Goal: Information Seeking & Learning: Learn about a topic

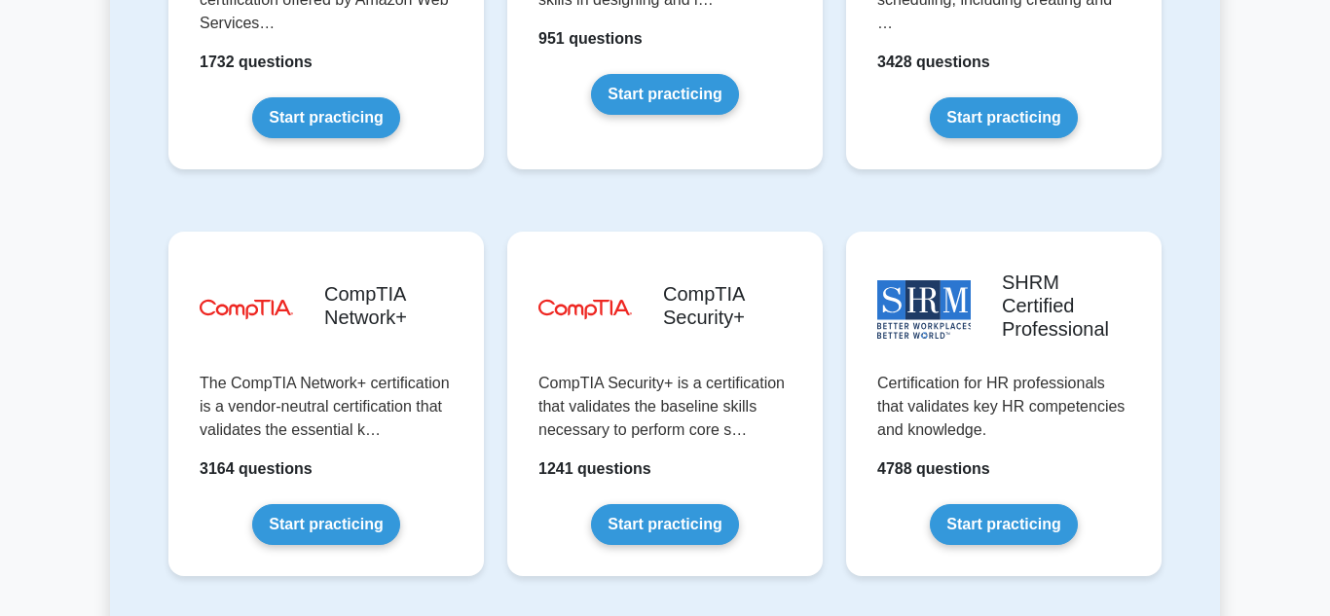
scroll to position [3654, 0]
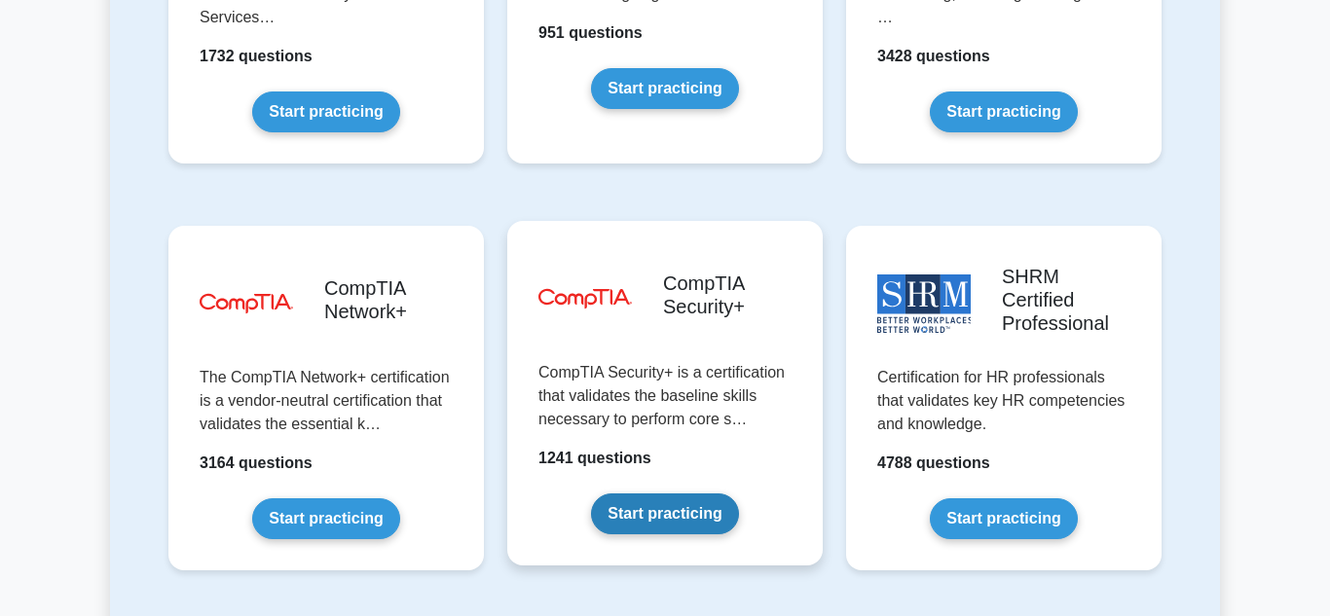
click at [652, 494] on link "Start practicing" at bounding box center [664, 514] width 147 height 41
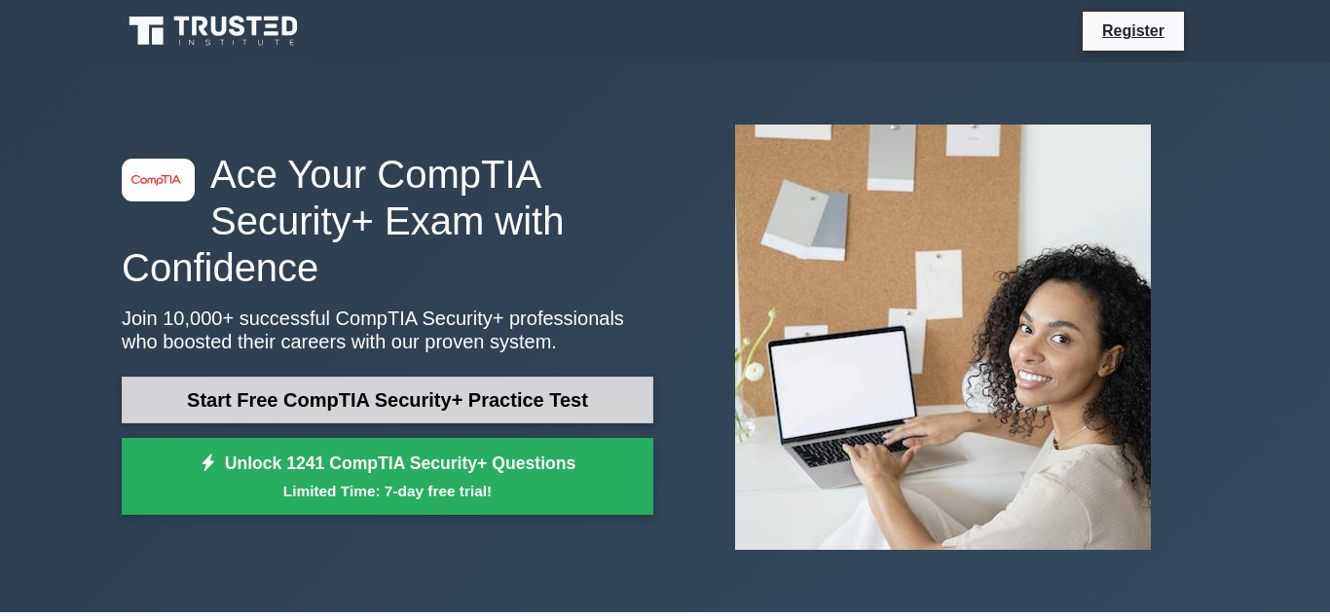
click at [545, 394] on link "Start Free CompTIA Security+ Practice Test" at bounding box center [388, 400] width 532 height 47
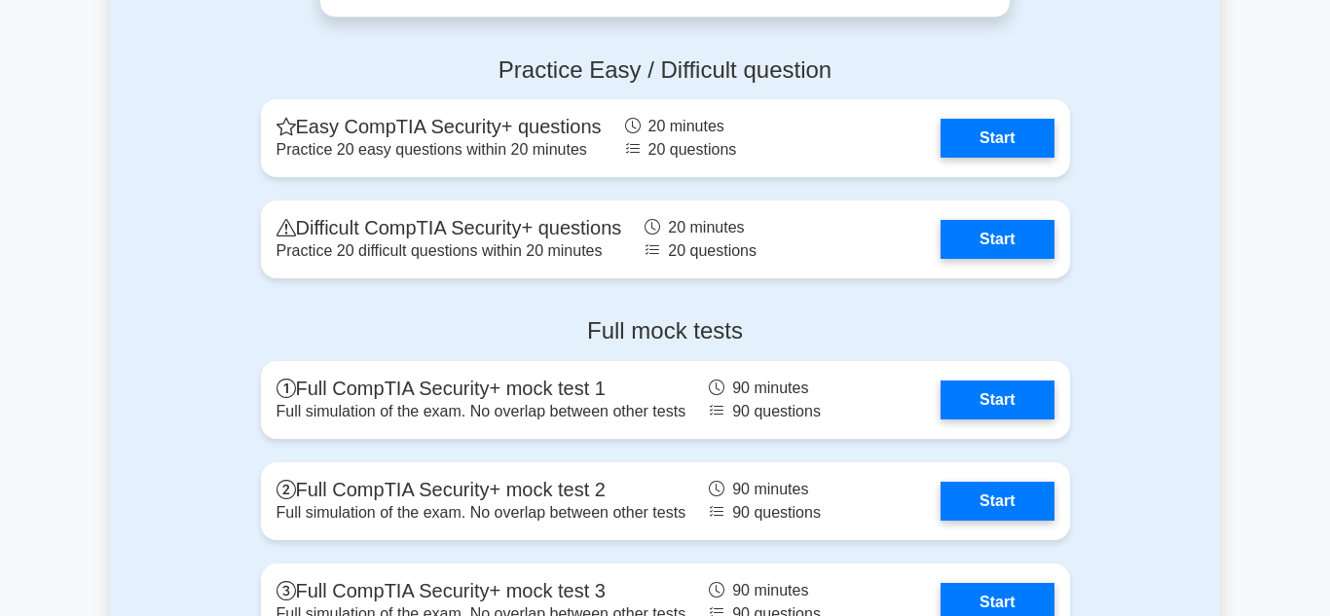
scroll to position [3967, 0]
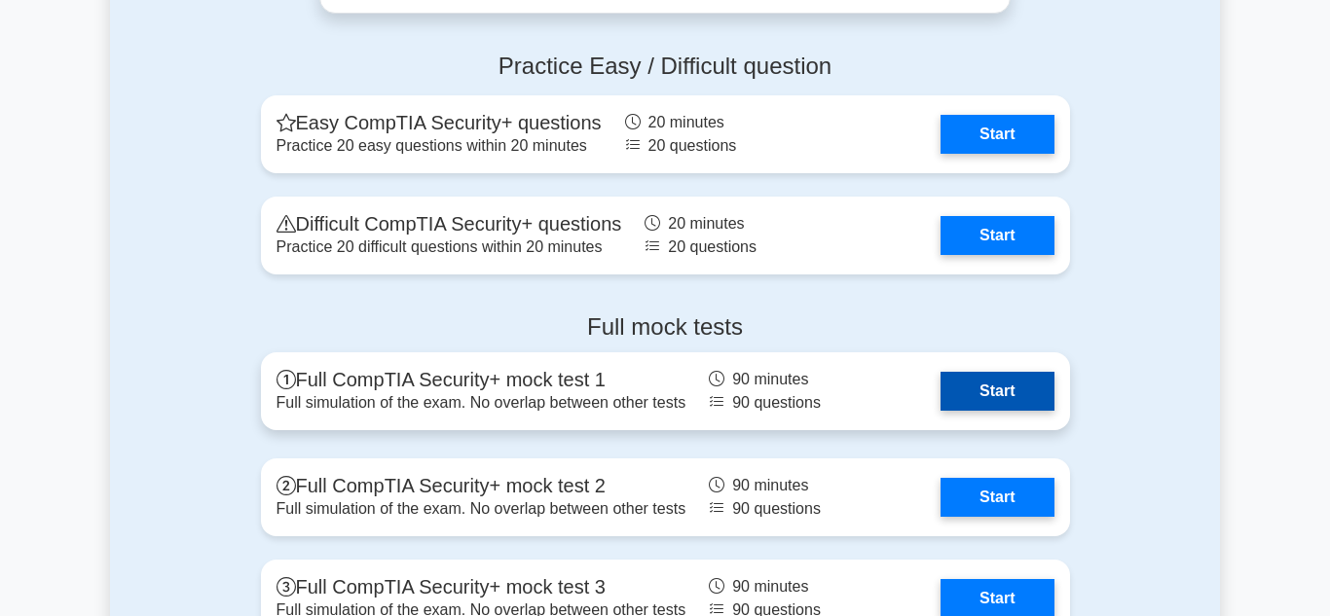
click at [943, 381] on link "Start" at bounding box center [996, 391] width 113 height 39
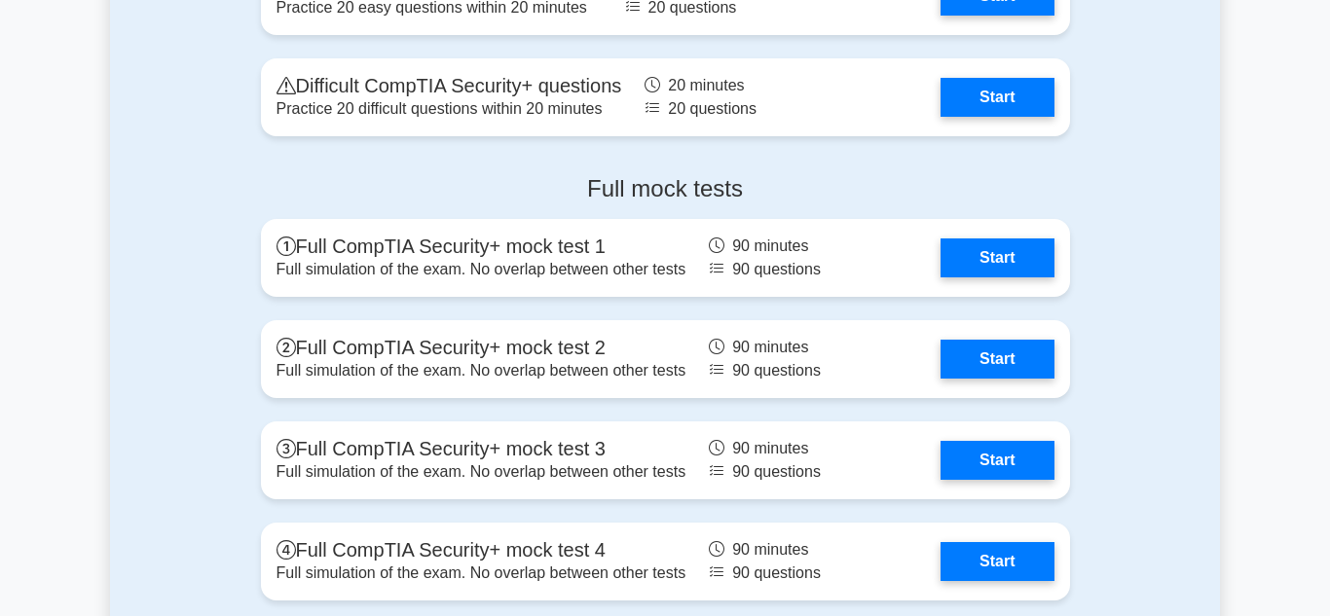
scroll to position [4106, 0]
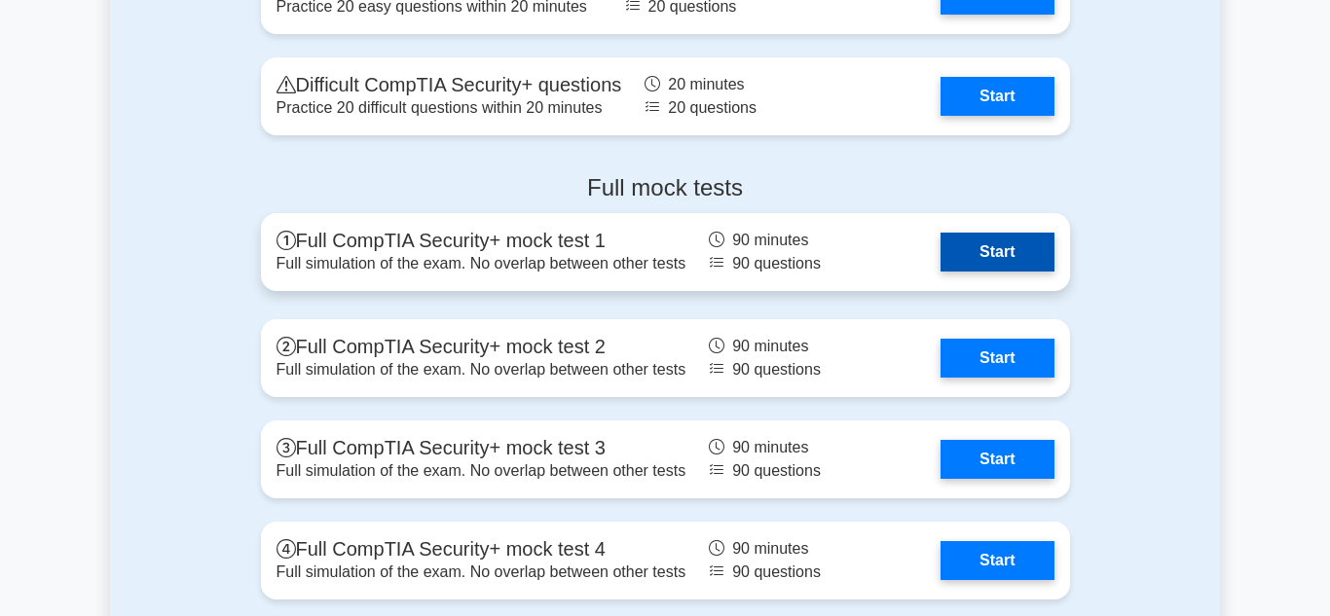
click at [986, 238] on link "Start" at bounding box center [996, 252] width 113 height 39
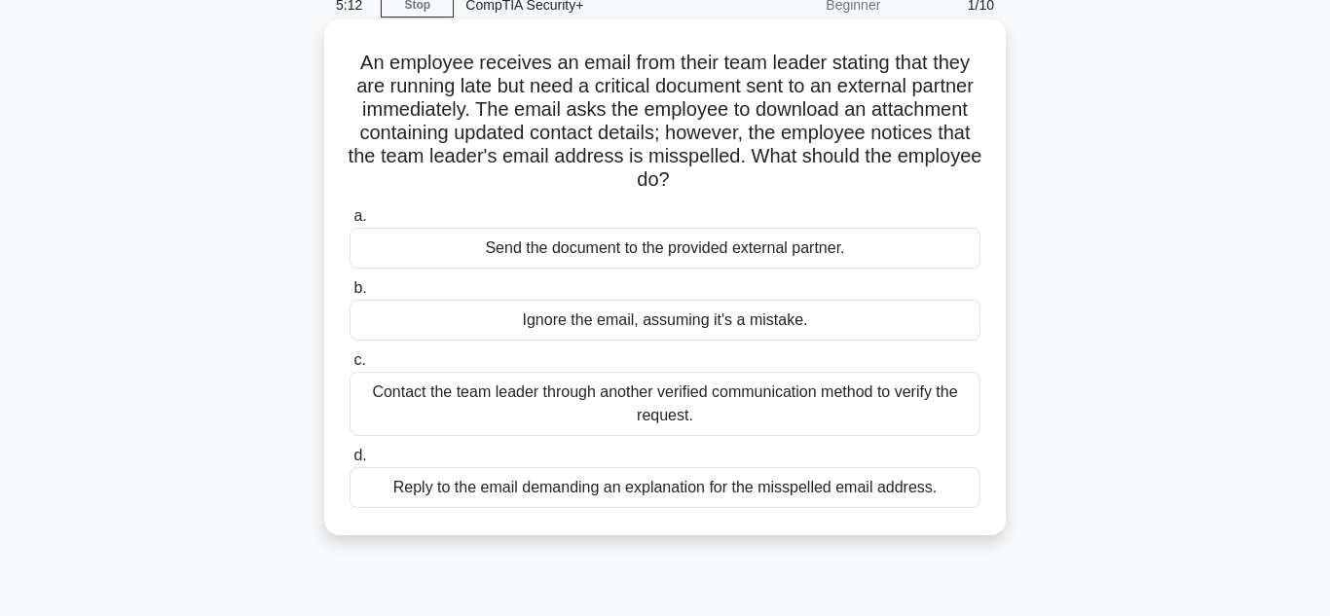
scroll to position [92, 0]
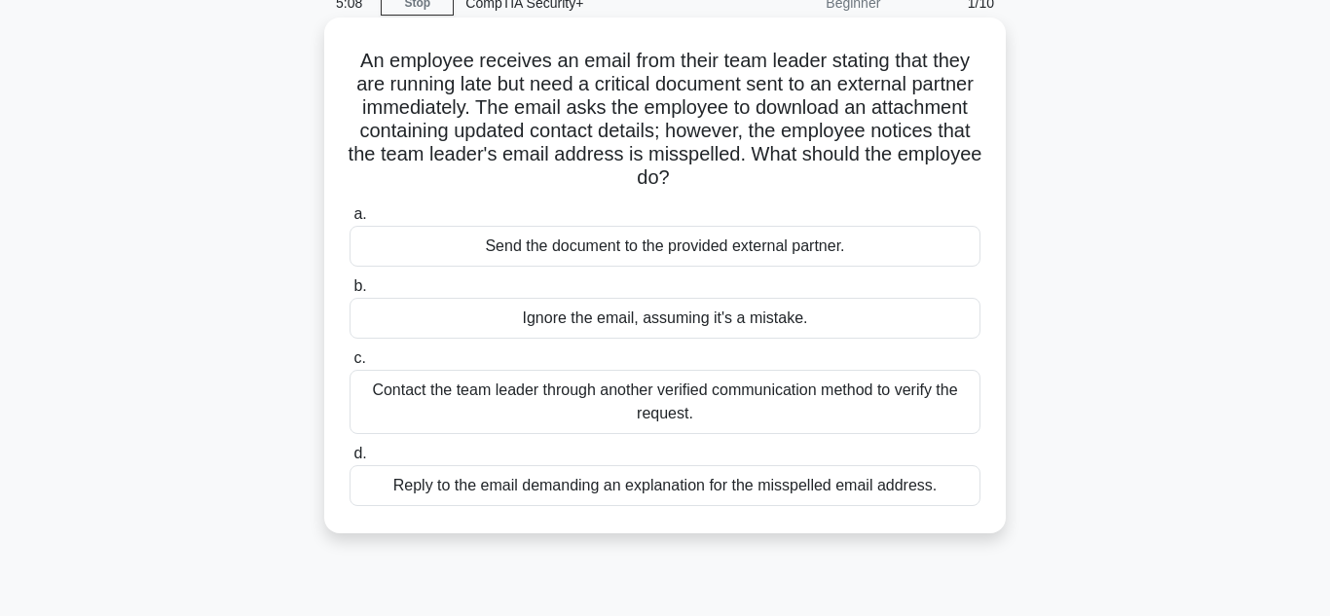
click at [712, 393] on div "Contact the team leader through another verified communication method to verify…" at bounding box center [664, 402] width 631 height 64
click at [349, 365] on input "c. Contact the team leader through another verified communication method to ver…" at bounding box center [349, 358] width 0 height 13
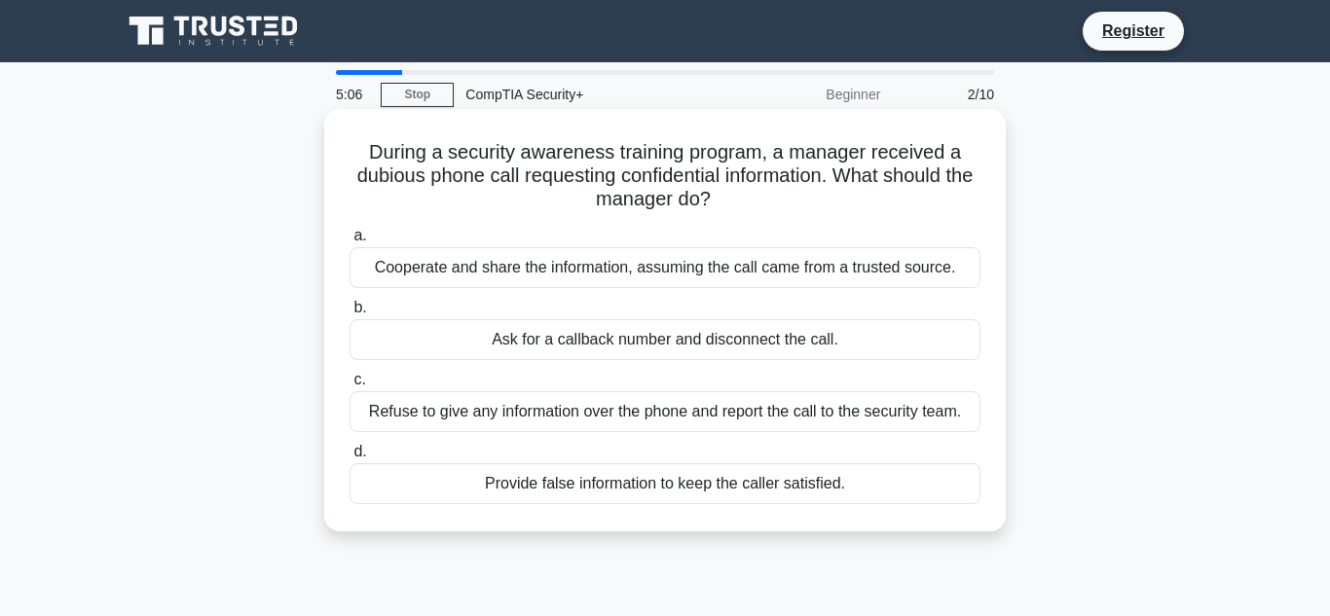
scroll to position [3, 0]
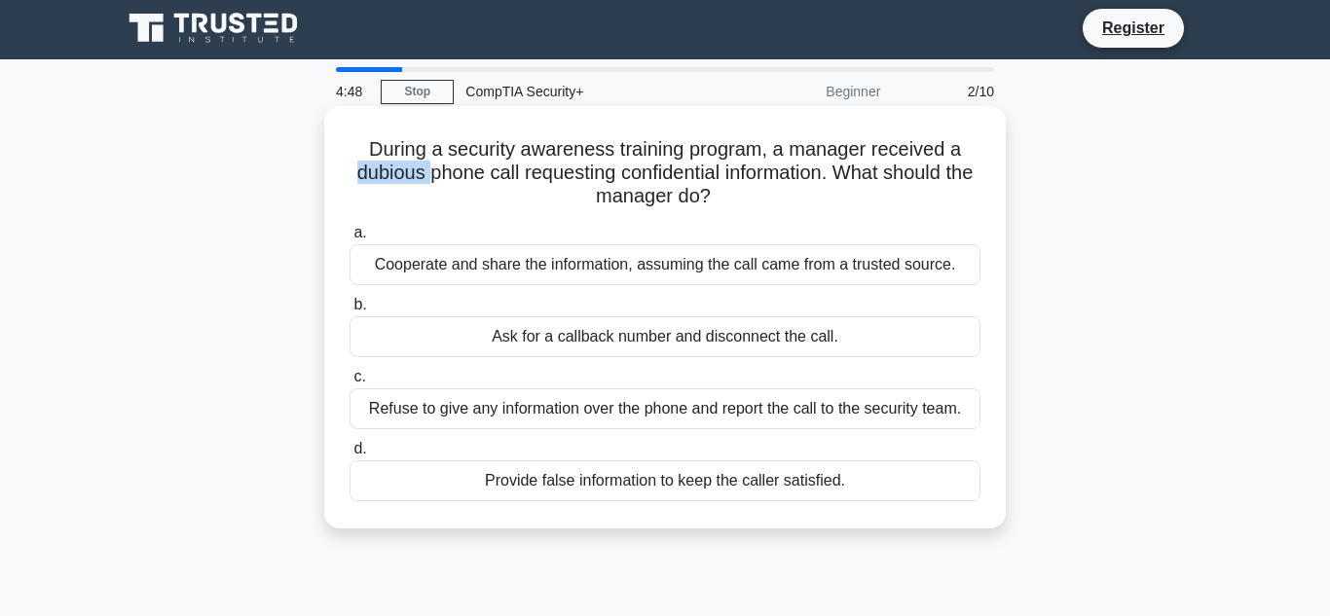
drag, startPoint x: 352, startPoint y: 173, endPoint x: 428, endPoint y: 181, distance: 76.3
click at [428, 181] on h5 "During a security awareness training program, a manager received a dubious phon…" at bounding box center [665, 173] width 635 height 72
copy h5 "dubious"
click at [468, 198] on h5 "During a security awareness training program, a manager received a dubious phon…" at bounding box center [665, 173] width 635 height 72
click at [584, 337] on div "Ask for a callback number and disconnect the call." at bounding box center [664, 336] width 631 height 41
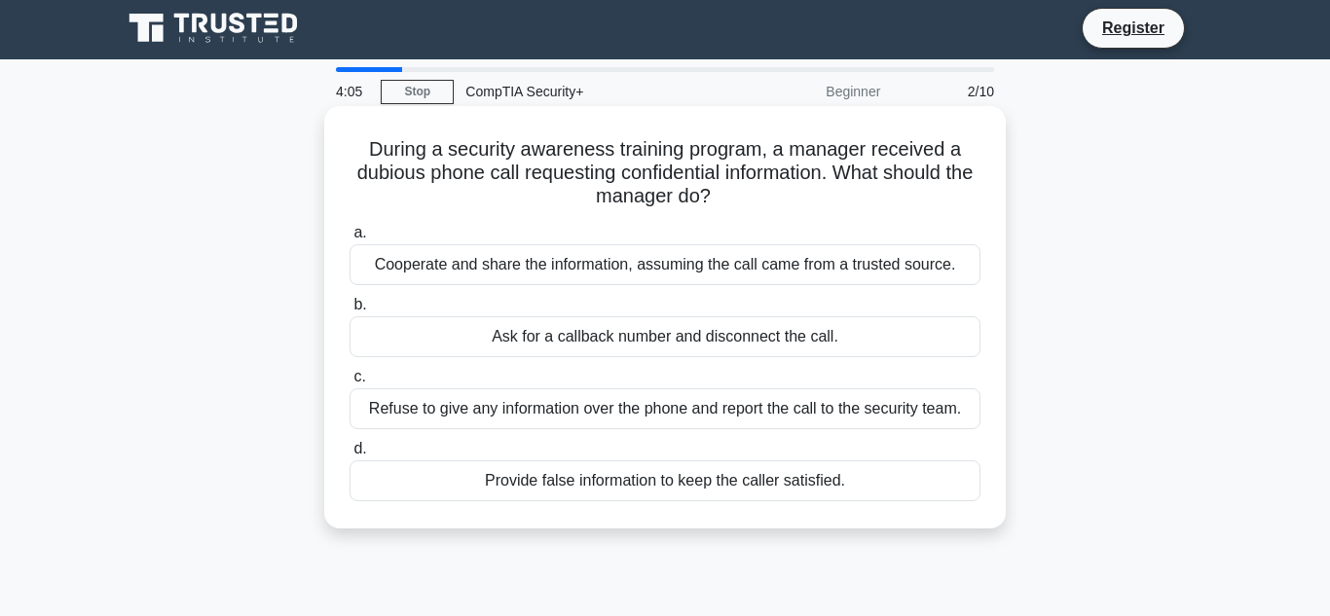
click at [349, 312] on input "b. Ask for a callback number and disconnect the call." at bounding box center [349, 305] width 0 height 13
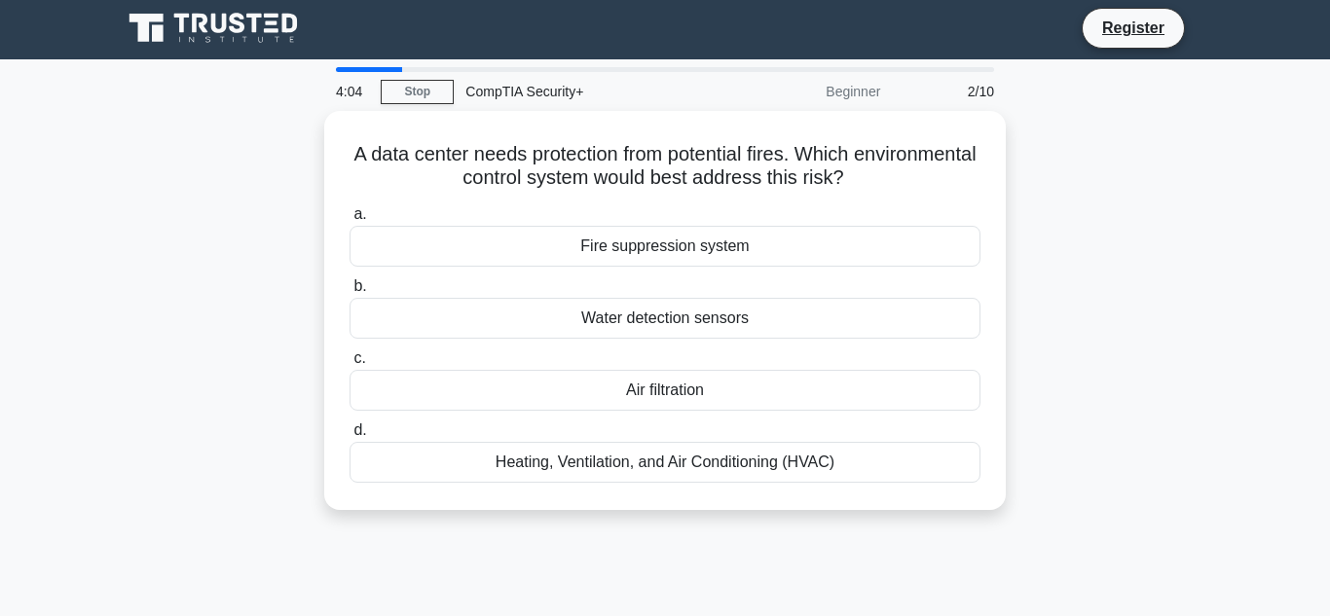
scroll to position [0, 0]
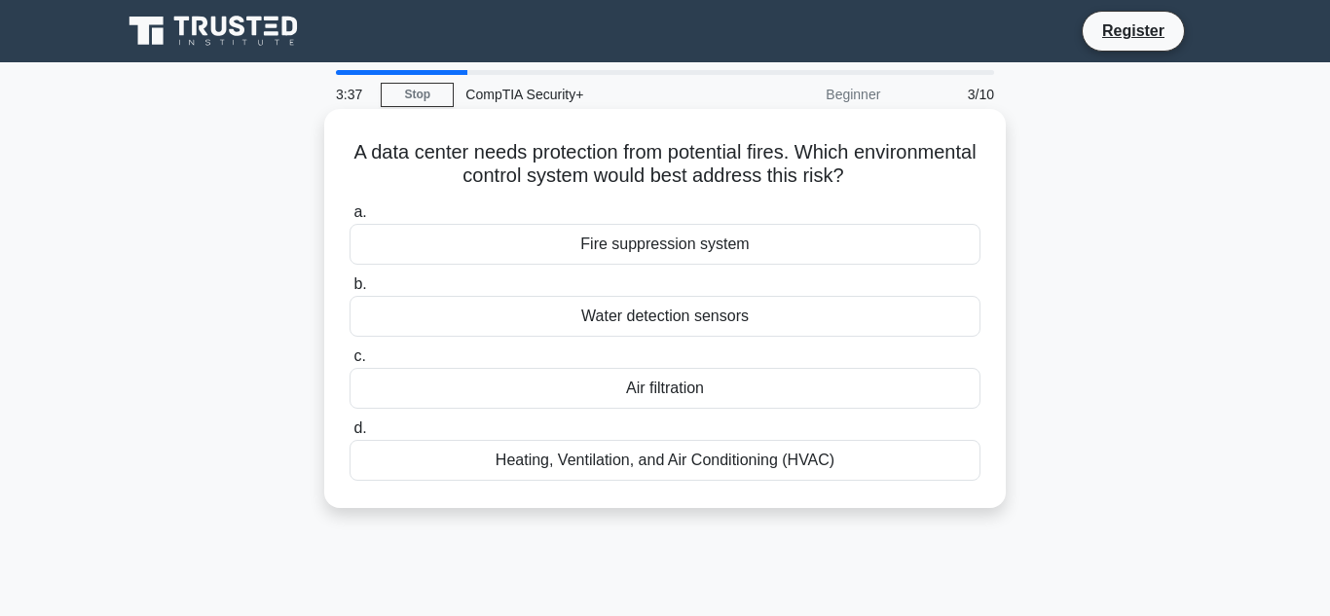
click at [546, 455] on div "Heating, Ventilation, and Air Conditioning (HVAC)" at bounding box center [664, 460] width 631 height 41
click at [349, 435] on input "d. Heating, Ventilation, and Air Conditioning (HVAC)" at bounding box center [349, 428] width 0 height 13
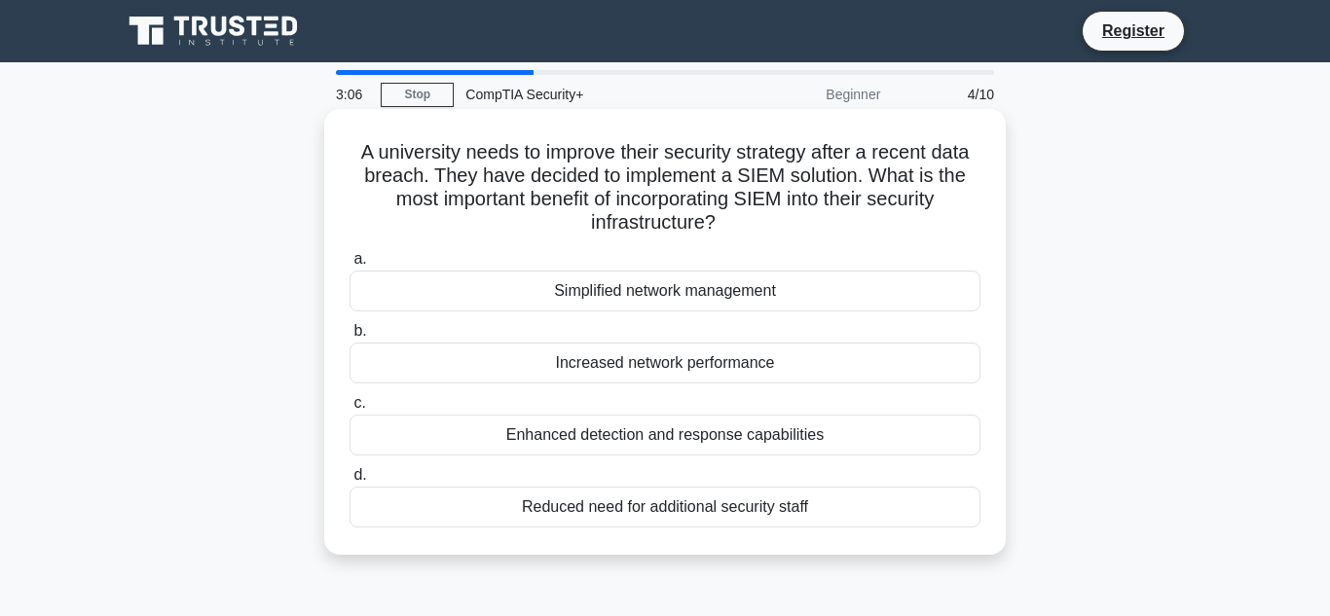
click at [606, 431] on div "Enhanced detection and response capabilities" at bounding box center [664, 435] width 631 height 41
click at [349, 410] on input "c. Enhanced detection and response capabilities" at bounding box center [349, 403] width 0 height 13
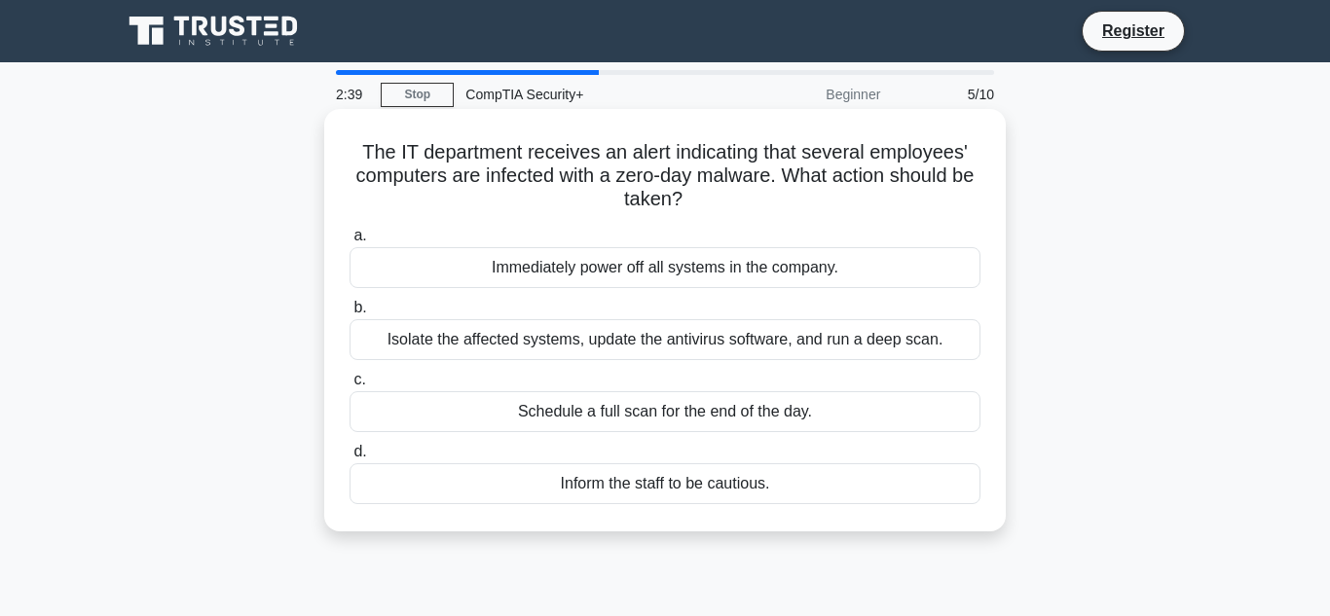
click at [521, 344] on div "Isolate the affected systems, update the antivirus software, and run a deep sca…" at bounding box center [664, 339] width 631 height 41
click at [349, 314] on input "b. Isolate the affected systems, update the antivirus software, and run a deep …" at bounding box center [349, 308] width 0 height 13
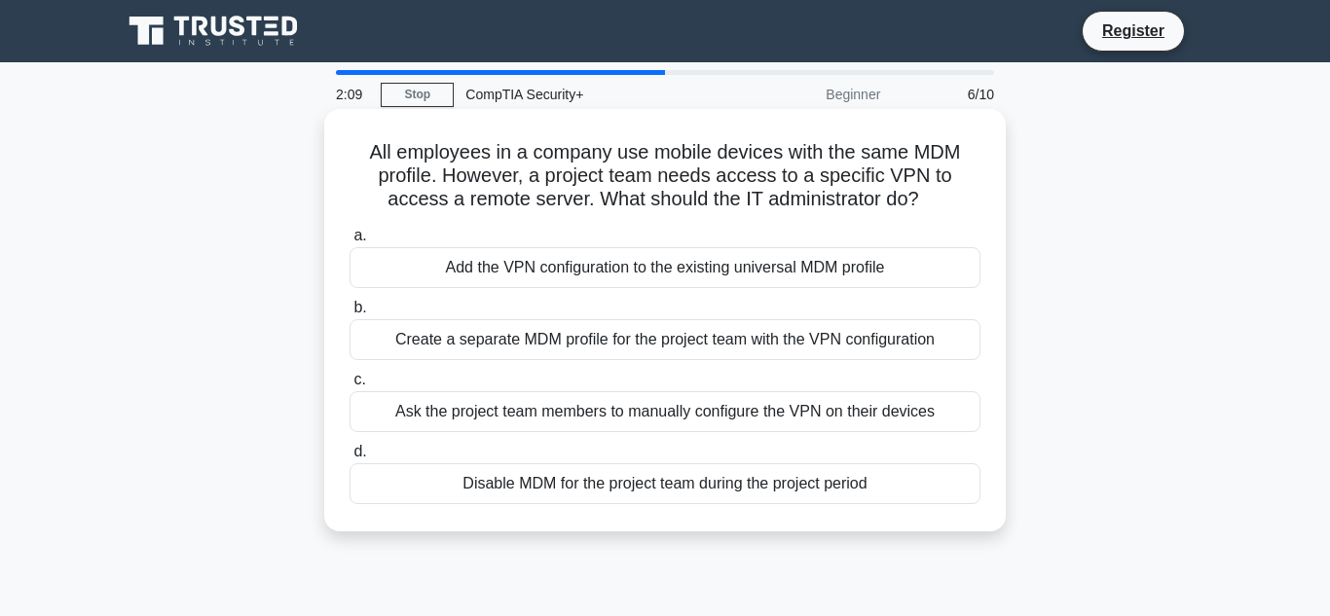
click at [594, 342] on div "Create a separate MDM profile for the project team with the VPN configuration" at bounding box center [664, 339] width 631 height 41
click at [349, 314] on input "b. Create a separate MDM profile for the project team with the VPN configuration" at bounding box center [349, 308] width 0 height 13
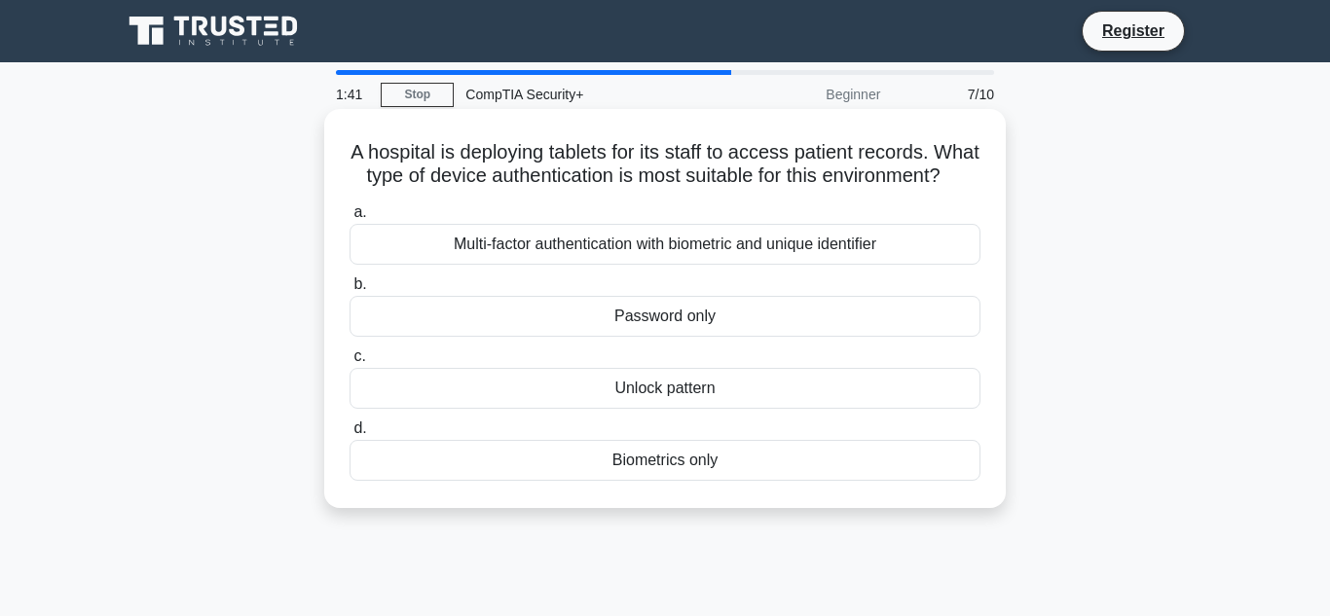
click at [661, 465] on div "Biometrics only" at bounding box center [664, 460] width 631 height 41
click at [349, 435] on input "d. Biometrics only" at bounding box center [349, 428] width 0 height 13
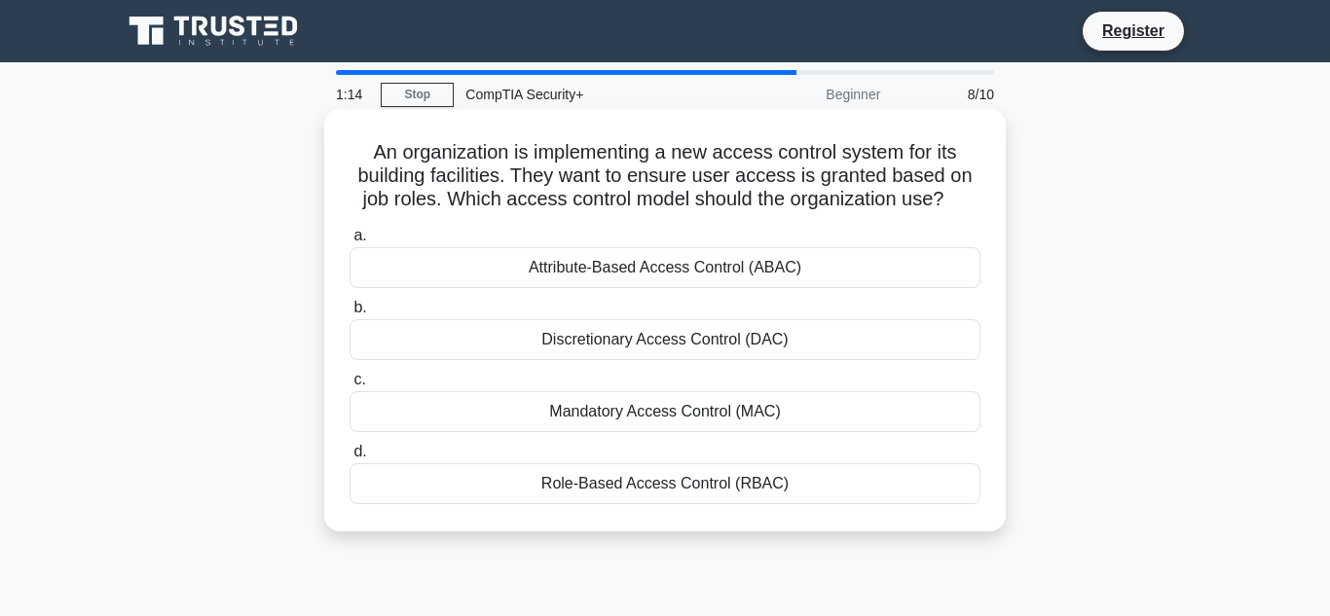
click at [630, 489] on div "Role-Based Access Control (RBAC)" at bounding box center [664, 483] width 631 height 41
click at [349, 459] on input "d. Role-Based Access Control (RBAC)" at bounding box center [349, 452] width 0 height 13
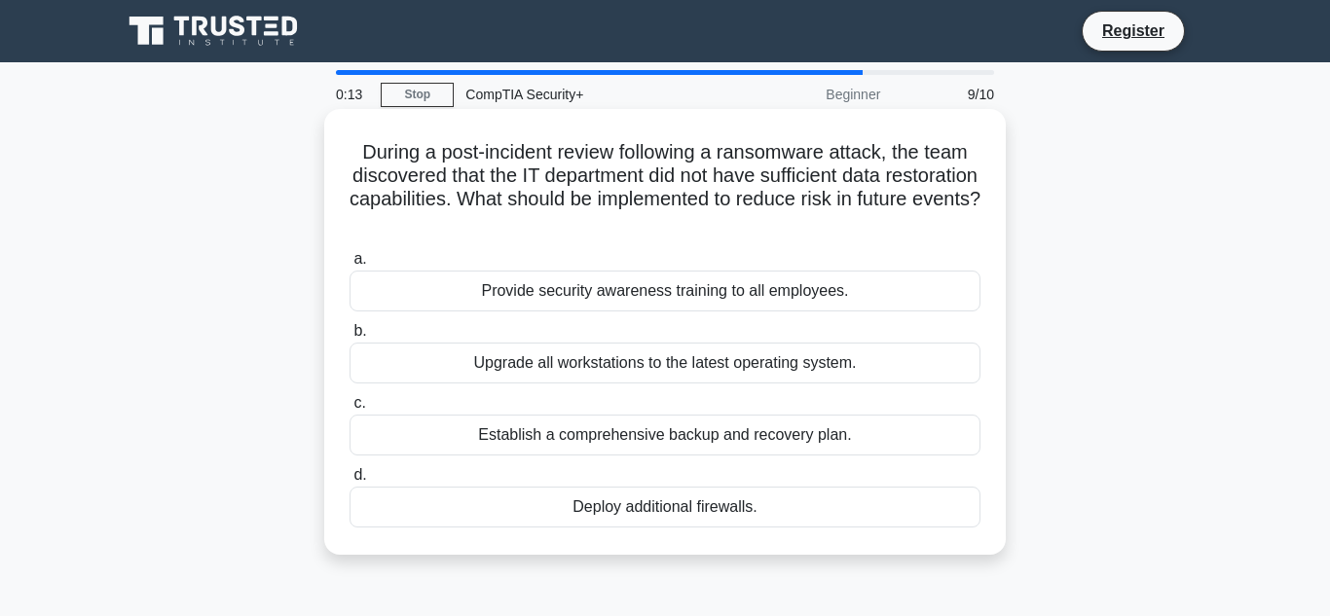
click at [539, 439] on div "Establish a comprehensive backup and recovery plan." at bounding box center [664, 435] width 631 height 41
click at [349, 410] on input "c. Establish a comprehensive backup and recovery plan." at bounding box center [349, 403] width 0 height 13
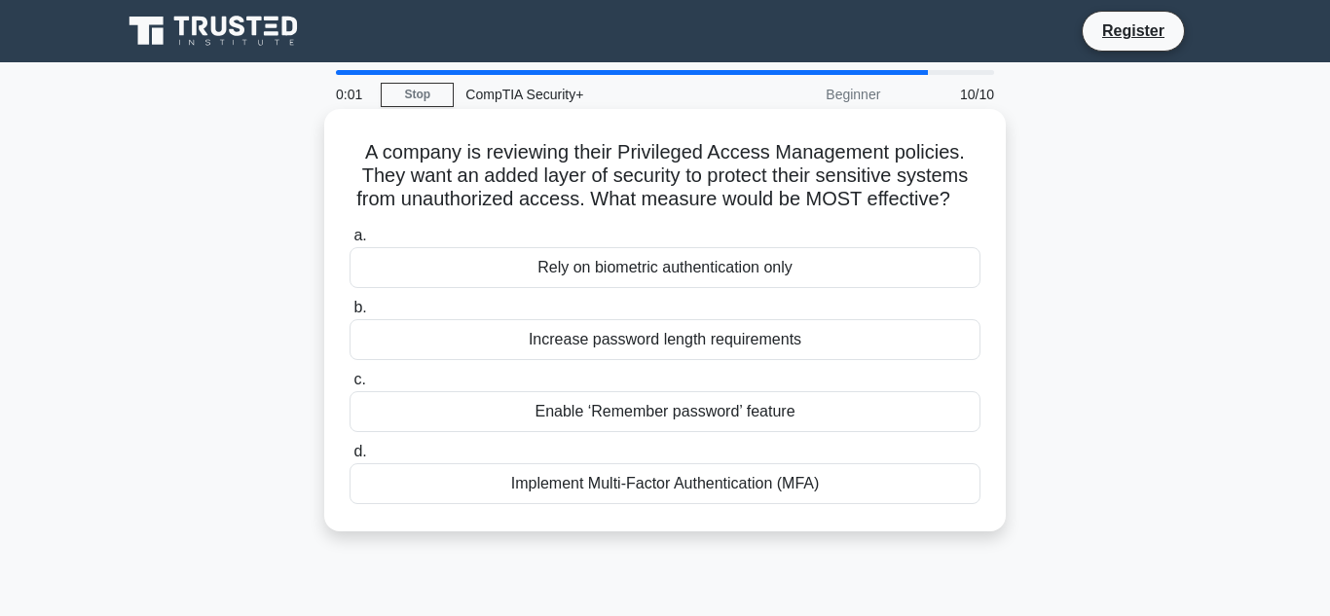
click at [569, 475] on div "Implement Multi-Factor Authentication (MFA)" at bounding box center [664, 483] width 631 height 41
click at [349, 459] on input "d. Implement Multi-Factor Authentication (MFA)" at bounding box center [349, 452] width 0 height 13
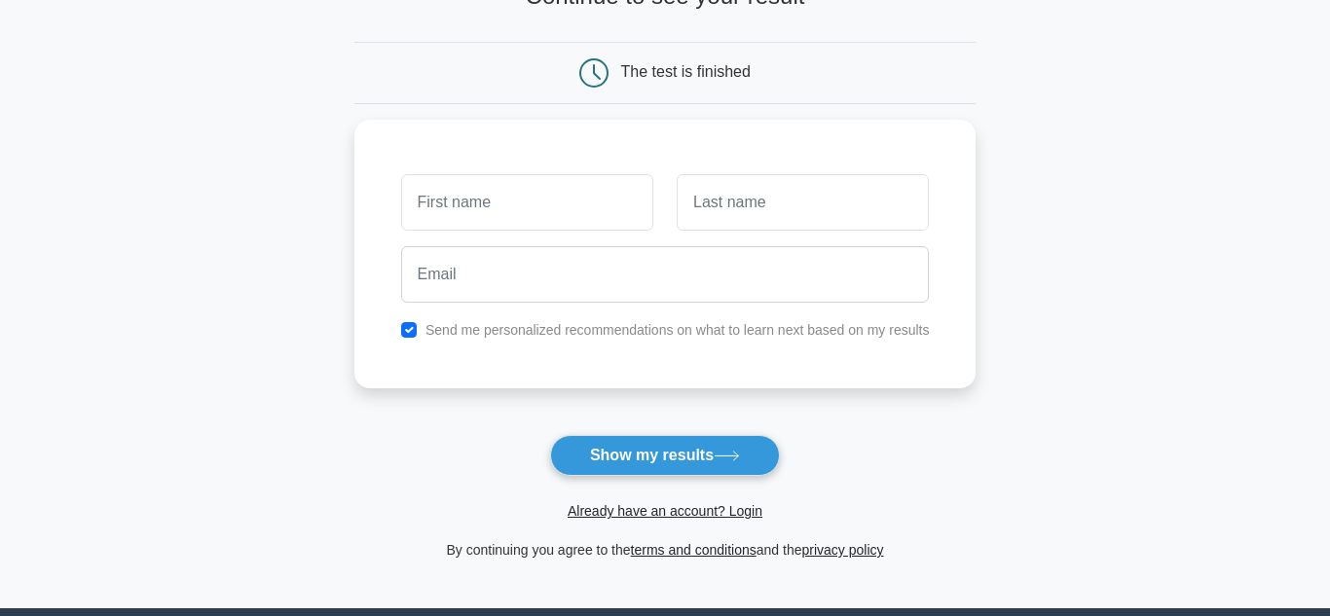
scroll to position [156, 0]
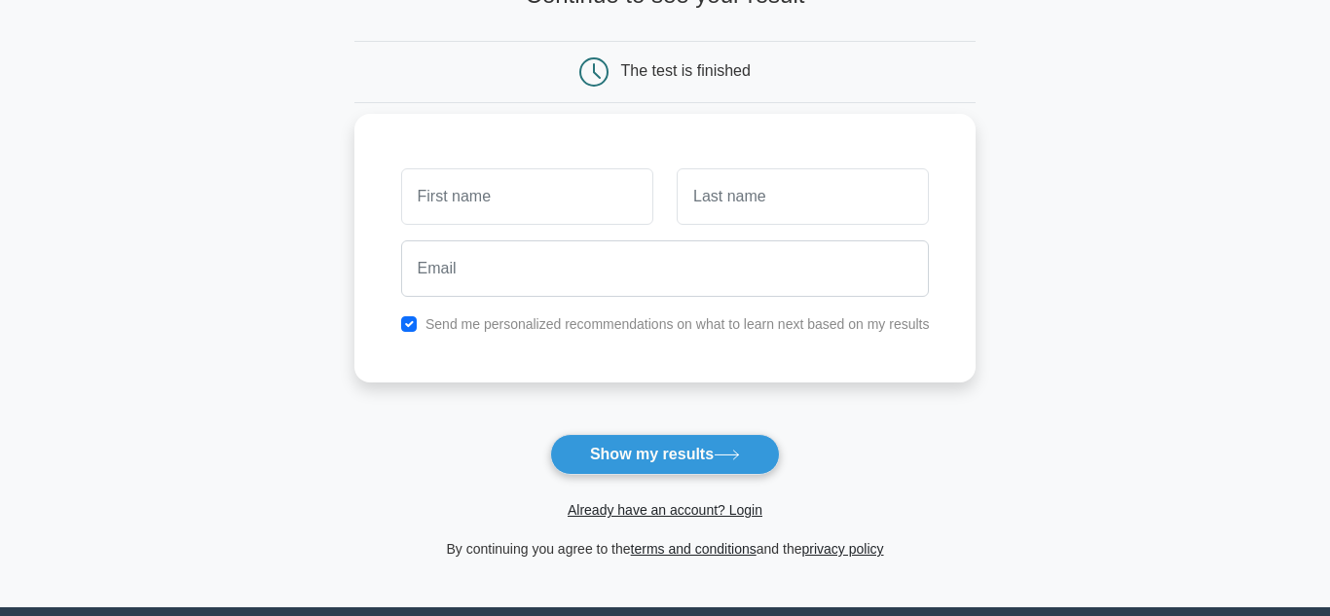
click at [562, 208] on input "text" at bounding box center [527, 196] width 252 height 56
type input "Rivaldo"
click at [708, 218] on input "text" at bounding box center [803, 196] width 252 height 56
type input "Rhode"
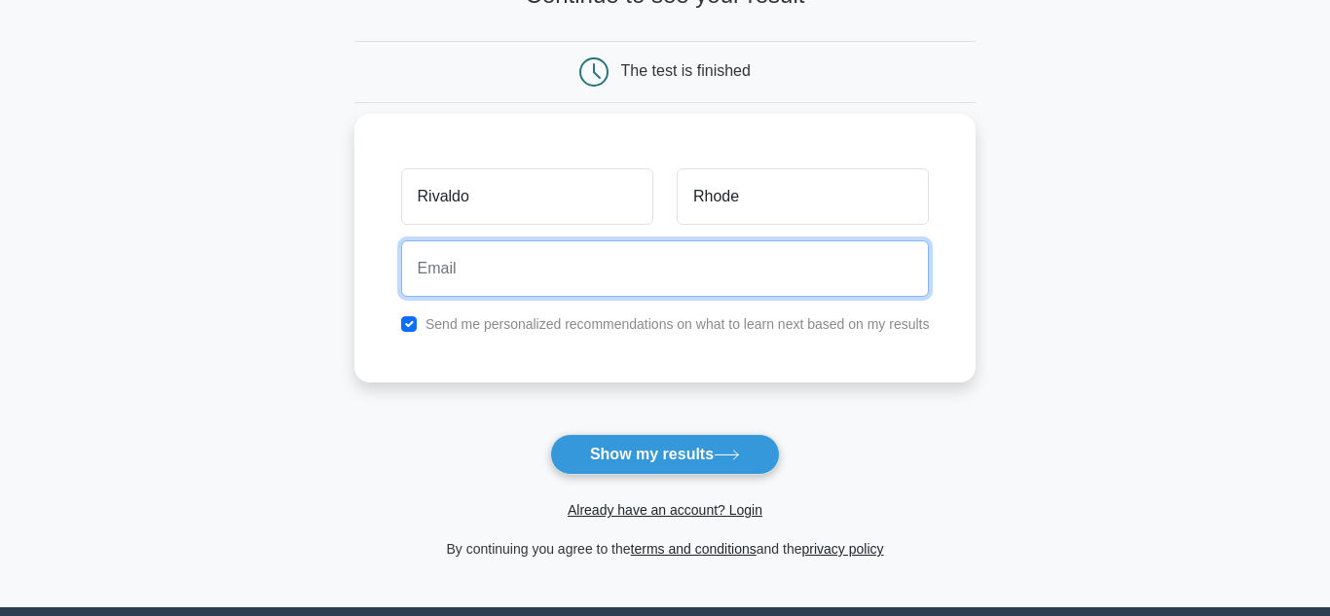
click at [753, 252] on input "email" at bounding box center [665, 268] width 529 height 56
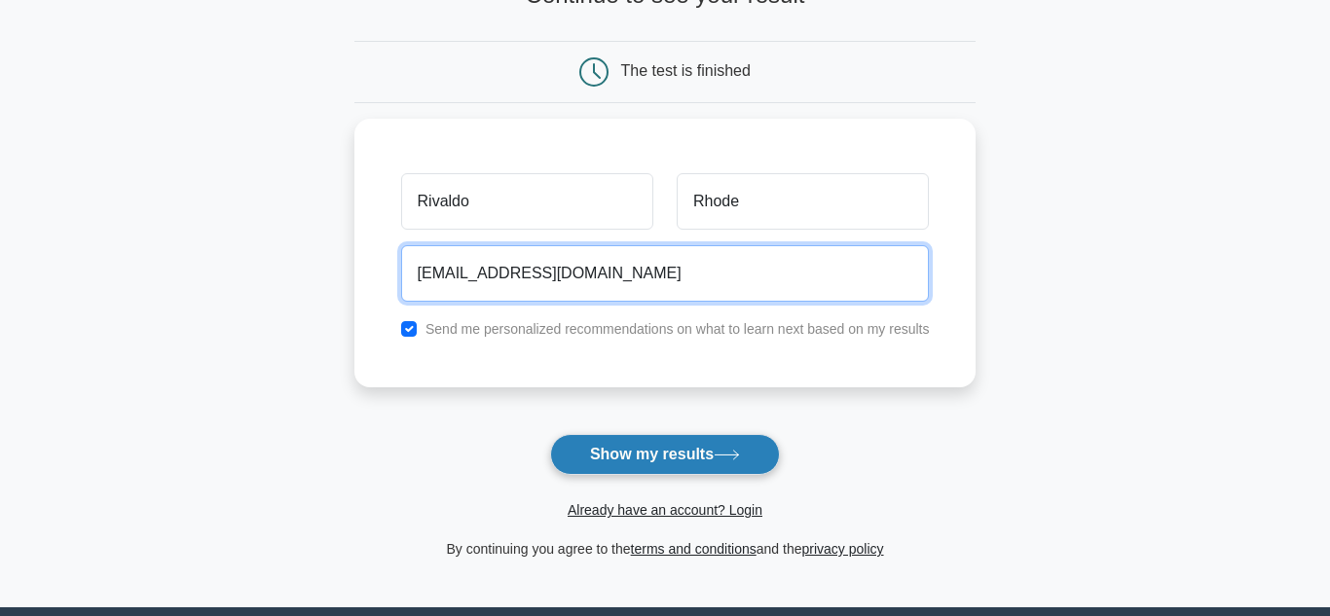
type input "[EMAIL_ADDRESS][DOMAIN_NAME]"
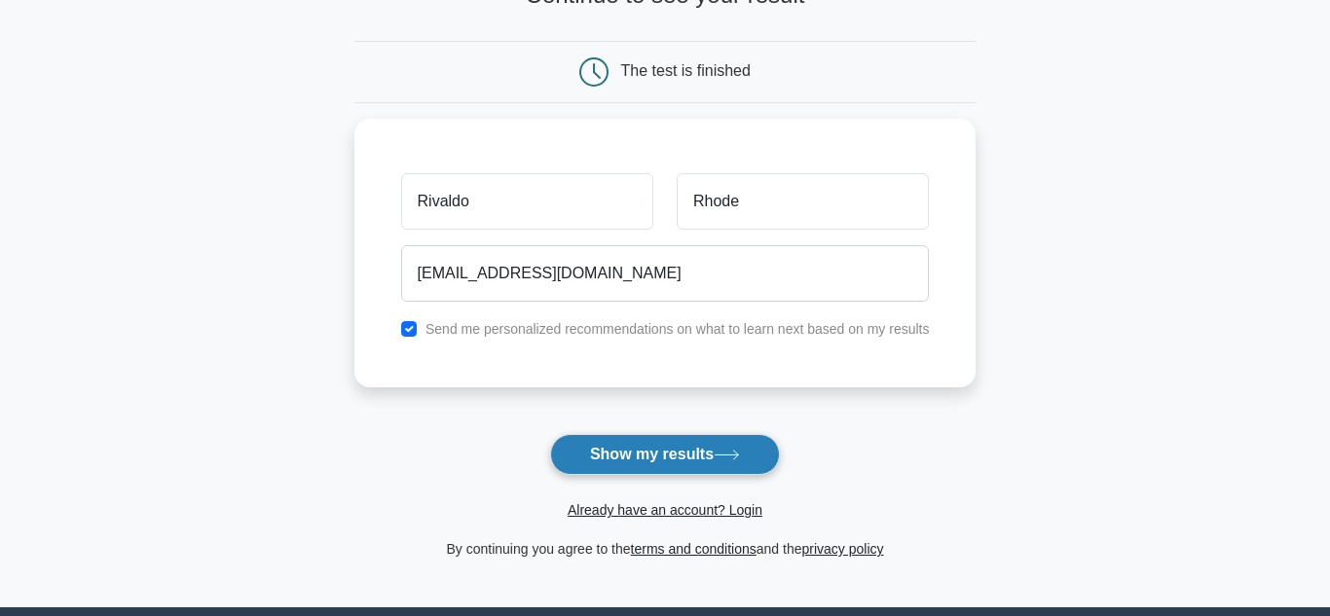
click at [634, 445] on button "Show my results" at bounding box center [665, 454] width 230 height 41
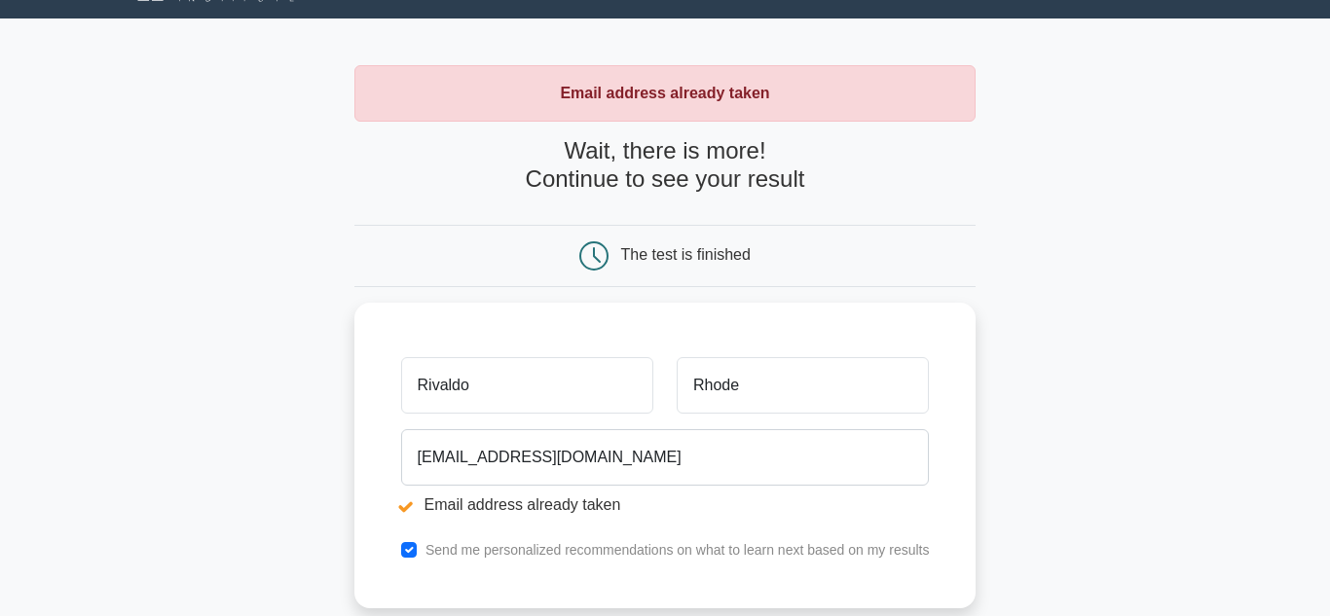
scroll to position [45, 0]
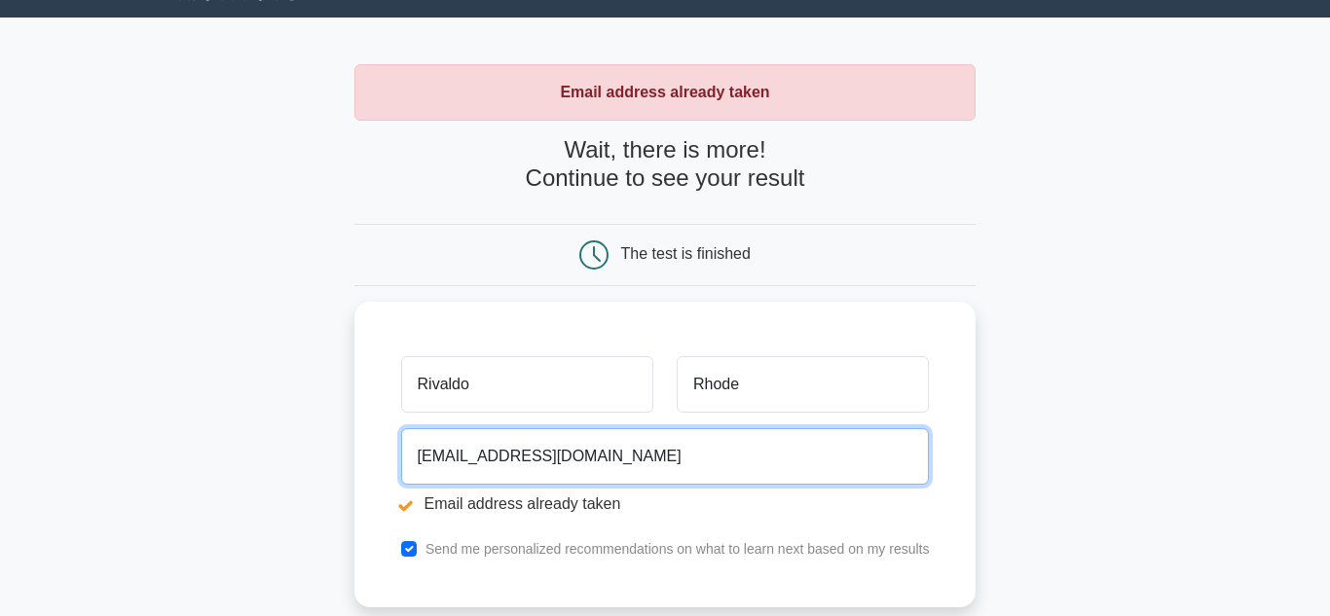
drag, startPoint x: 633, startPoint y: 448, endPoint x: 317, endPoint y: 468, distance: 316.1
click at [317, 468] on main "Email address already taken Wait, there is more! Continue to see your result Th…" at bounding box center [665, 423] width 1330 height 810
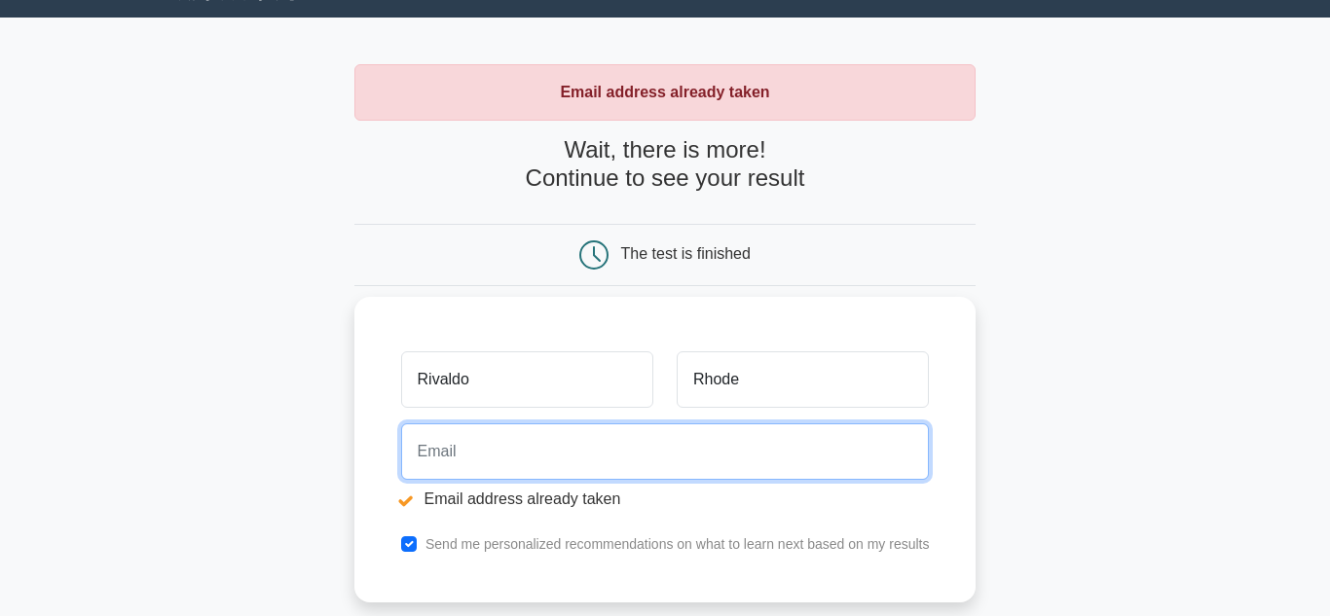
click at [609, 450] on input "email" at bounding box center [665, 451] width 529 height 56
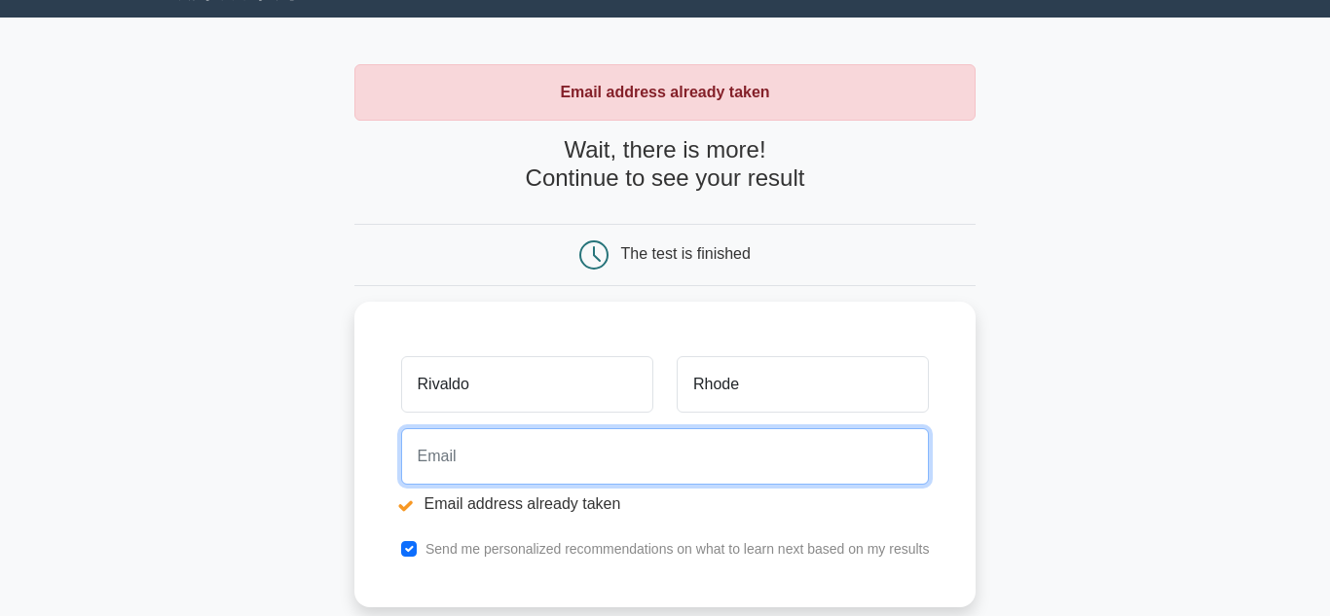
type input "rivaldorhode25@gmail.com"
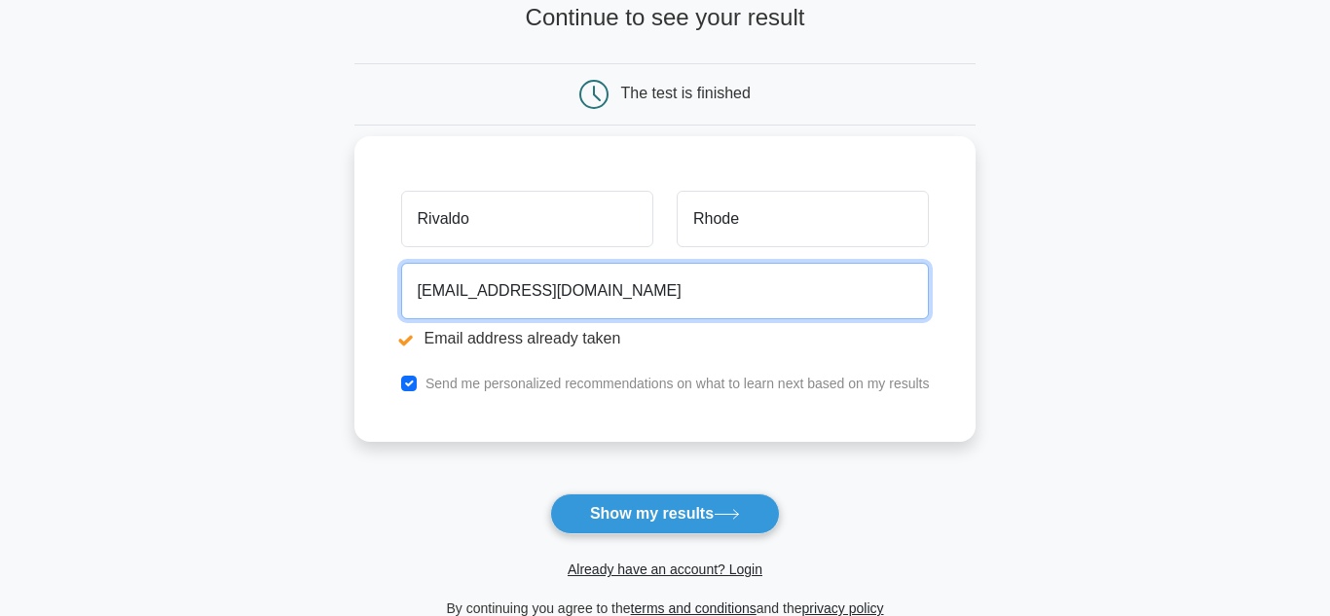
scroll to position [213, 0]
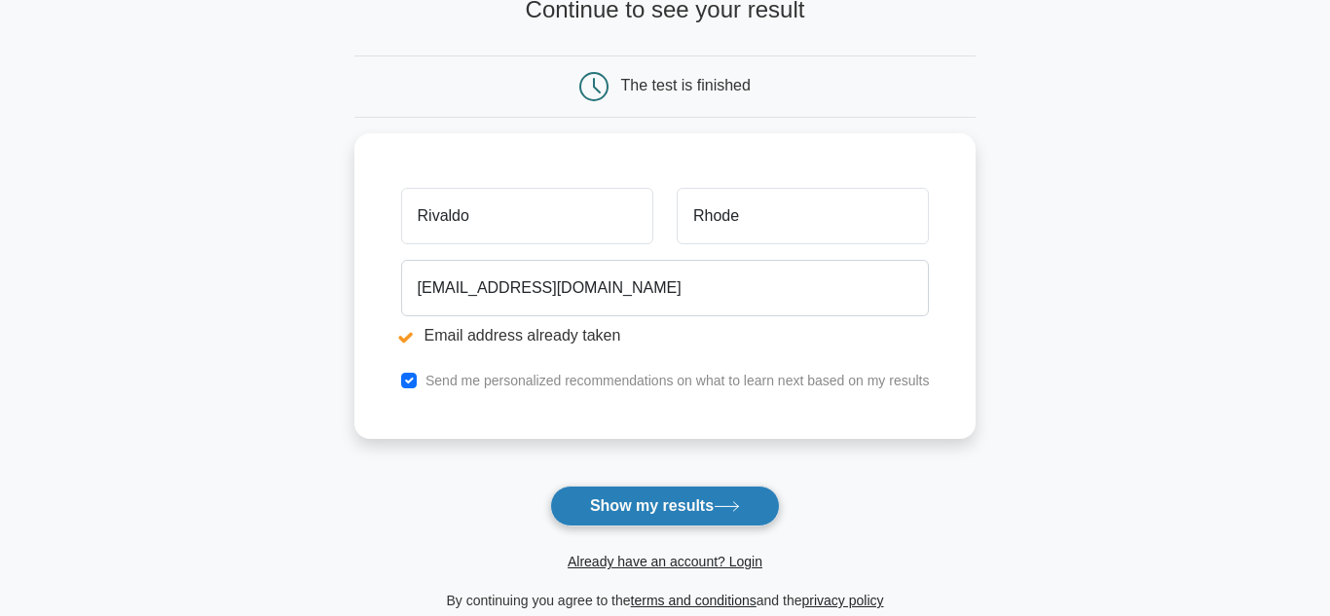
click at [617, 508] on button "Show my results" at bounding box center [665, 506] width 230 height 41
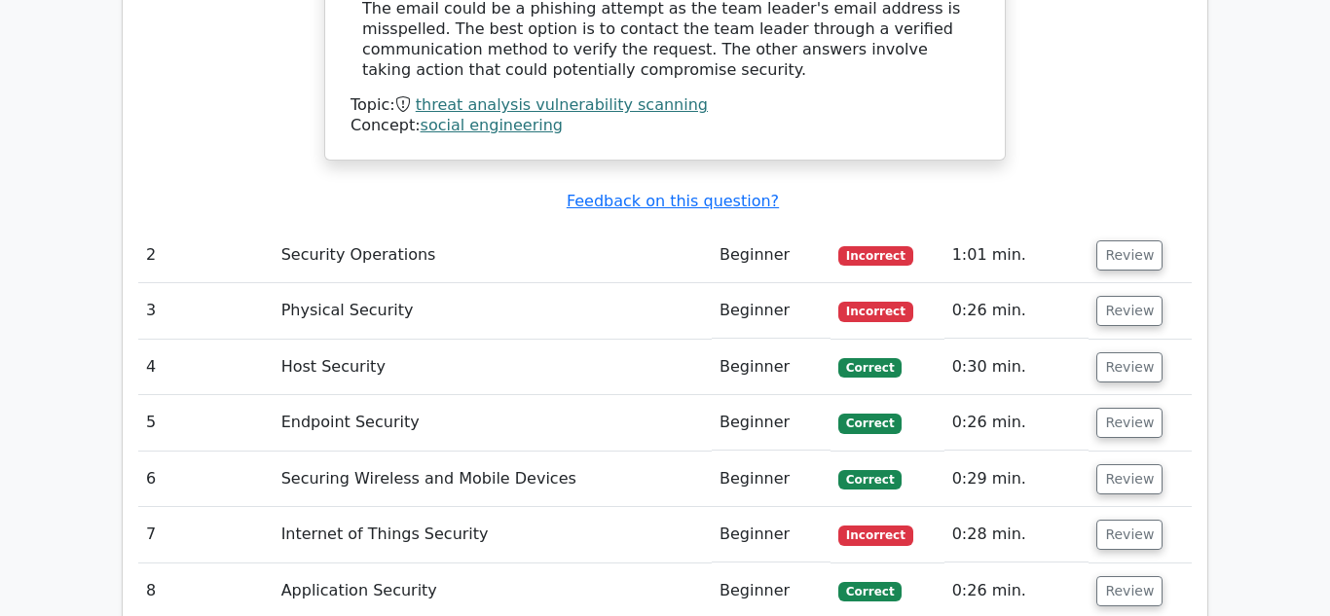
scroll to position [2405, 0]
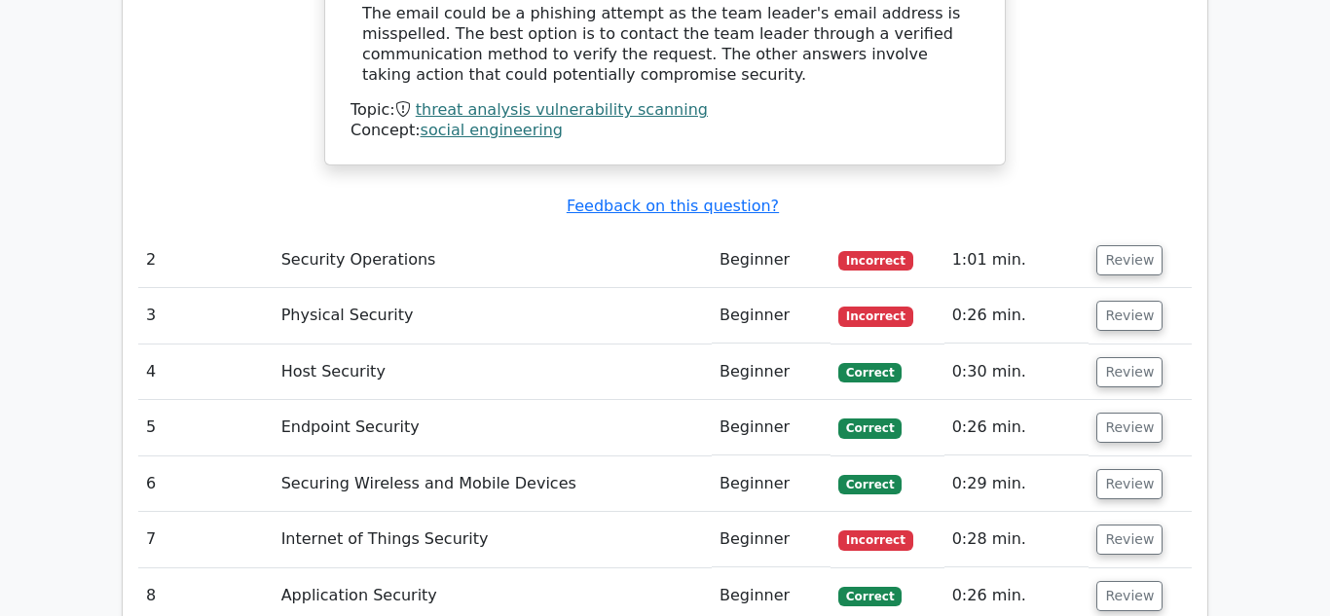
click at [964, 233] on td "1:01 min." at bounding box center [1016, 260] width 145 height 55
click at [746, 233] on td "Beginner" at bounding box center [771, 260] width 119 height 55
click at [862, 251] on span "Incorrect" at bounding box center [875, 260] width 75 height 19
click at [1125, 245] on button "Review" at bounding box center [1129, 260] width 66 height 30
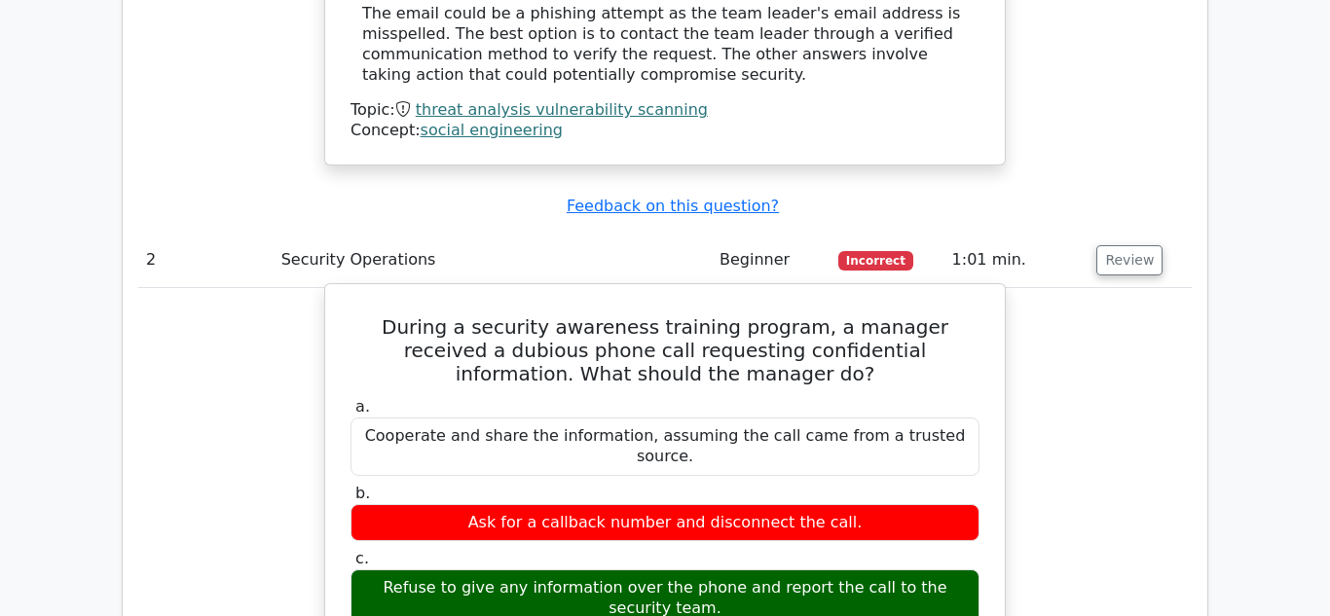
scroll to position [0, 7]
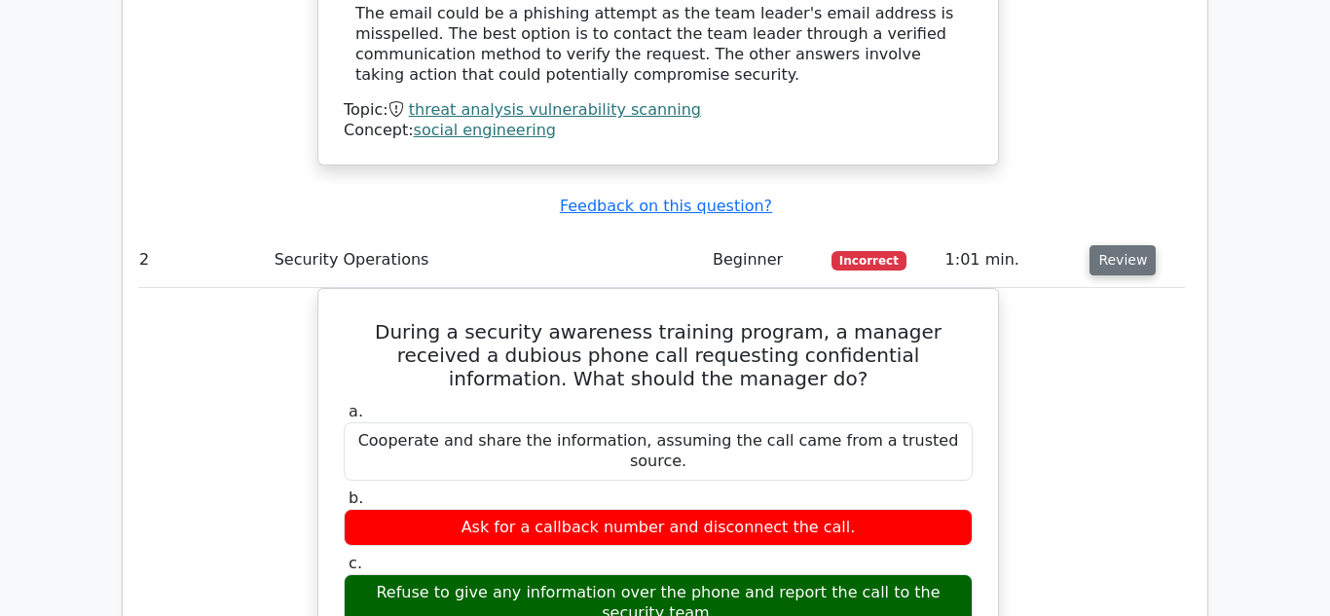
click at [1127, 245] on button "Review" at bounding box center [1122, 260] width 66 height 30
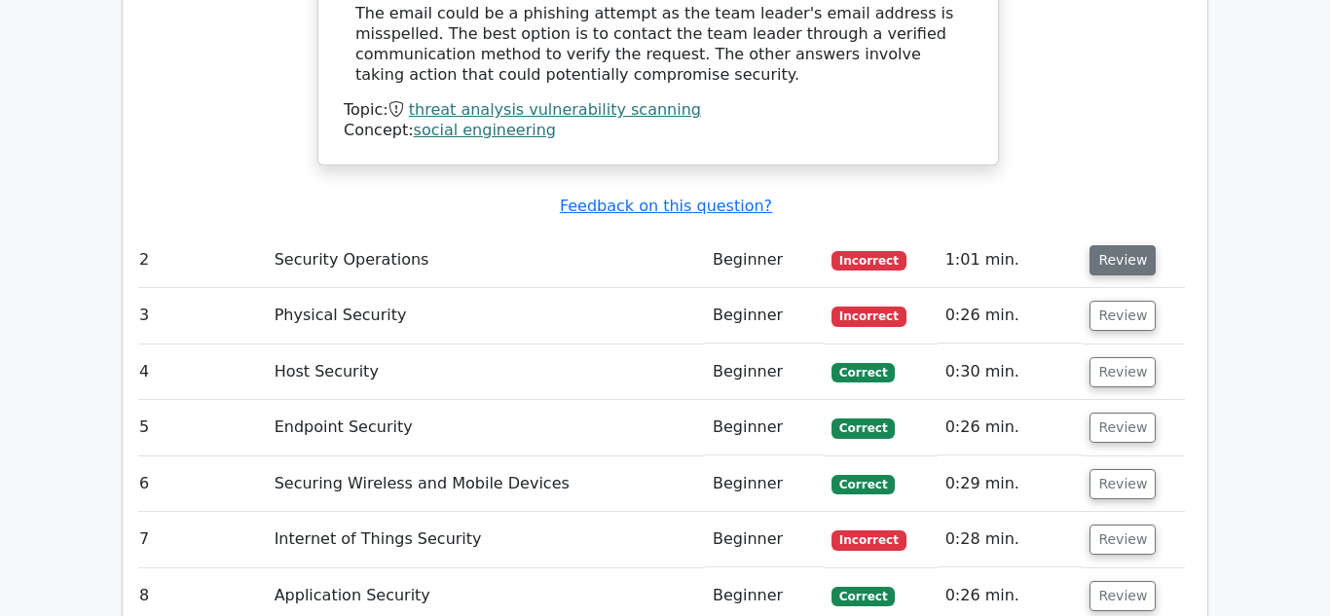
click at [1127, 245] on button "Review" at bounding box center [1122, 260] width 66 height 30
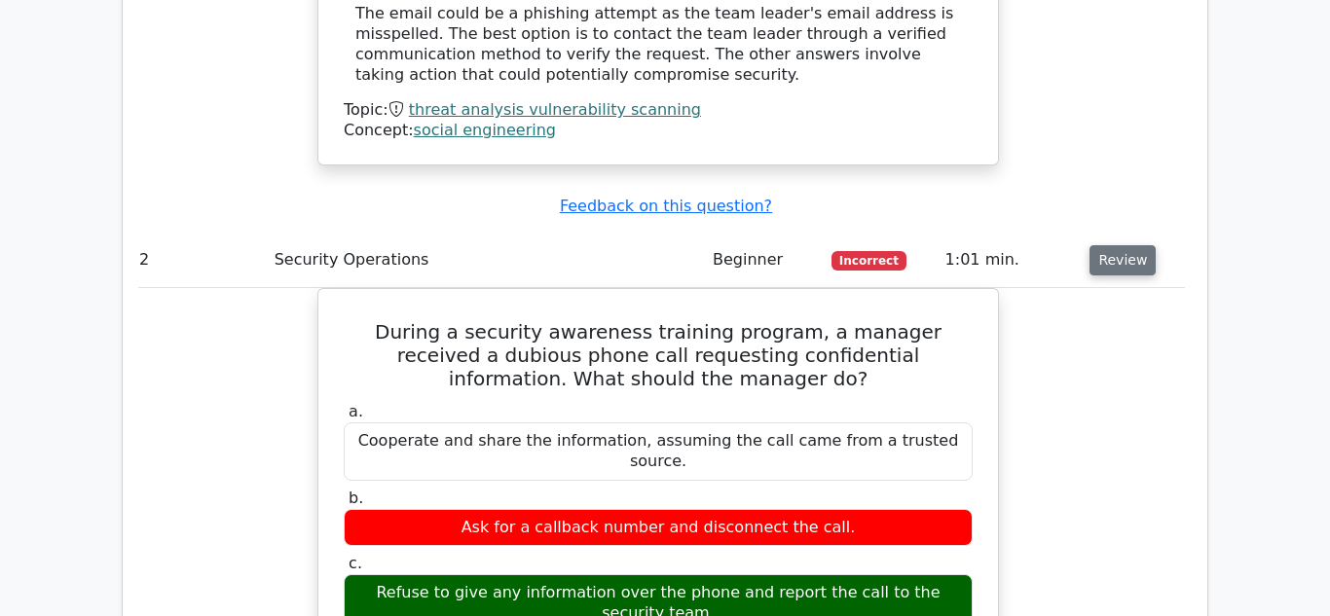
click at [1100, 245] on button "Review" at bounding box center [1122, 260] width 66 height 30
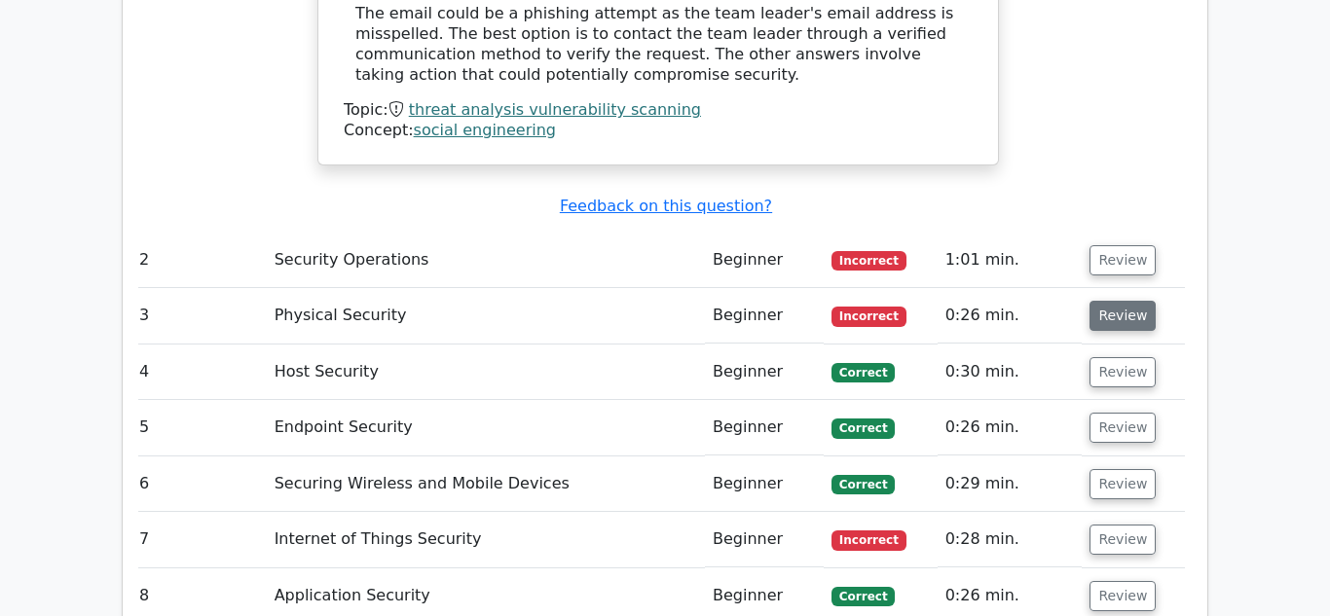
click at [1095, 301] on button "Review" at bounding box center [1122, 316] width 66 height 30
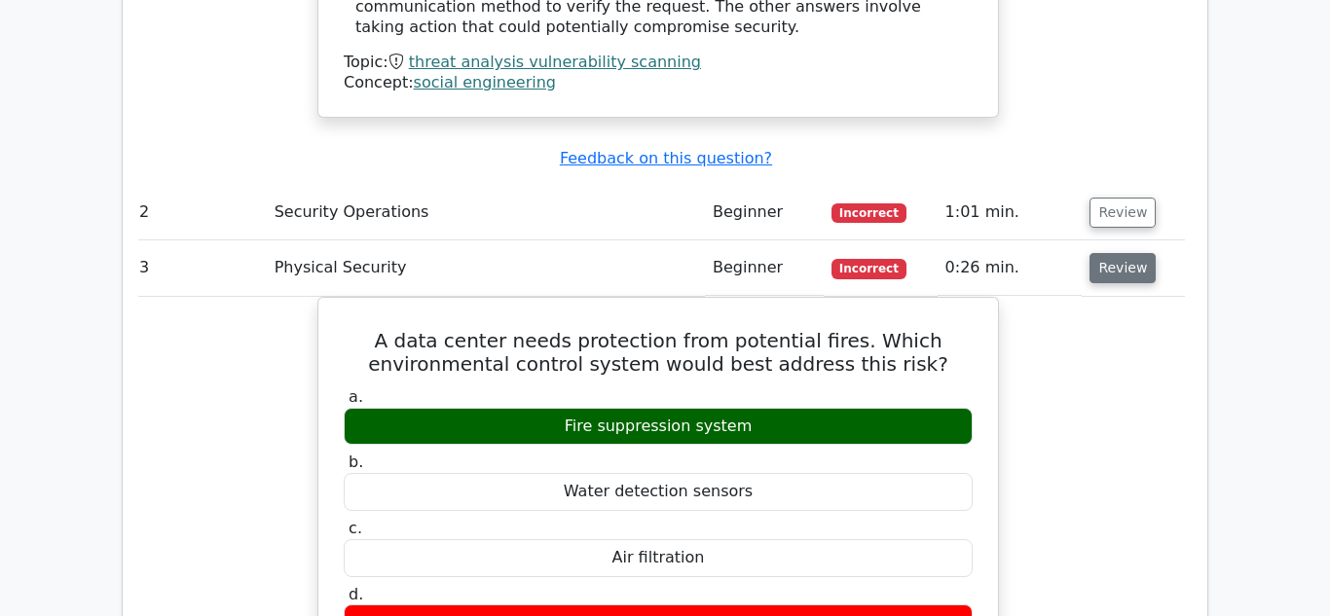
scroll to position [2456, 0]
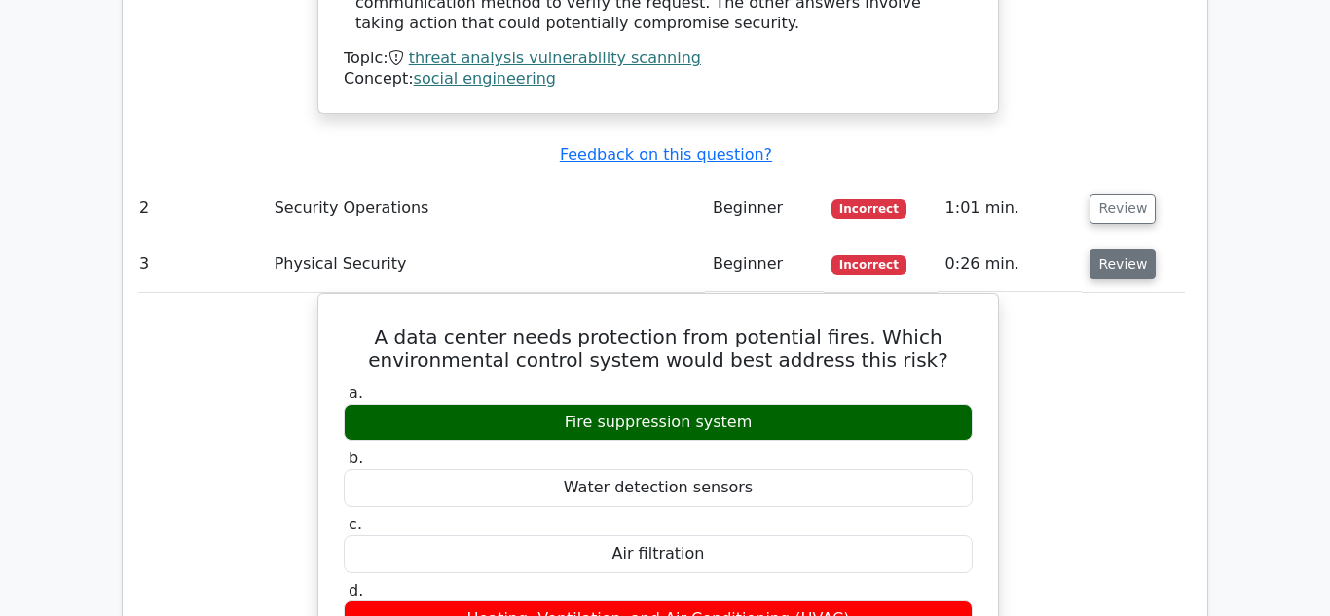
click at [1109, 249] on button "Review" at bounding box center [1122, 264] width 66 height 30
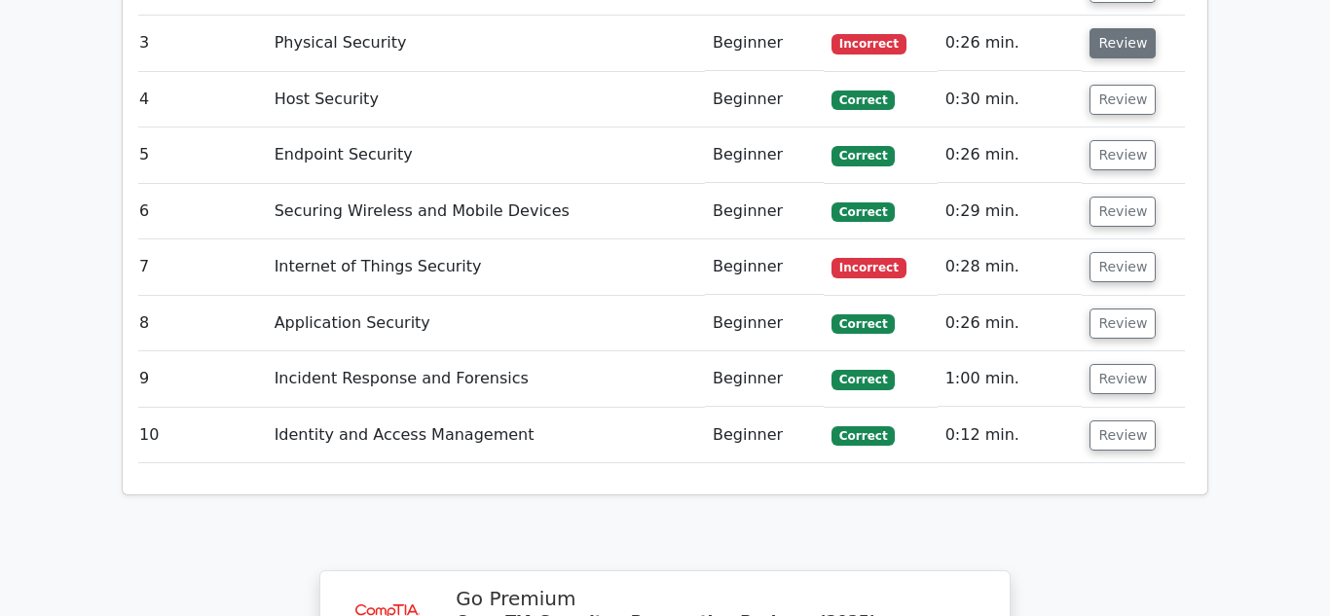
scroll to position [2678, 0]
click at [1109, 251] on button "Review" at bounding box center [1122, 266] width 66 height 30
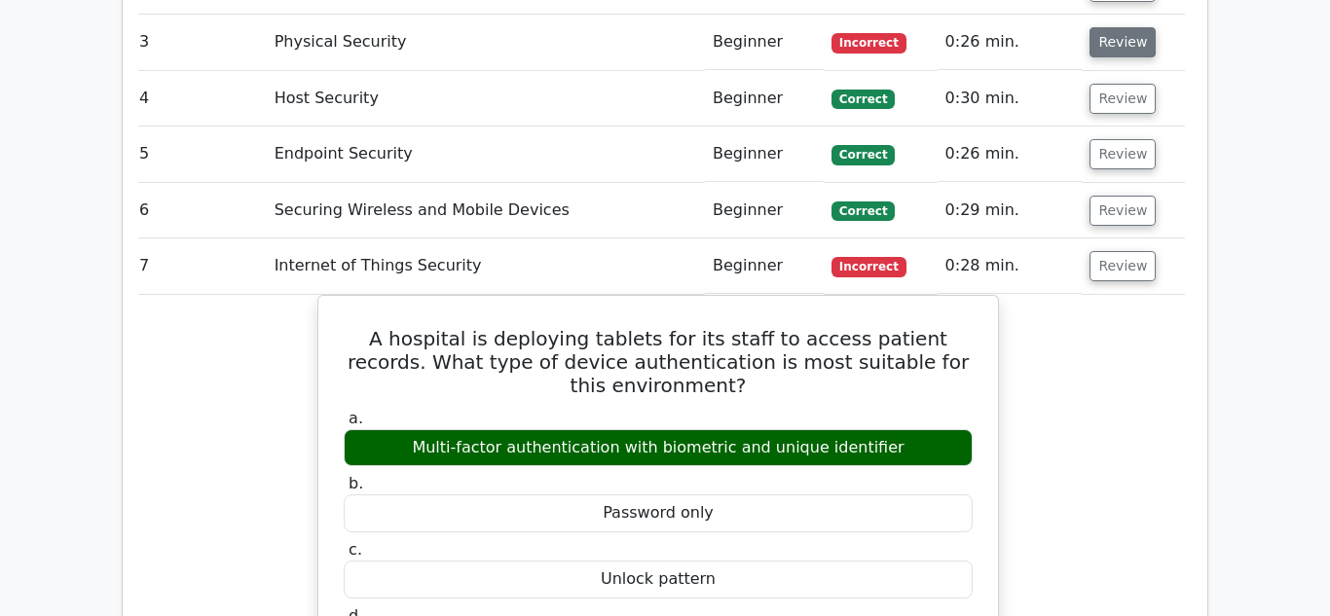
click at [1109, 251] on button "Review" at bounding box center [1122, 266] width 66 height 30
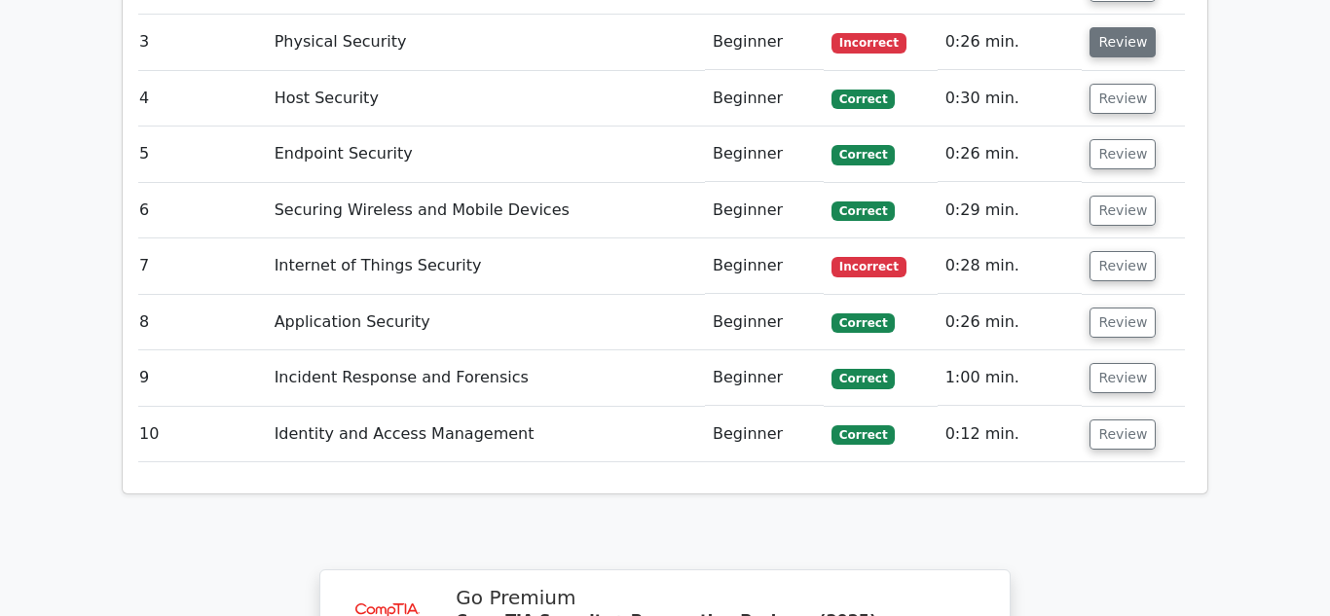
click at [1109, 251] on button "Review" at bounding box center [1122, 266] width 66 height 30
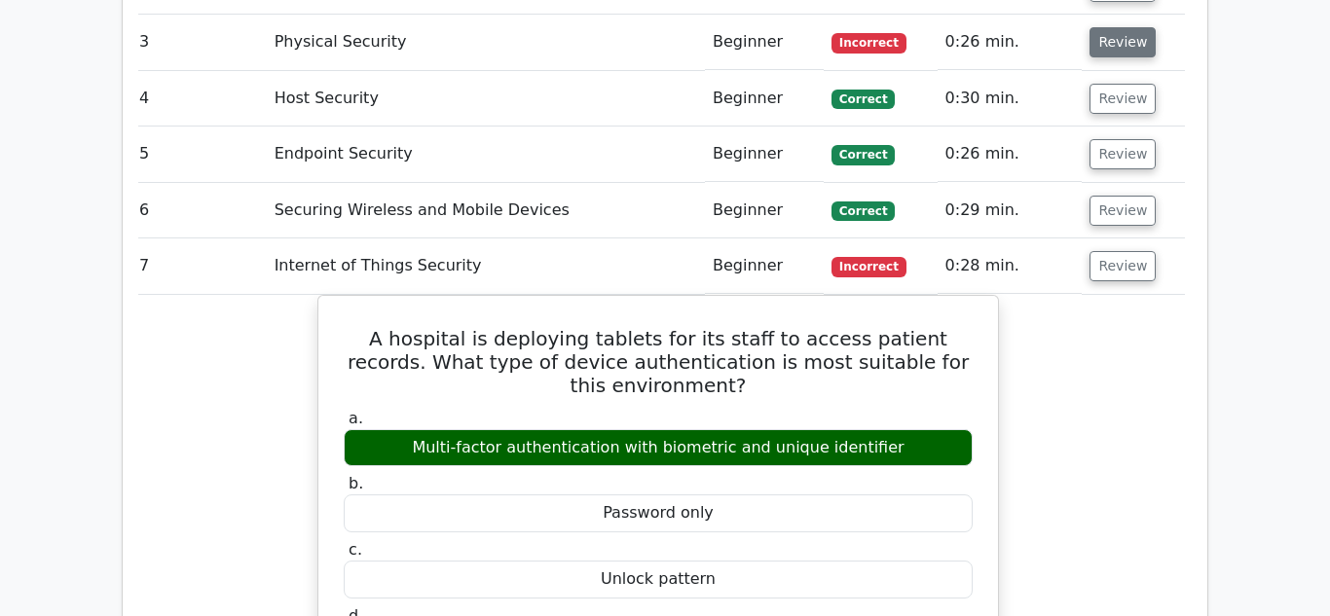
click at [1109, 251] on button "Review" at bounding box center [1122, 266] width 66 height 30
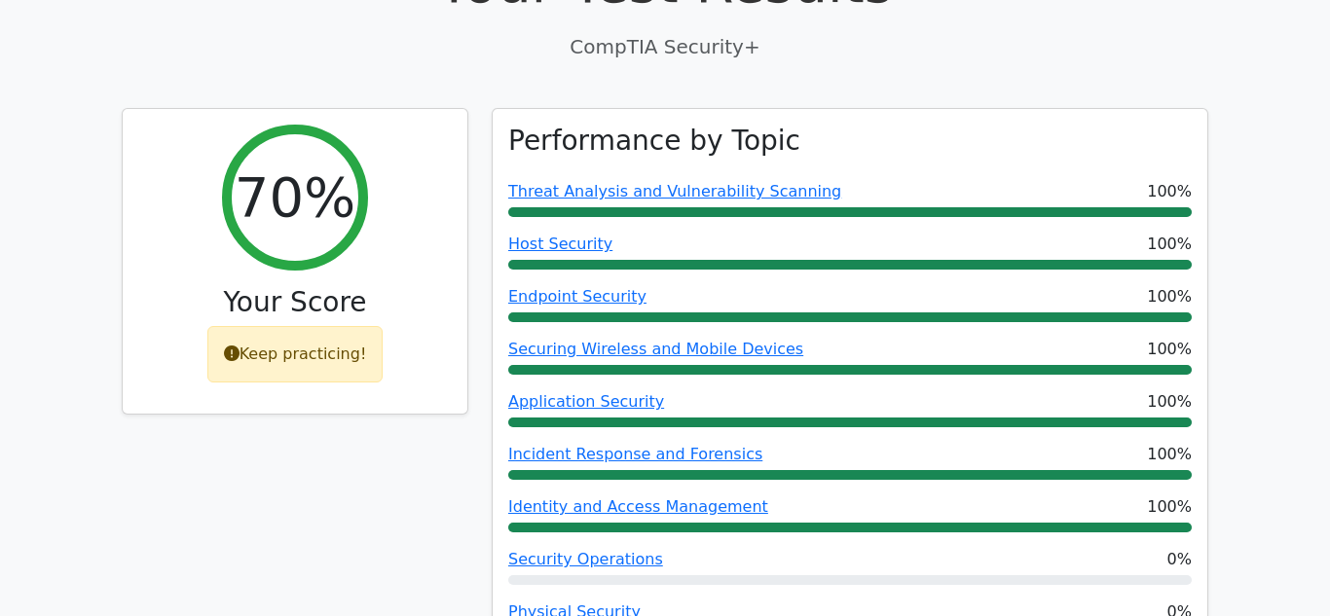
scroll to position [0, 0]
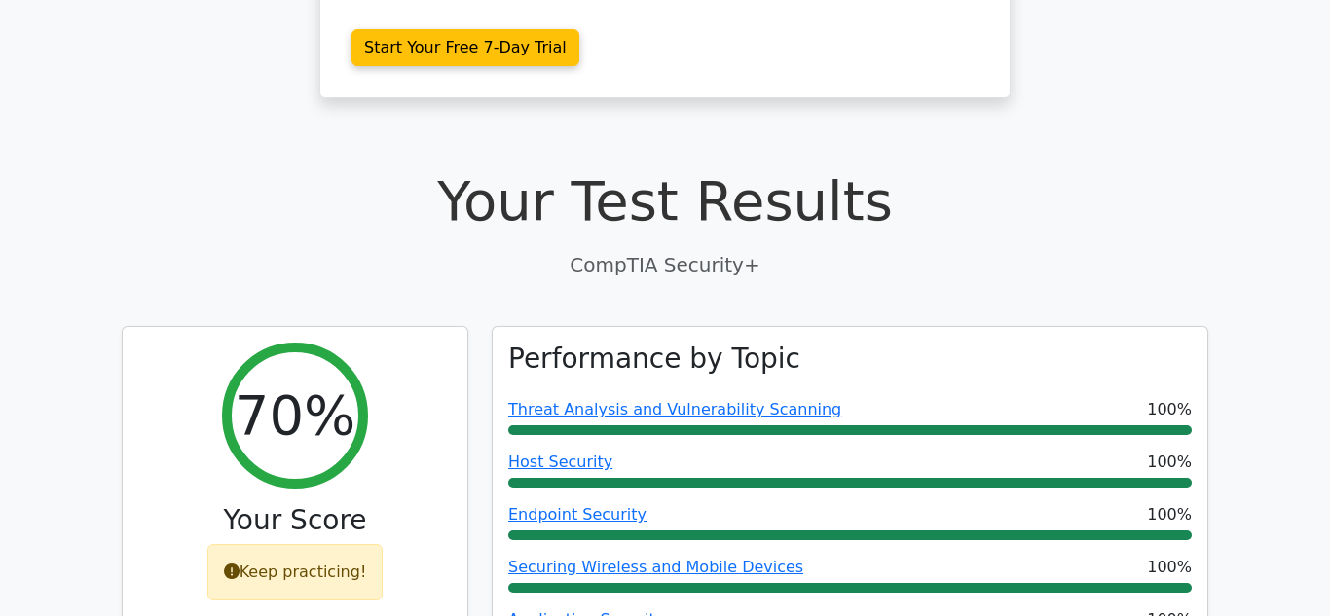
scroll to position [452, 0]
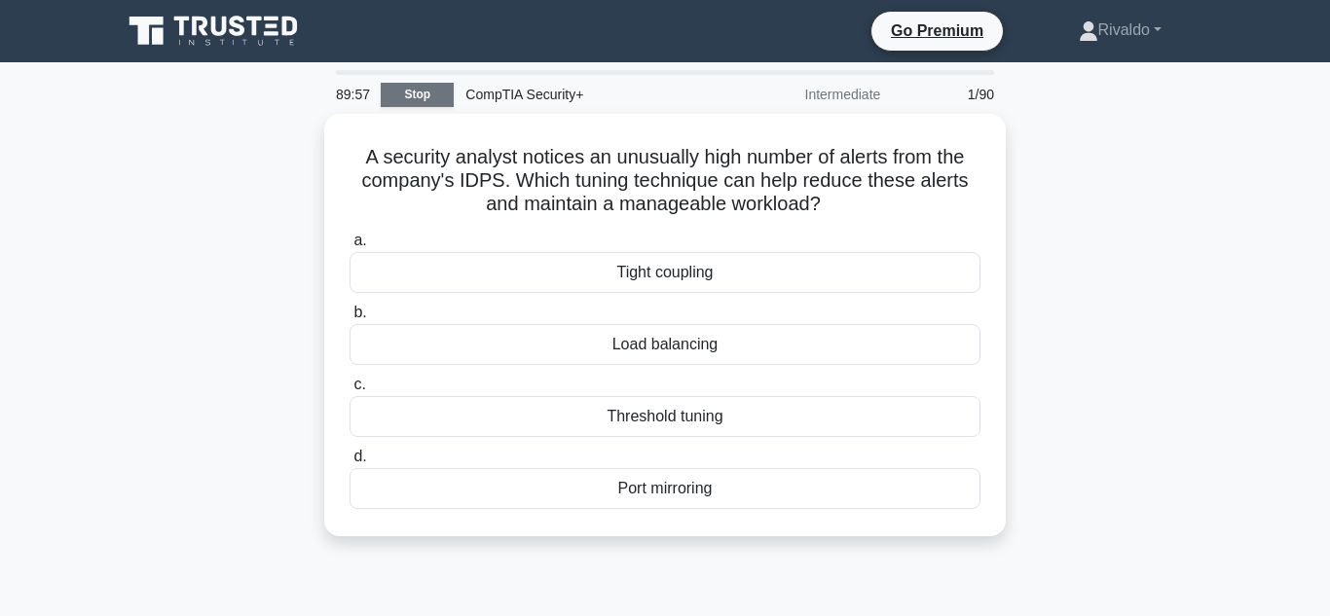
click at [403, 88] on link "Stop" at bounding box center [417, 95] width 73 height 24
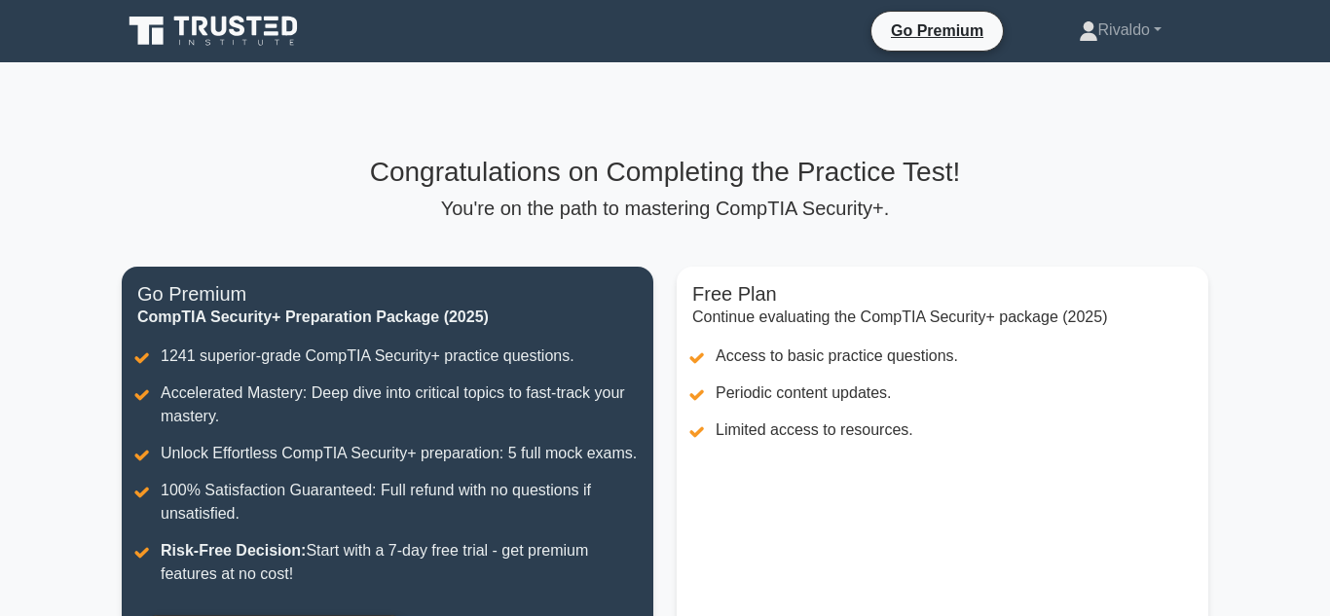
scroll to position [403, 0]
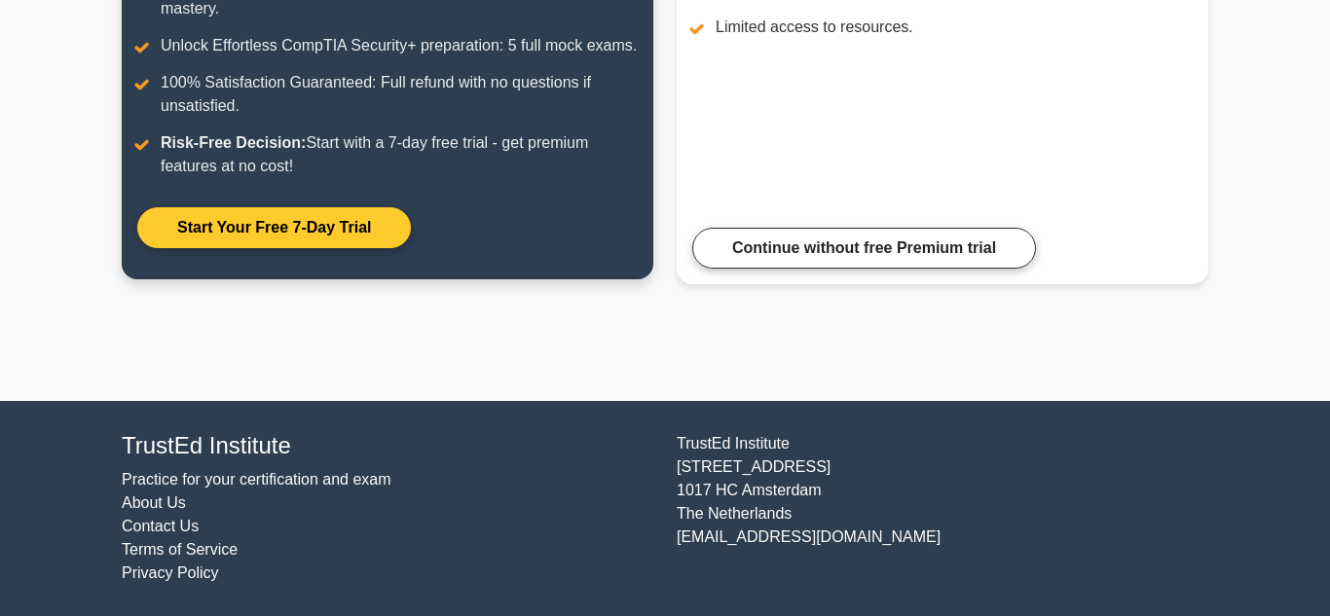
click at [364, 237] on link "Start Your Free 7-Day Trial" at bounding box center [274, 227] width 274 height 41
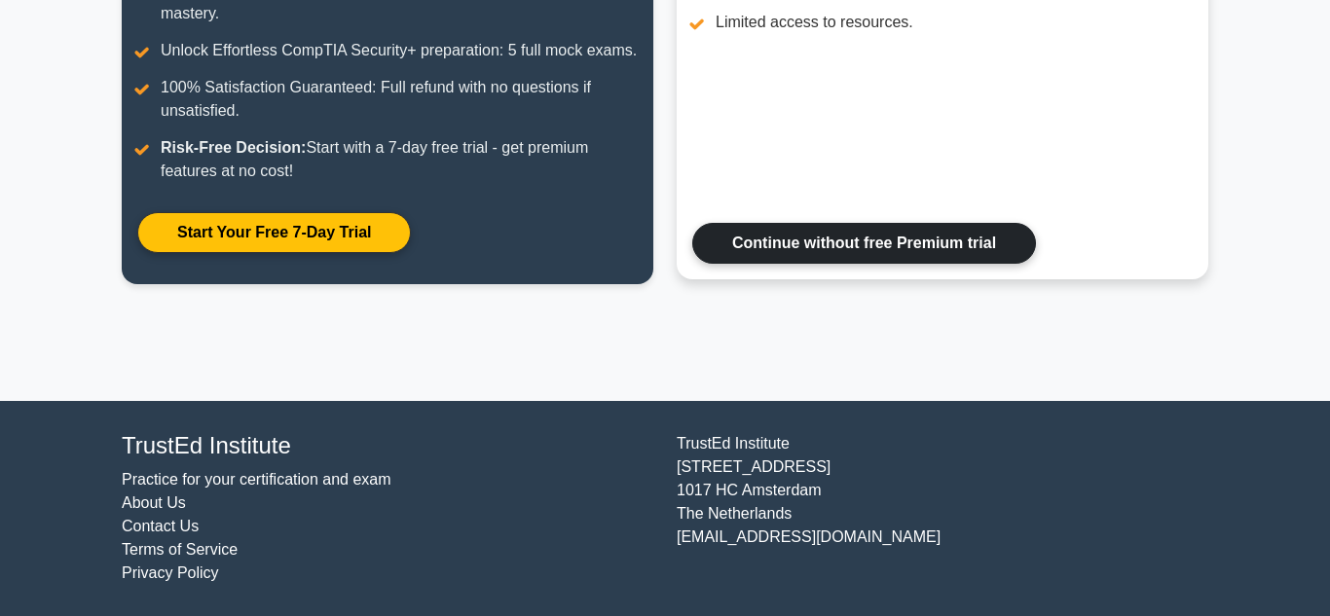
click at [759, 237] on link "Continue without free Premium trial" at bounding box center [864, 243] width 344 height 41
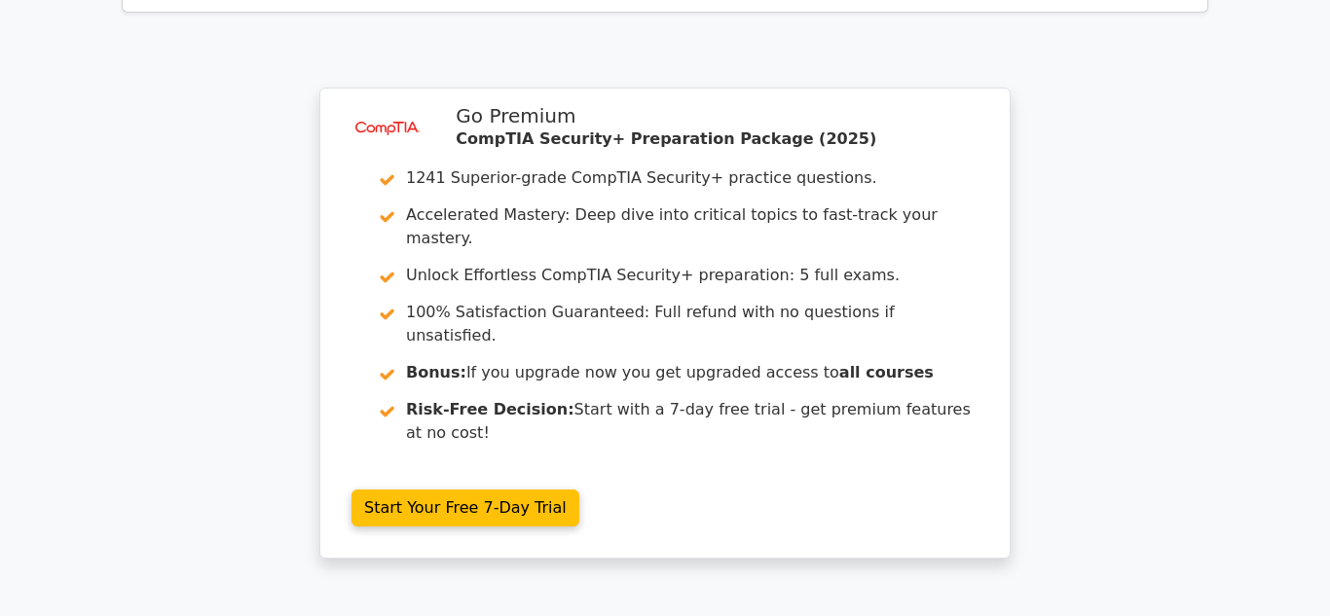
scroll to position [3161, 0]
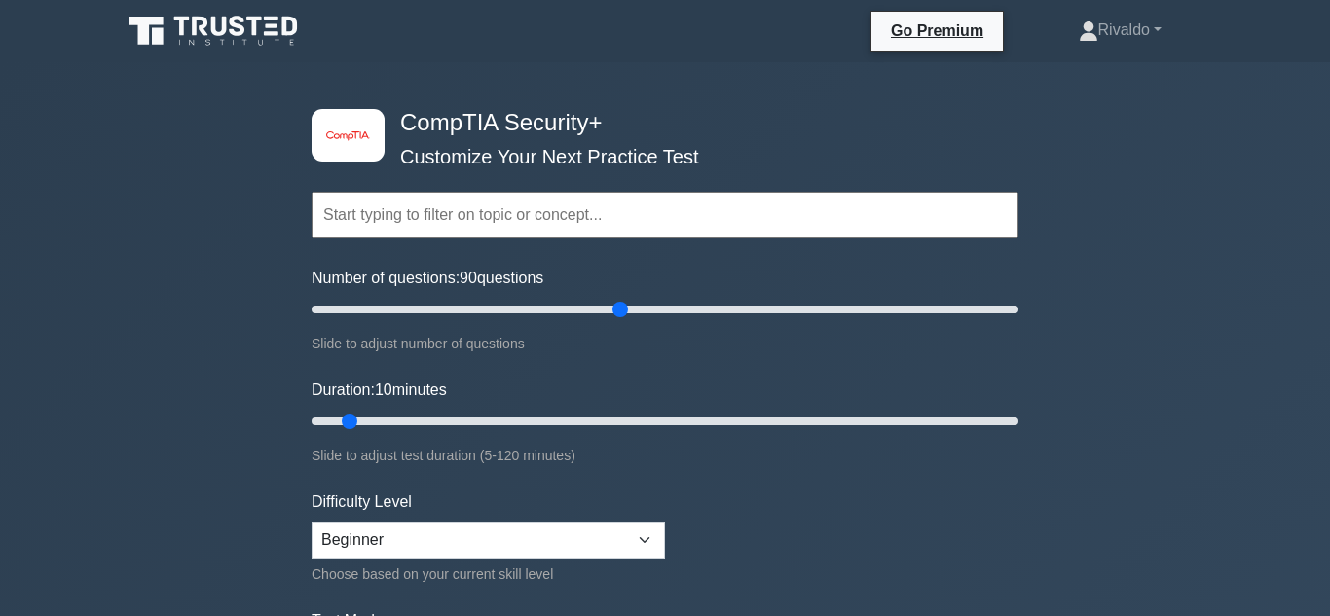
drag, startPoint x: 331, startPoint y: 297, endPoint x: 614, endPoint y: 331, distance: 285.3
type input "90"
click at [614, 321] on input "Number of questions: 90 questions" at bounding box center [665, 309] width 707 height 23
click at [621, 430] on input "Duration: 10 minutes" at bounding box center [665, 421] width 707 height 23
click at [667, 419] on input "Duration: 65 minutes" at bounding box center [665, 421] width 707 height 23
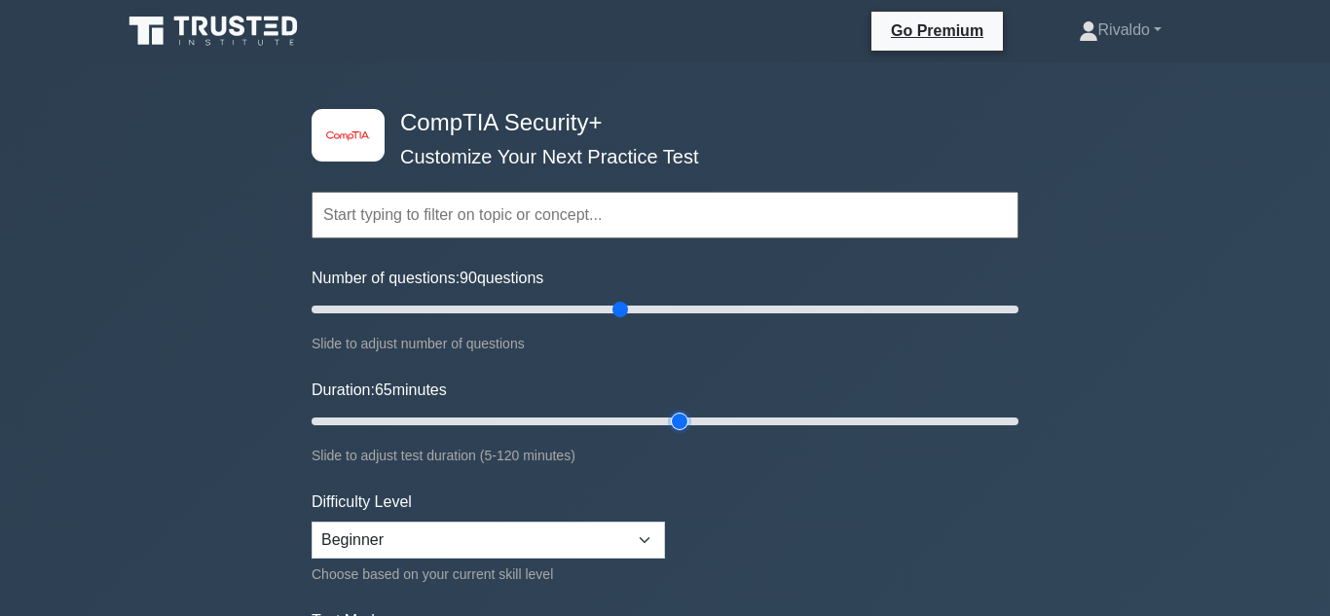
click at [668, 418] on input "Duration: 65 minutes" at bounding box center [665, 421] width 707 height 23
click at [753, 423] on input "Duration: 65 minutes" at bounding box center [665, 421] width 707 height 23
click at [787, 415] on input "Duration: 75 minutes" at bounding box center [665, 421] width 707 height 23
type input "90"
click at [819, 421] on input "Duration: 90 minutes" at bounding box center [665, 421] width 707 height 23
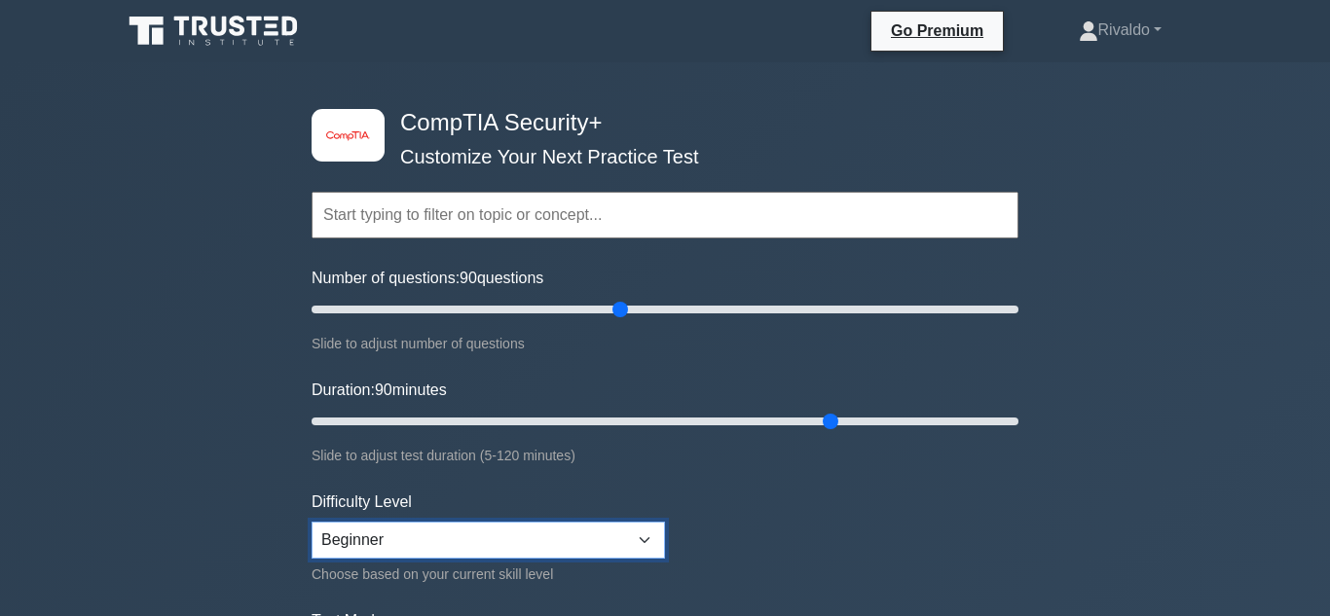
click at [640, 540] on select "Beginner Intermediate Expert" at bounding box center [488, 540] width 353 height 37
select select "expert"
click at [312, 522] on select "Beginner Intermediate Expert" at bounding box center [488, 540] width 353 height 37
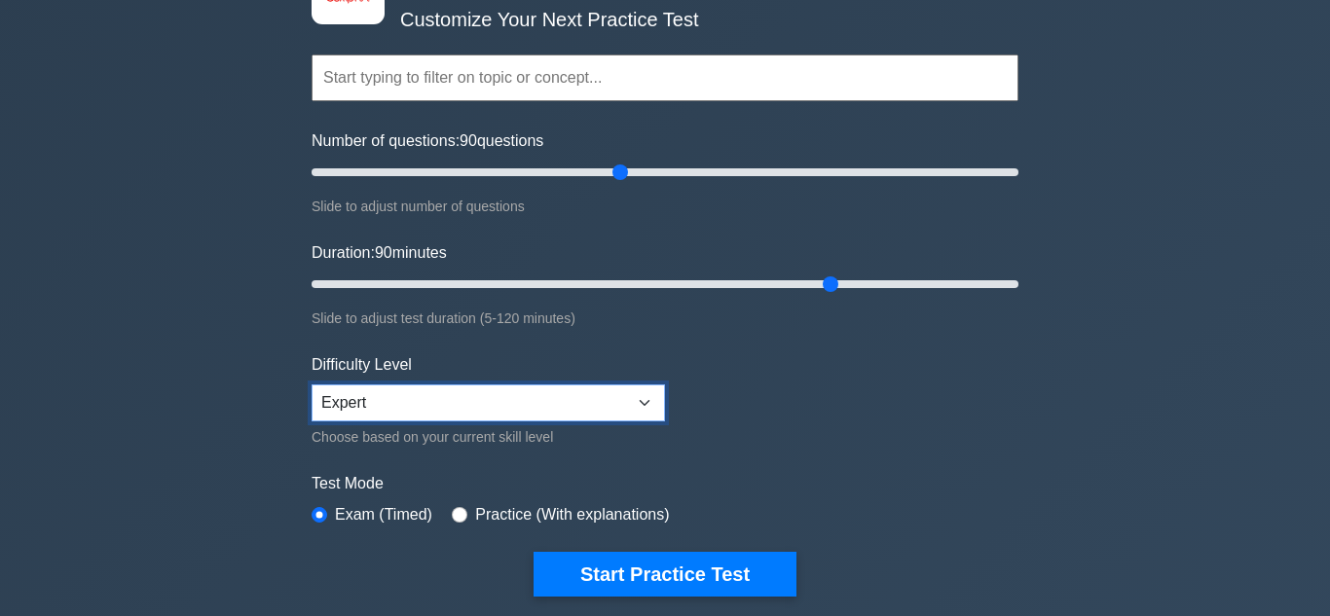
scroll to position [139, 0]
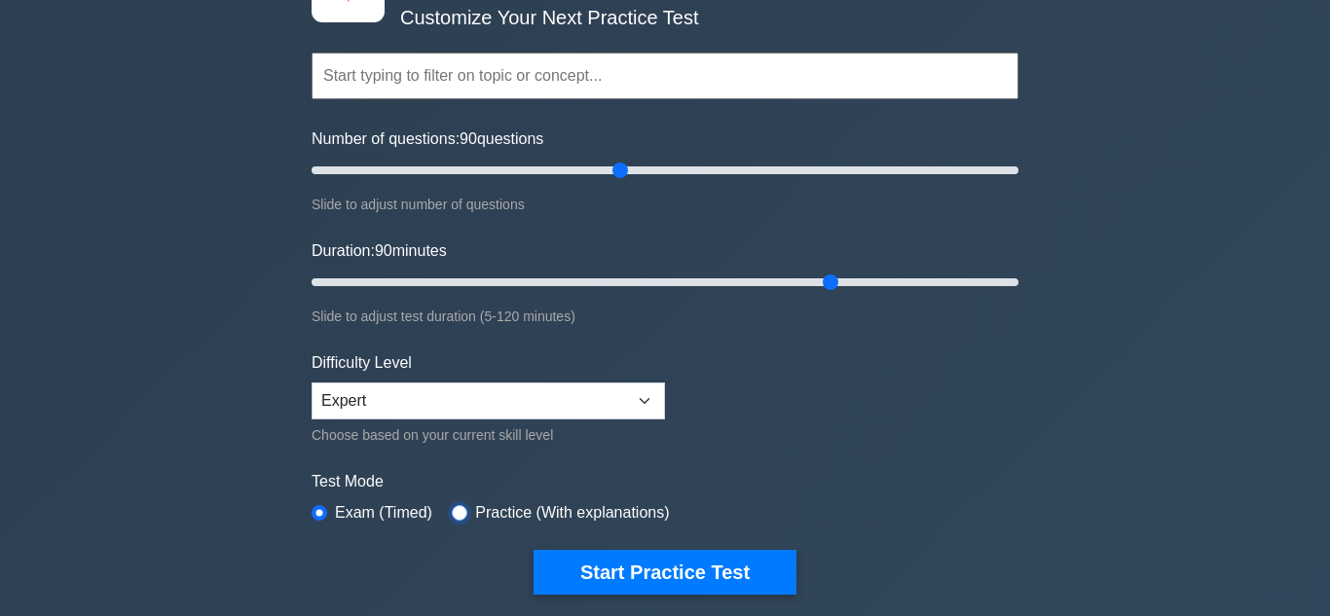
click at [459, 508] on input "radio" at bounding box center [460, 513] width 16 height 16
radio input "true"
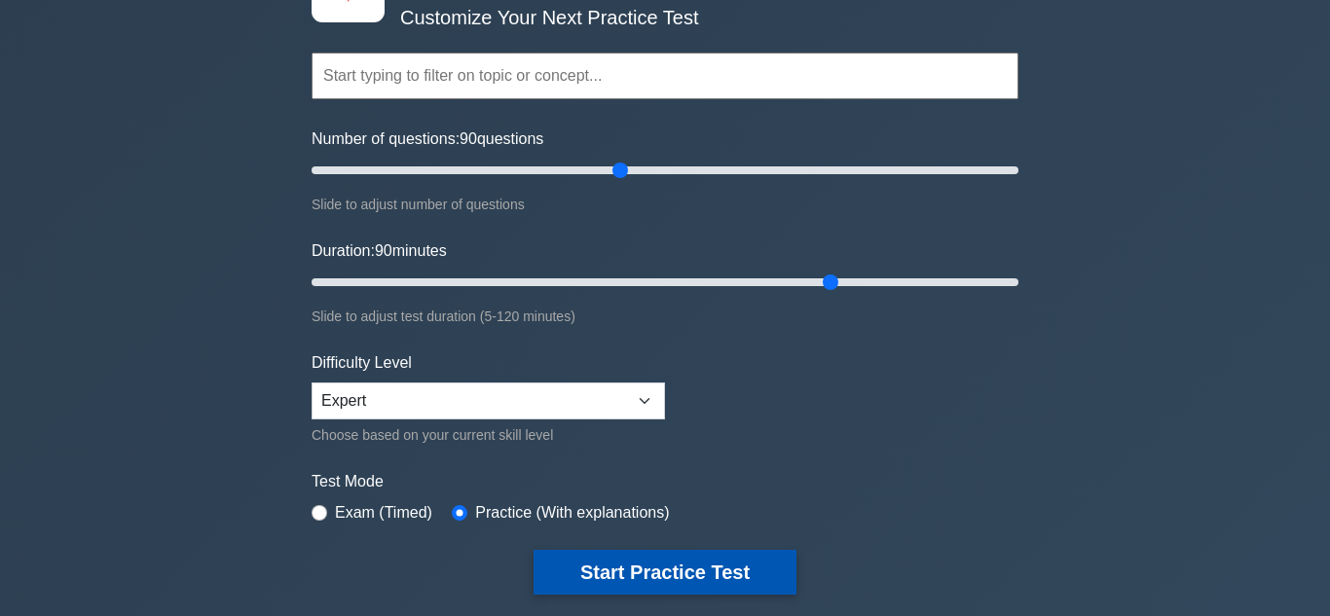
click at [663, 584] on button "Start Practice Test" at bounding box center [664, 572] width 263 height 45
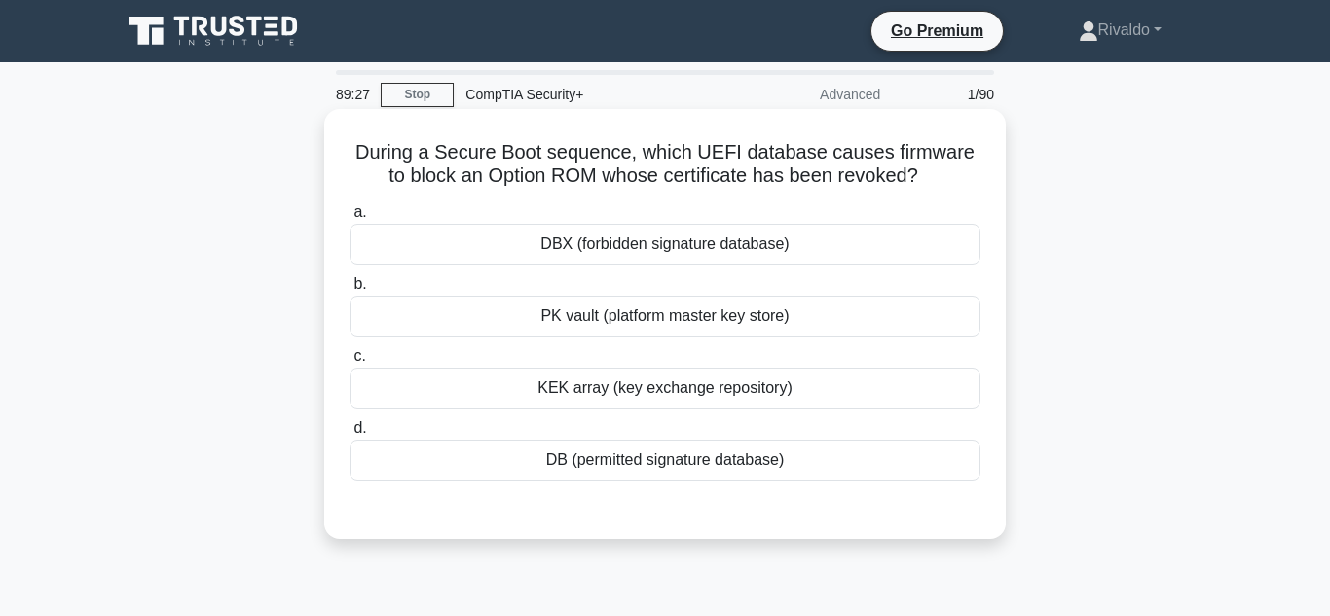
click at [670, 230] on div "DBX (forbidden signature database)" at bounding box center [664, 244] width 631 height 41
click at [349, 219] on input "a. DBX (forbidden signature database)" at bounding box center [349, 212] width 0 height 13
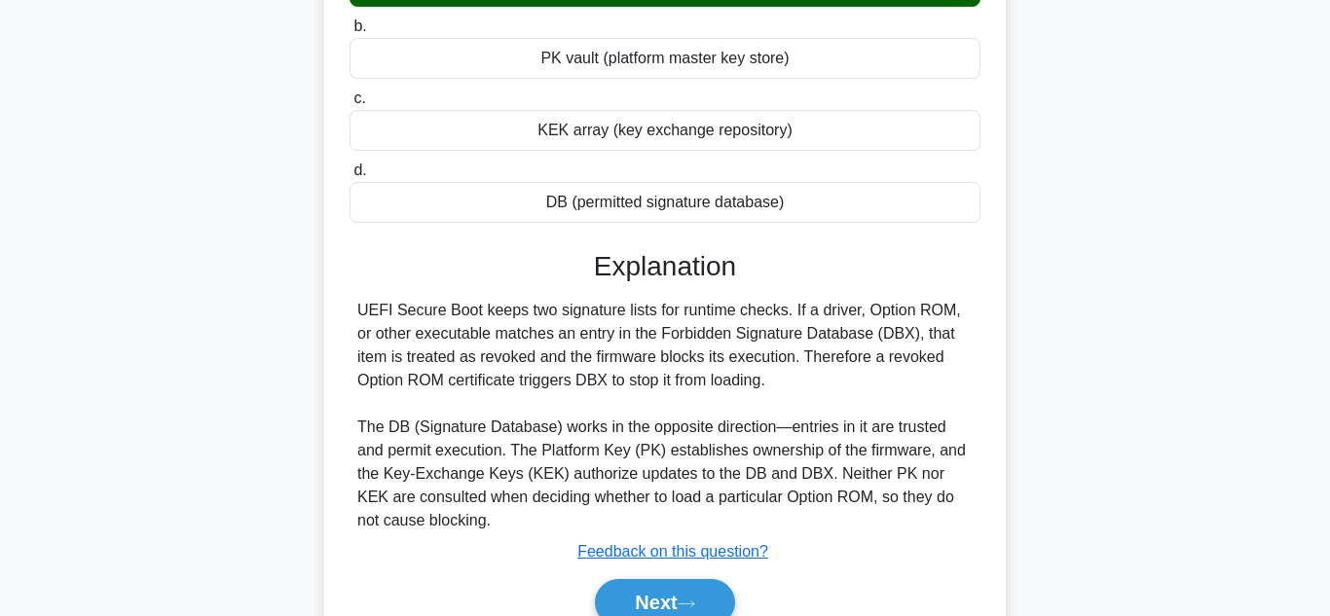
scroll to position [435, 0]
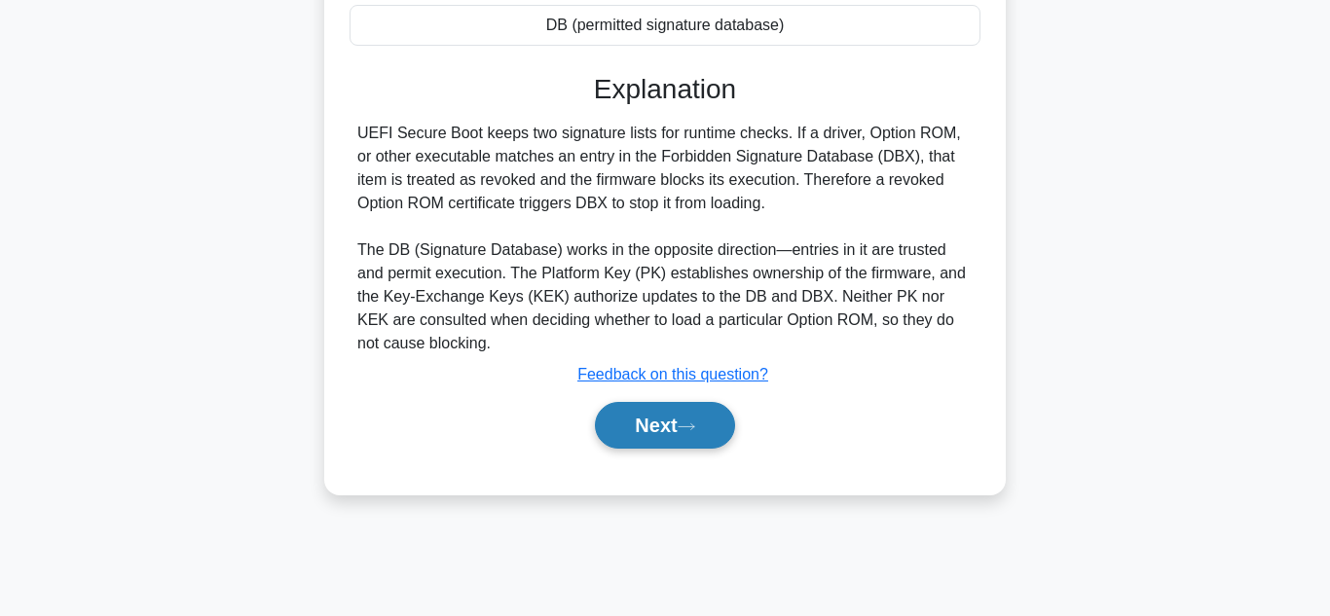
click at [675, 418] on button "Next" at bounding box center [664, 425] width 139 height 47
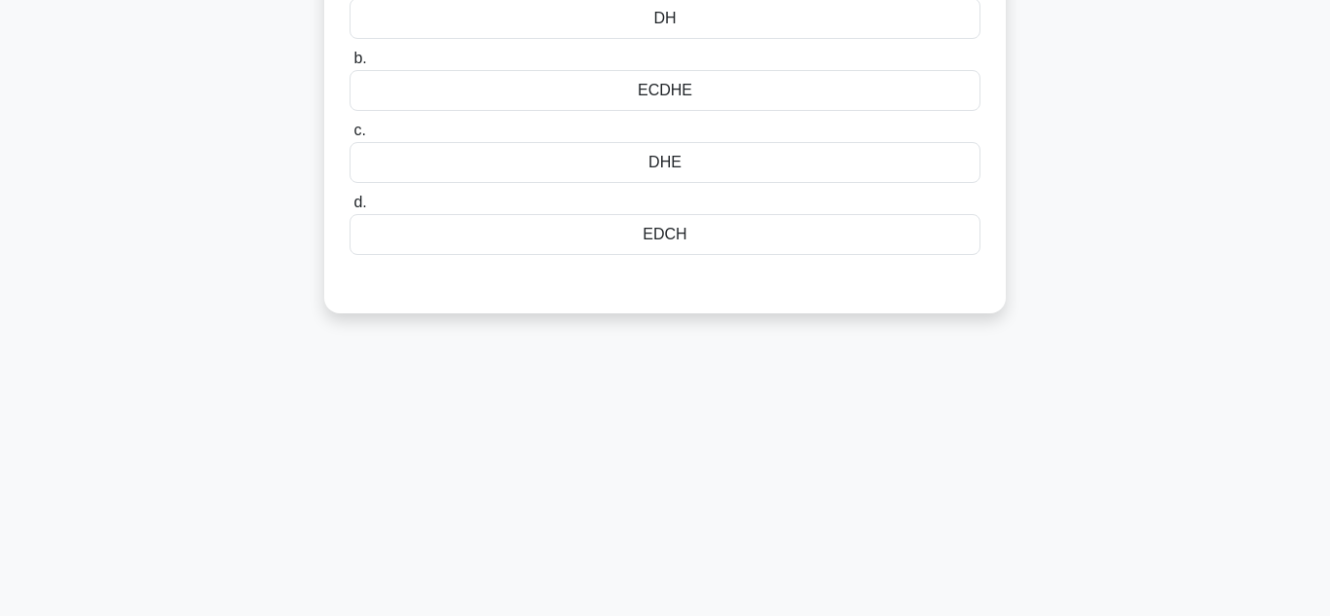
scroll to position [0, 0]
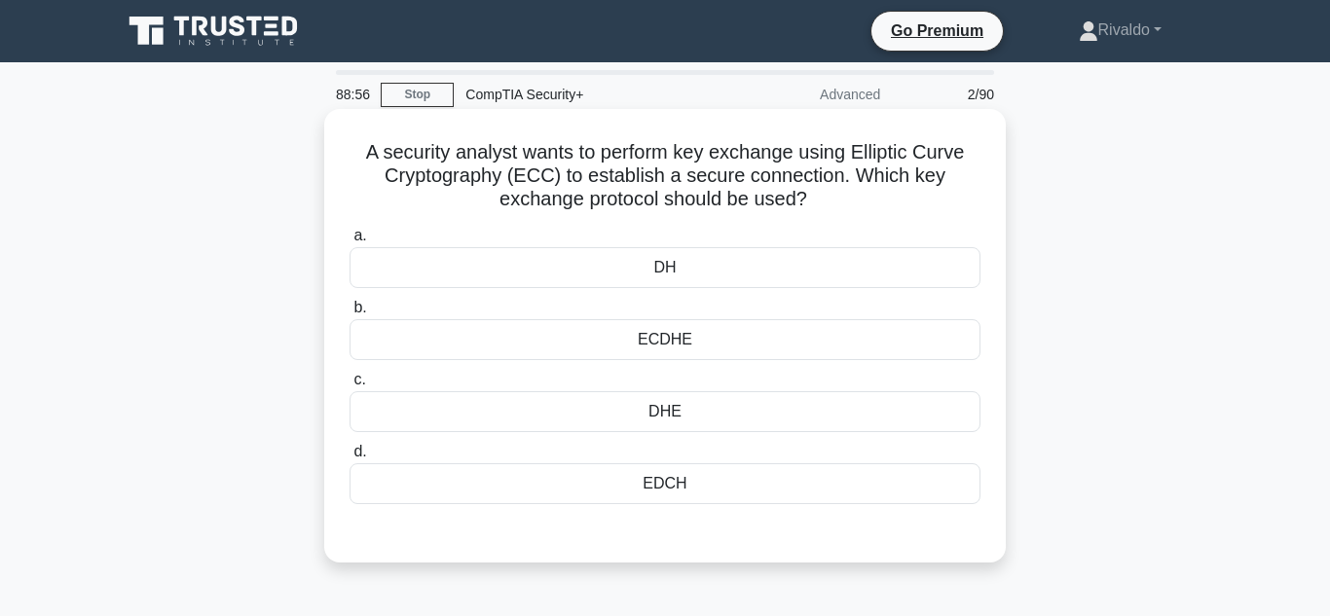
click at [682, 401] on div "DHE" at bounding box center [664, 411] width 631 height 41
click at [349, 386] on input "c. DHE" at bounding box center [349, 380] width 0 height 13
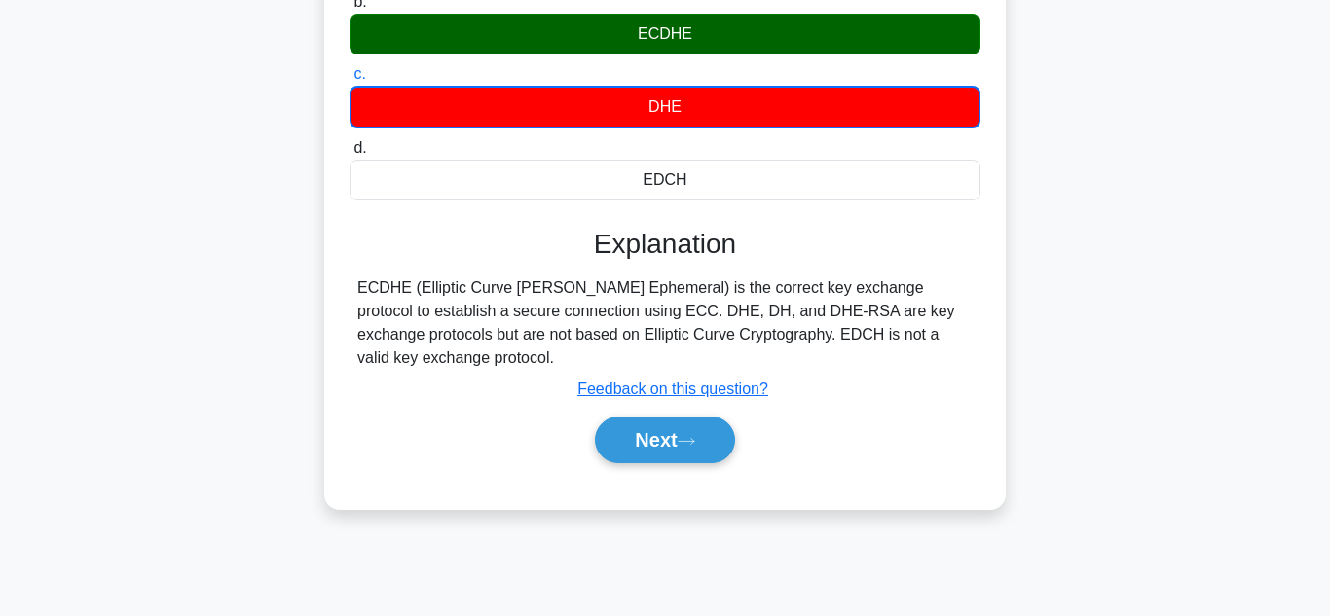
scroll to position [310, 0]
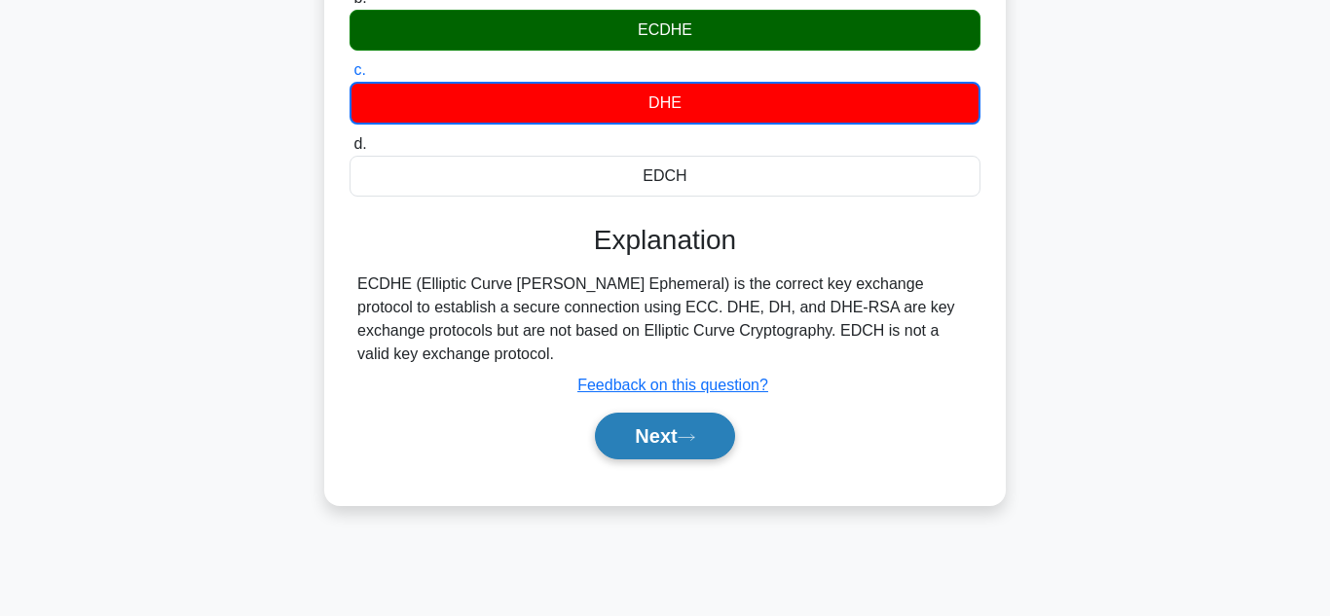
click at [685, 443] on icon at bounding box center [687, 437] width 18 height 11
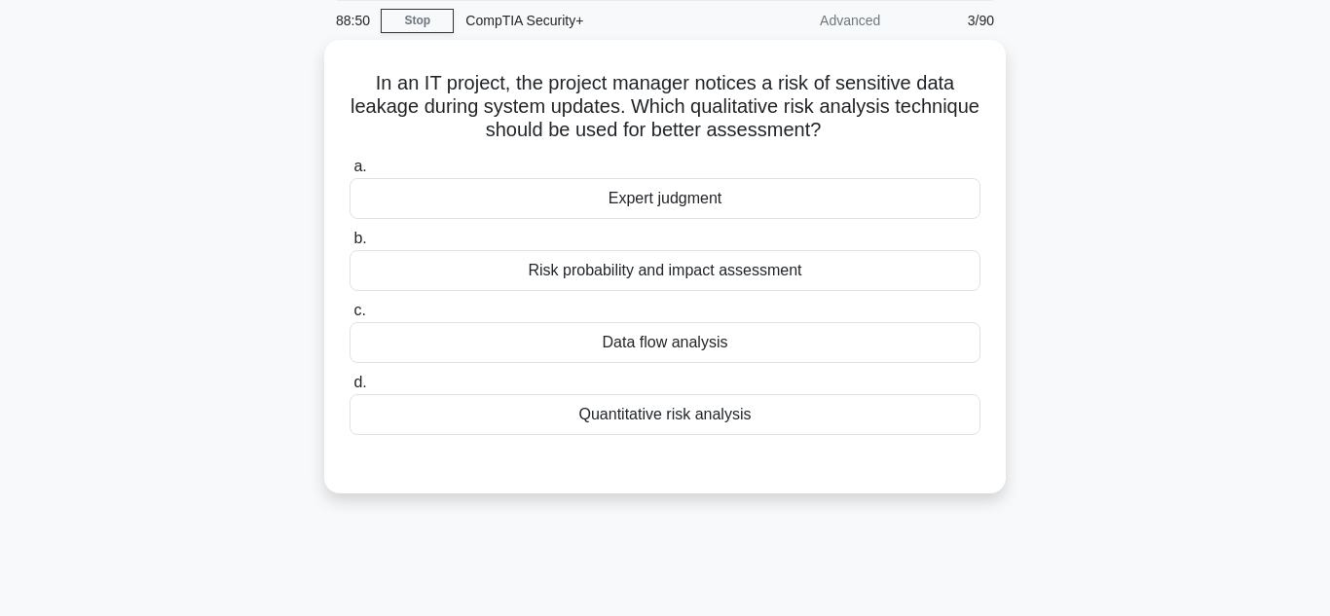
scroll to position [0, 0]
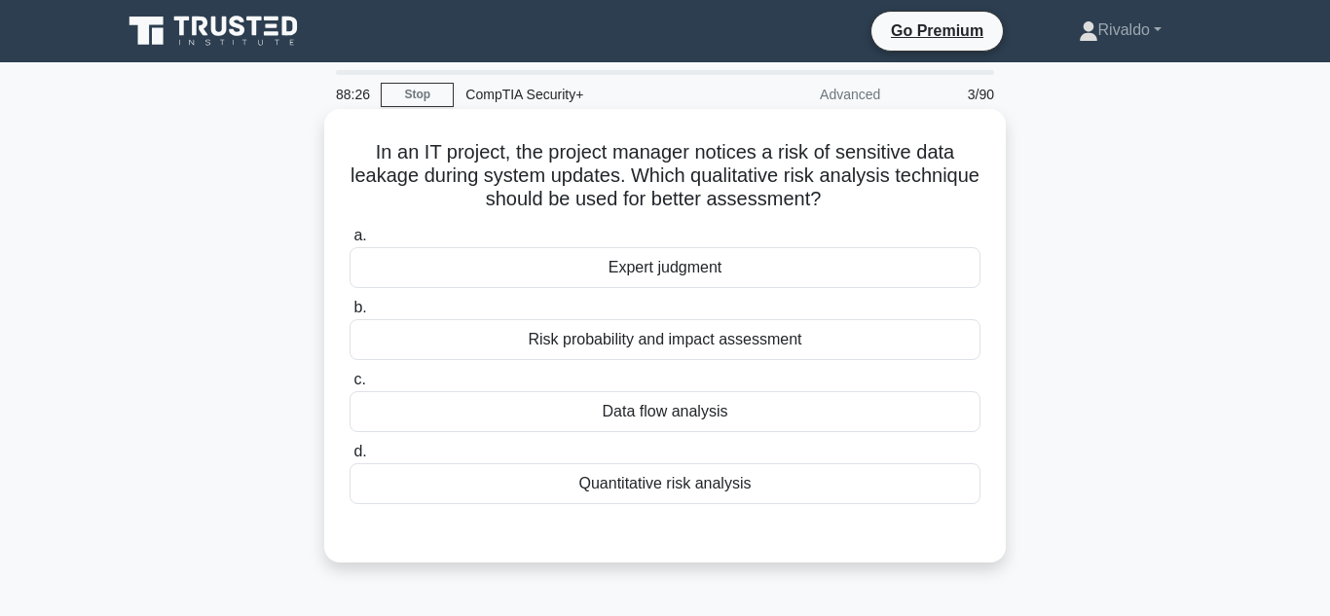
click at [937, 269] on div "Expert judgment" at bounding box center [664, 267] width 631 height 41
click at [349, 242] on input "a. Expert judgment" at bounding box center [349, 236] width 0 height 13
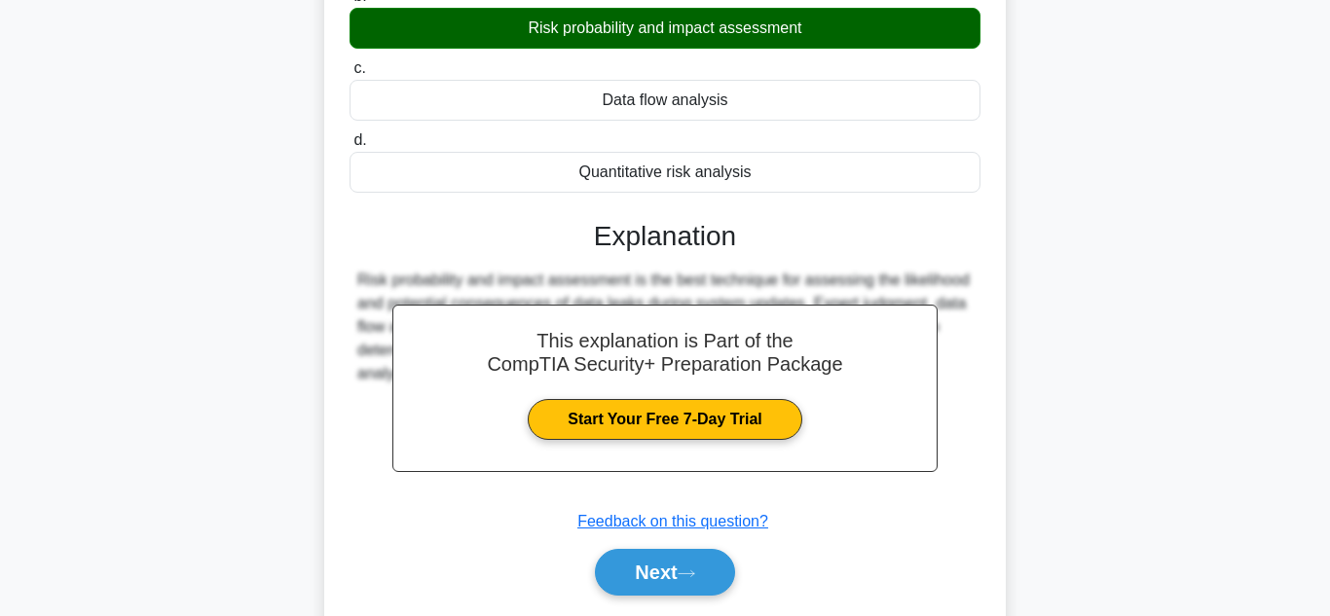
scroll to position [435, 0]
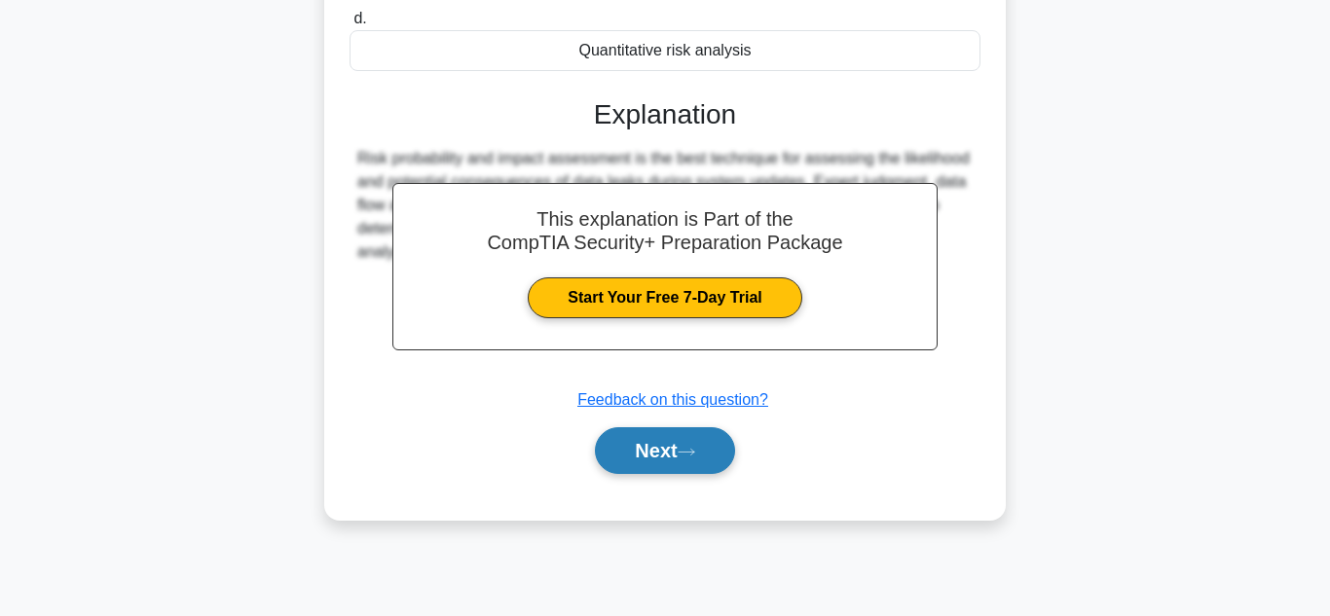
click at [672, 464] on button "Next" at bounding box center [664, 450] width 139 height 47
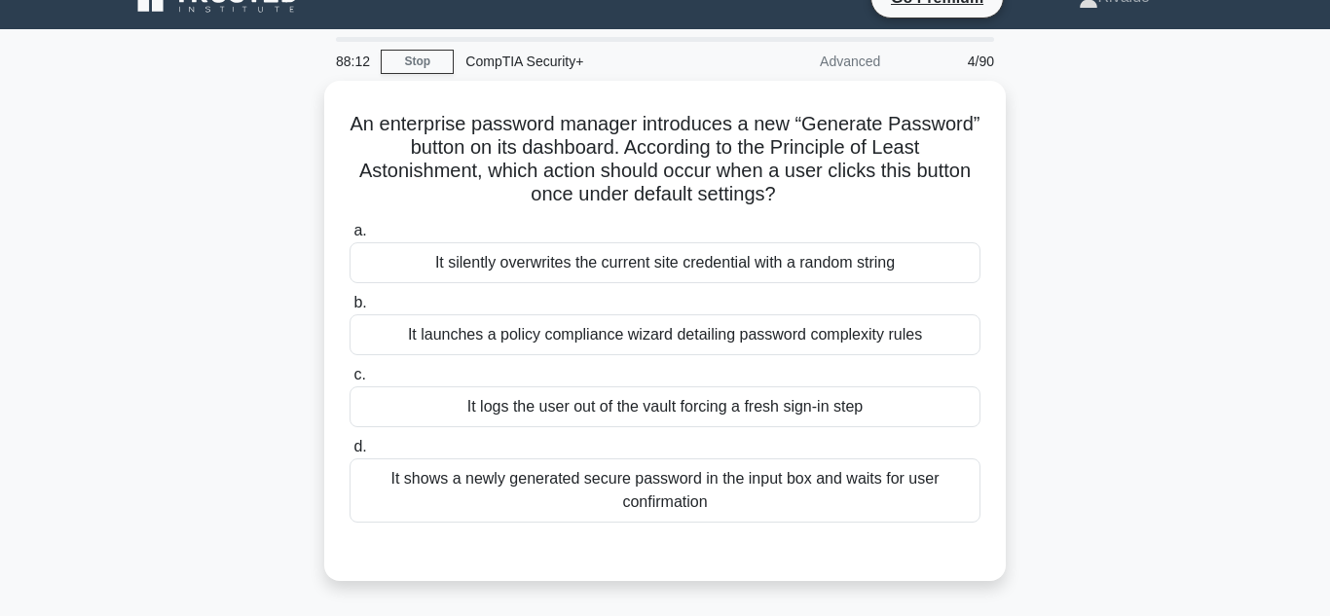
scroll to position [53, 0]
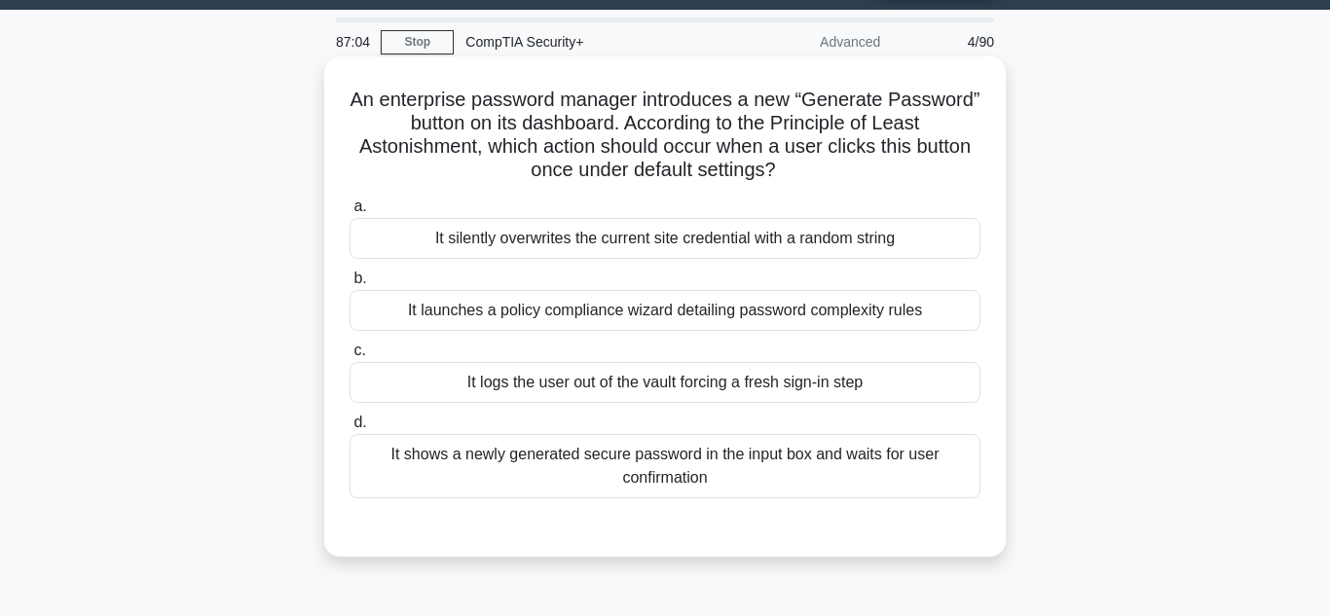
click at [687, 443] on div "It shows a newly generated secure password in the input box and waits for user …" at bounding box center [664, 466] width 631 height 64
click at [349, 429] on input "d. It shows a newly generated secure password in the input box and waits for us…" at bounding box center [349, 423] width 0 height 13
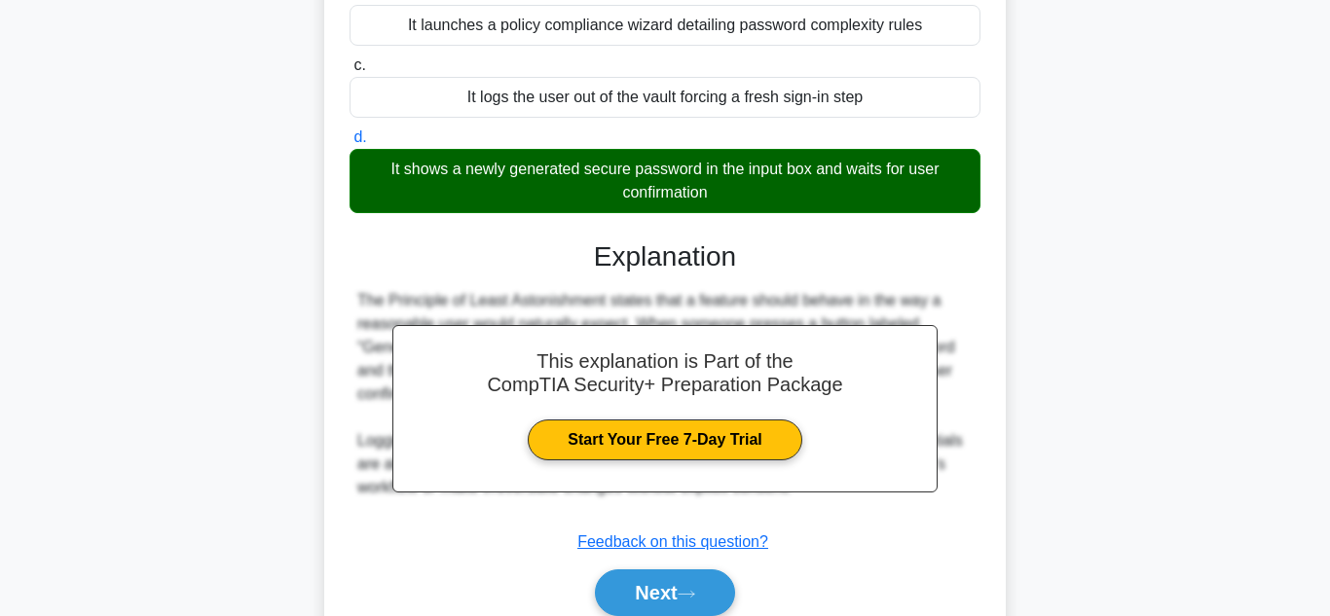
scroll to position [435, 0]
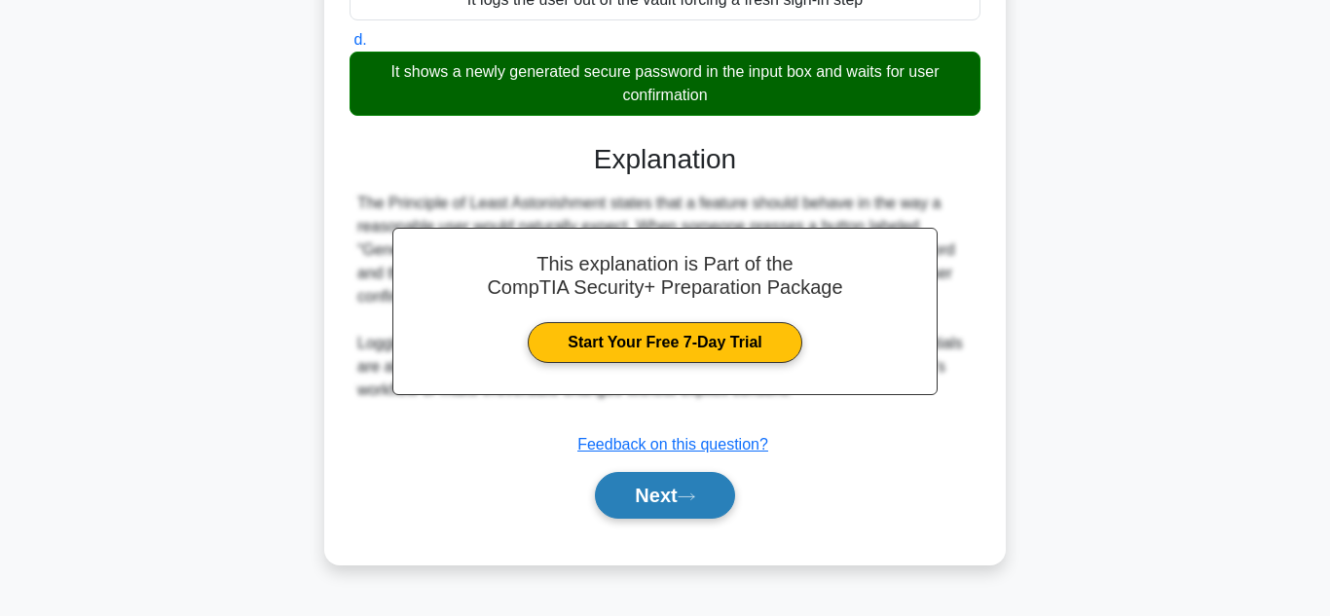
click at [705, 491] on button "Next" at bounding box center [664, 495] width 139 height 47
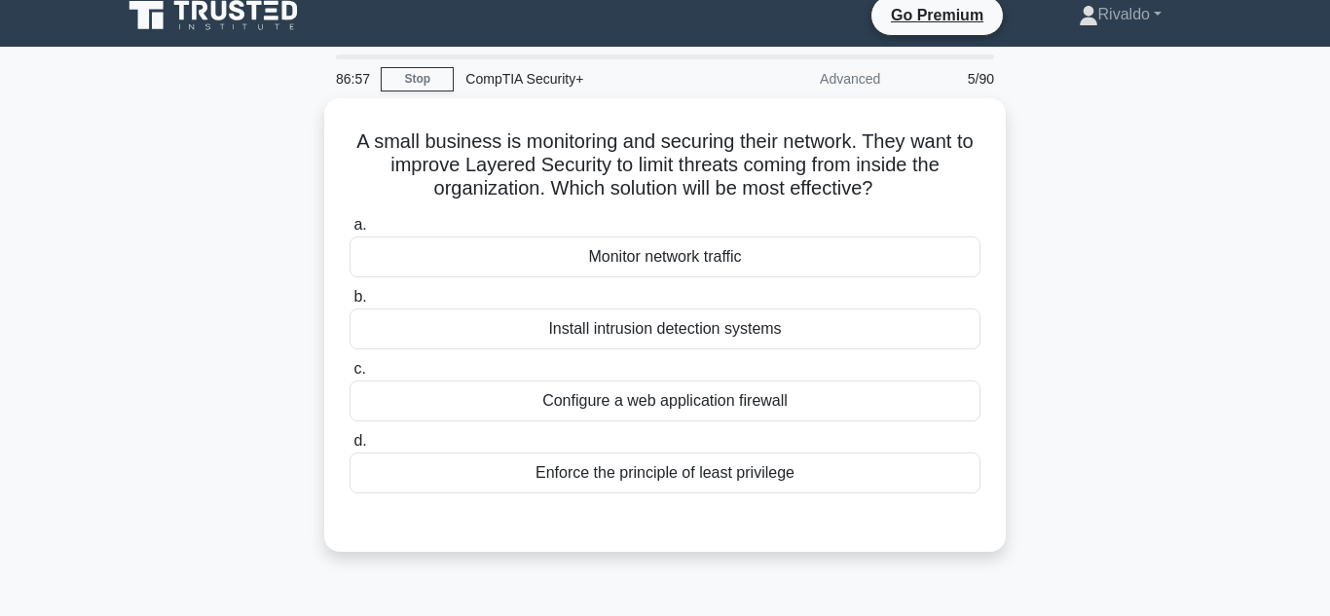
scroll to position [0, 0]
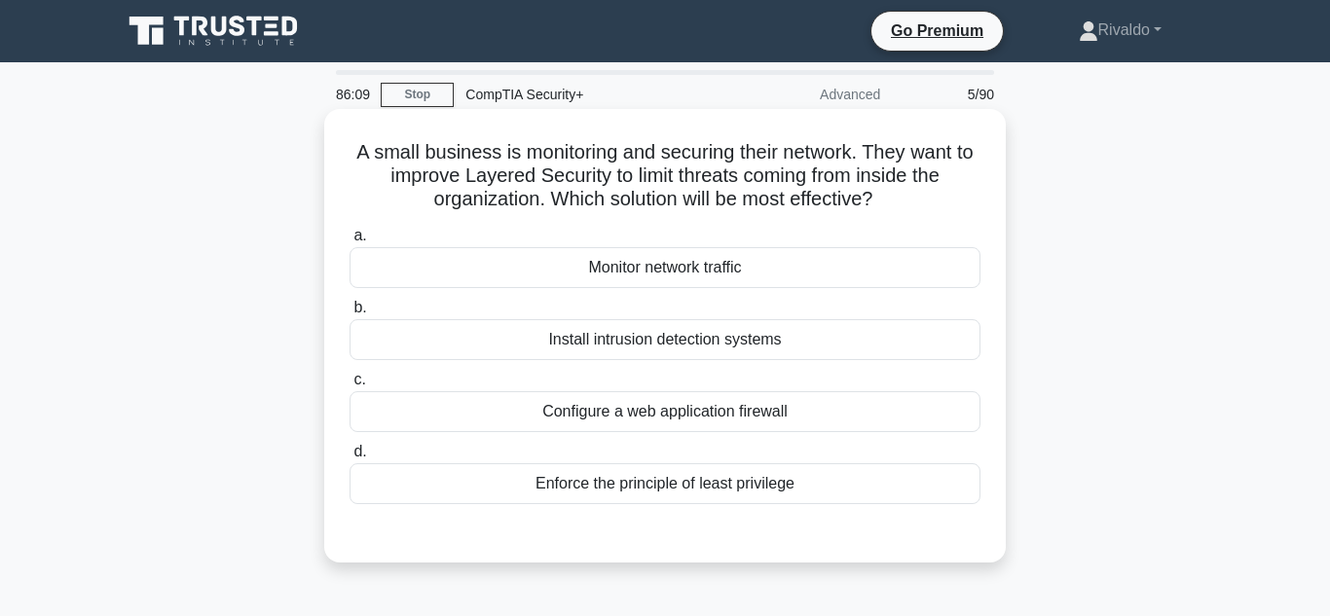
click at [687, 271] on div "Monitor network traffic" at bounding box center [664, 267] width 631 height 41
click at [349, 242] on input "a. Monitor network traffic" at bounding box center [349, 236] width 0 height 13
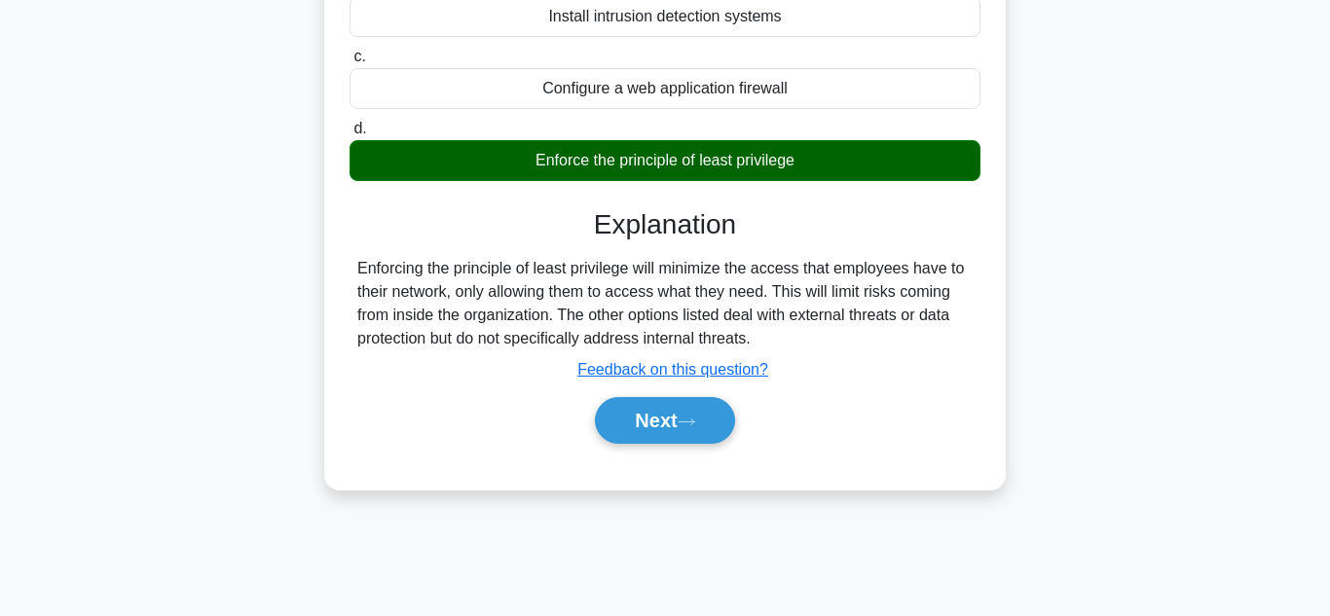
scroll to position [326, 0]
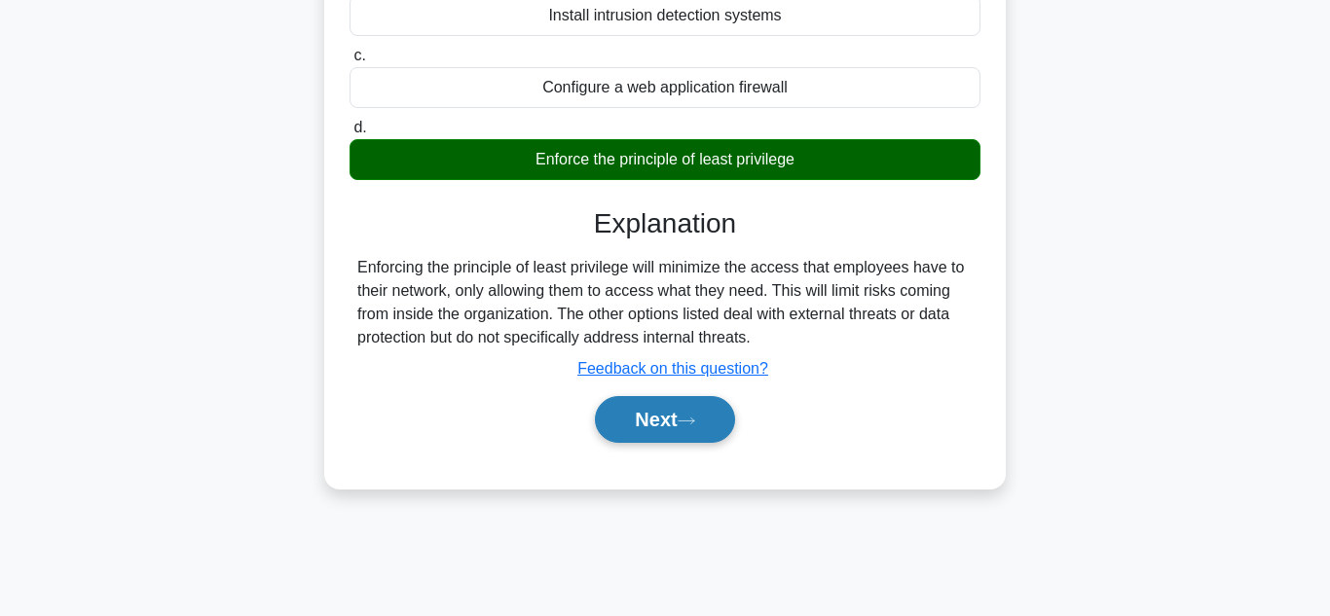
click at [674, 428] on button "Next" at bounding box center [664, 419] width 139 height 47
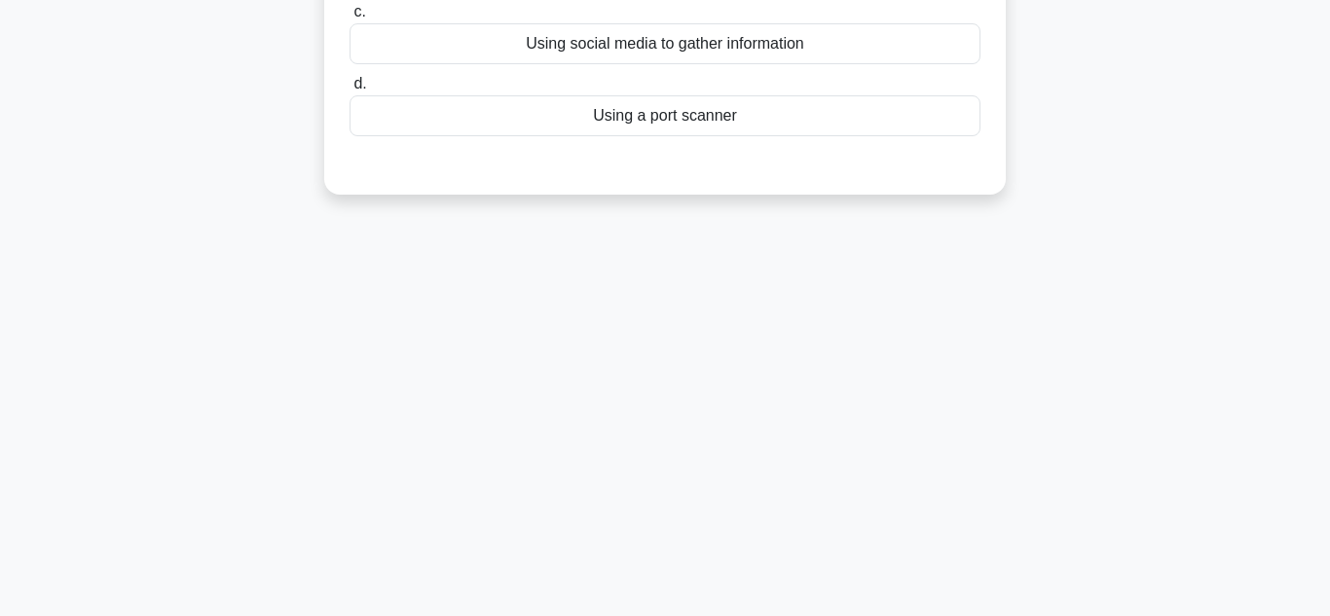
scroll to position [0, 0]
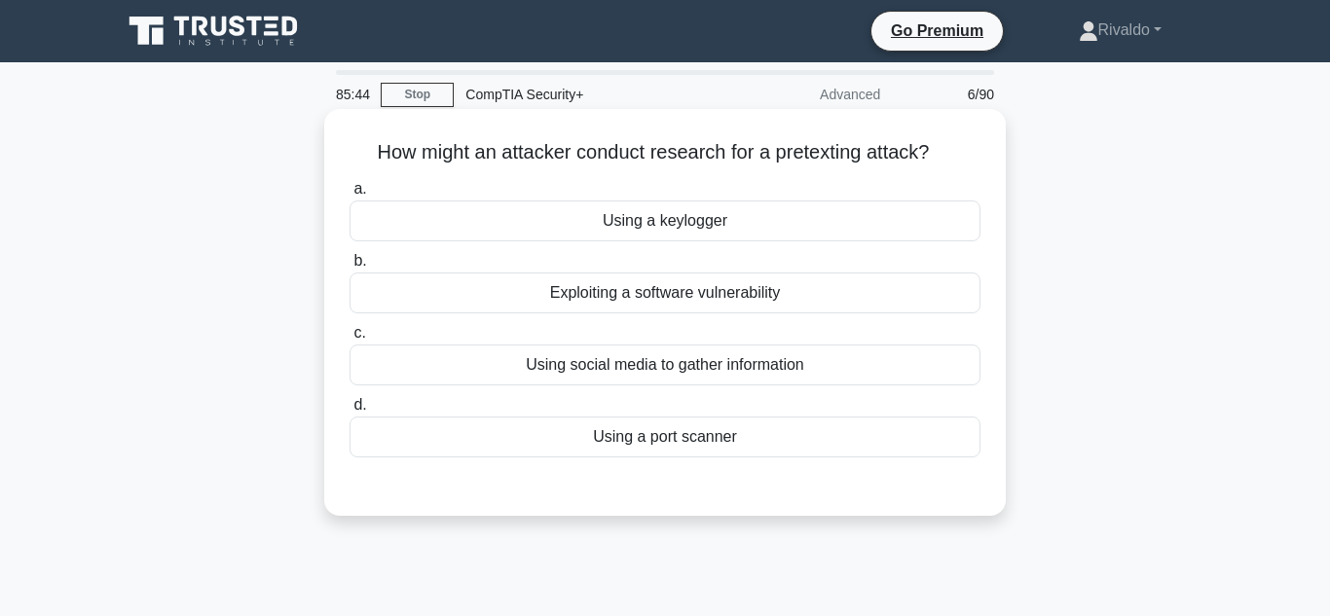
click at [634, 294] on div "Exploiting a software vulnerability" at bounding box center [664, 293] width 631 height 41
click at [349, 268] on input "b. Exploiting a software vulnerability" at bounding box center [349, 261] width 0 height 13
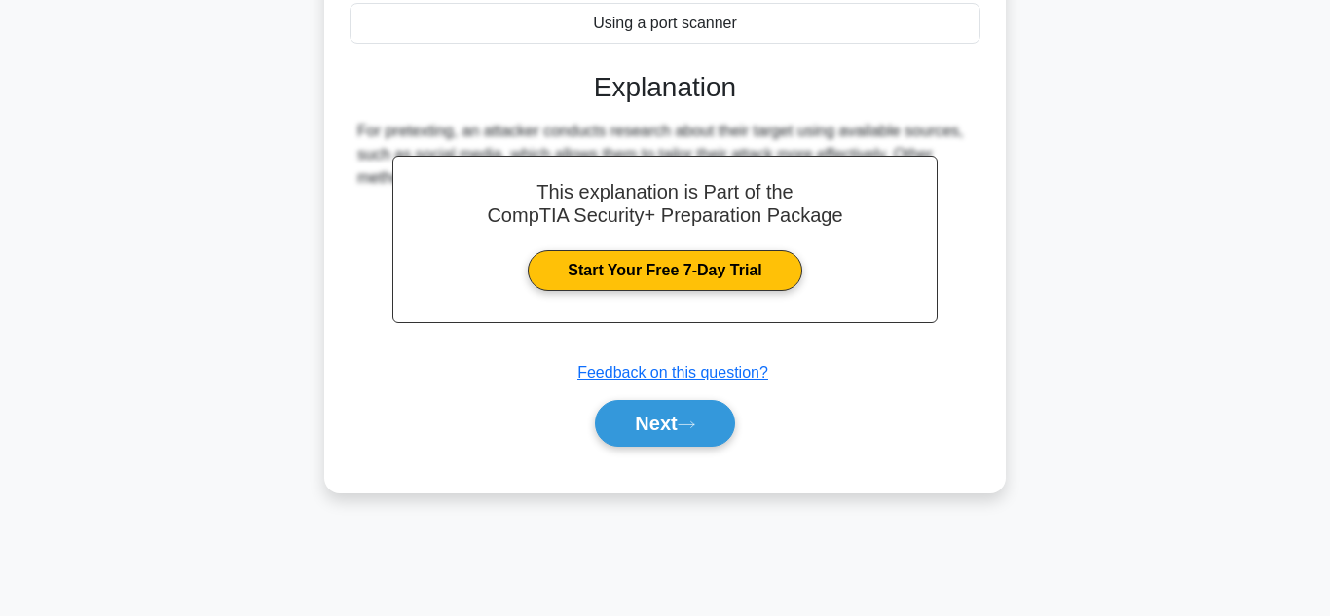
scroll to position [435, 0]
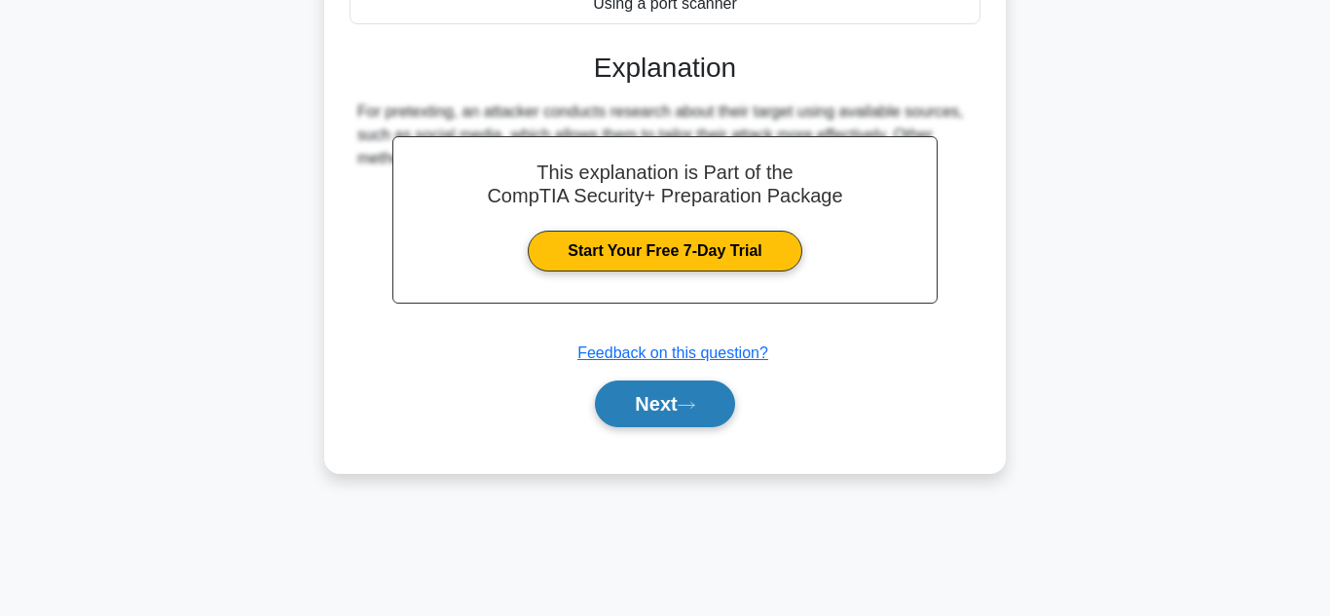
click at [655, 408] on button "Next" at bounding box center [664, 404] width 139 height 47
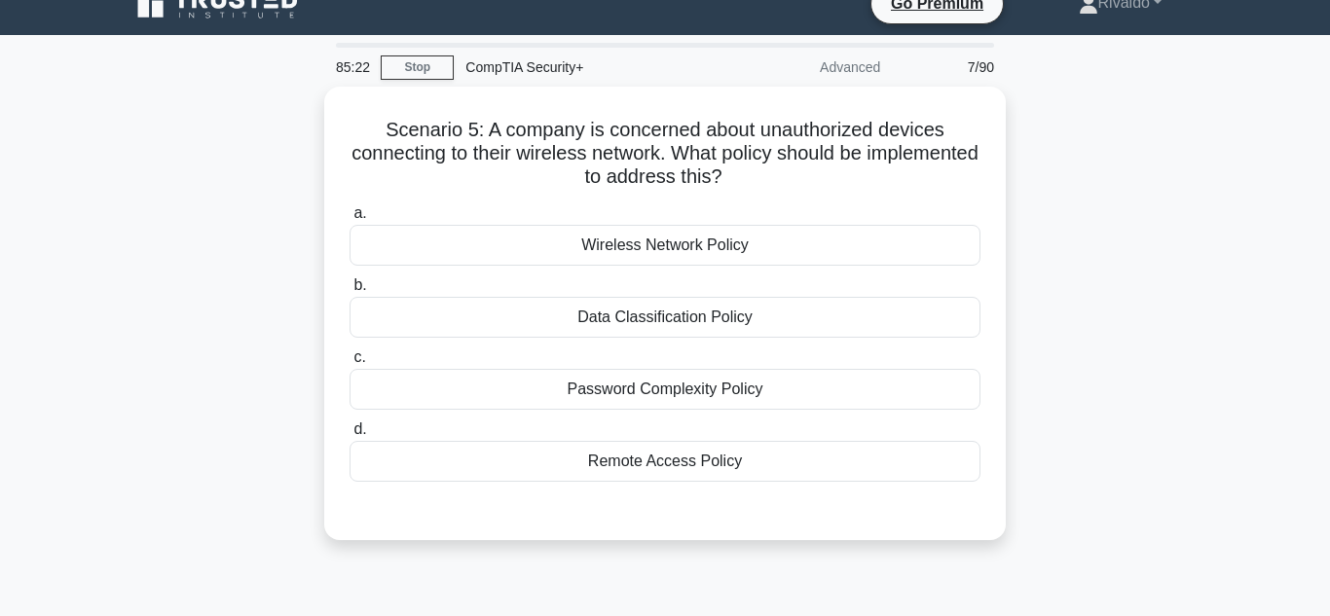
scroll to position [47, 0]
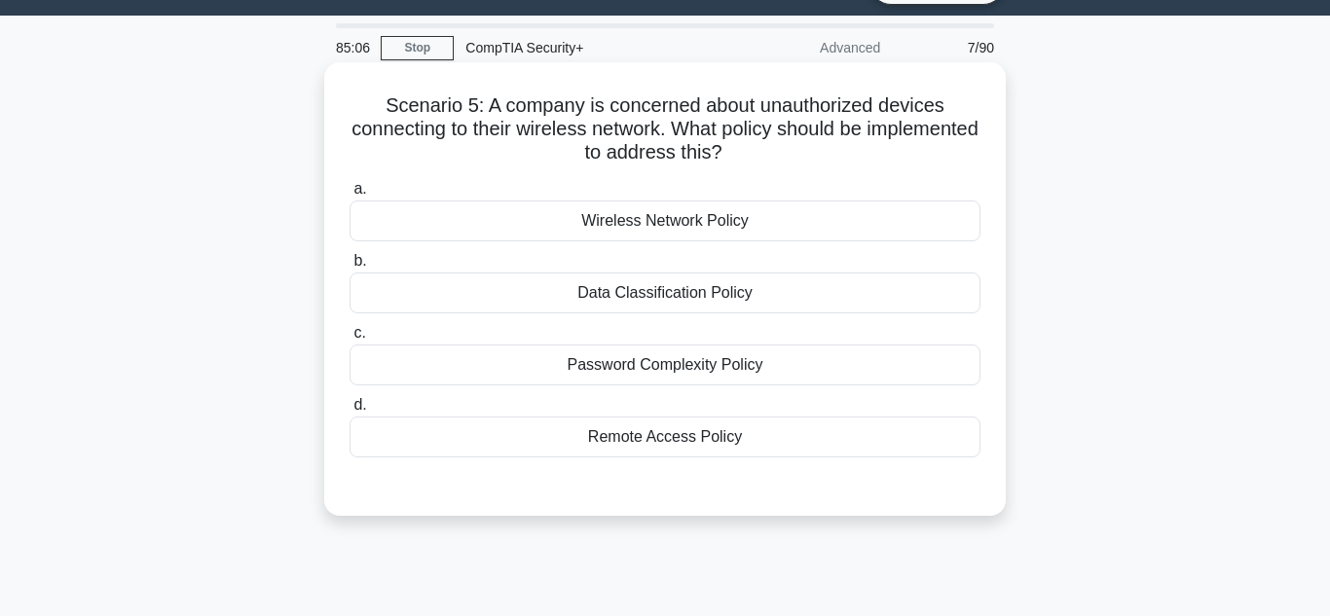
click at [776, 376] on div "Password Complexity Policy" at bounding box center [664, 365] width 631 height 41
click at [349, 340] on input "c. Password Complexity Policy" at bounding box center [349, 333] width 0 height 13
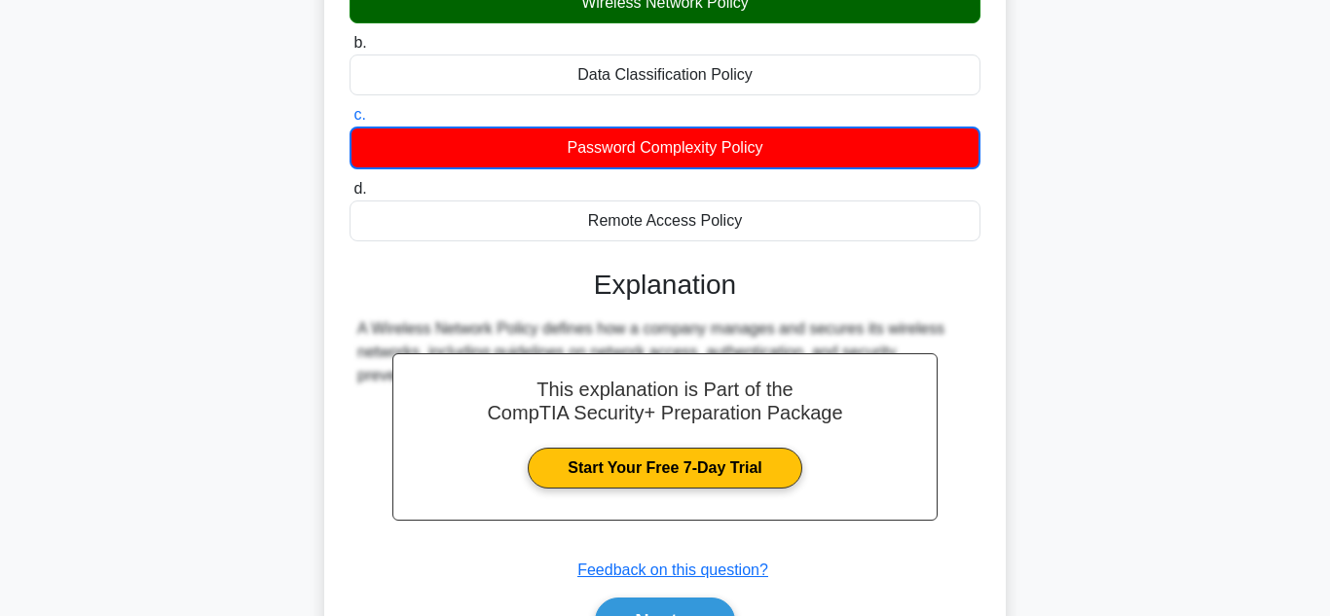
scroll to position [435, 0]
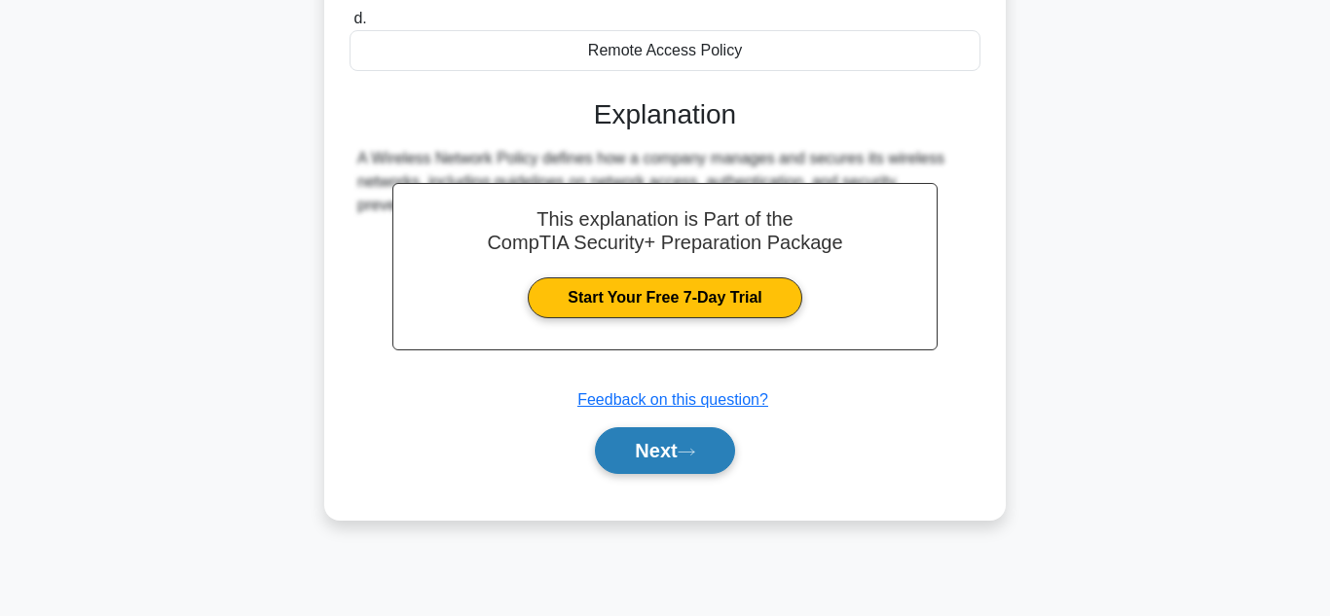
click at [707, 470] on button "Next" at bounding box center [664, 450] width 139 height 47
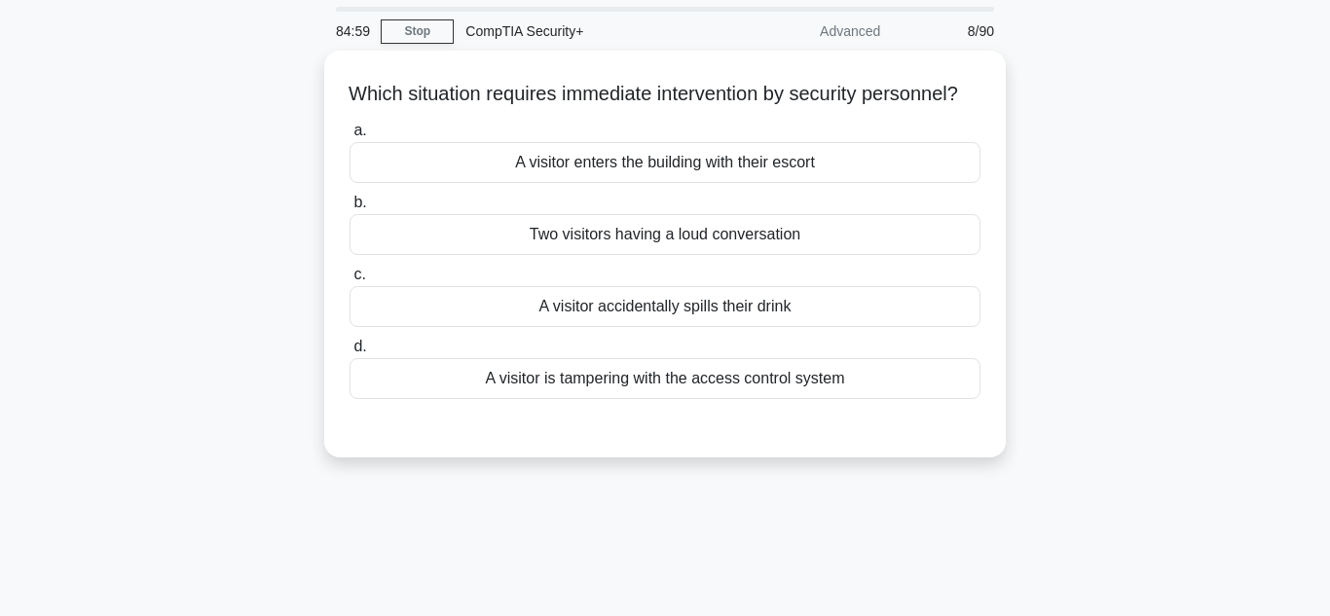
scroll to position [0, 0]
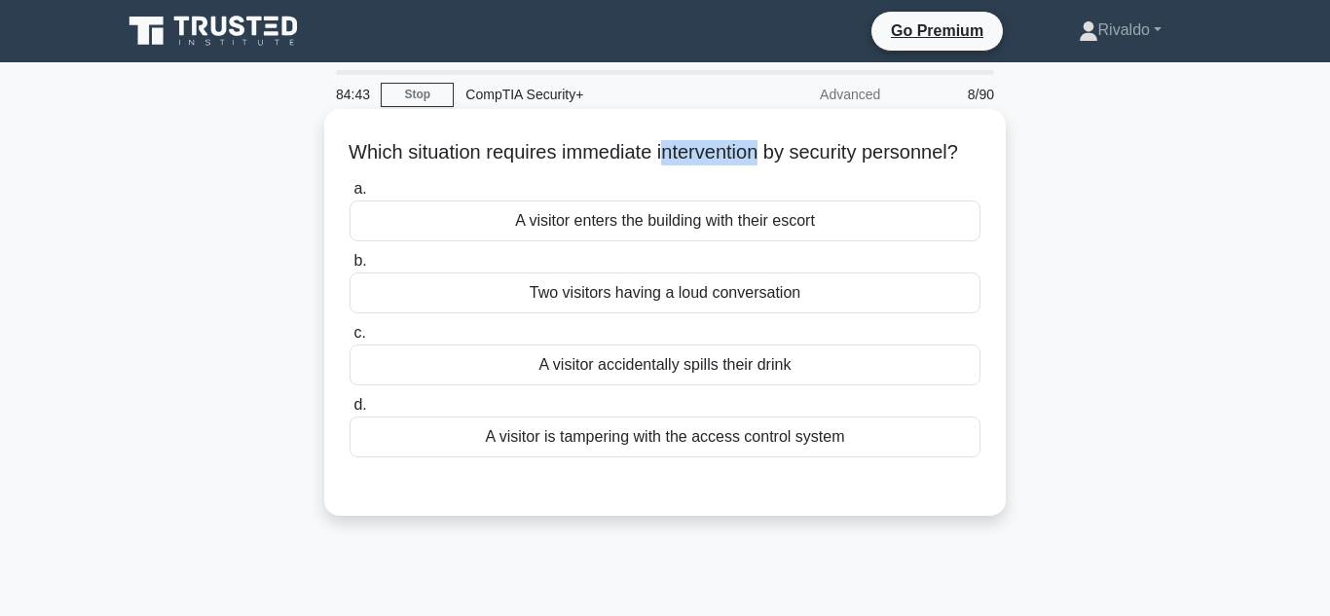
drag, startPoint x: 672, startPoint y: 147, endPoint x: 768, endPoint y: 154, distance: 96.6
click at [768, 154] on h5 "Which situation requires immediate intervention by security personnel? .spinner…" at bounding box center [665, 152] width 635 height 25
drag, startPoint x: 768, startPoint y: 154, endPoint x: 705, endPoint y: 154, distance: 63.3
click at [705, 154] on h5 "Which situation requires immediate intervention by security personnel? .spinner…" at bounding box center [665, 152] width 635 height 25
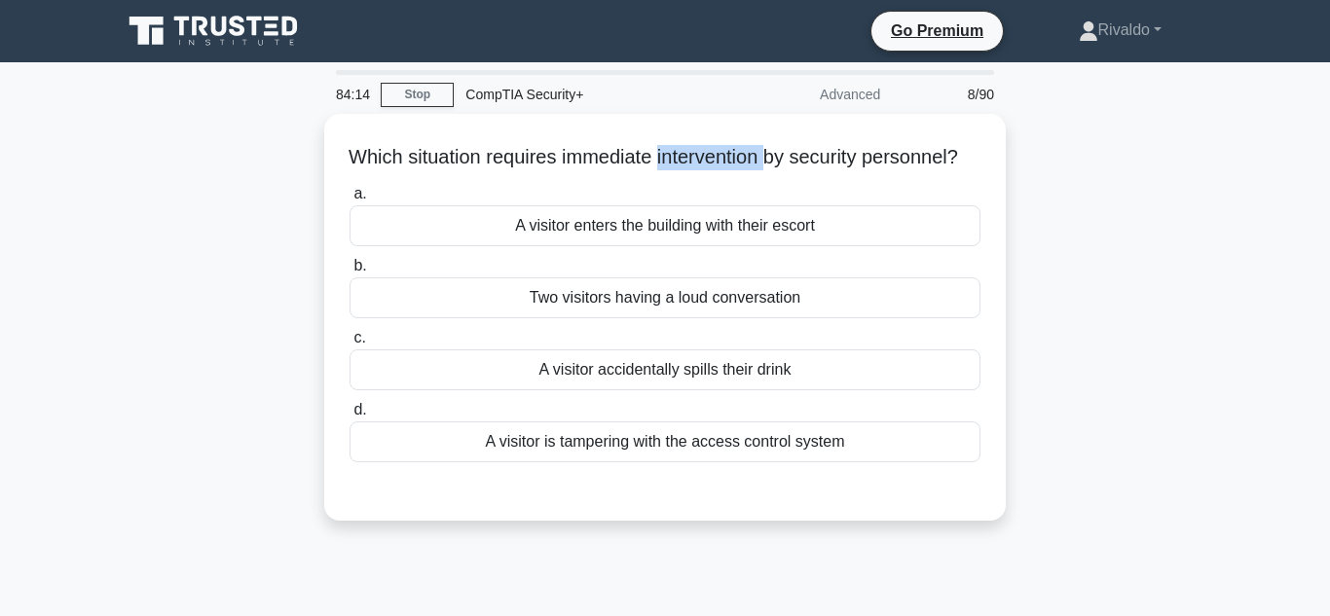
click at [1175, 404] on div "Which situation requires immediate intervention by security personnel? .spinner…" at bounding box center [665, 329] width 1110 height 430
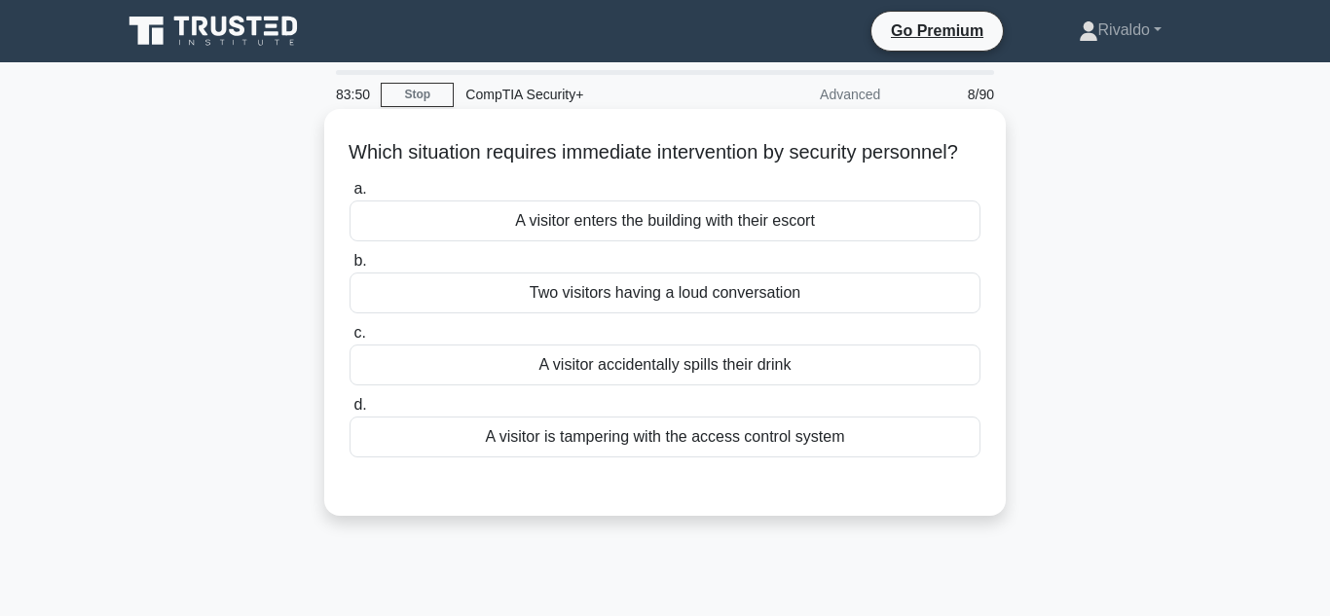
click at [892, 241] on div "A visitor enters the building with their escort" at bounding box center [664, 221] width 631 height 41
click at [349, 196] on input "a. A visitor enters the building with their escort" at bounding box center [349, 189] width 0 height 13
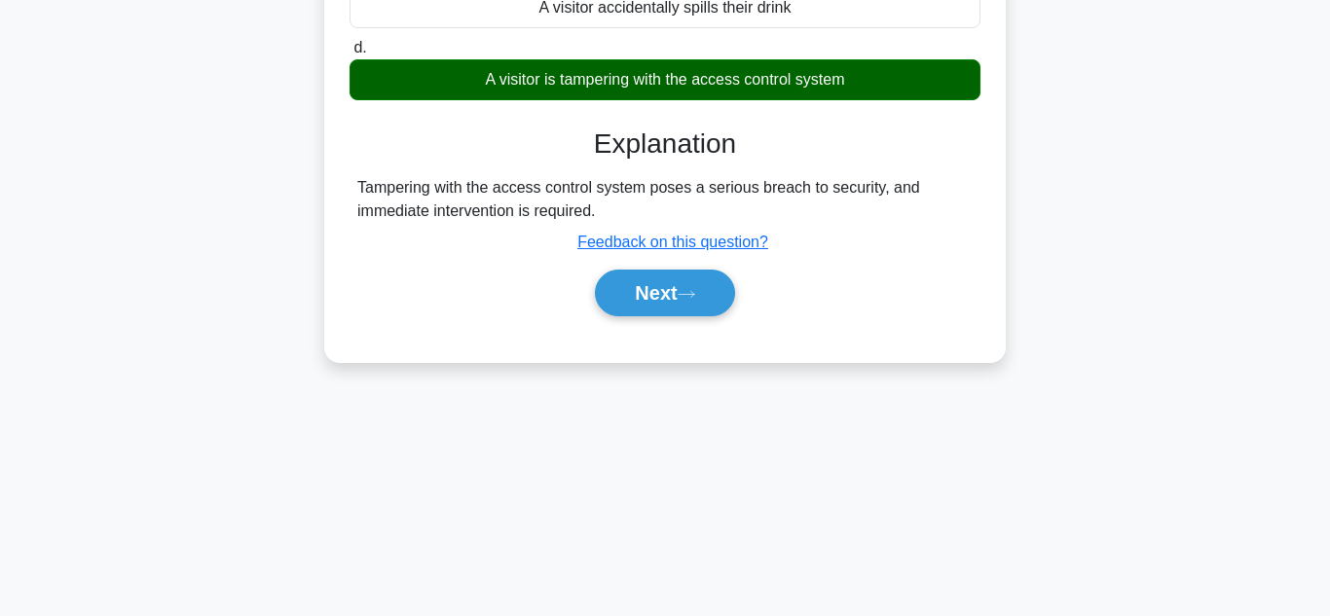
scroll to position [360, 0]
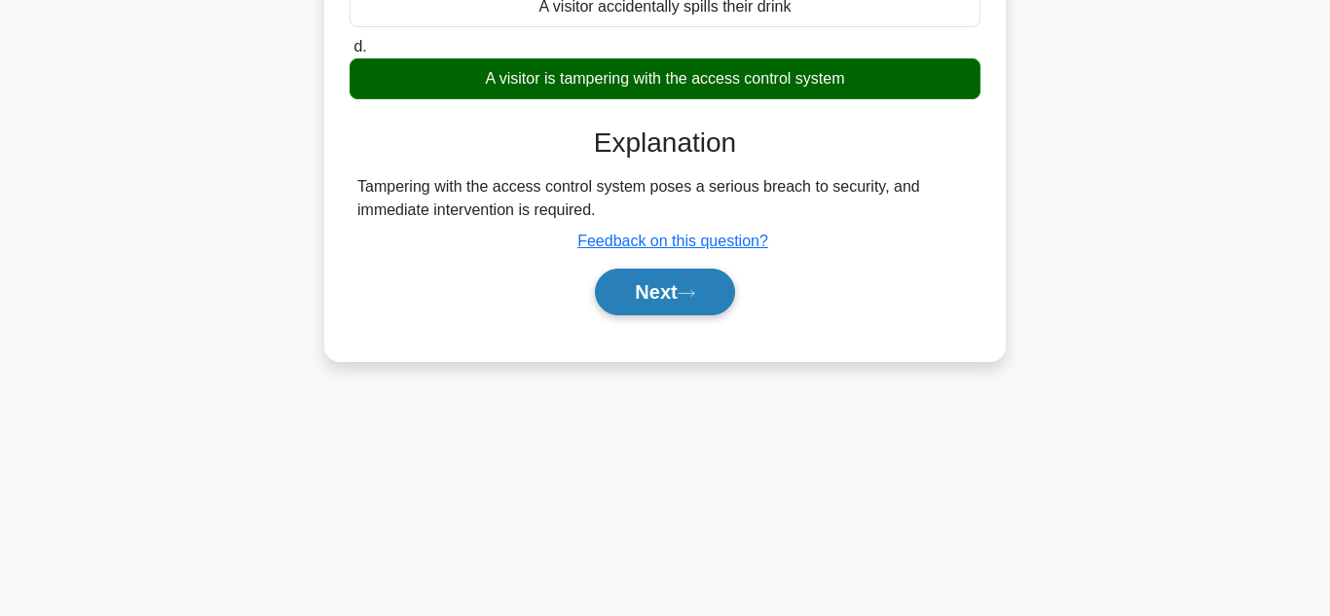
click at [663, 315] on button "Next" at bounding box center [664, 292] width 139 height 47
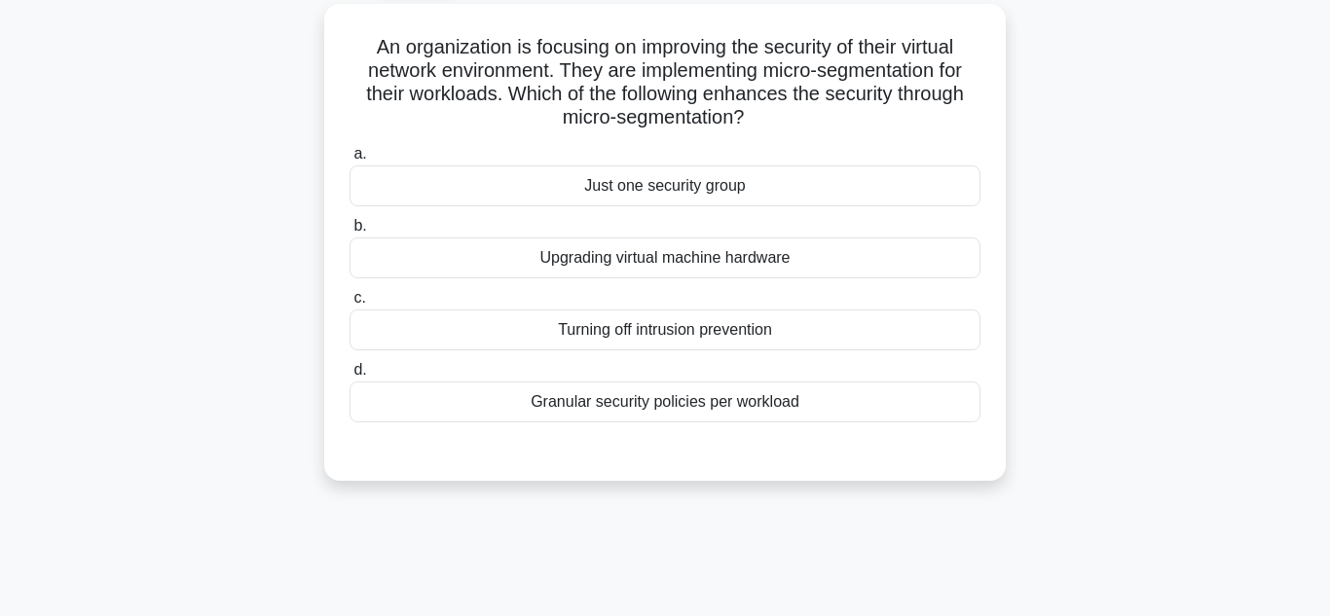
scroll to position [111, 0]
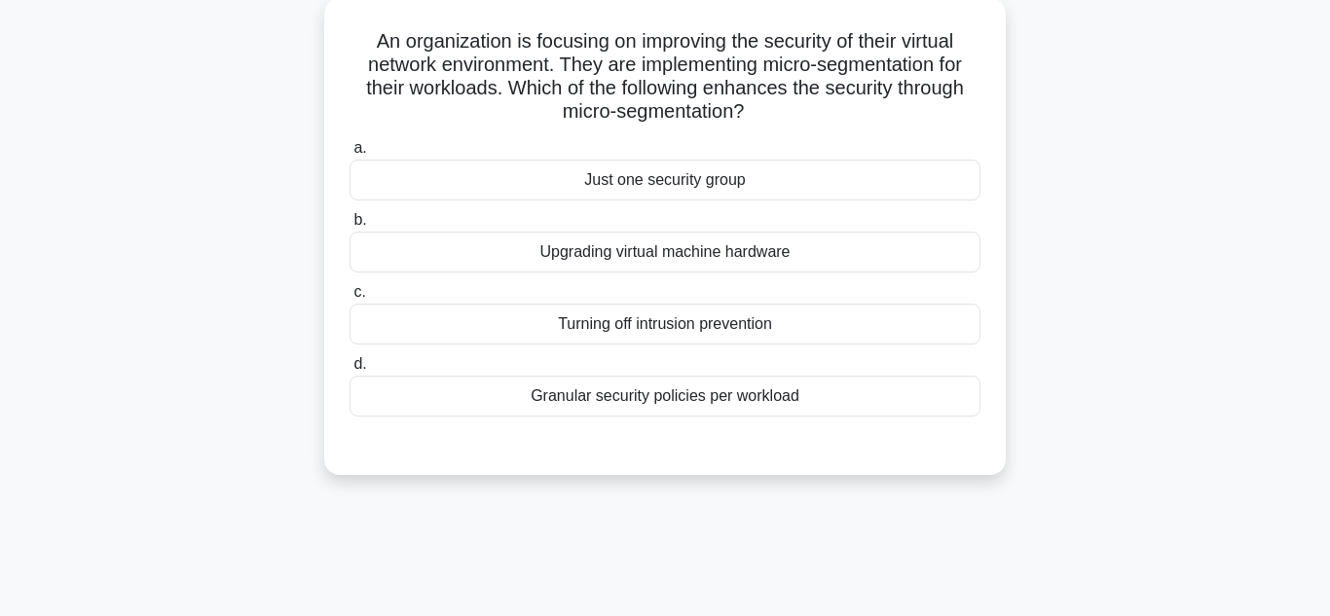
click at [880, 405] on div "Granular security policies per workload" at bounding box center [664, 396] width 631 height 41
click at [349, 371] on input "d. Granular security policies per workload" at bounding box center [349, 364] width 0 height 13
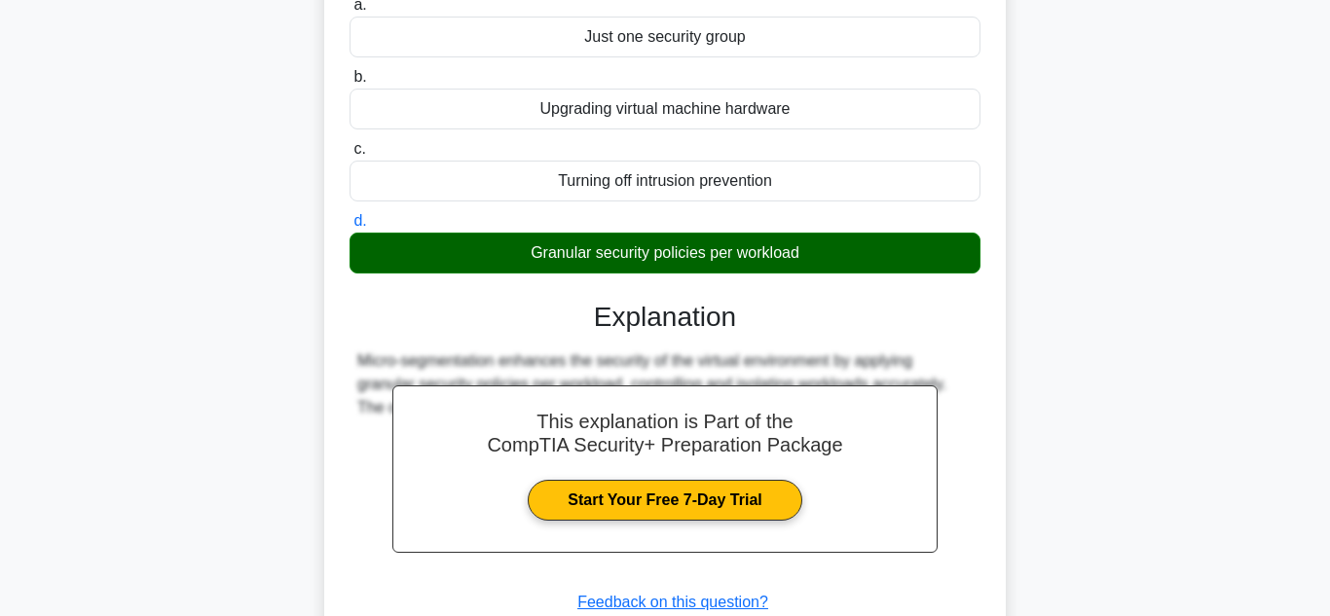
scroll to position [435, 0]
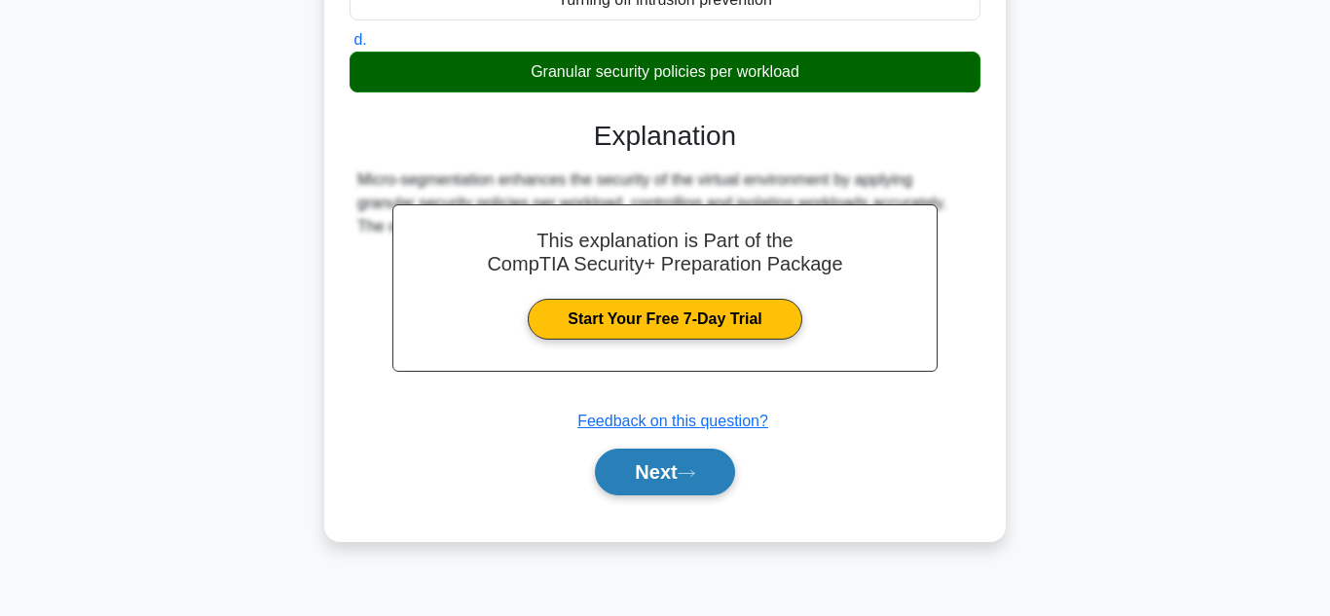
click at [679, 491] on button "Next" at bounding box center [664, 472] width 139 height 47
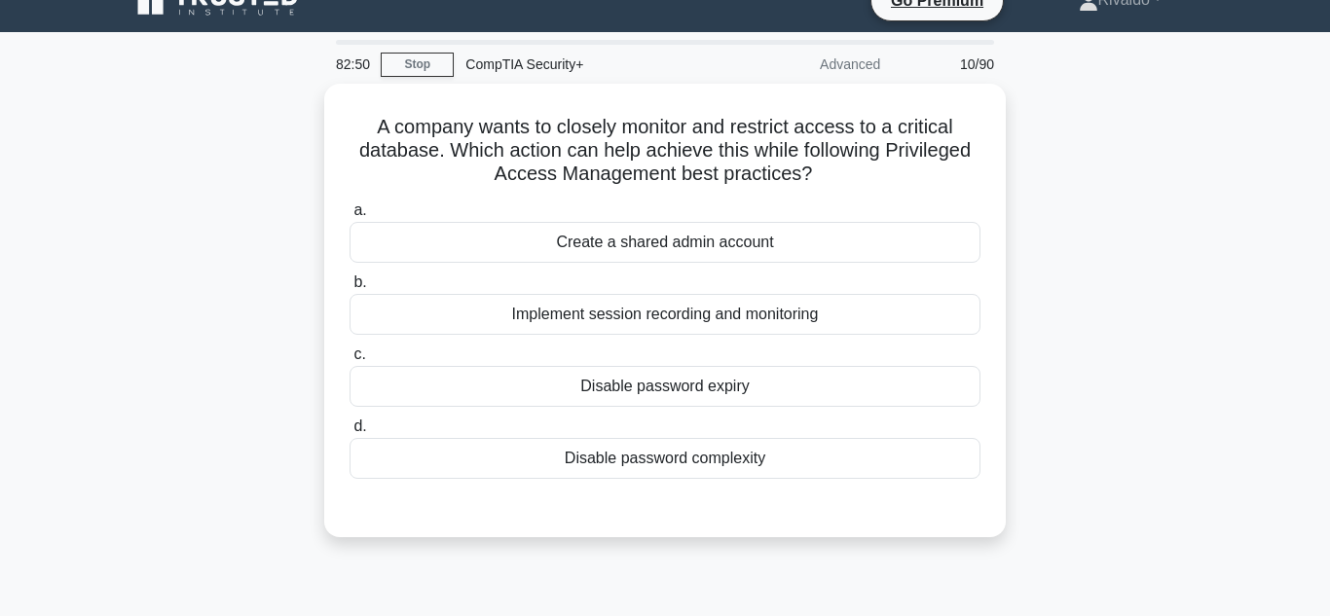
scroll to position [39, 0]
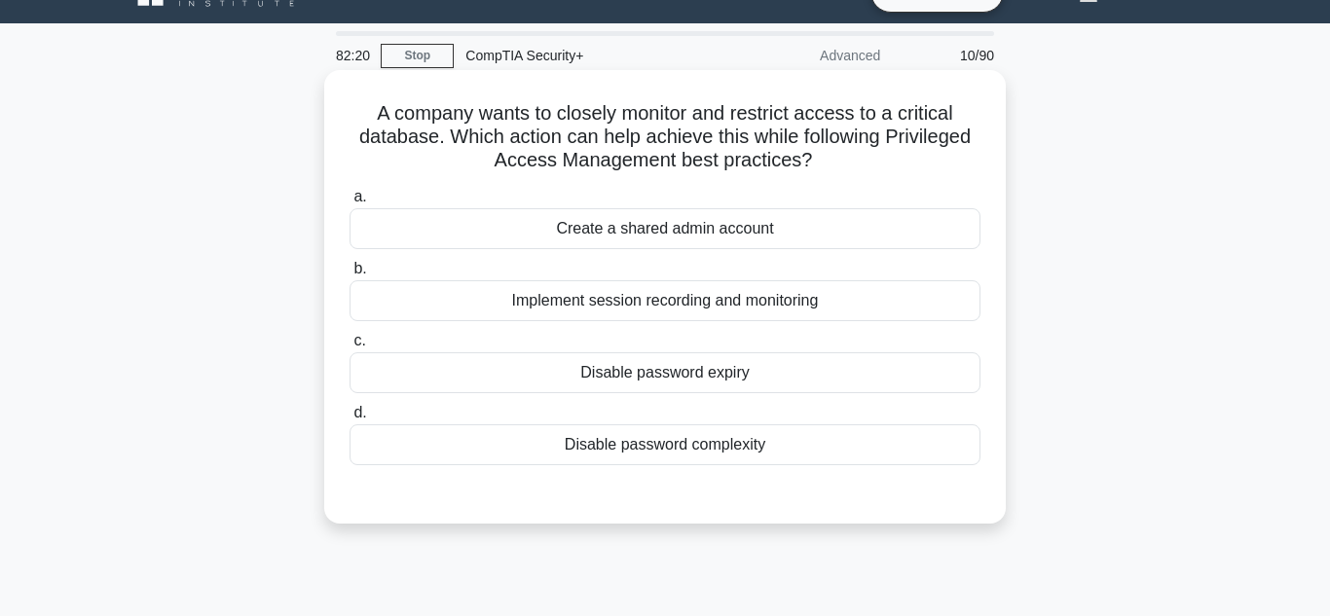
click at [767, 312] on div "Implement session recording and monitoring" at bounding box center [664, 300] width 631 height 41
click at [349, 275] on input "b. Implement session recording and monitoring" at bounding box center [349, 269] width 0 height 13
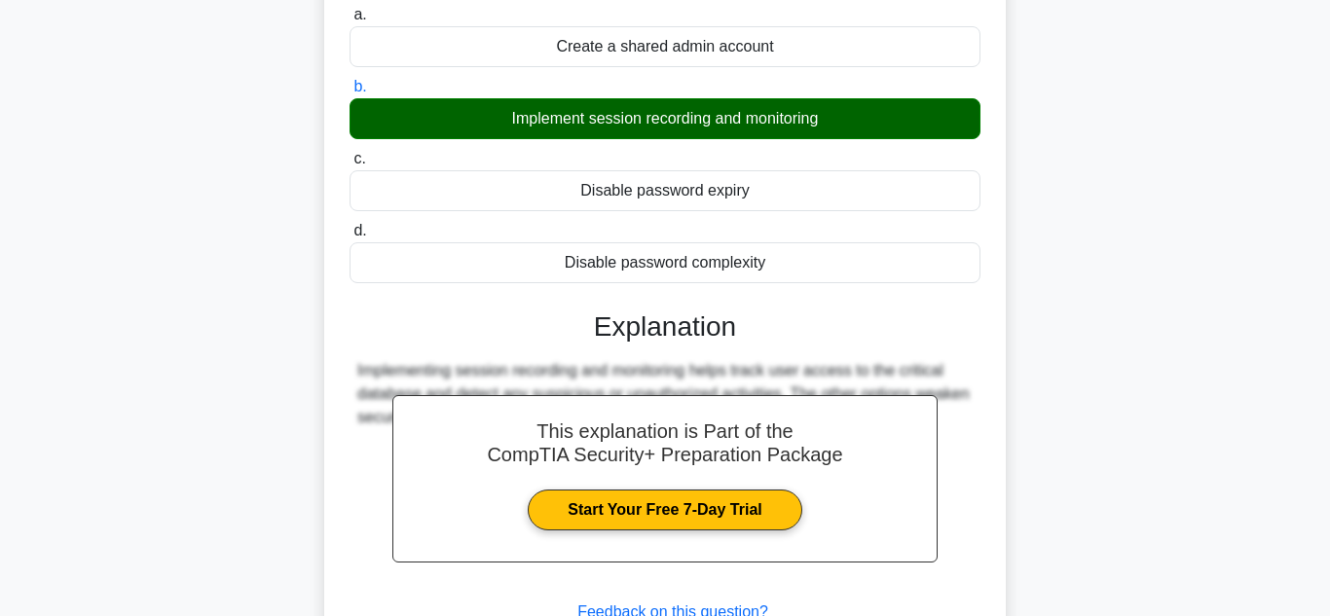
scroll to position [435, 0]
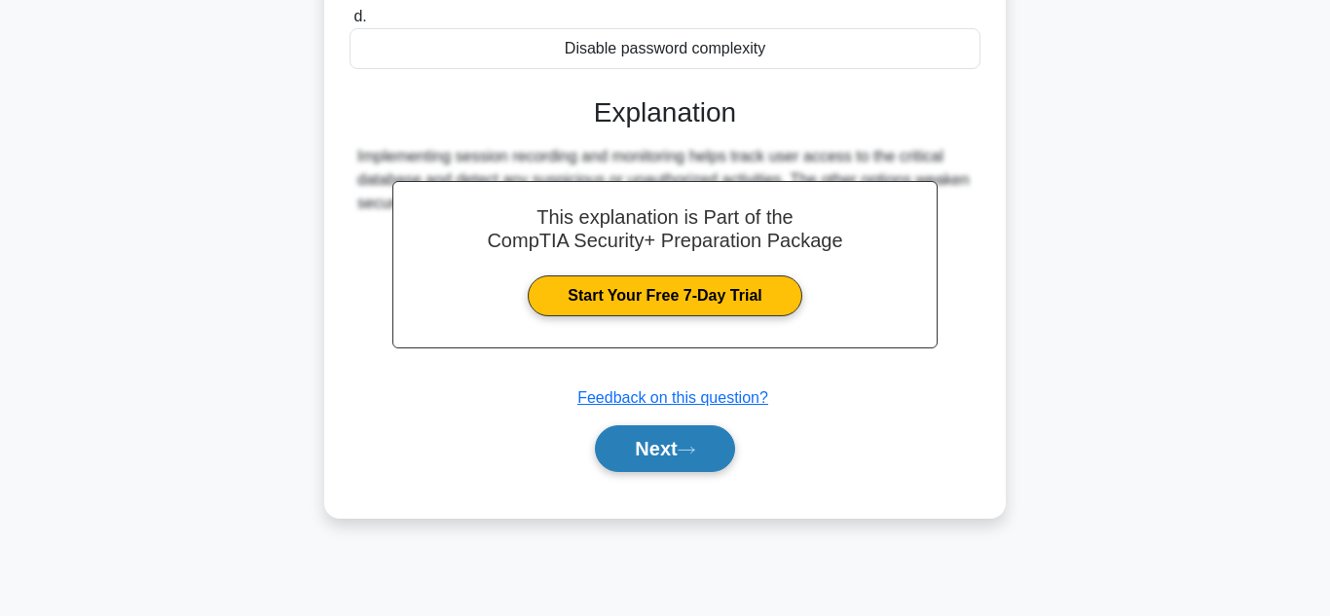
click at [666, 450] on button "Next" at bounding box center [664, 448] width 139 height 47
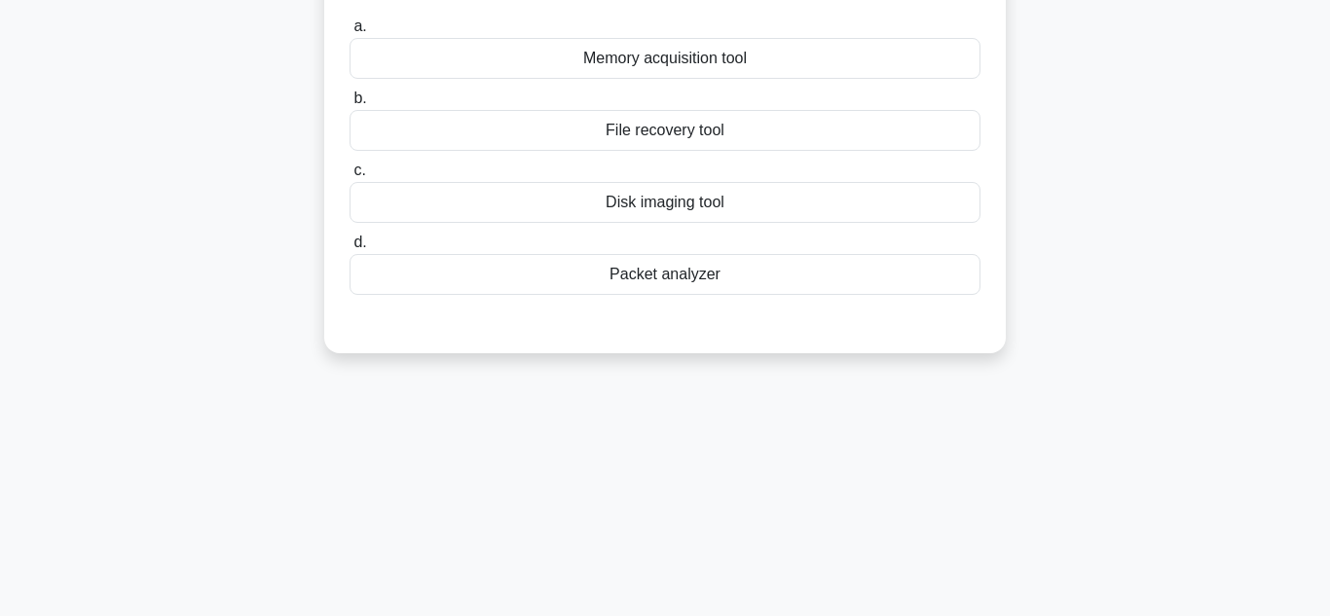
scroll to position [216, 0]
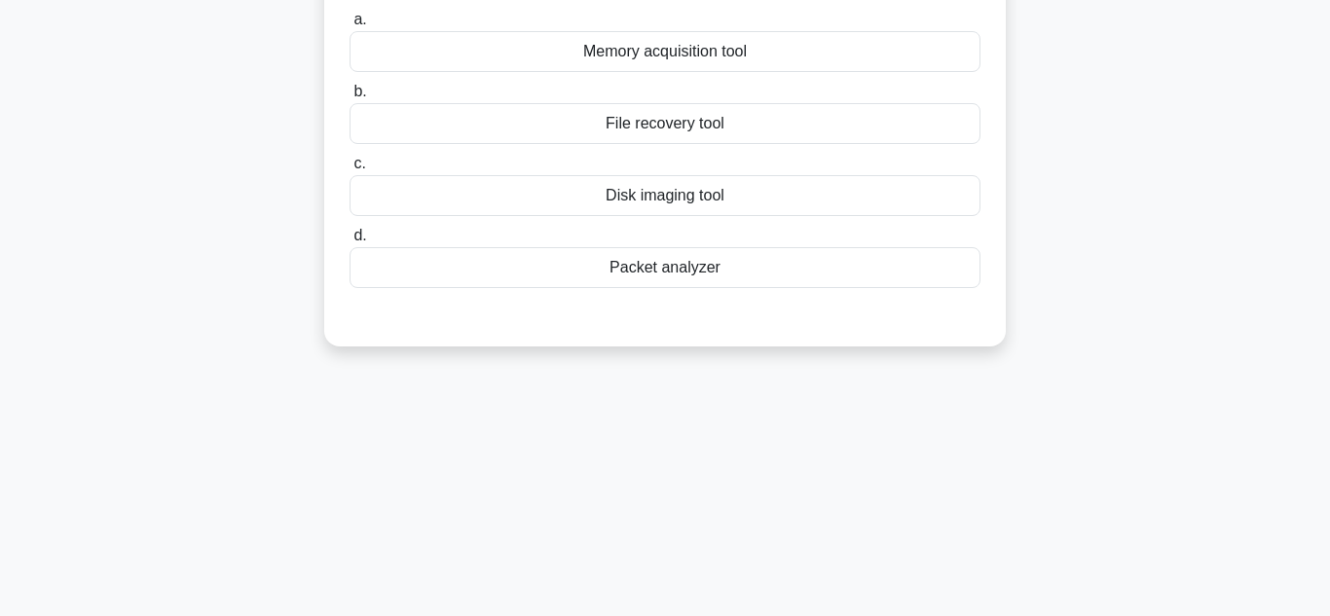
click at [830, 288] on div "Packet analyzer" at bounding box center [664, 267] width 631 height 41
click at [349, 242] on input "d. Packet analyzer" at bounding box center [349, 236] width 0 height 13
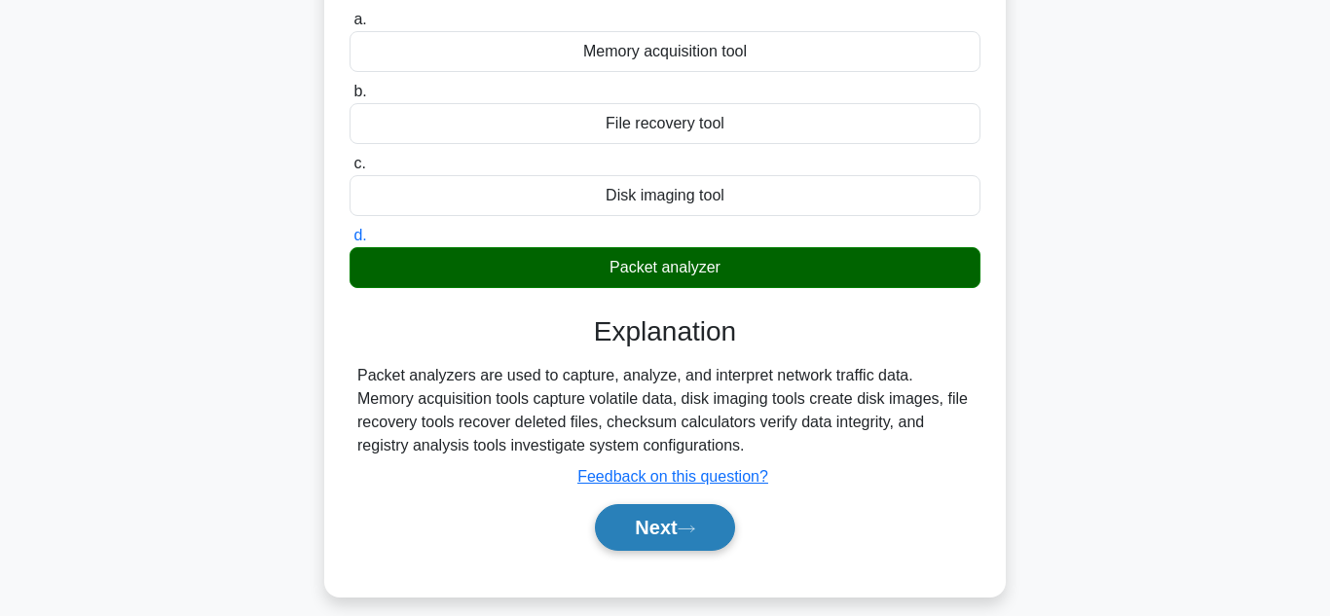
click at [687, 524] on icon at bounding box center [687, 529] width 18 height 11
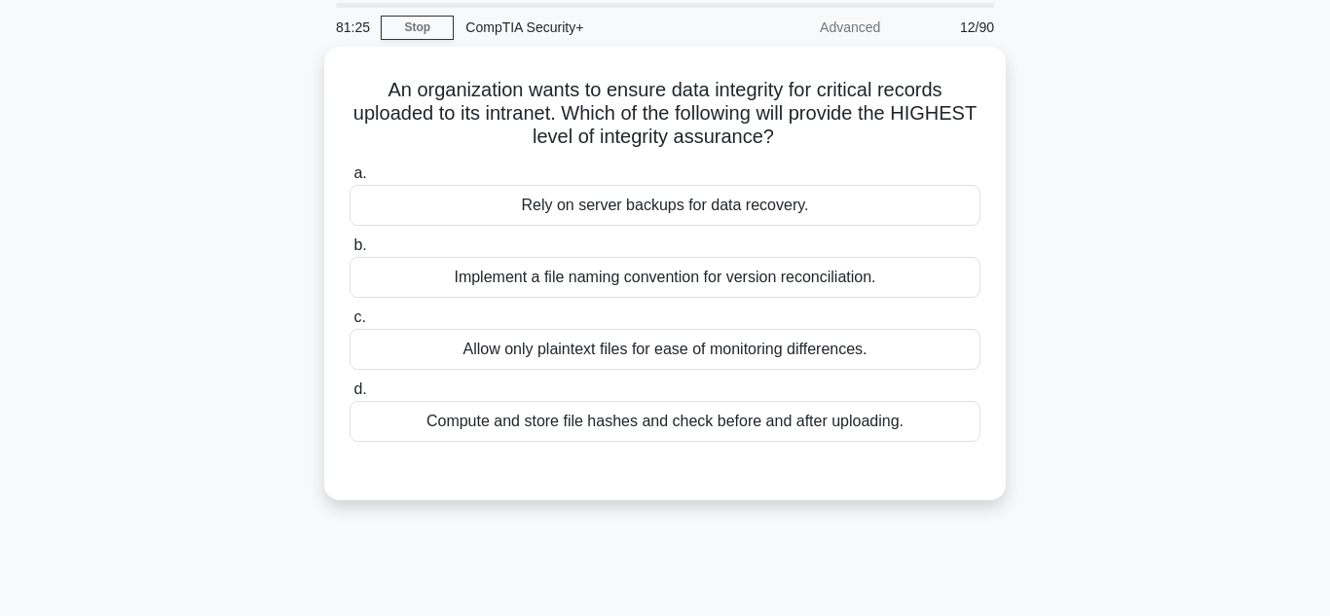
scroll to position [73, 0]
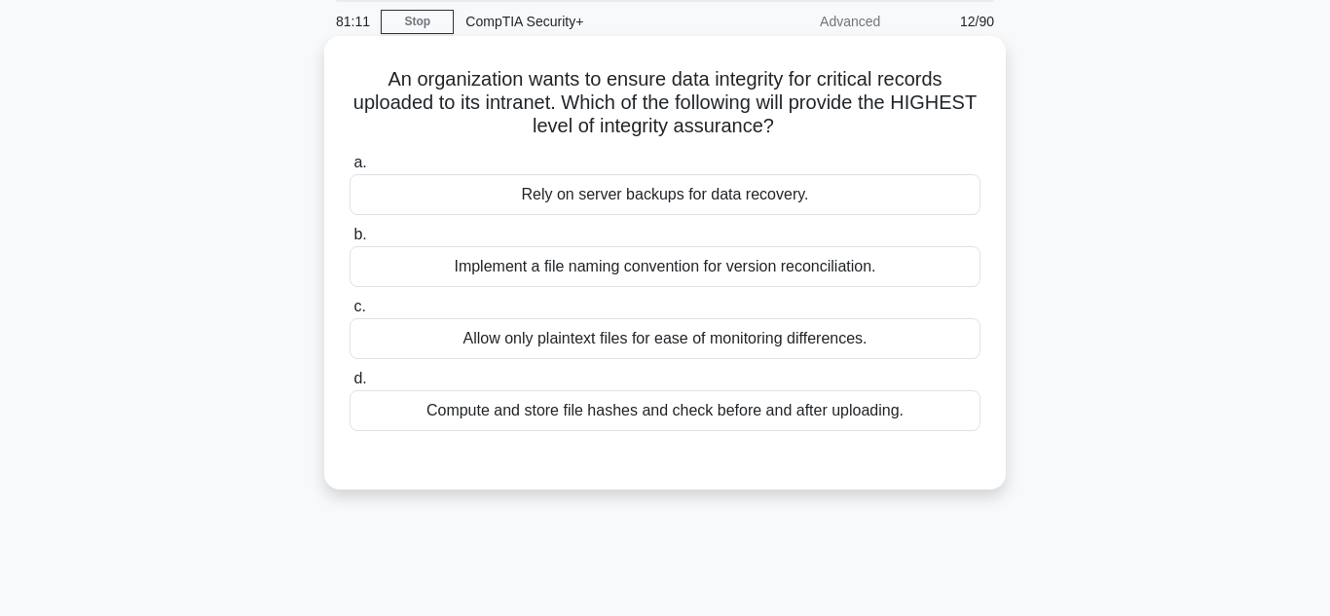
click at [880, 193] on div "Rely on server backups for data recovery." at bounding box center [664, 194] width 631 height 41
click at [349, 169] on input "a. Rely on server backups for data recovery." at bounding box center [349, 163] width 0 height 13
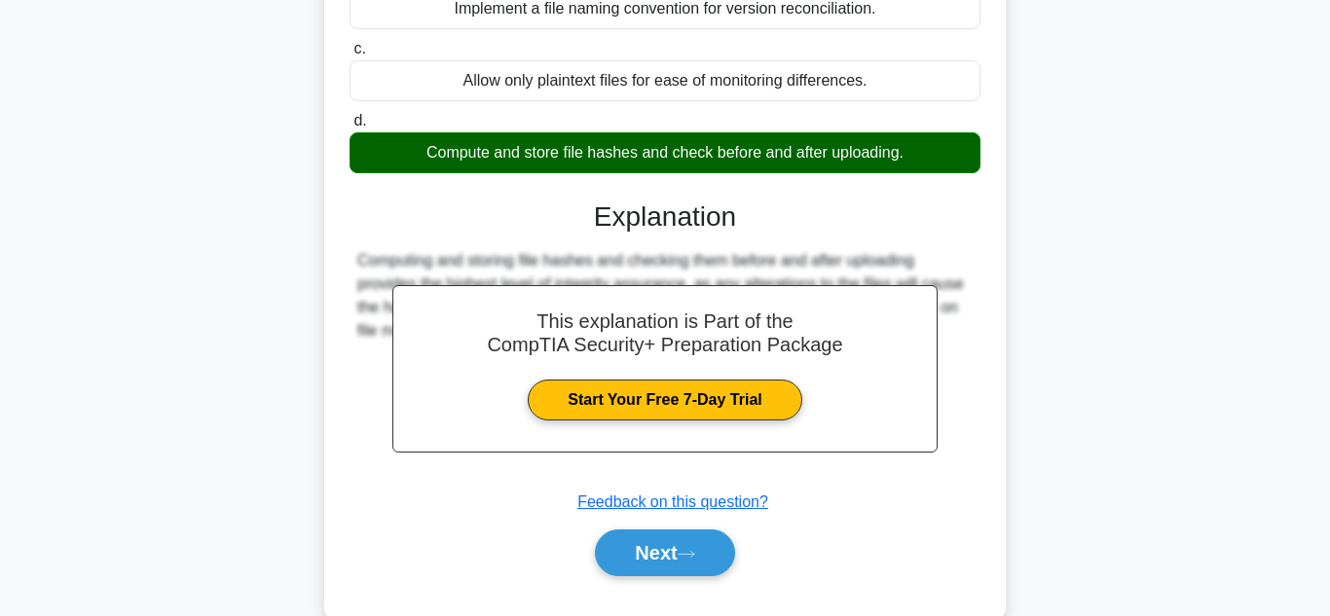
scroll to position [435, 0]
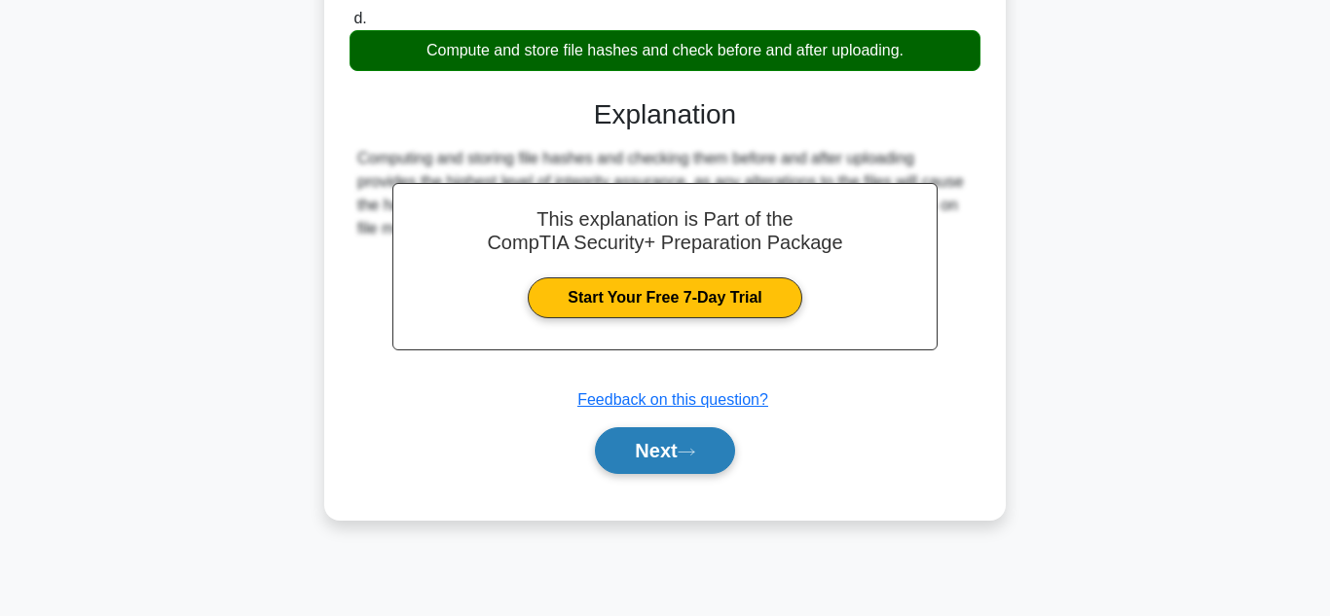
click at [648, 459] on button "Next" at bounding box center [664, 450] width 139 height 47
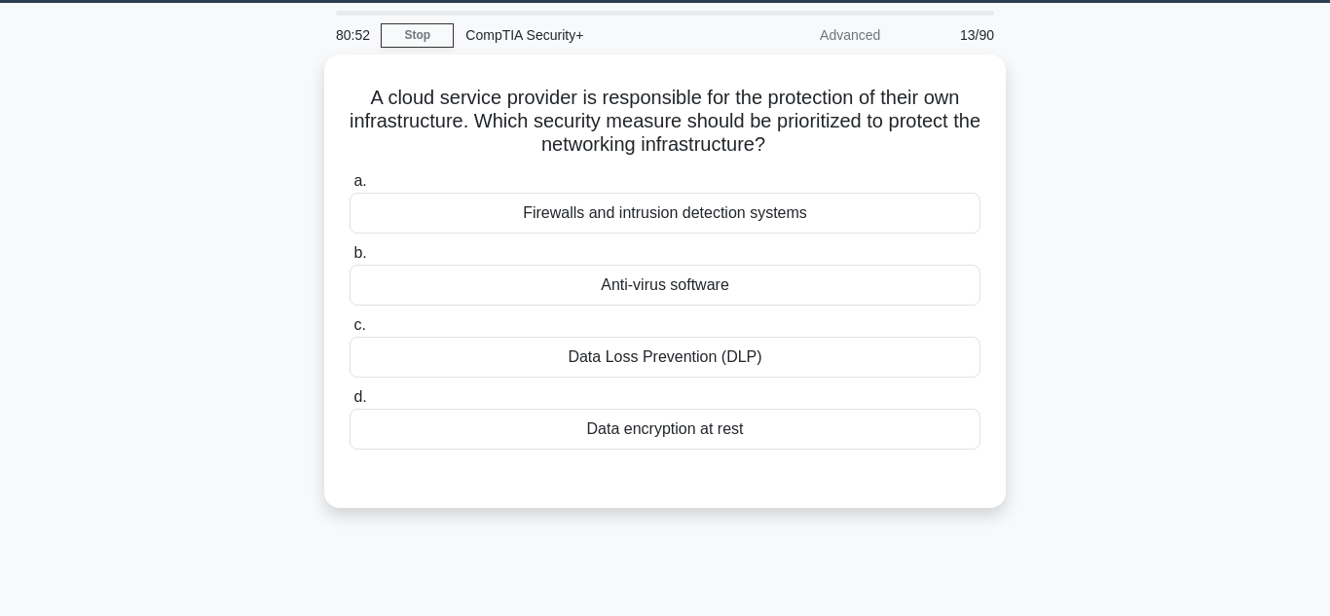
scroll to position [60, 0]
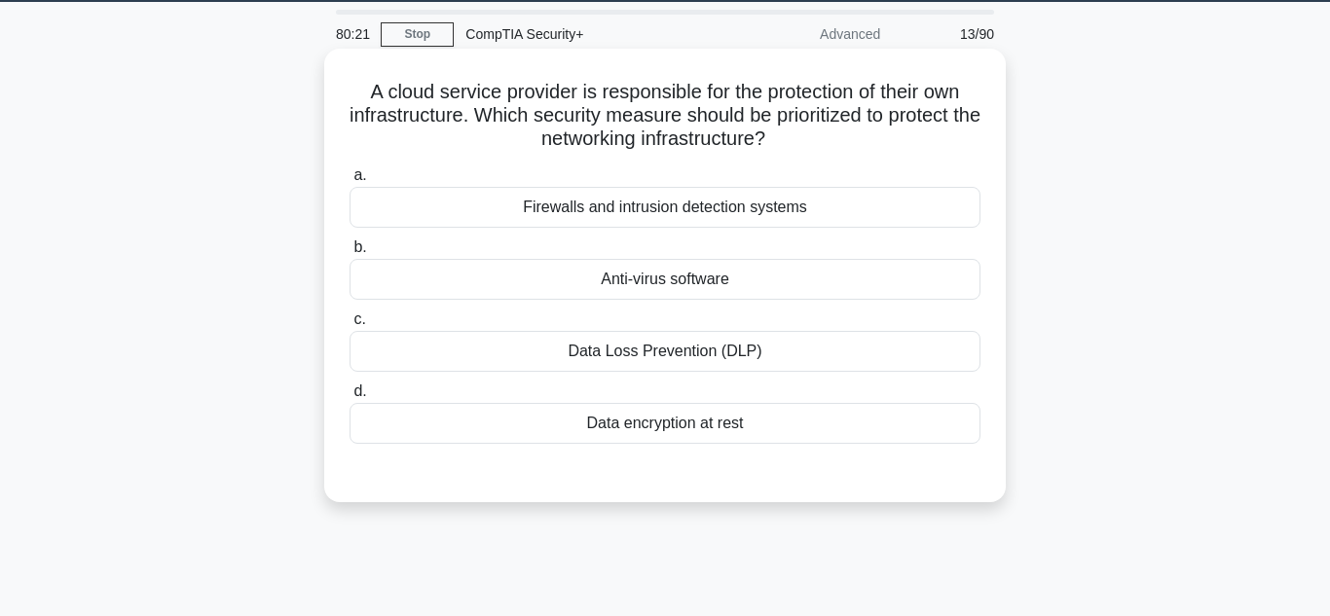
click at [895, 347] on div "Data Loss Prevention (DLP)" at bounding box center [664, 351] width 631 height 41
click at [349, 326] on input "c. Data Loss Prevention (DLP)" at bounding box center [349, 319] width 0 height 13
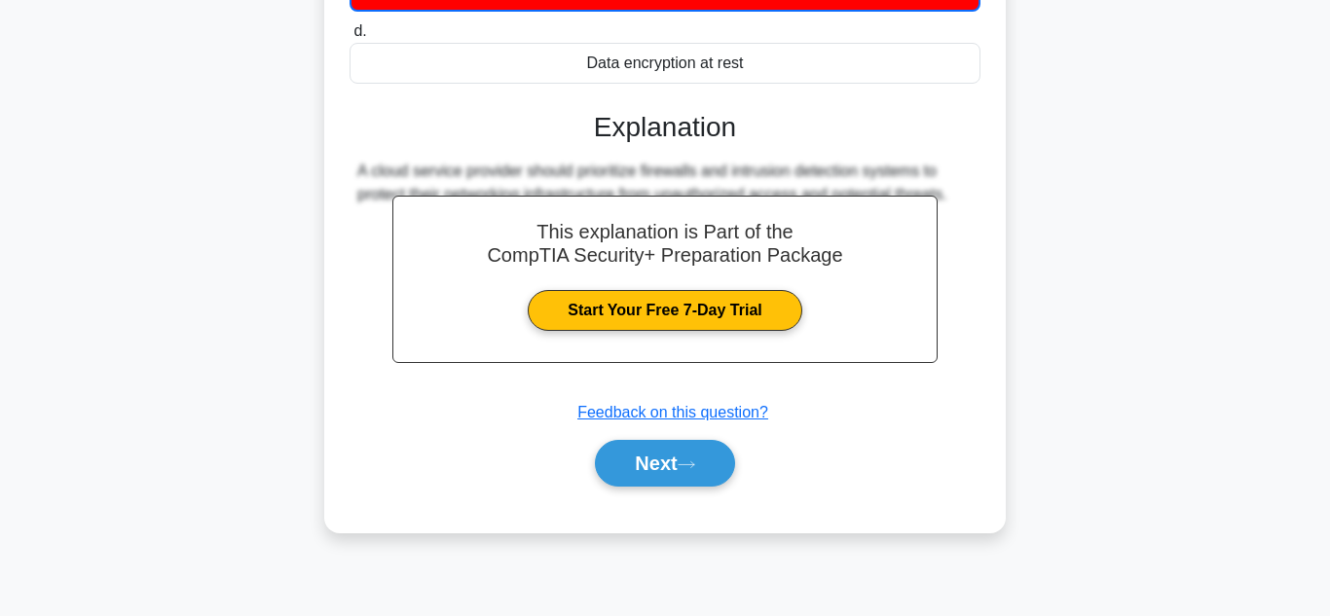
scroll to position [435, 0]
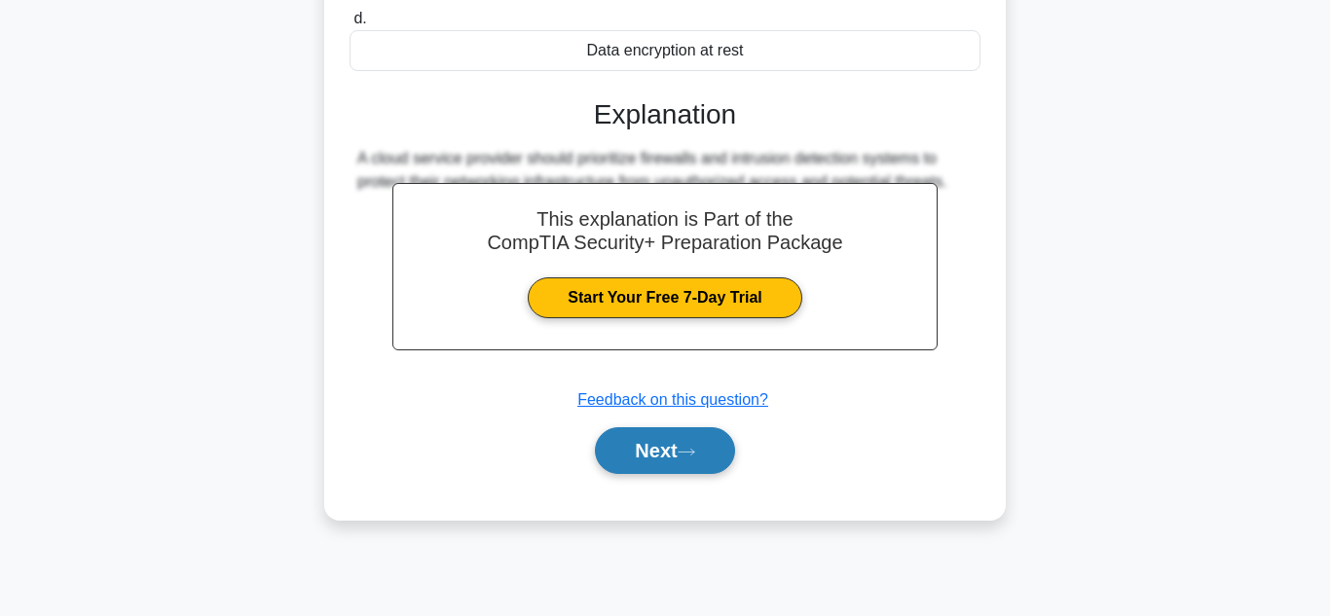
click at [674, 450] on button "Next" at bounding box center [664, 450] width 139 height 47
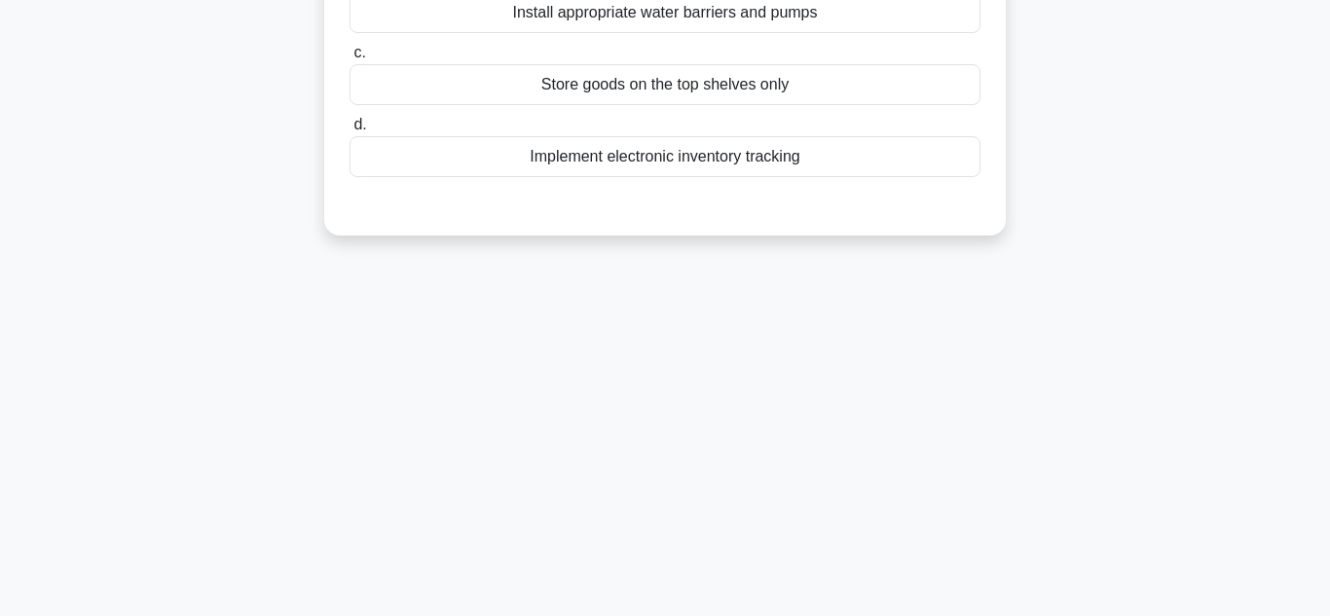
scroll to position [0, 0]
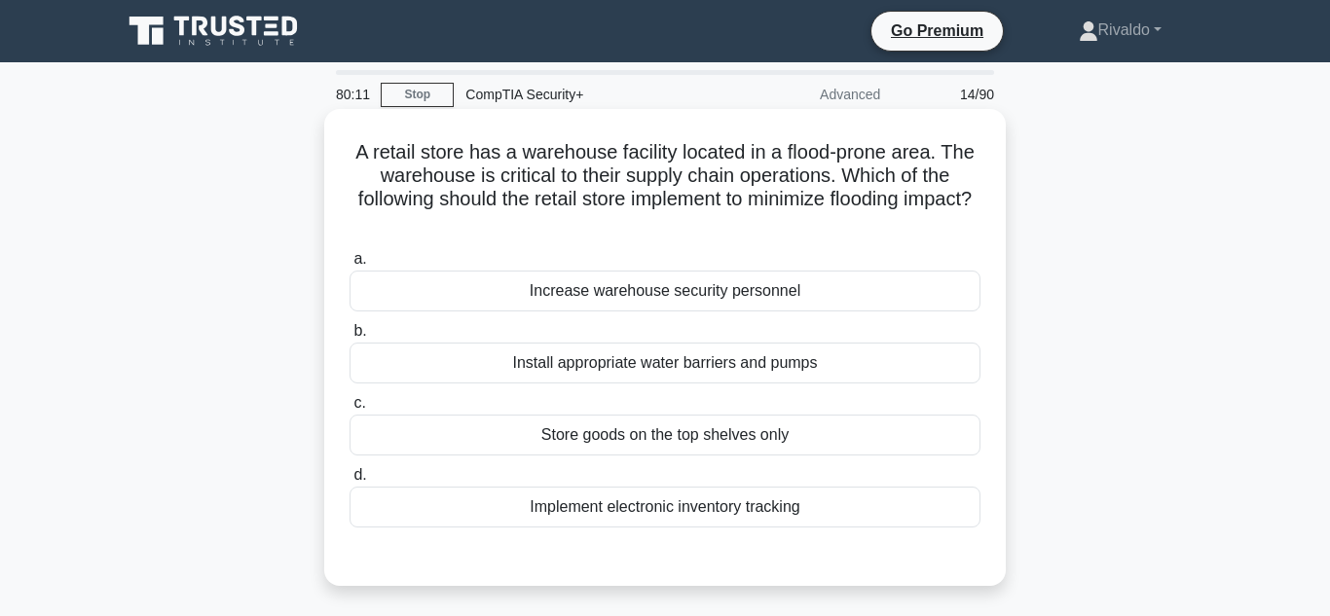
click at [807, 469] on label "d. Implement electronic inventory tracking" at bounding box center [664, 495] width 631 height 64
click at [349, 469] on input "d. Implement electronic inventory tracking" at bounding box center [349, 475] width 0 height 13
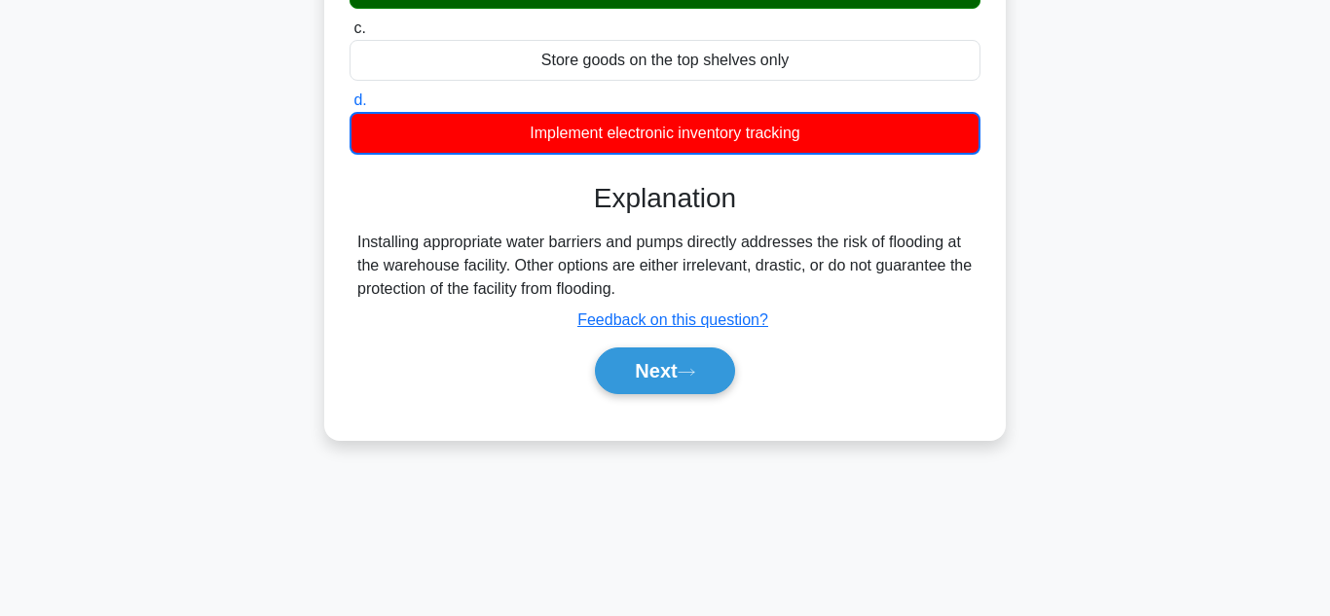
scroll to position [435, 0]
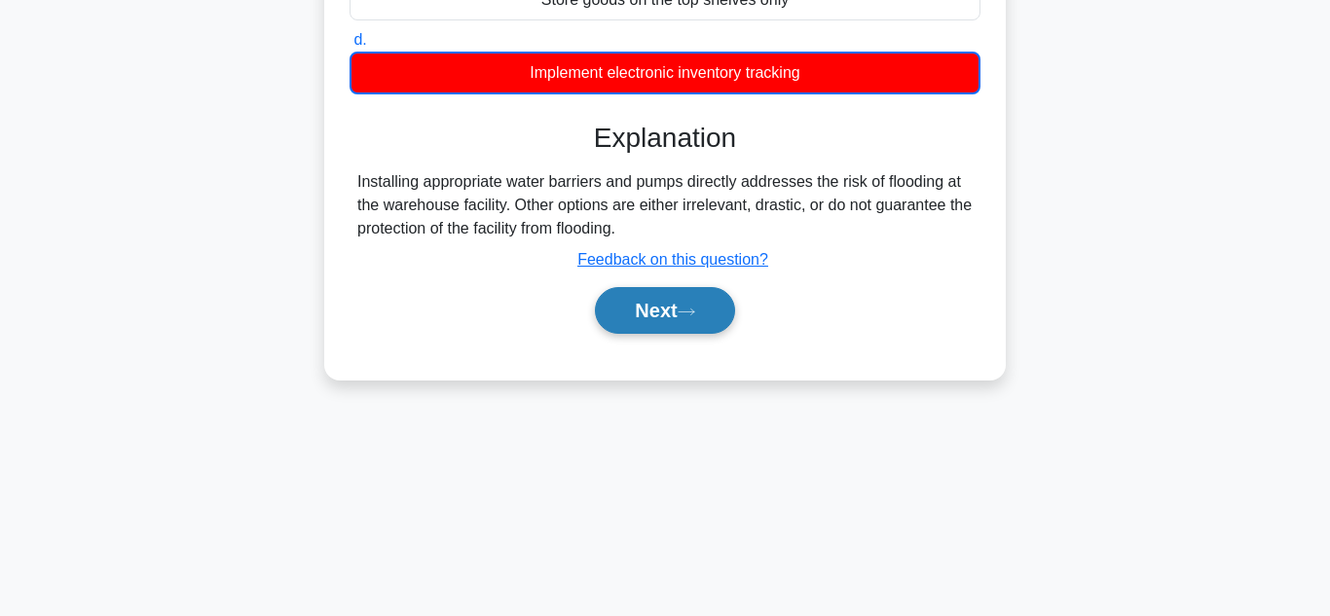
click at [653, 319] on button "Next" at bounding box center [664, 310] width 139 height 47
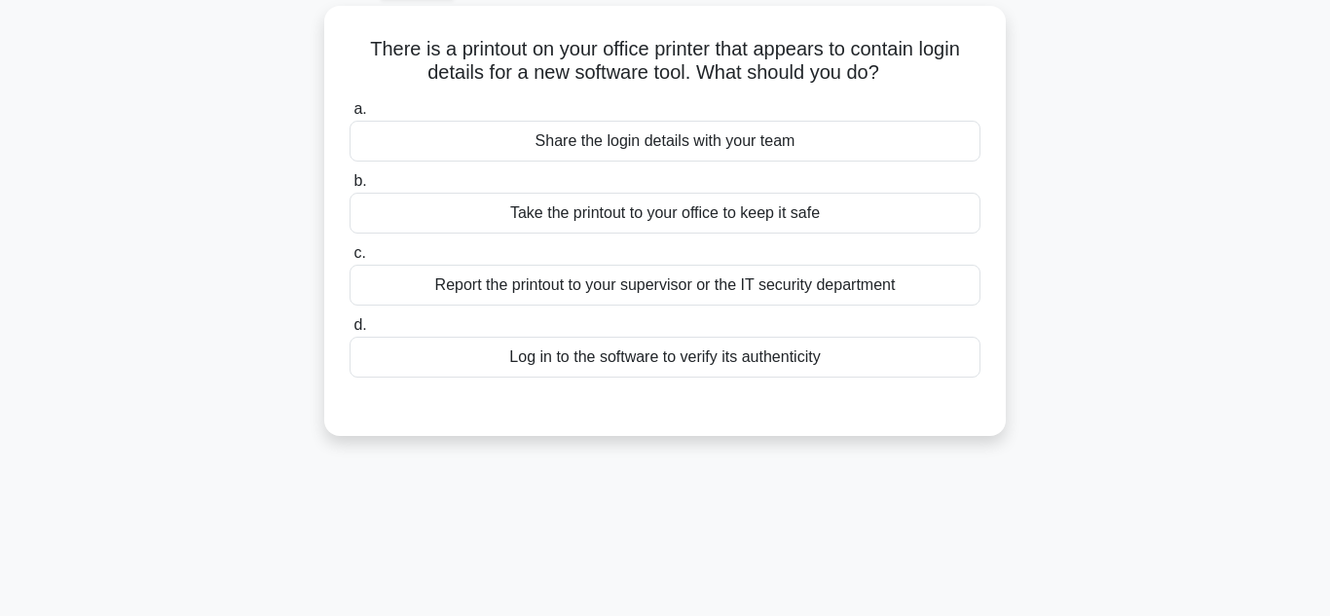
scroll to position [110, 0]
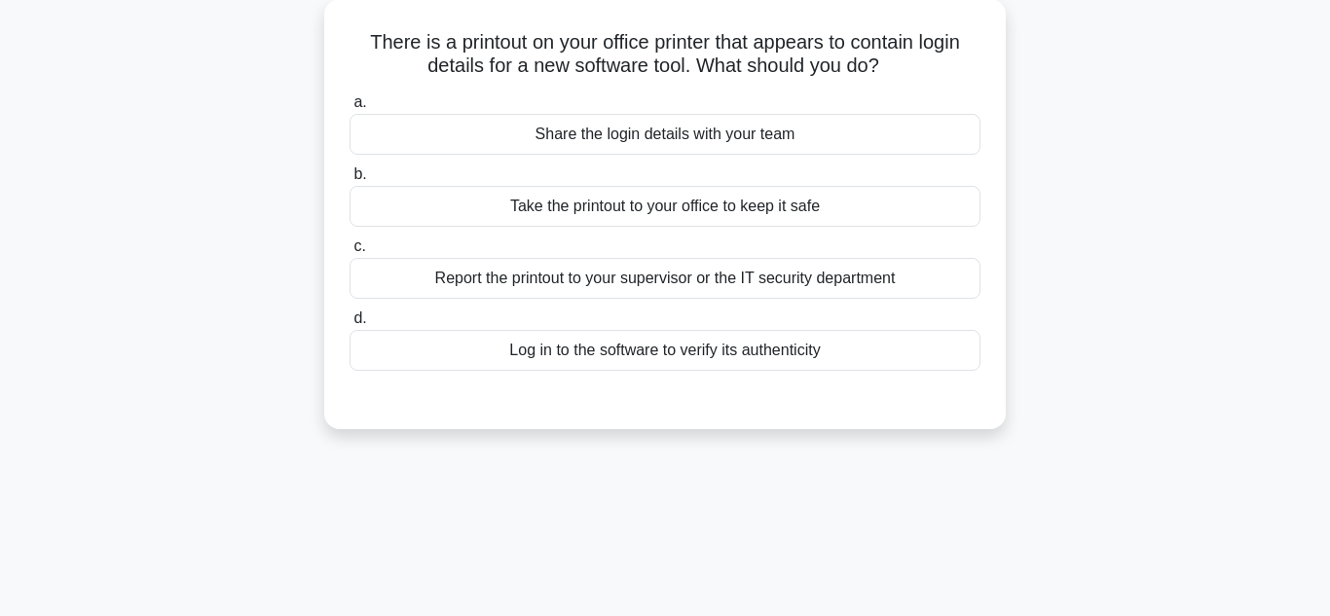
click at [918, 295] on div "Report the printout to your supervisor or the IT security department" at bounding box center [664, 278] width 631 height 41
click at [349, 253] on input "c. Report the printout to your supervisor or the IT security department" at bounding box center [349, 246] width 0 height 13
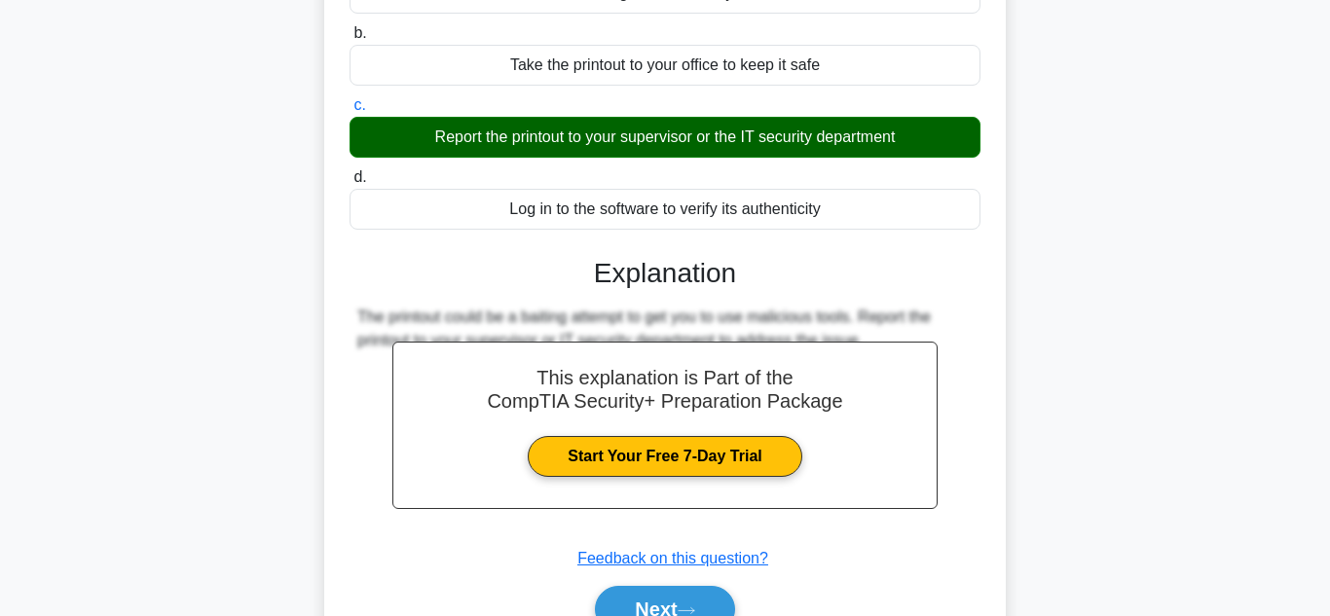
scroll to position [435, 0]
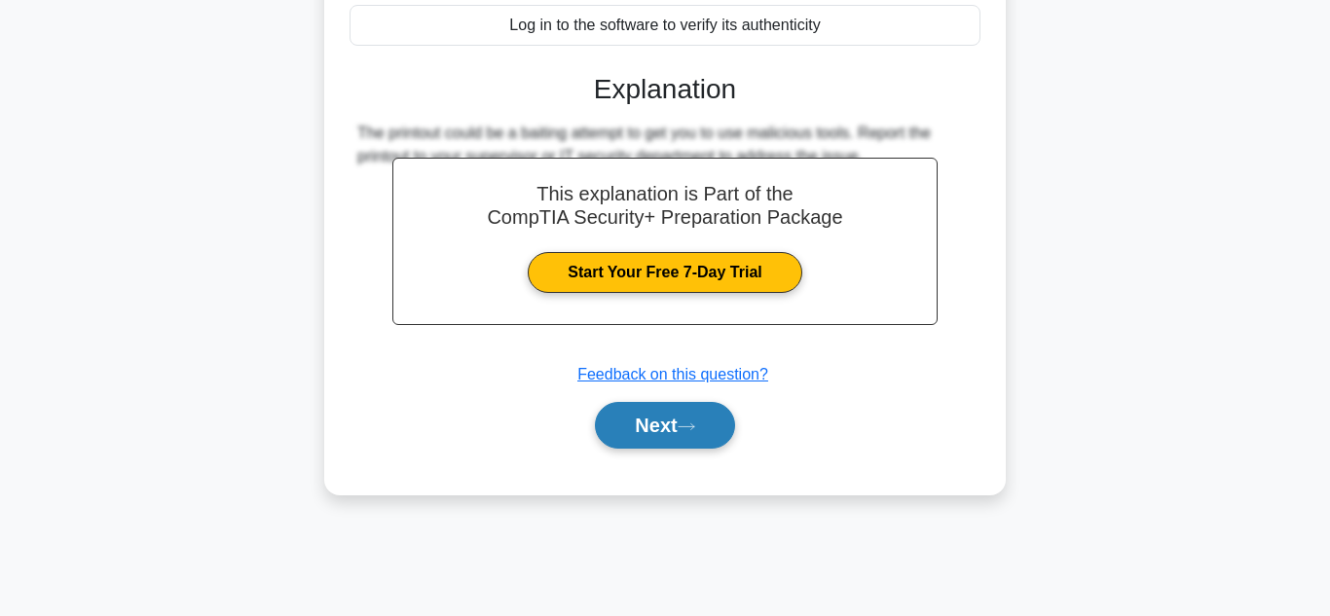
click at [676, 433] on button "Next" at bounding box center [664, 425] width 139 height 47
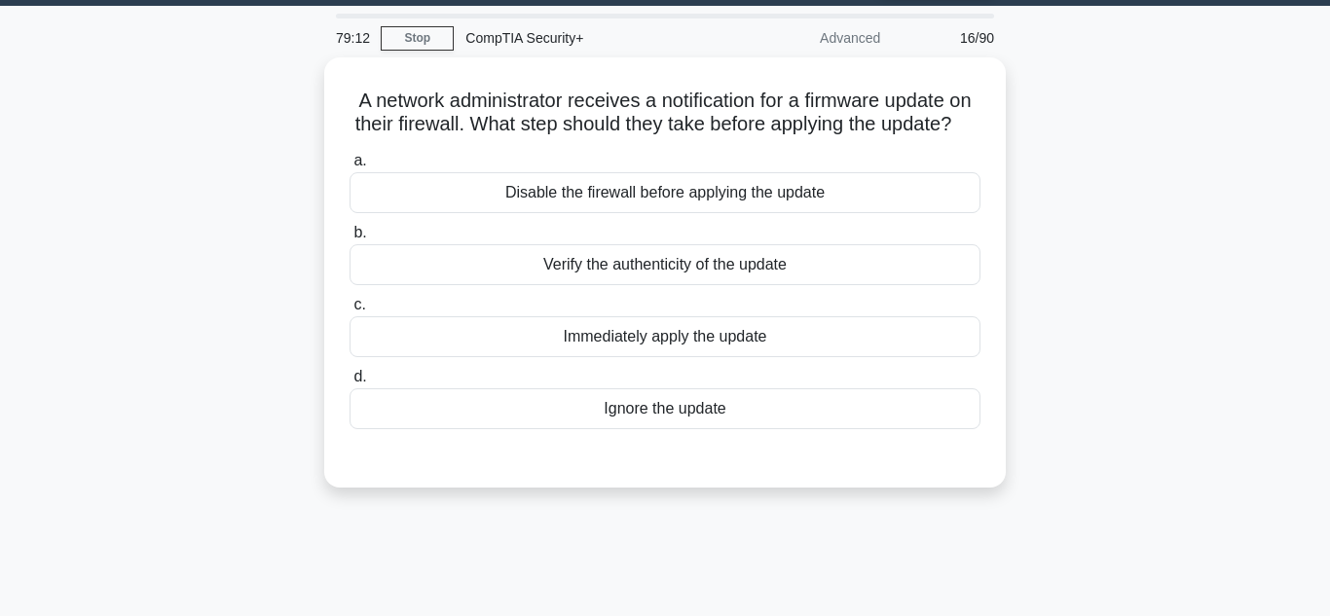
scroll to position [58, 0]
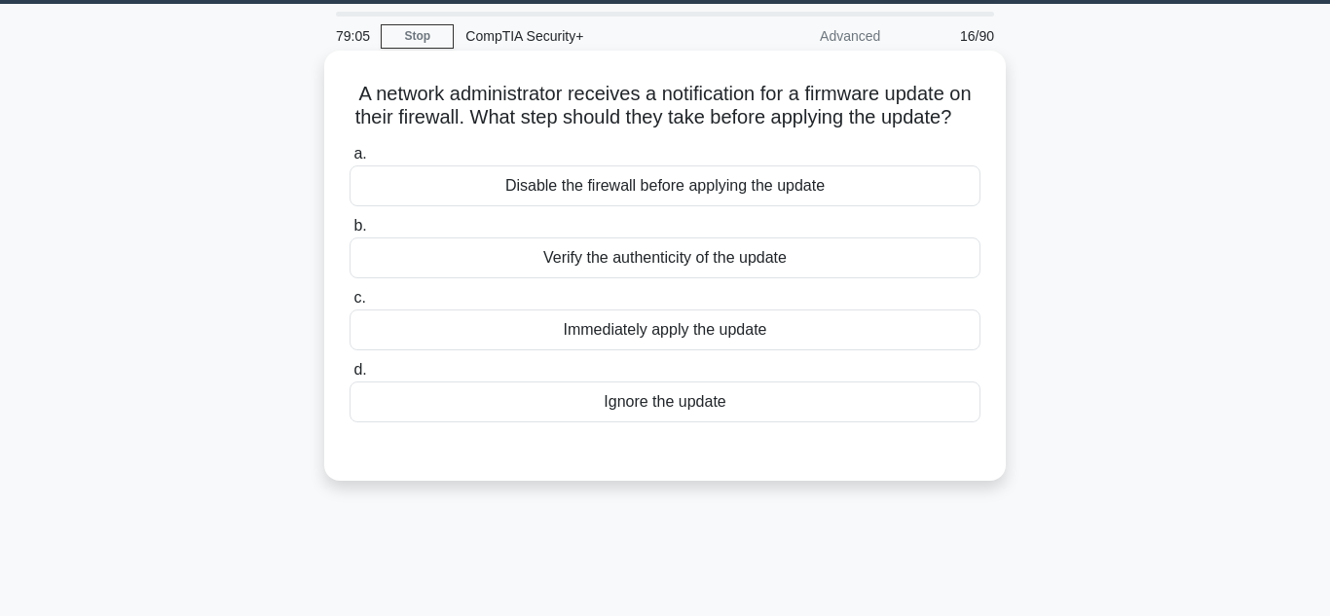
click at [911, 172] on div "Disable the firewall before applying the update" at bounding box center [664, 185] width 631 height 41
click at [349, 161] on input "a. Disable the firewall before applying the update" at bounding box center [349, 154] width 0 height 13
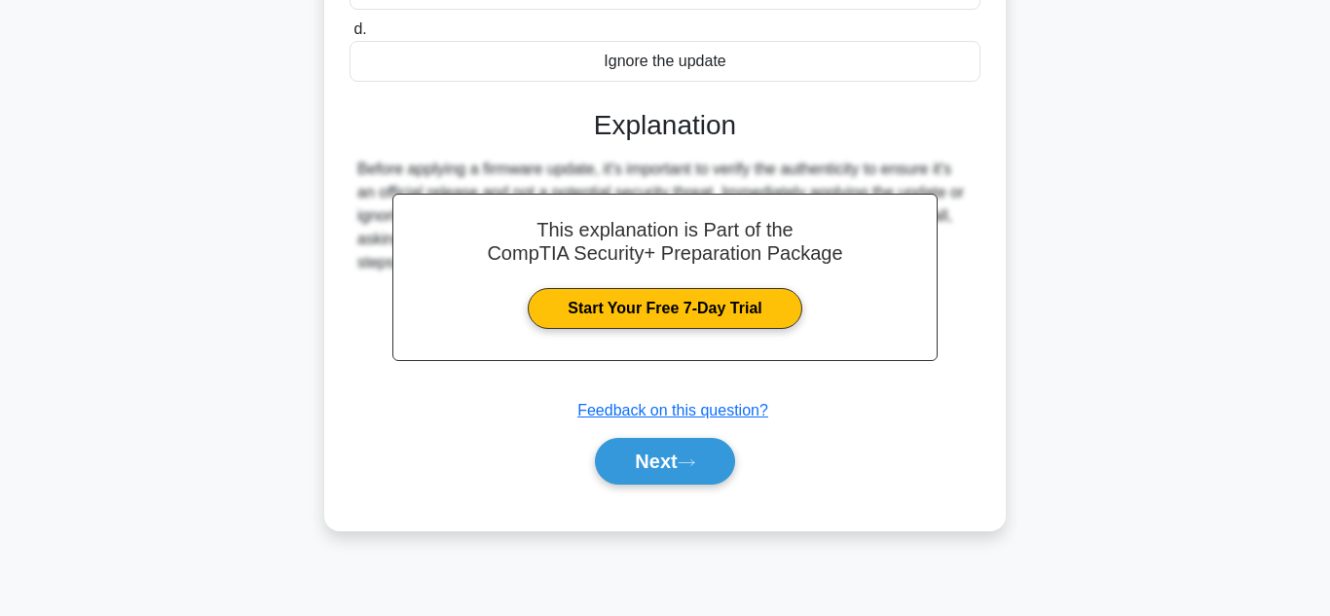
scroll to position [435, 0]
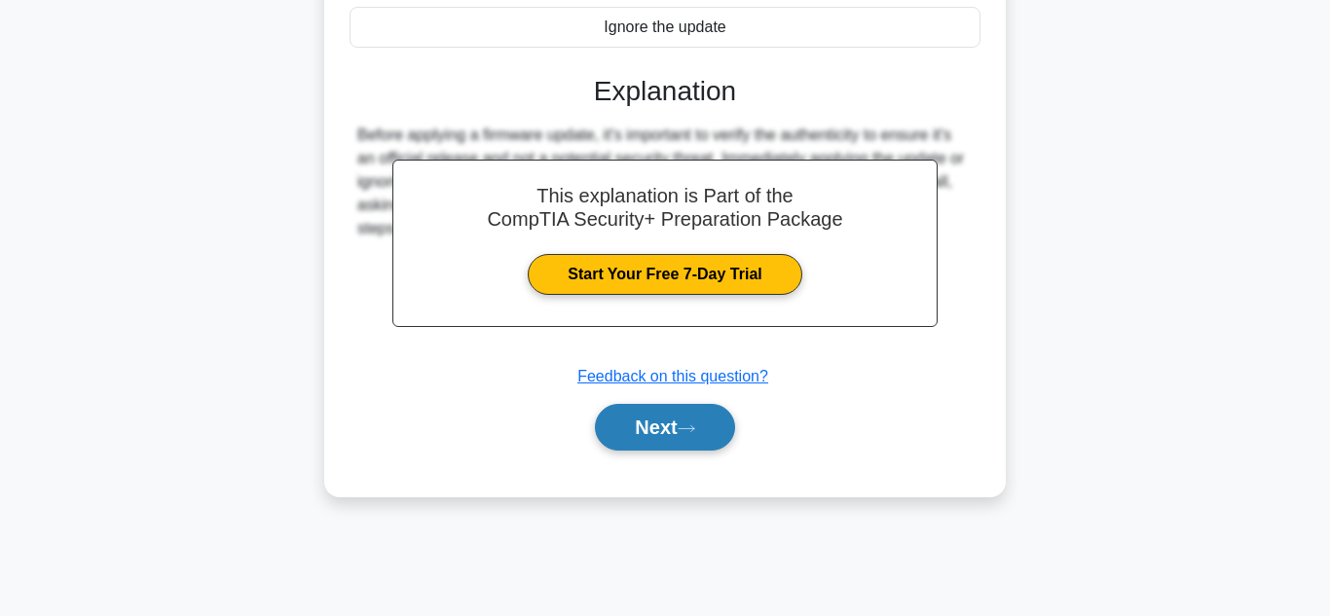
click at [679, 439] on button "Next" at bounding box center [664, 427] width 139 height 47
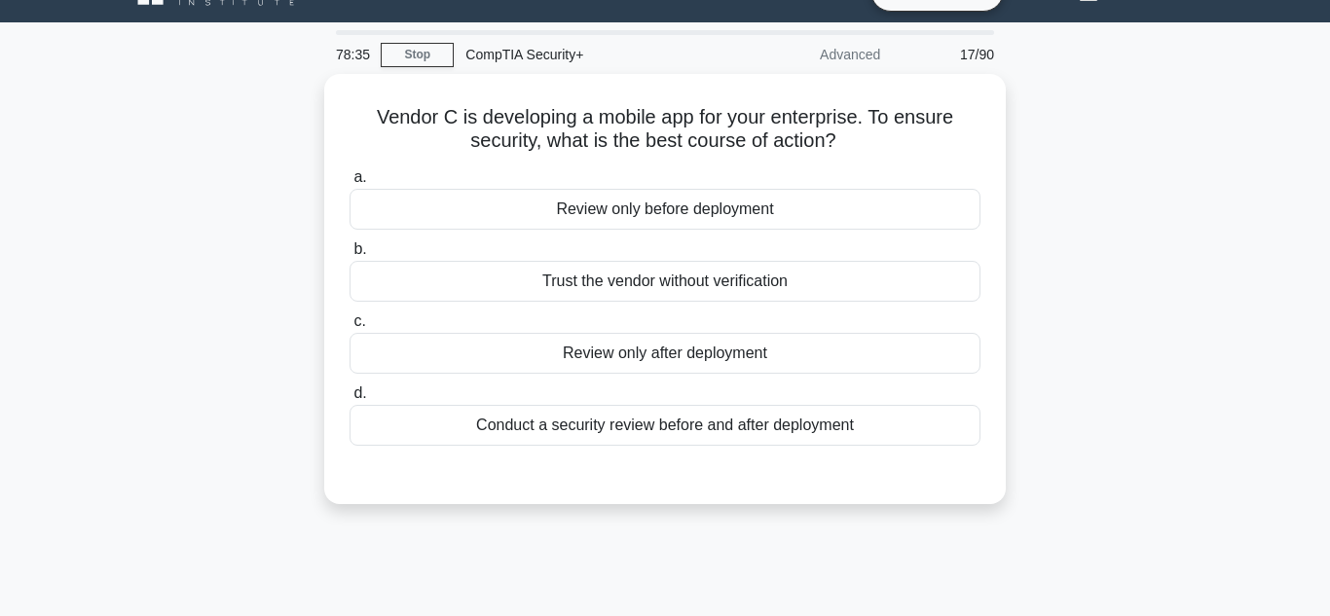
scroll to position [34, 0]
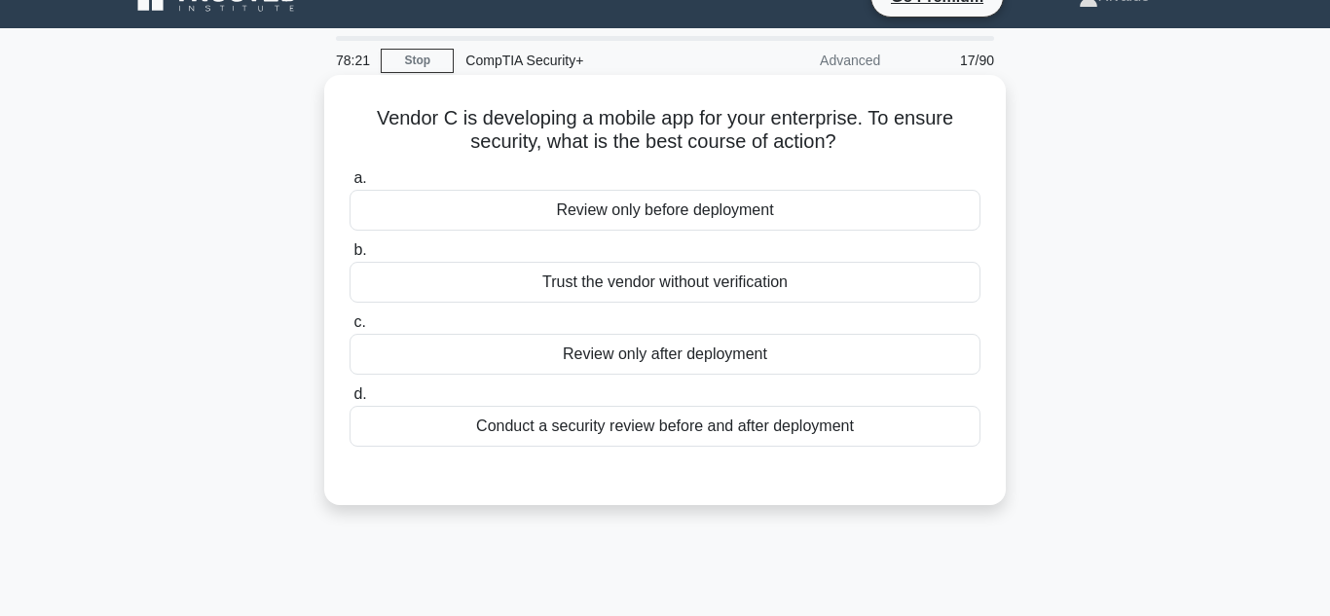
click at [835, 445] on div "Conduct a security review before and after deployment" at bounding box center [664, 426] width 631 height 41
click at [349, 401] on input "d. Conduct a security review before and after deployment" at bounding box center [349, 394] width 0 height 13
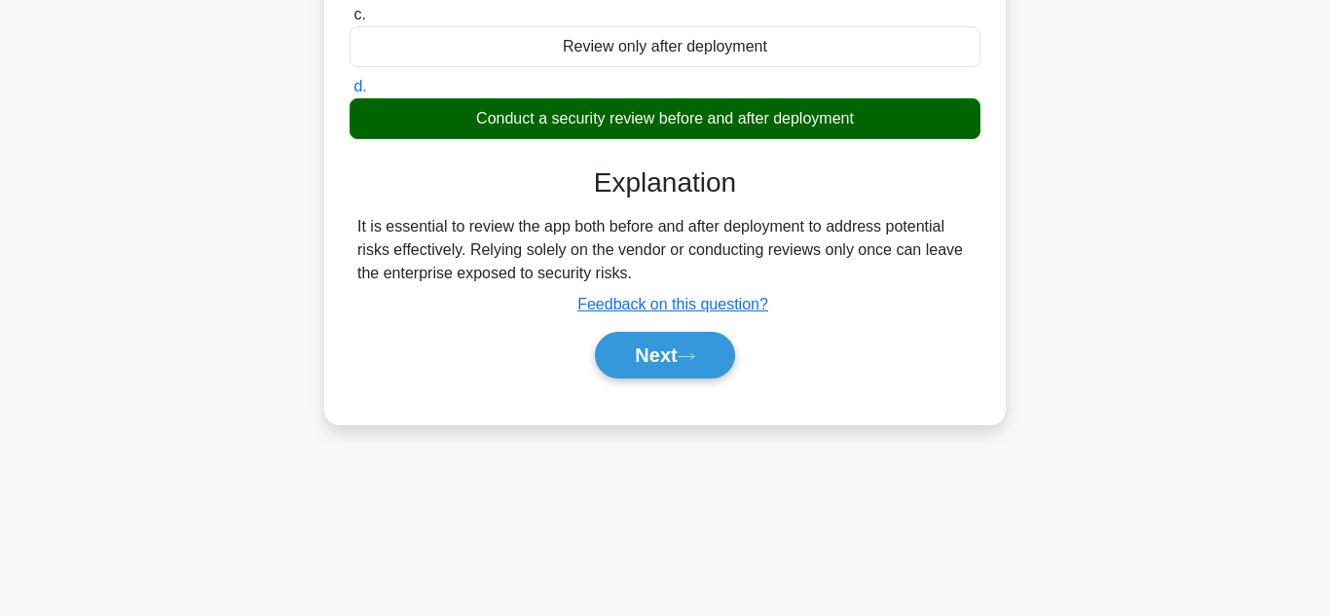
scroll to position [435, 0]
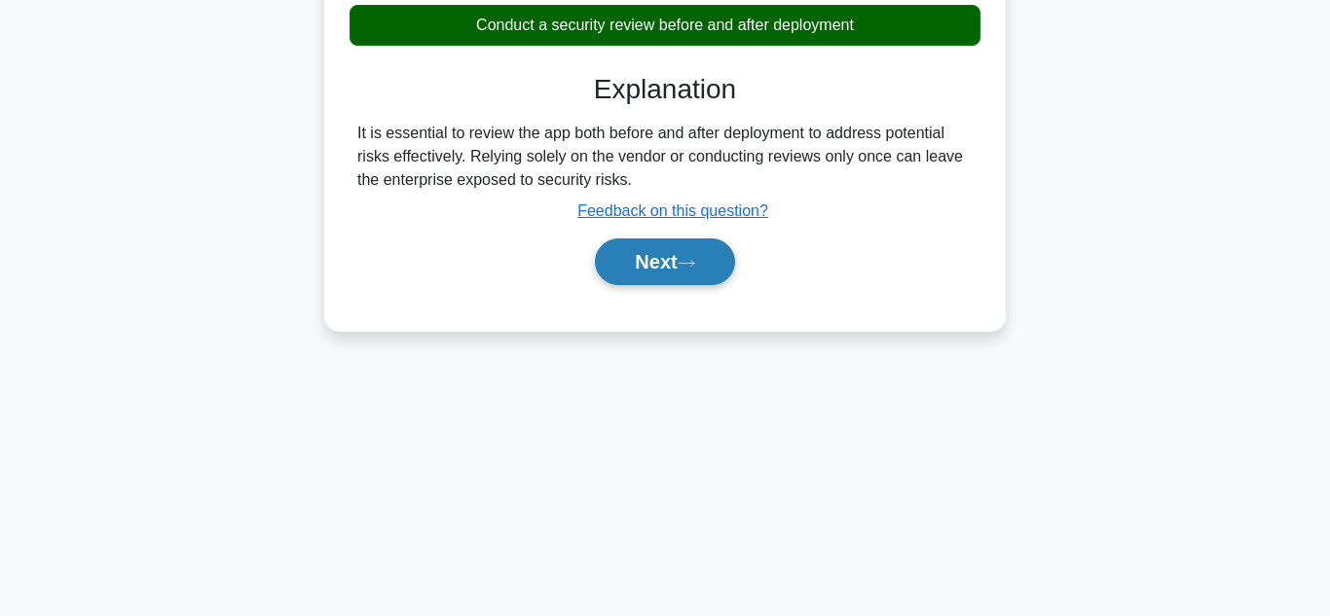
click at [694, 264] on icon at bounding box center [687, 263] width 16 height 6
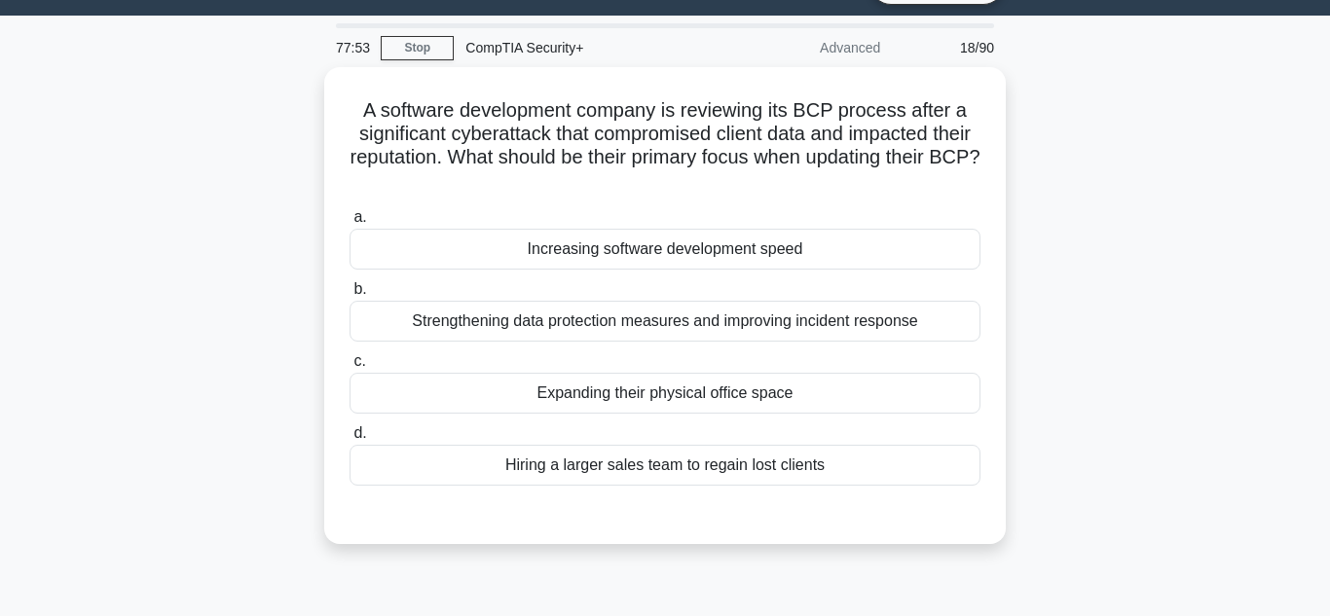
scroll to position [75, 0]
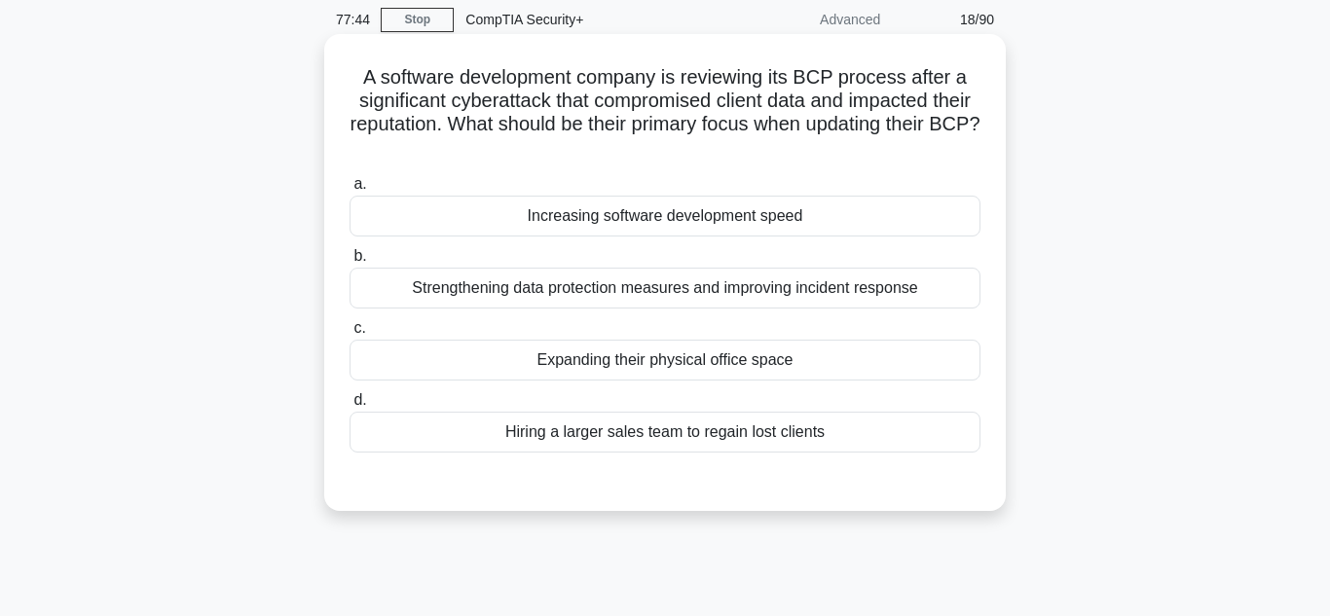
click at [954, 290] on div "Strengthening data protection measures and improving incident response" at bounding box center [664, 288] width 631 height 41
click at [349, 263] on input "b. Strengthening data protection measures and improving incident response" at bounding box center [349, 256] width 0 height 13
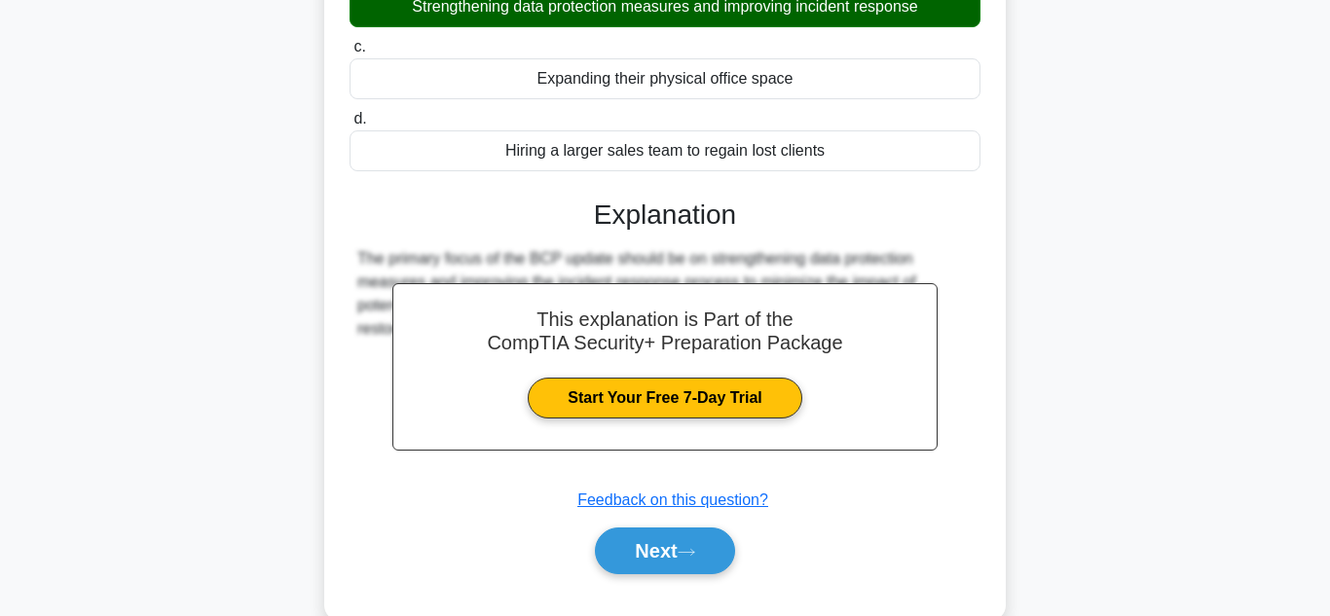
scroll to position [435, 0]
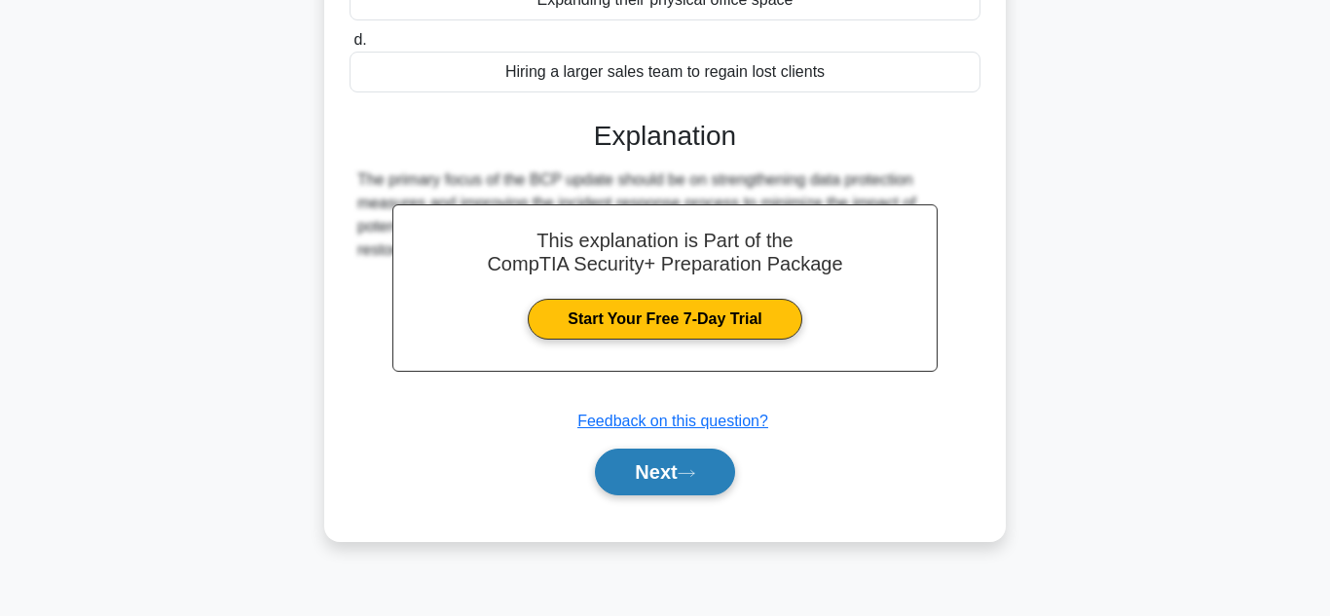
click at [711, 482] on button "Next" at bounding box center [664, 472] width 139 height 47
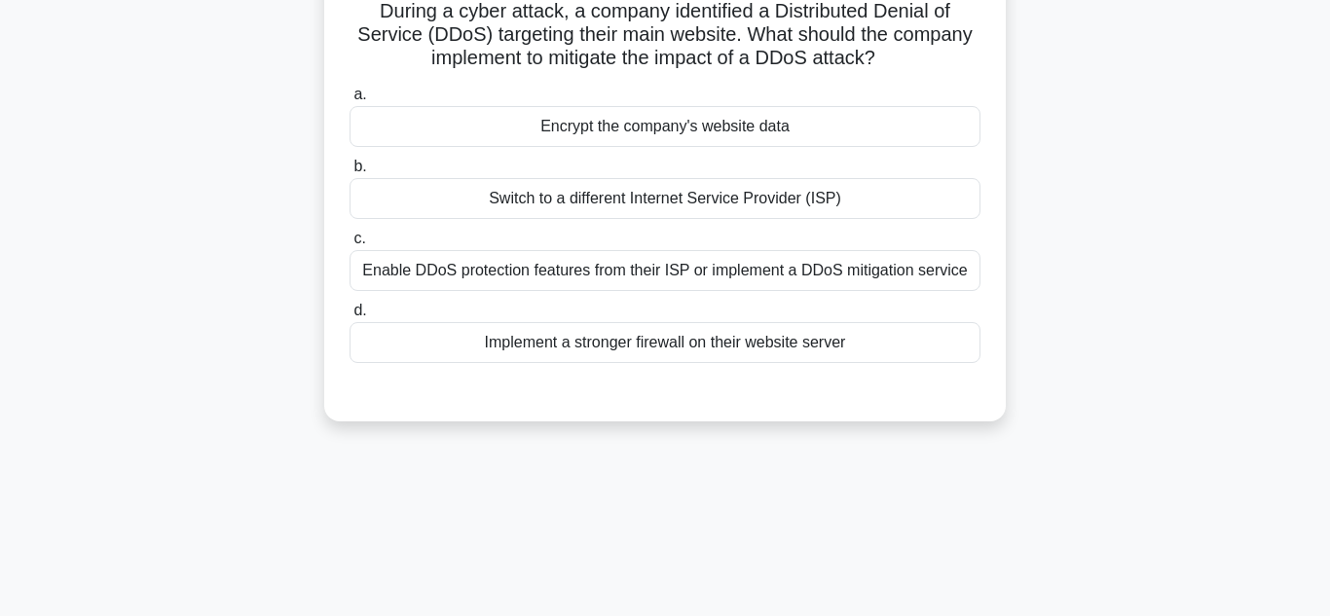
scroll to position [0, 0]
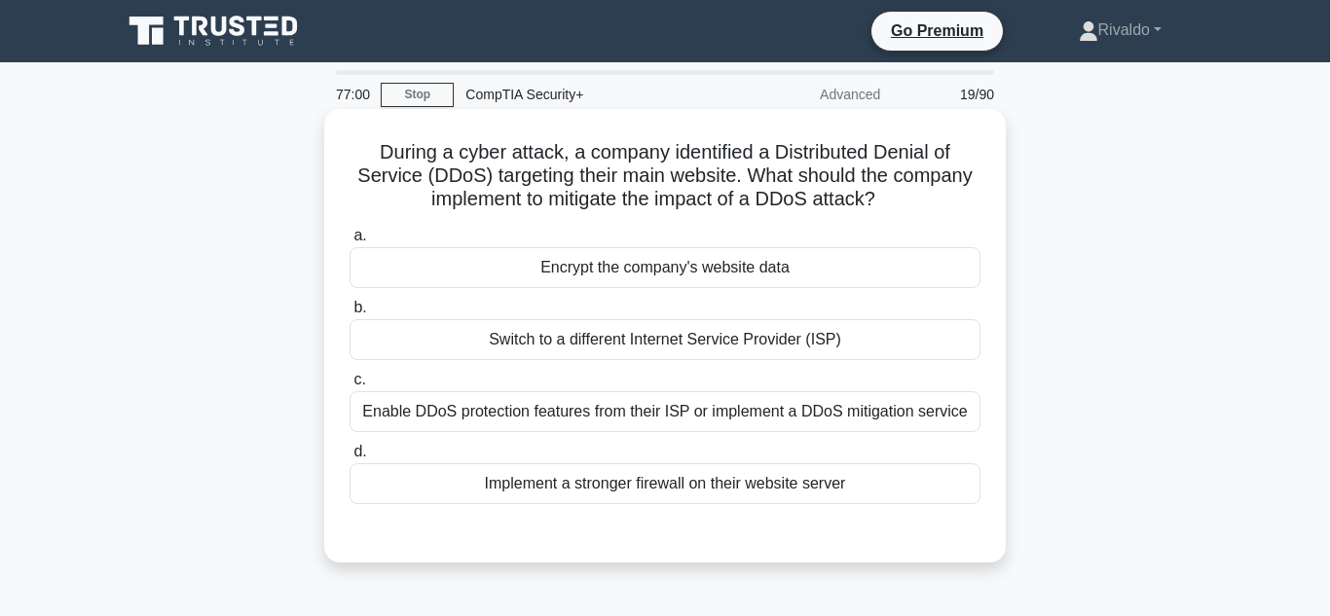
click at [789, 279] on div "Encrypt the company's website data" at bounding box center [664, 267] width 631 height 41
click at [349, 242] on input "a. Encrypt the company's website data" at bounding box center [349, 236] width 0 height 13
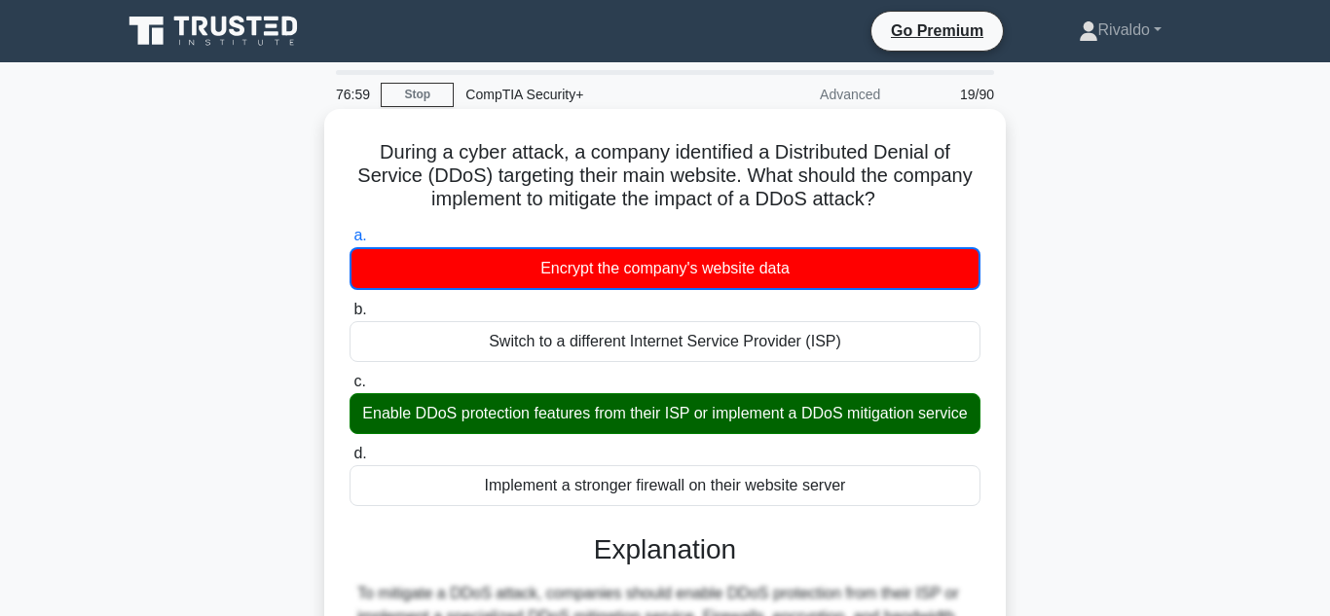
click at [687, 427] on div "Enable DDoS protection features from their ISP or implement a DDoS mitigation s…" at bounding box center [664, 413] width 631 height 41
click at [349, 388] on input "c. Enable DDoS protection features from their ISP or implement a DDoS mitigatio…" at bounding box center [349, 382] width 0 height 13
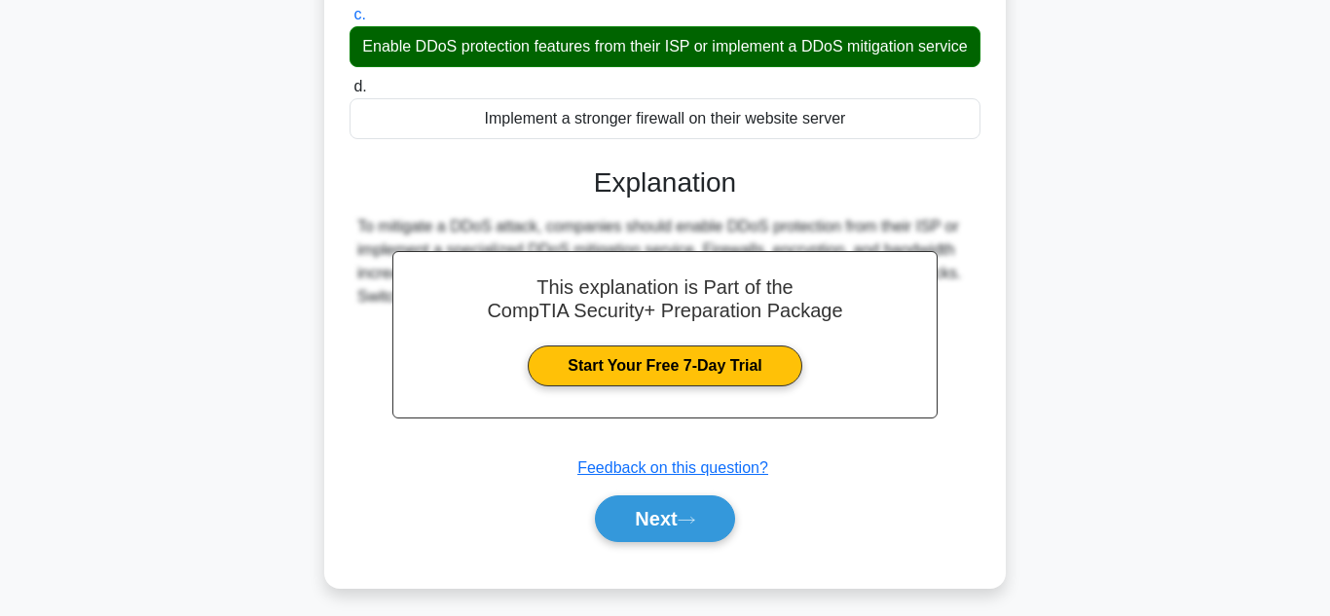
scroll to position [366, 0]
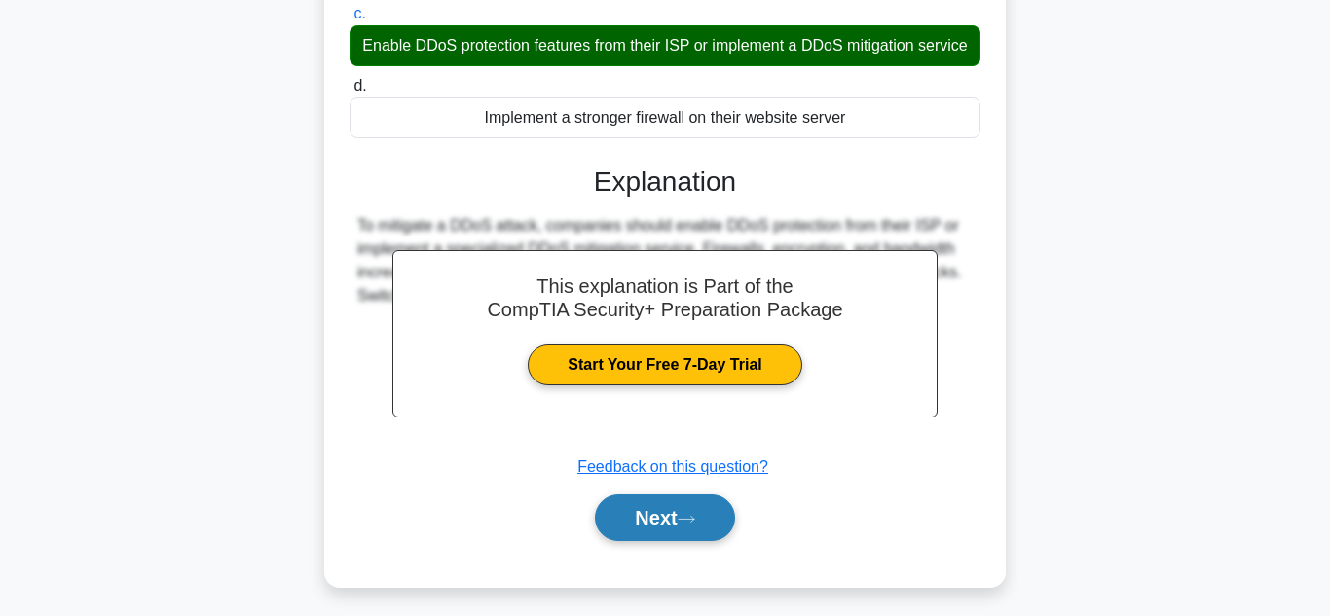
click at [681, 532] on button "Next" at bounding box center [664, 518] width 139 height 47
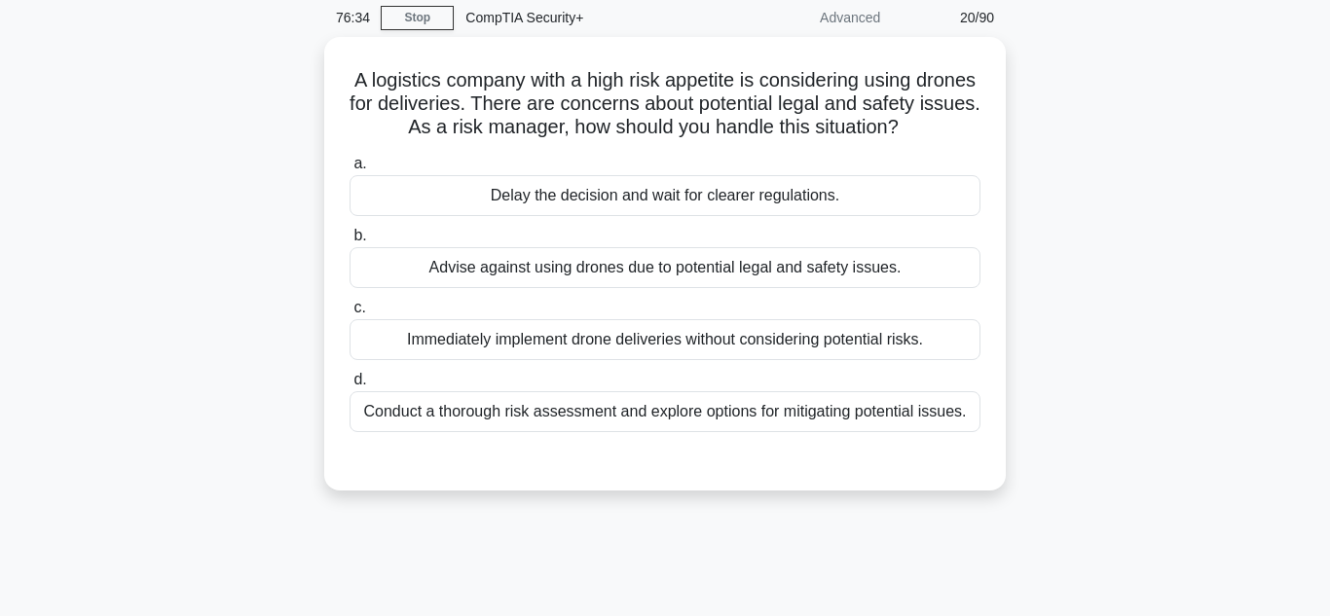
scroll to position [90, 0]
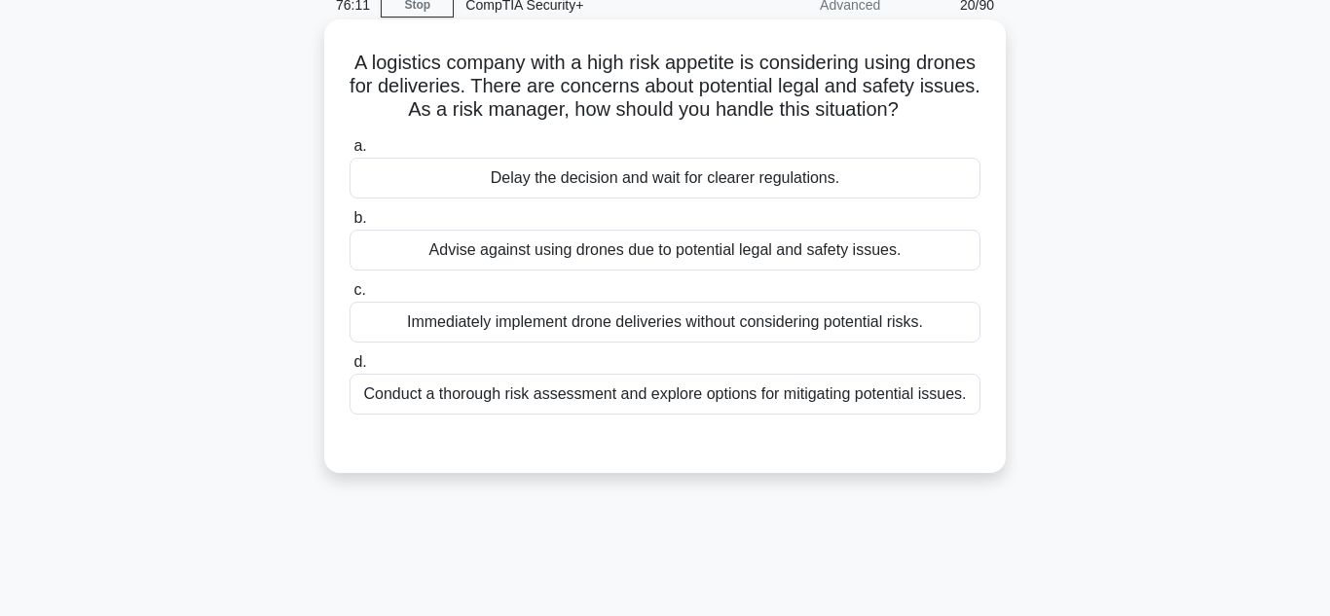
click at [882, 412] on div "Conduct a thorough risk assessment and explore options for mitigating potential…" at bounding box center [664, 394] width 631 height 41
click at [349, 369] on input "d. Conduct a thorough risk assessment and explore options for mitigating potent…" at bounding box center [349, 362] width 0 height 13
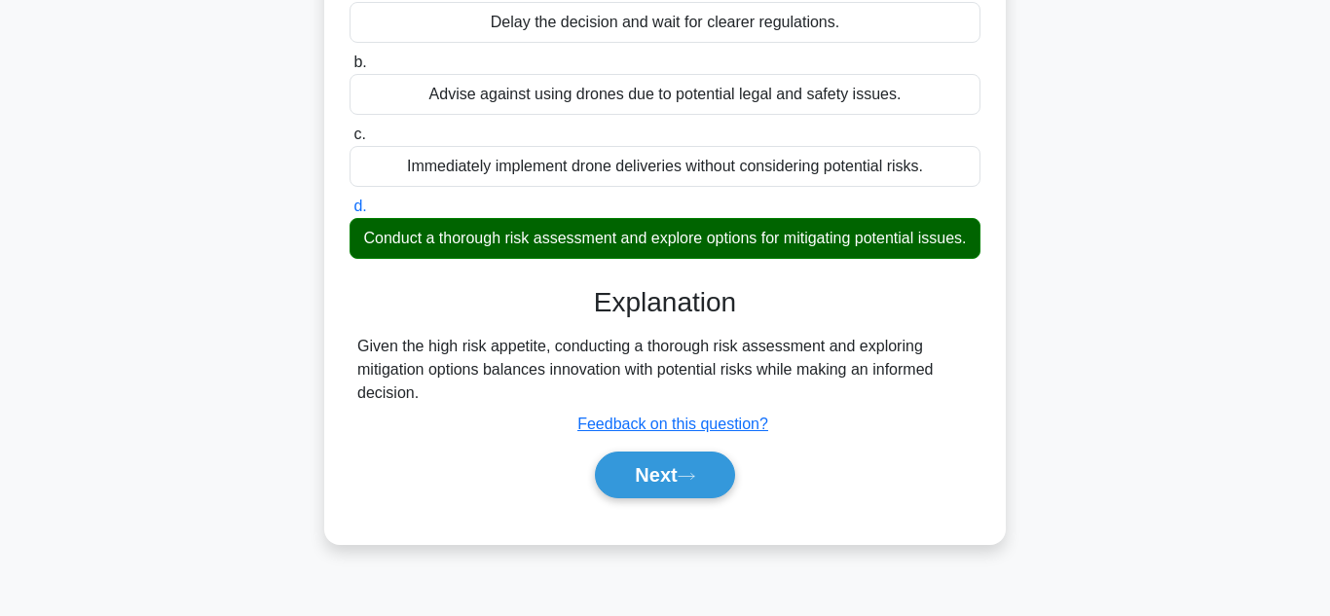
scroll to position [435, 0]
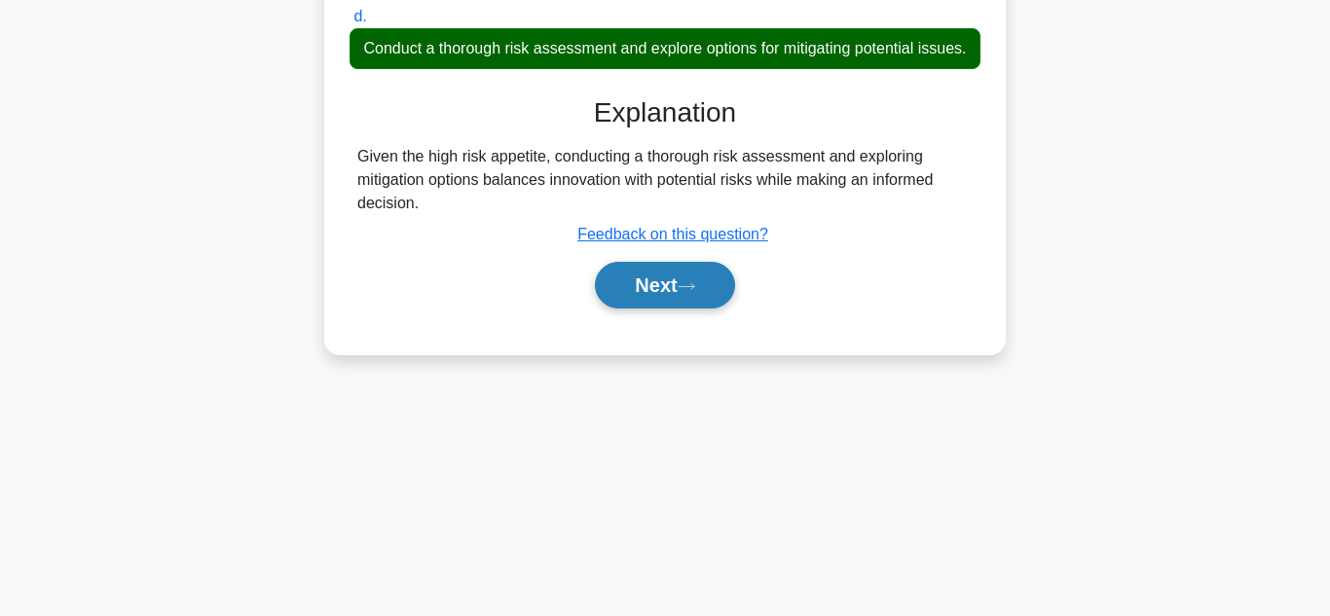
click at [673, 291] on button "Next" at bounding box center [664, 285] width 139 height 47
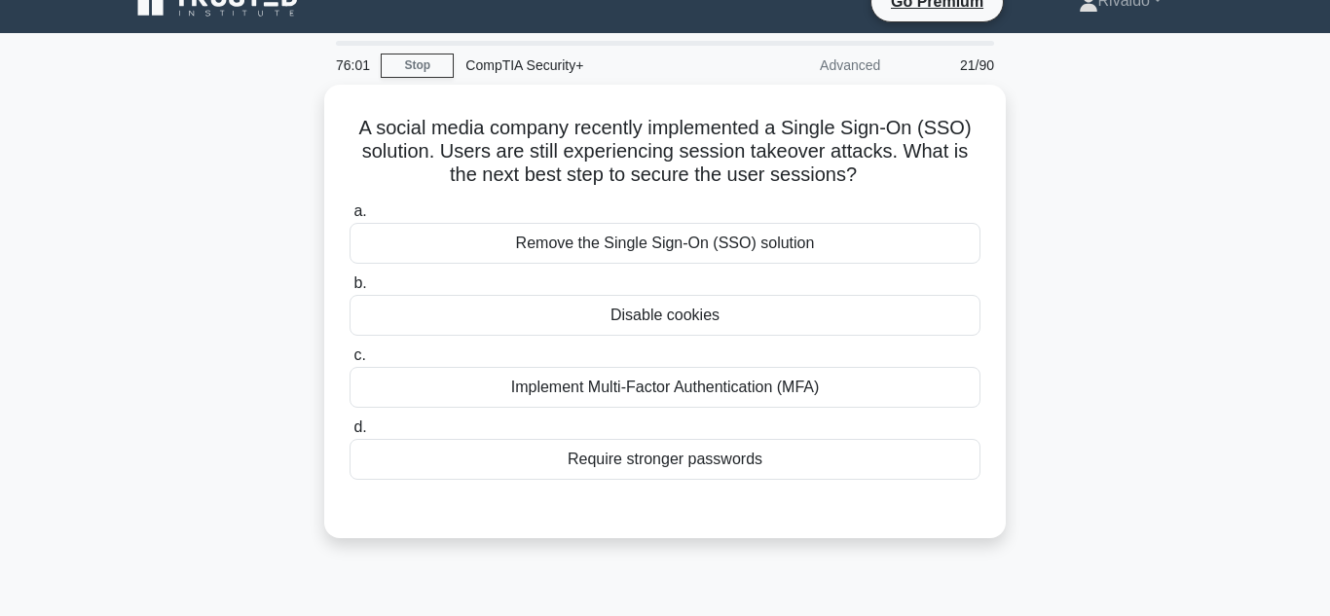
scroll to position [30, 0]
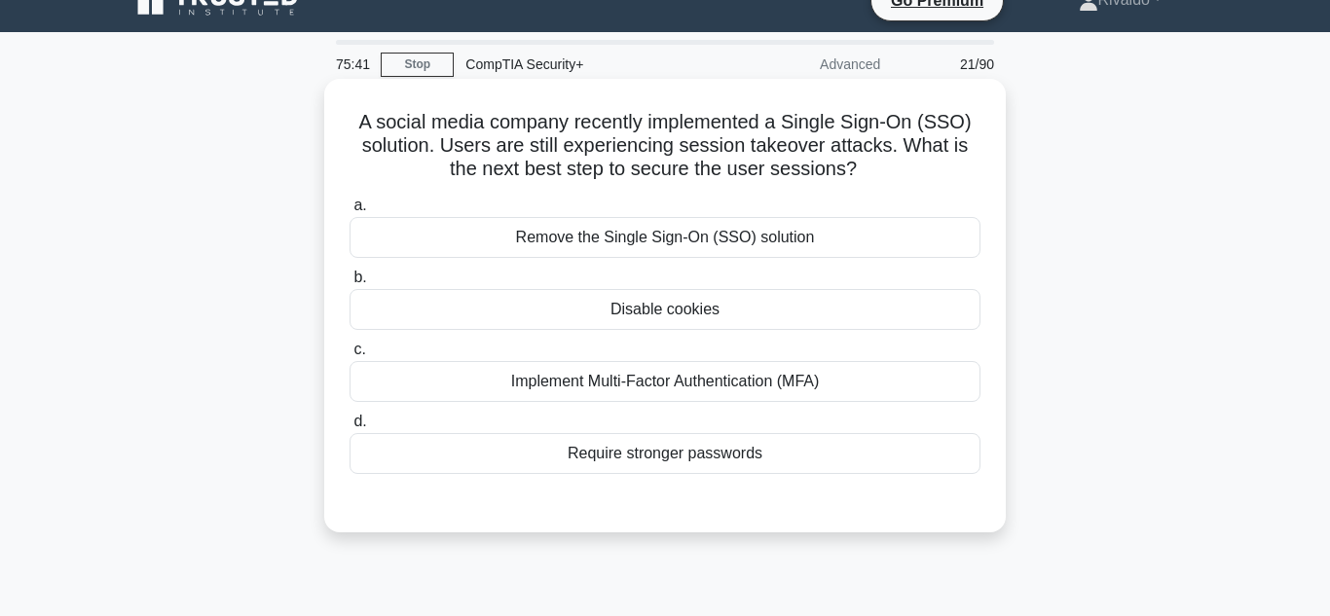
click at [936, 384] on div "Implement Multi-Factor Authentication (MFA)" at bounding box center [664, 381] width 631 height 41
click at [349, 356] on input "c. Implement Multi-Factor Authentication (MFA)" at bounding box center [349, 350] width 0 height 13
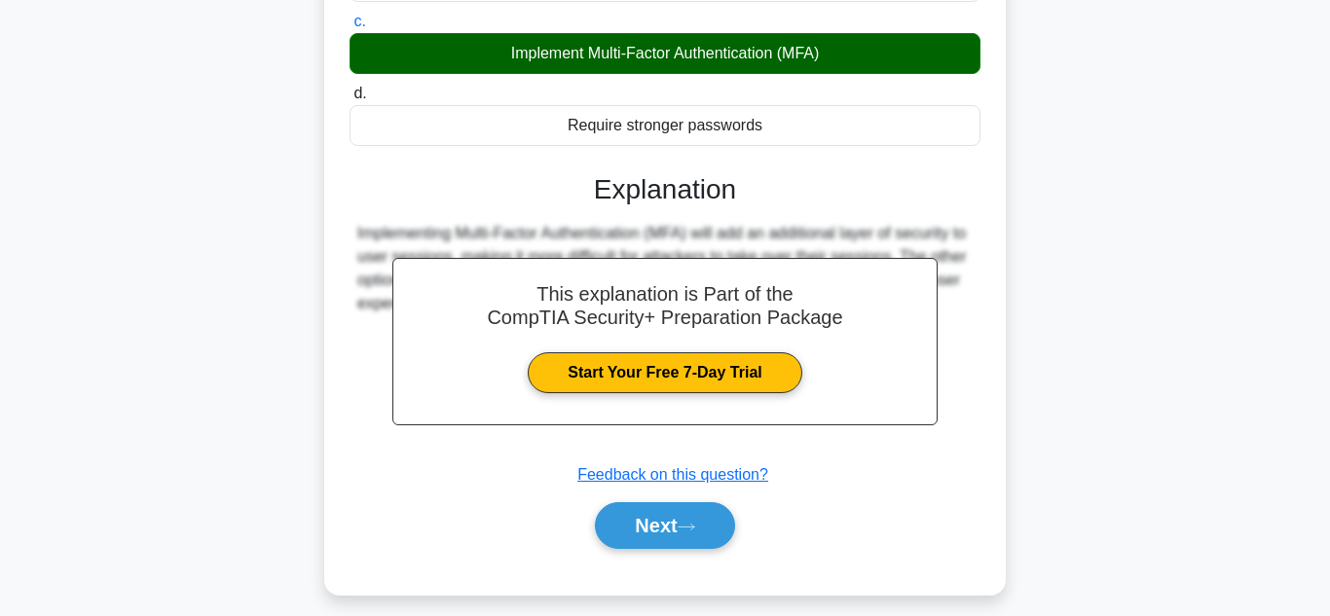
scroll to position [435, 0]
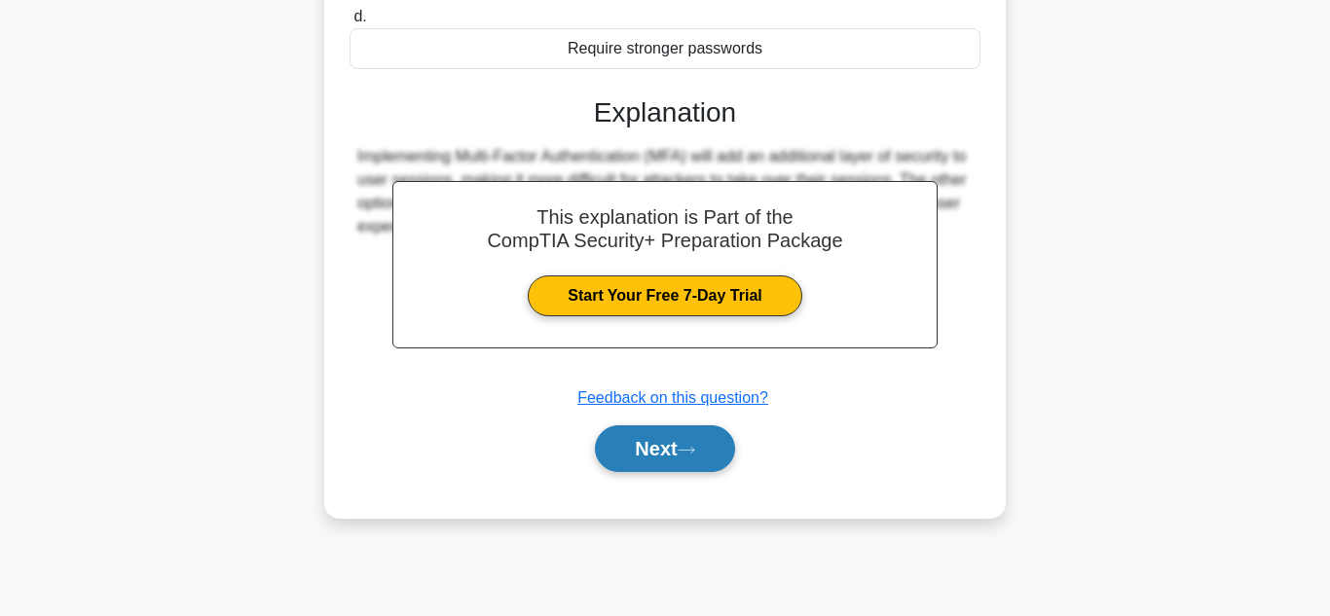
click at [682, 458] on button "Next" at bounding box center [664, 448] width 139 height 47
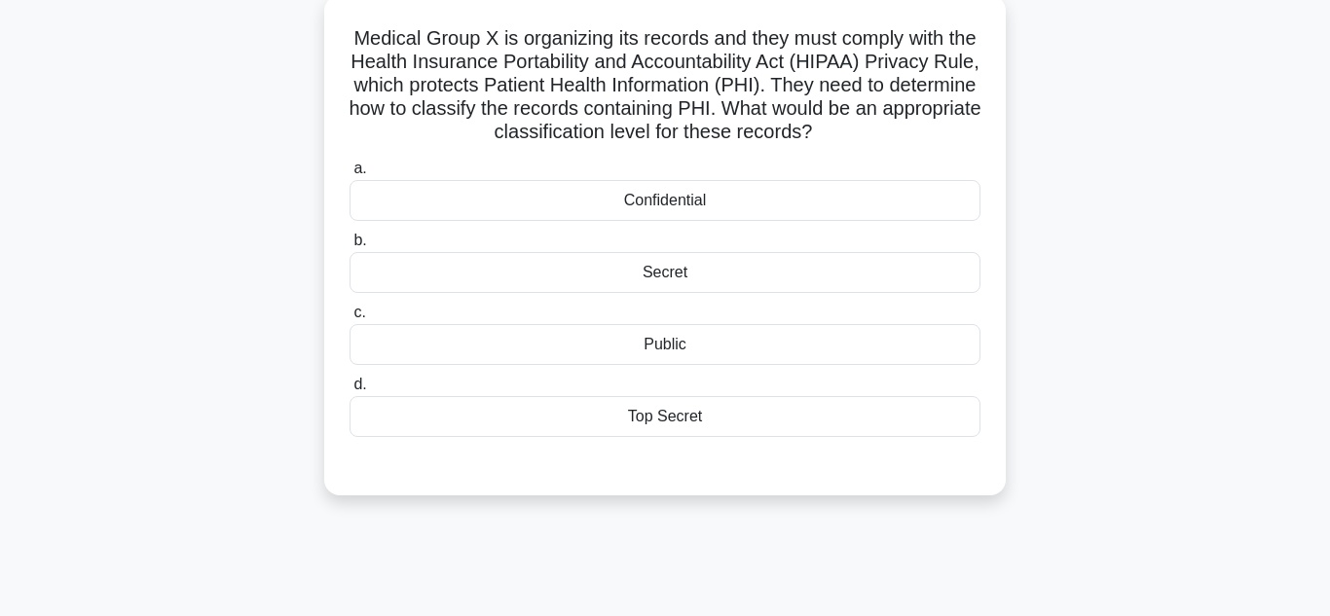
scroll to position [121, 0]
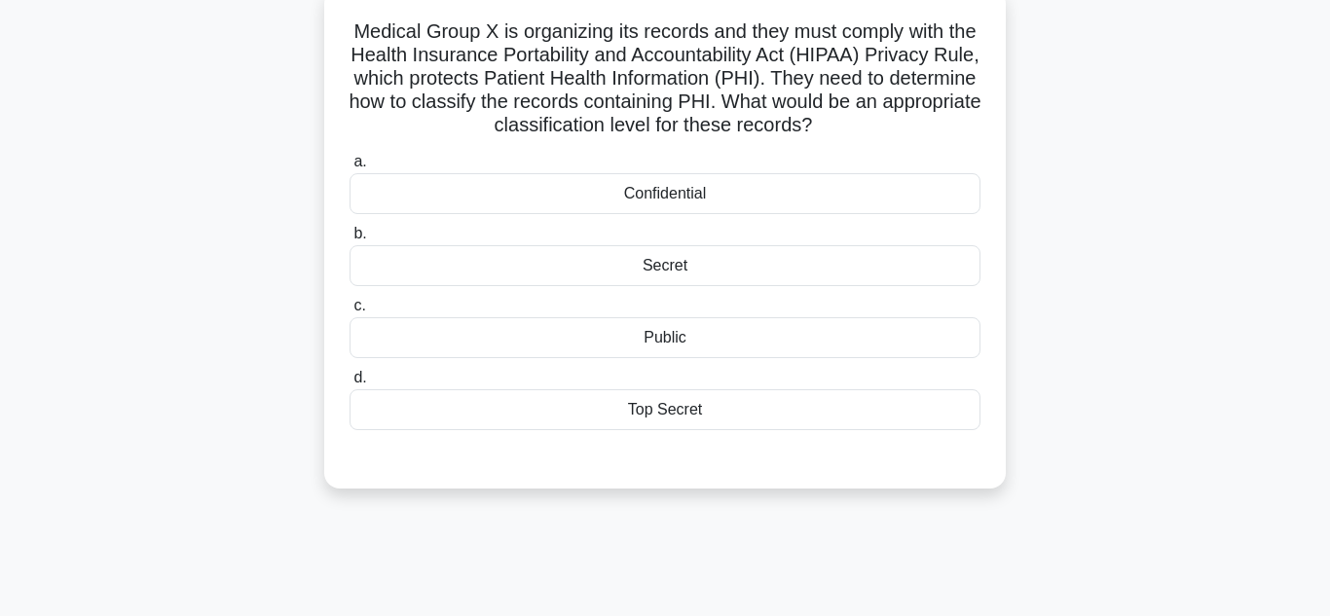
click at [865, 206] on div "Confidential" at bounding box center [664, 193] width 631 height 41
click at [349, 168] on input "a. Confidential" at bounding box center [349, 162] width 0 height 13
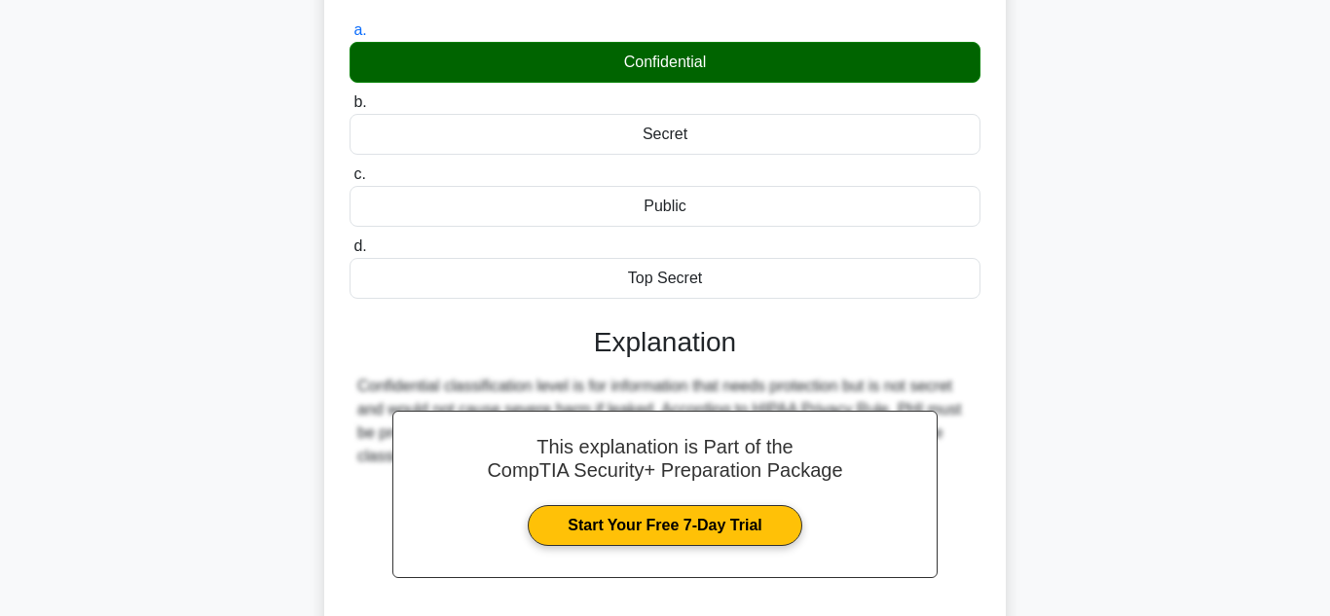
scroll to position [435, 0]
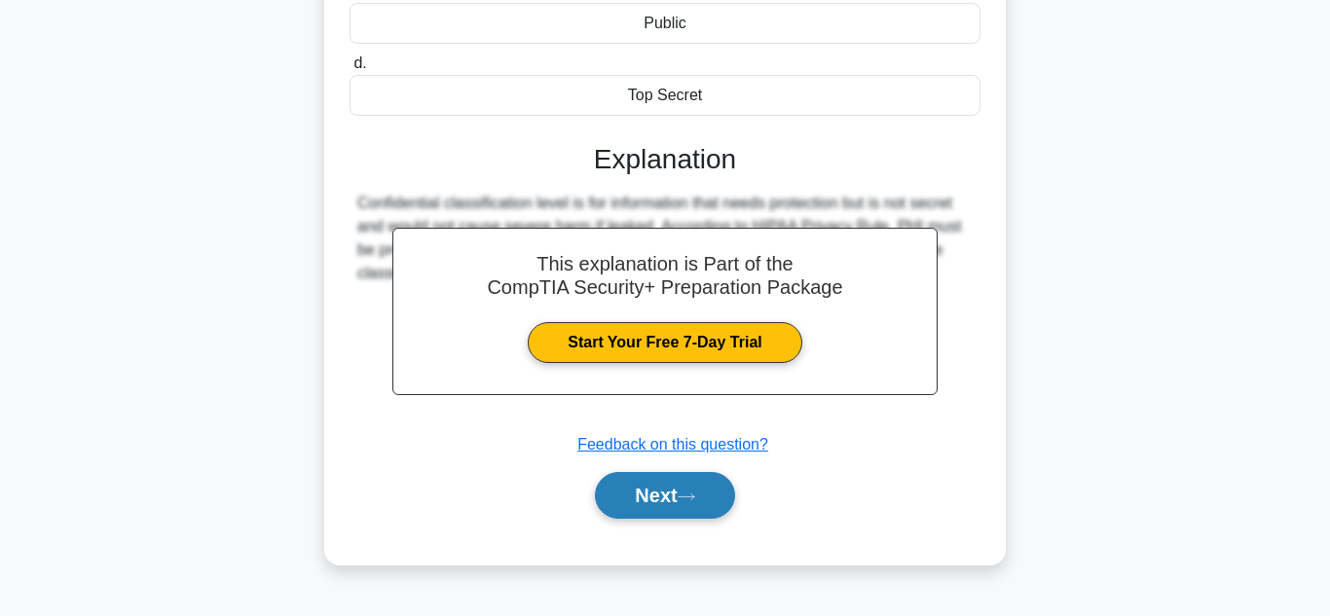
click at [708, 508] on button "Next" at bounding box center [664, 495] width 139 height 47
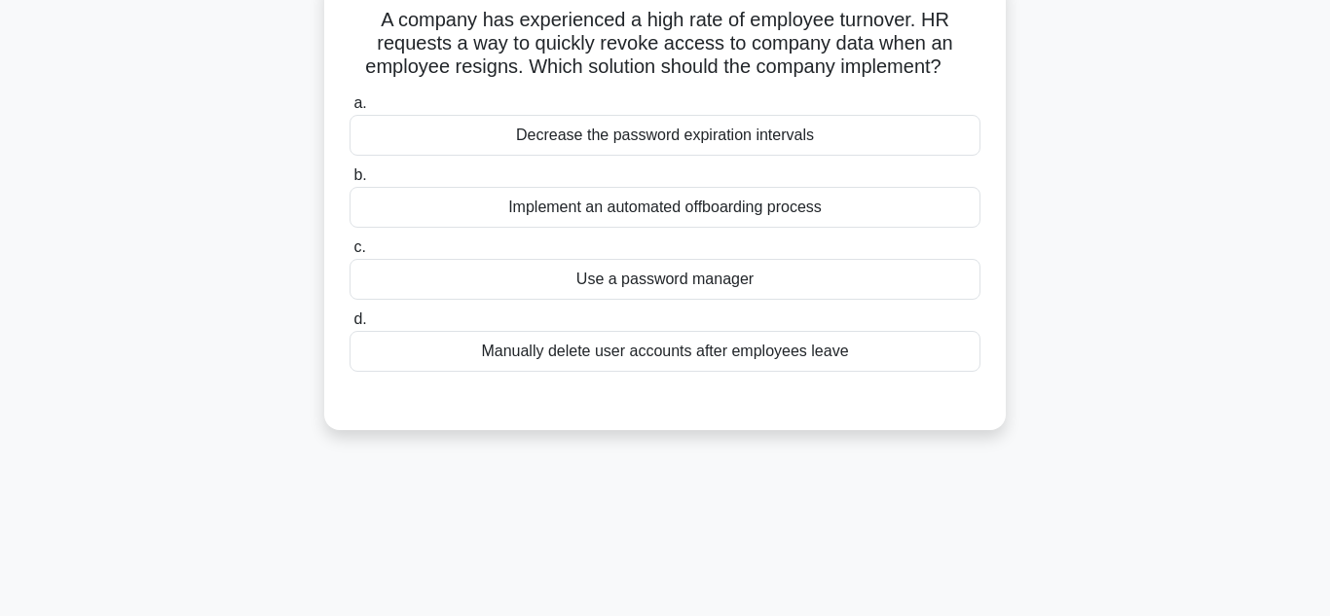
scroll to position [0, 0]
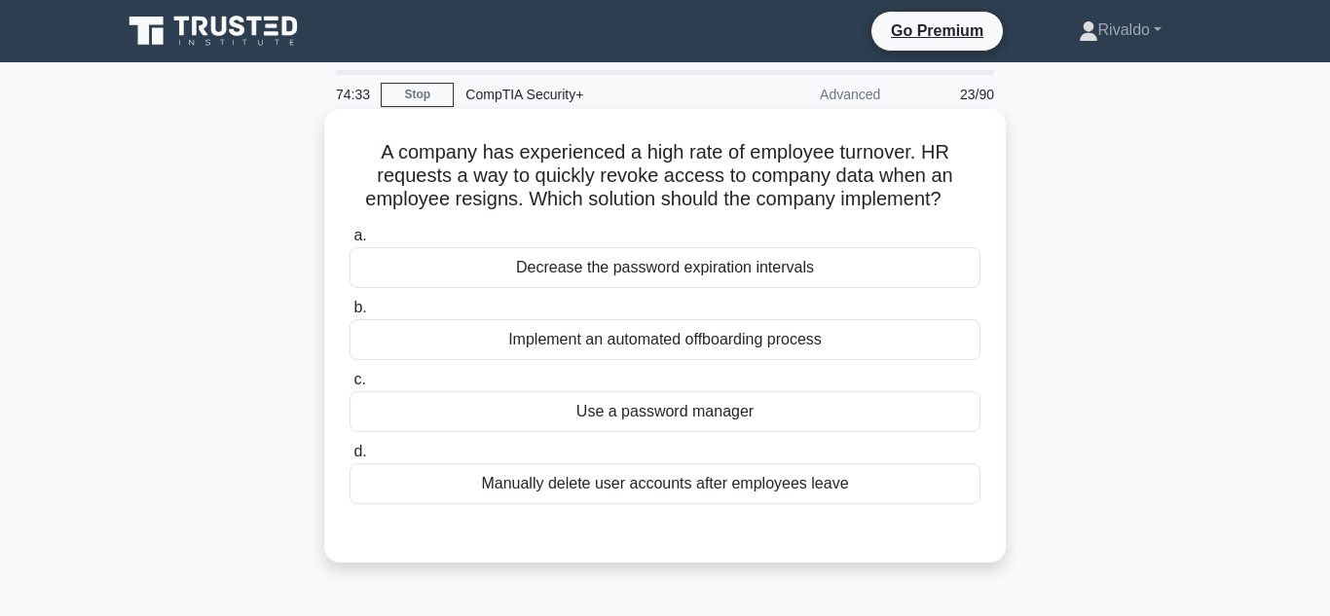
click at [899, 349] on div "Implement an automated offboarding process" at bounding box center [664, 339] width 631 height 41
click at [349, 314] on input "b. Implement an automated offboarding process" at bounding box center [349, 308] width 0 height 13
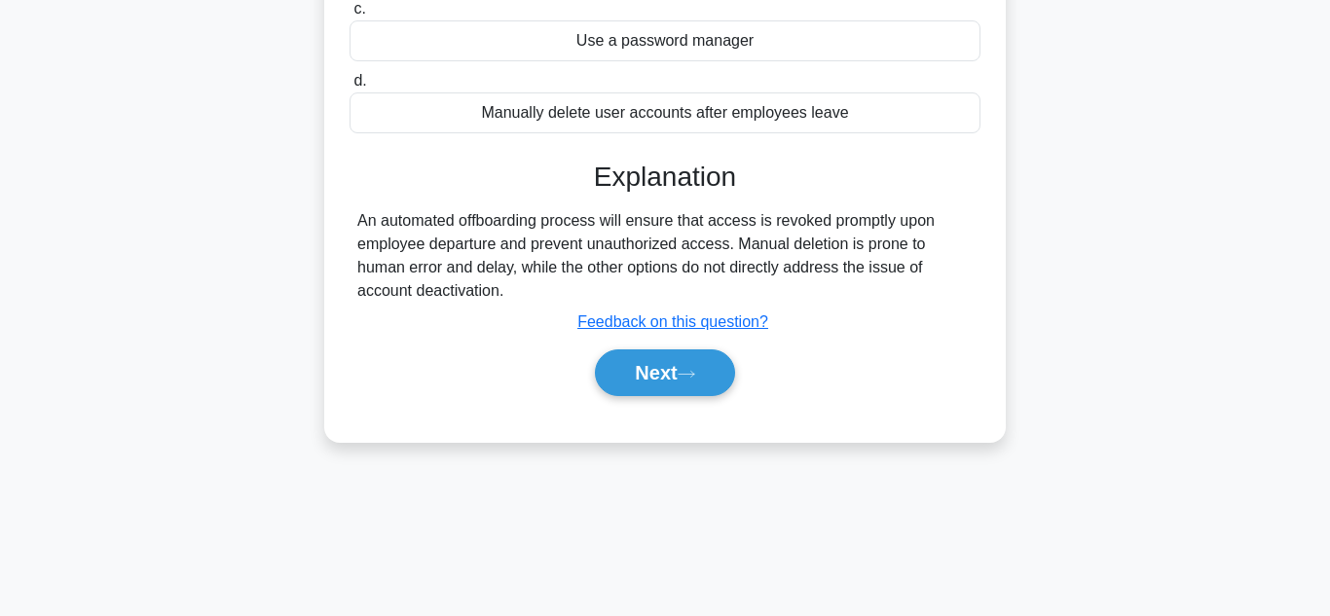
scroll to position [388, 0]
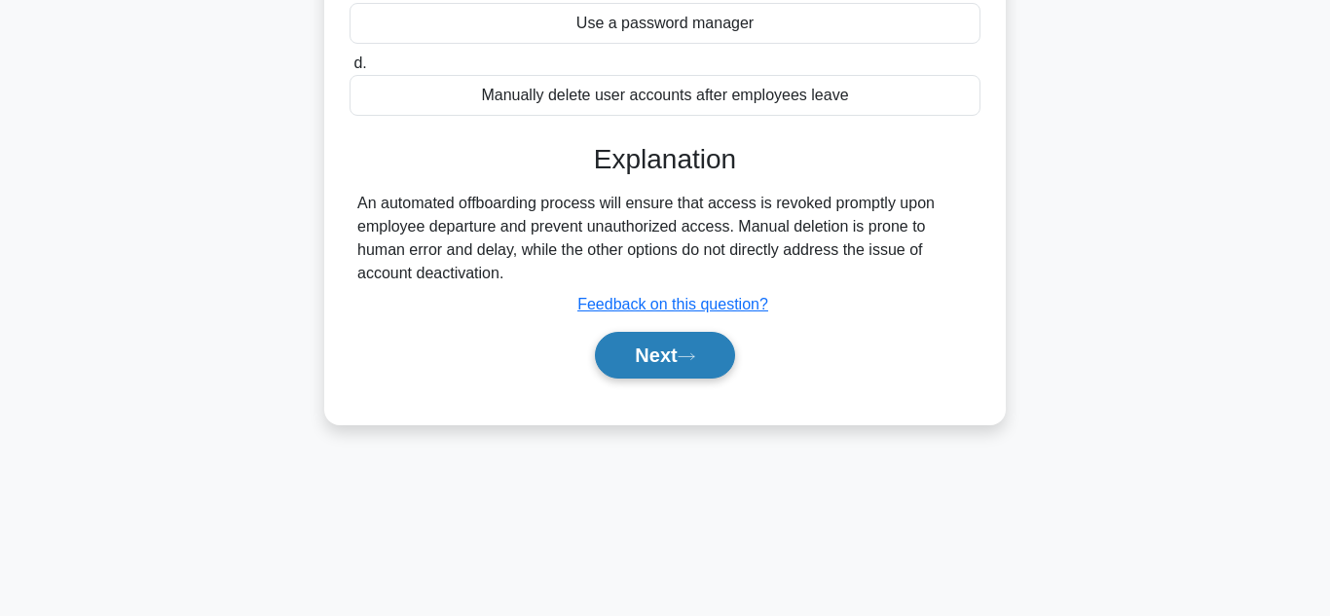
click at [694, 357] on icon at bounding box center [687, 356] width 16 height 6
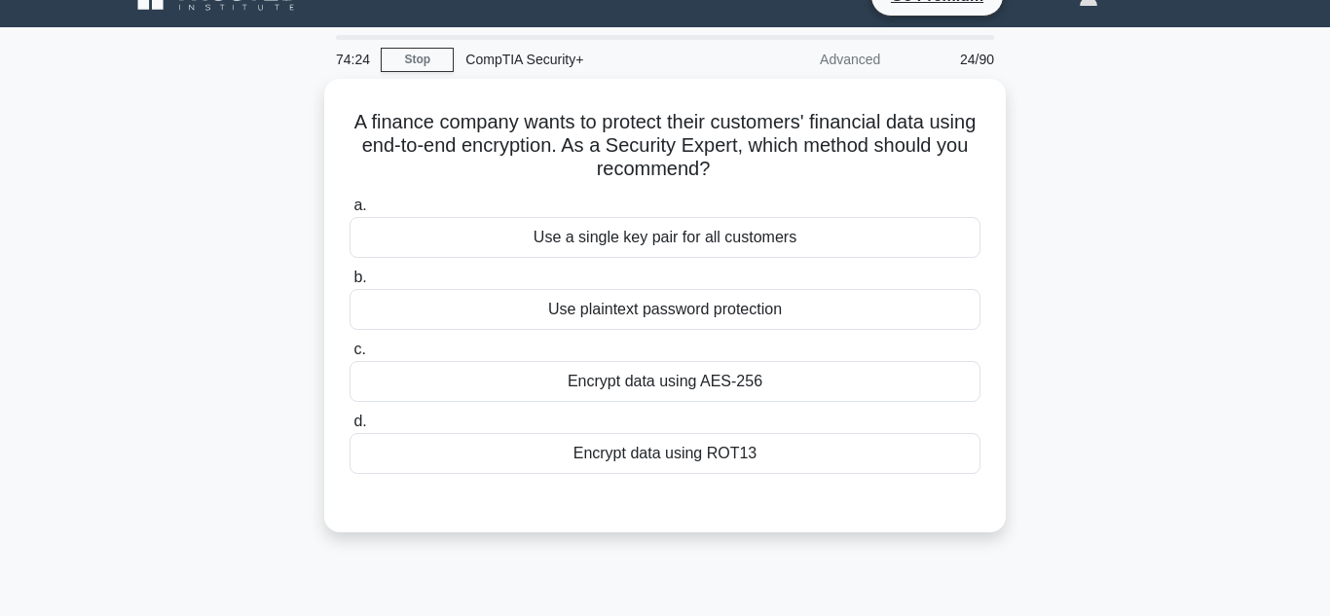
scroll to position [50, 0]
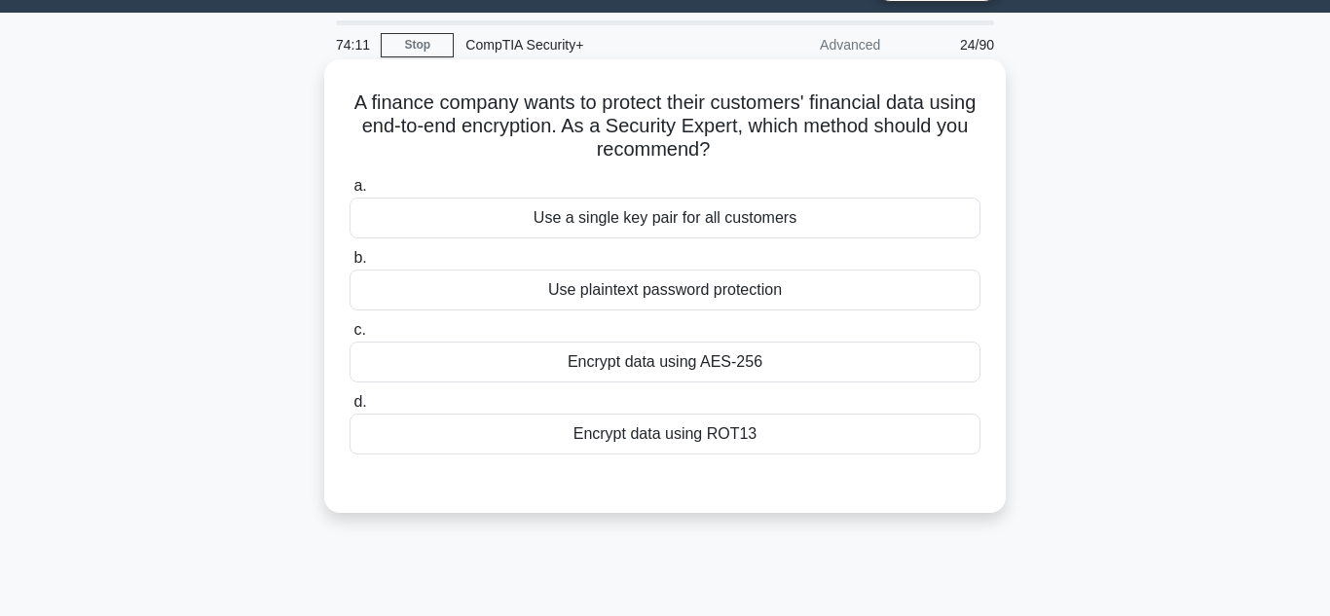
click at [893, 383] on div "Encrypt data using AES-256" at bounding box center [664, 362] width 631 height 41
click at [349, 337] on input "c. Encrypt data using AES-256" at bounding box center [349, 330] width 0 height 13
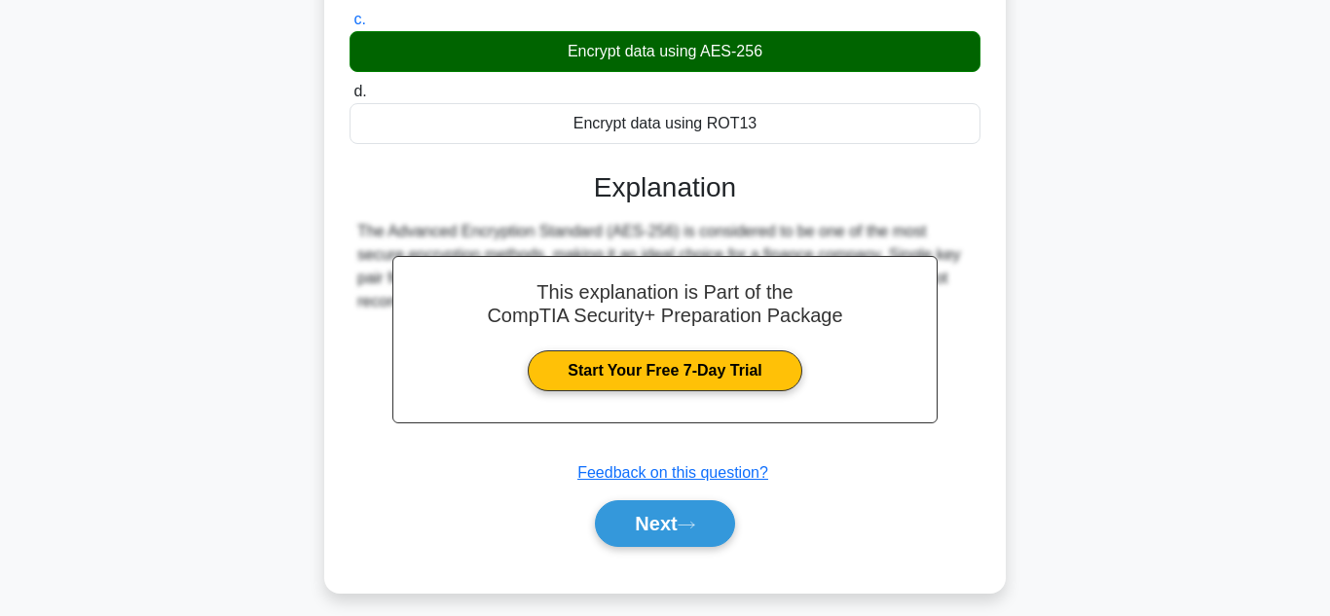
scroll to position [435, 0]
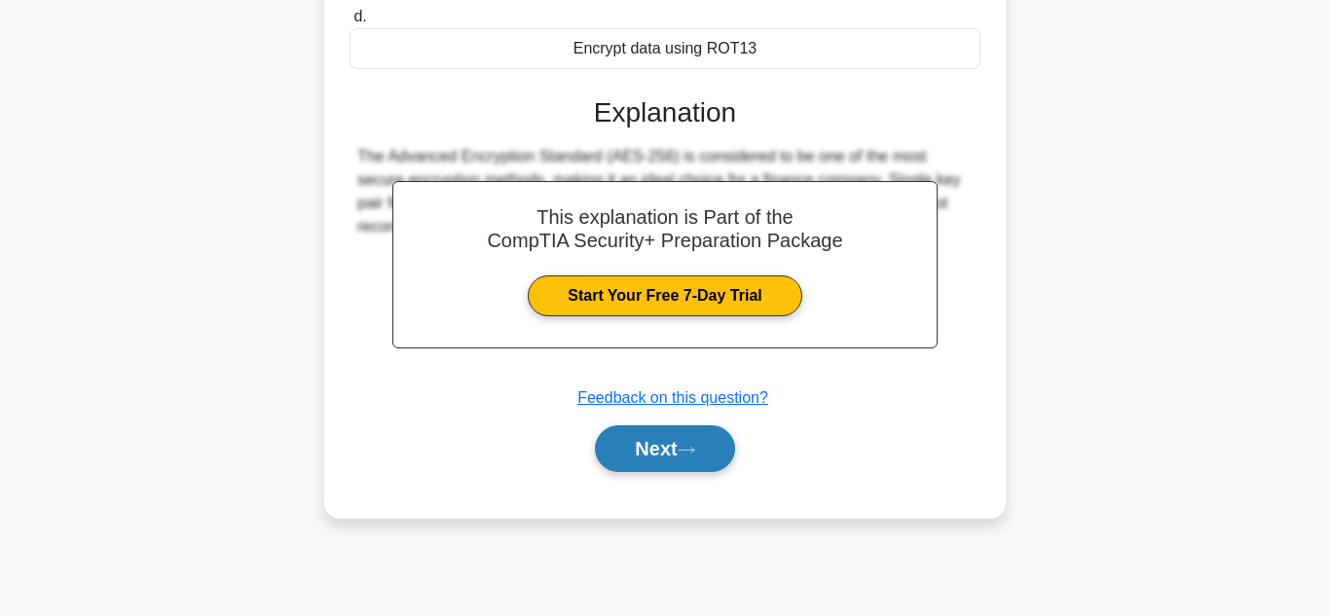
click at [685, 455] on icon at bounding box center [687, 450] width 18 height 11
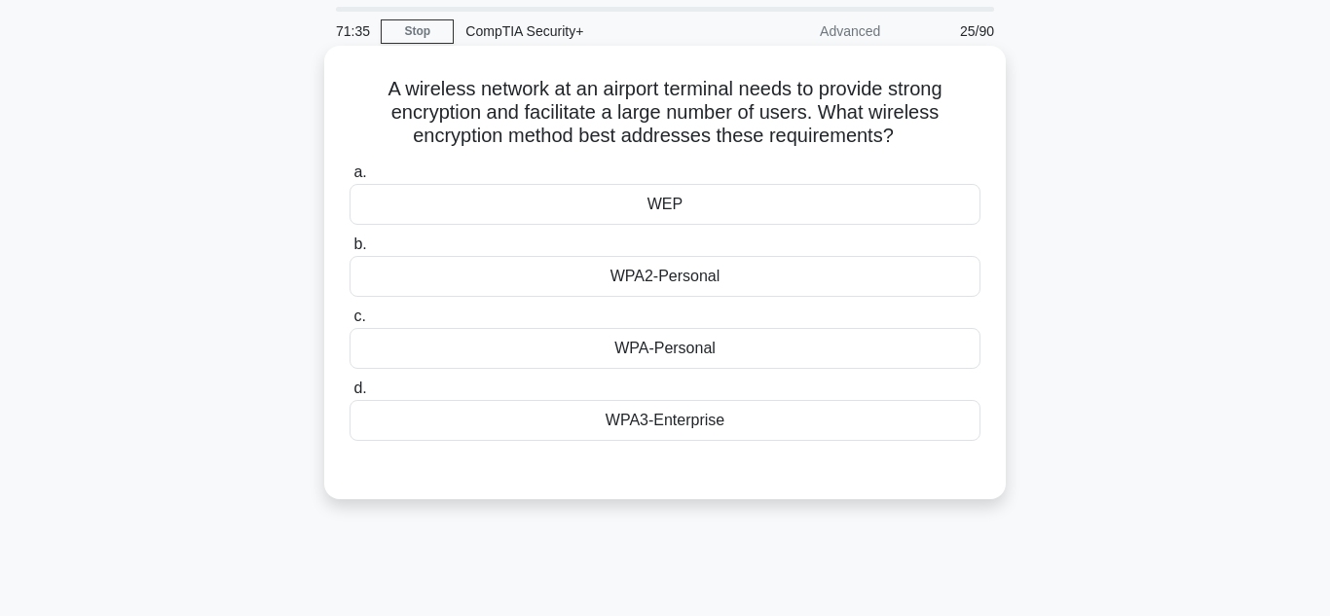
scroll to position [64, 0]
click at [679, 424] on div "WPA3-Enterprise" at bounding box center [664, 419] width 631 height 41
click at [349, 394] on input "d. WPA3-Enterprise" at bounding box center [349, 388] width 0 height 13
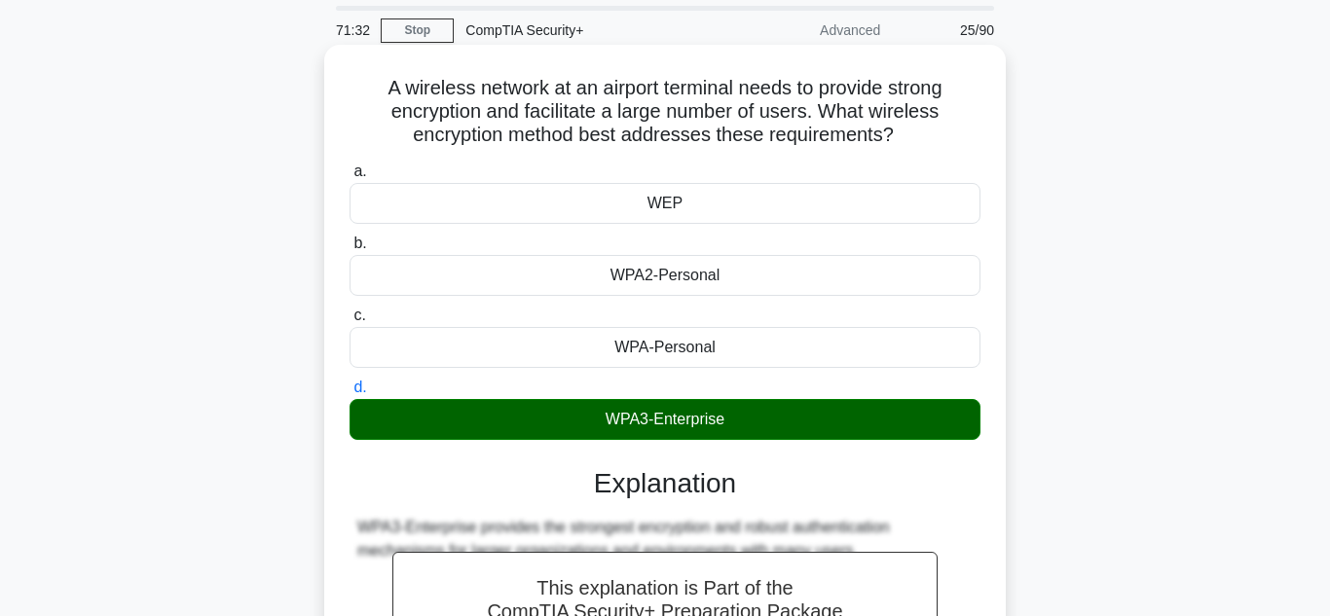
scroll to position [435, 0]
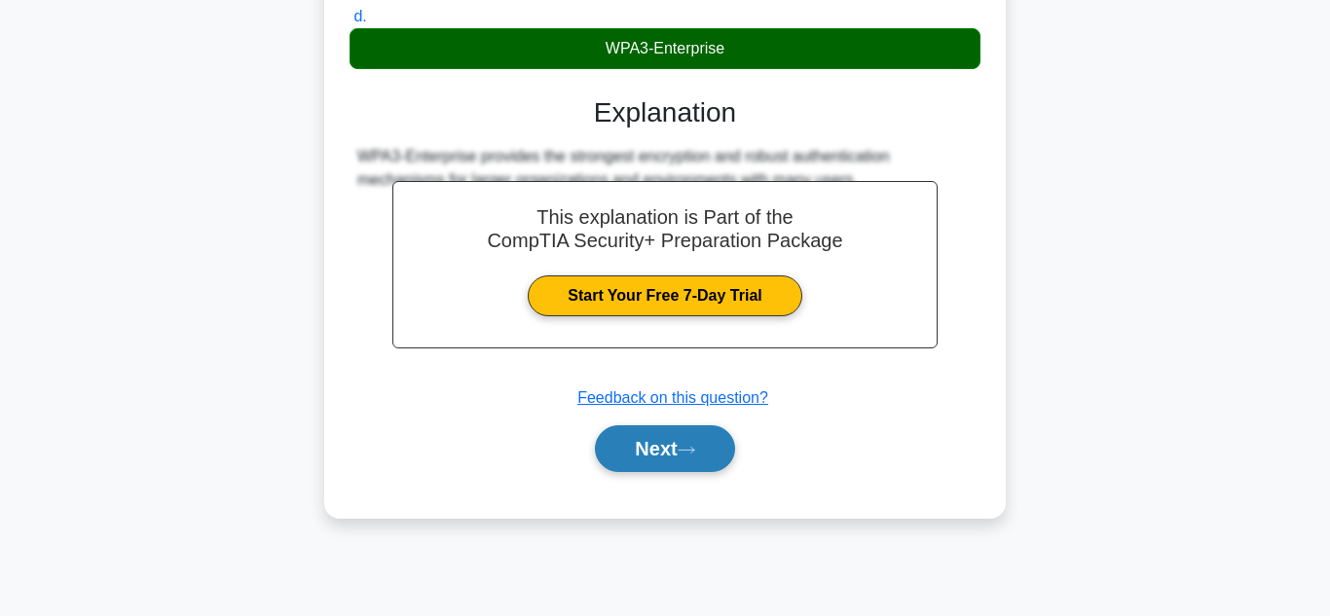
click at [675, 440] on button "Next" at bounding box center [664, 448] width 139 height 47
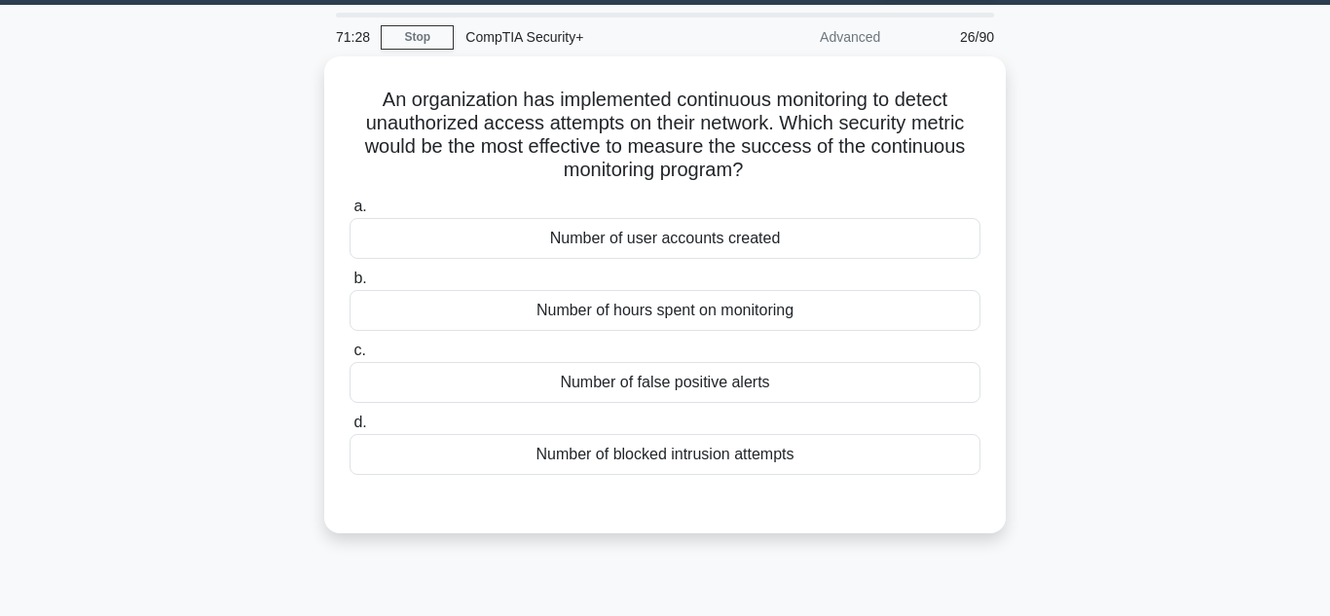
scroll to position [0, 0]
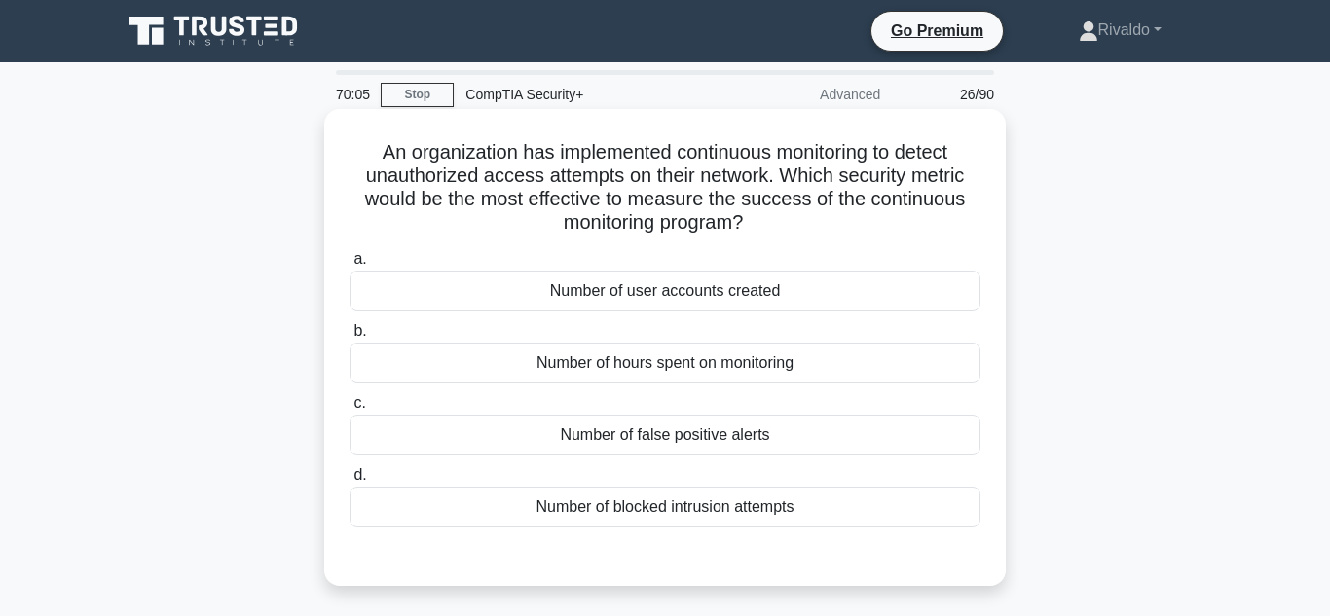
click at [744, 361] on div "Number of hours spent on monitoring" at bounding box center [664, 363] width 631 height 41
click at [349, 338] on input "b. Number of hours spent on monitoring" at bounding box center [349, 331] width 0 height 13
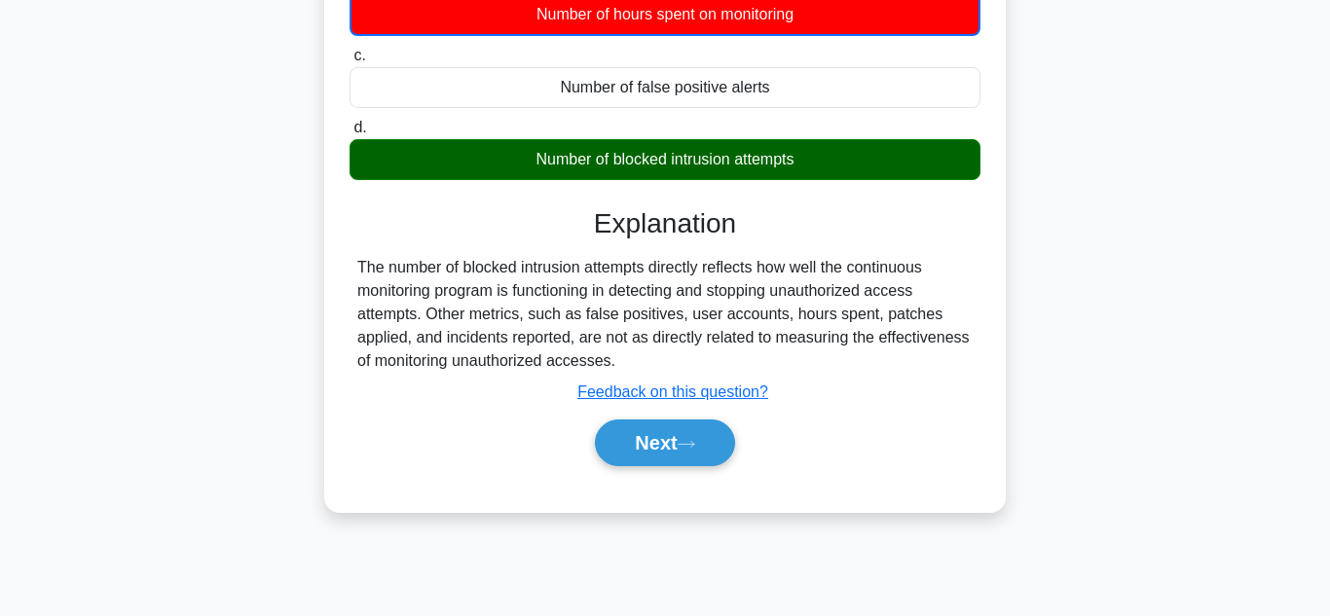
scroll to position [350, 0]
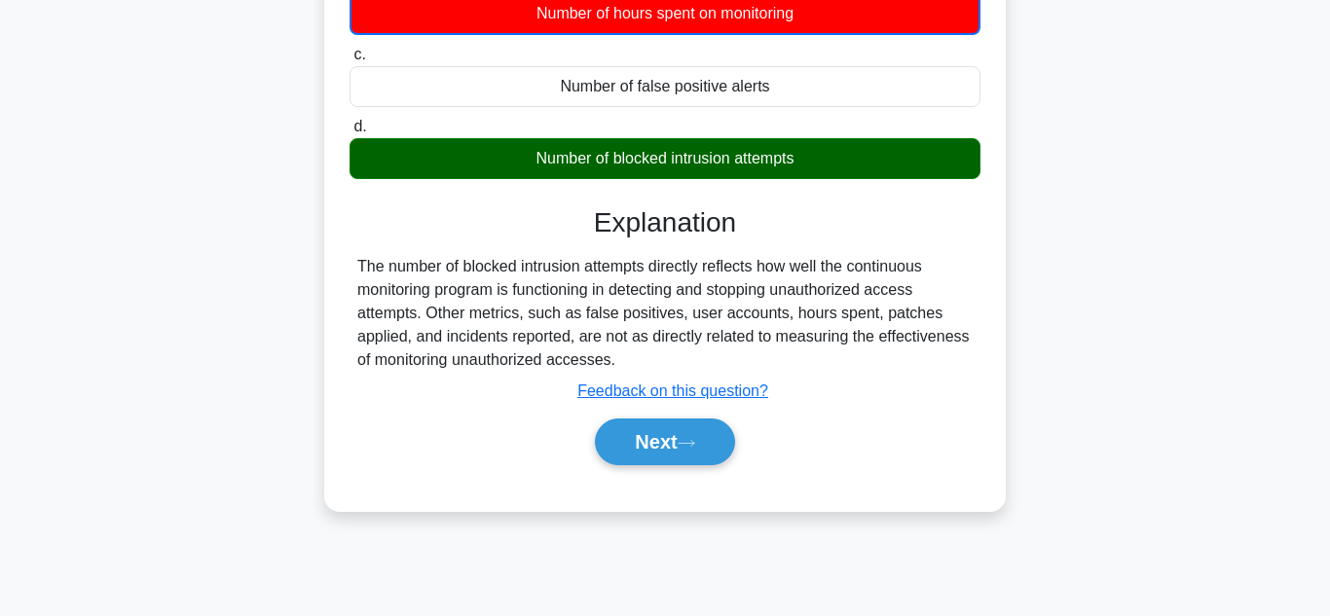
click at [744, 361] on div "The number of blocked intrusion attempts directly reflects how well the continu…" at bounding box center [664, 313] width 615 height 117
click at [706, 426] on button "Next" at bounding box center [664, 442] width 139 height 47
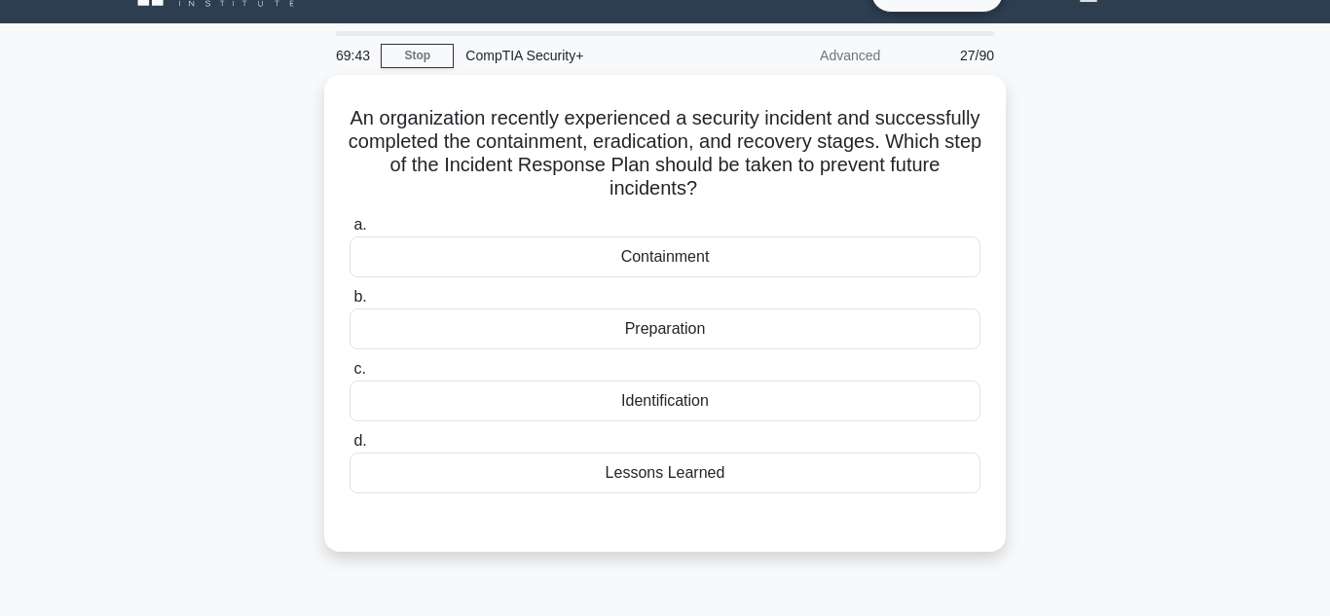
scroll to position [0, 0]
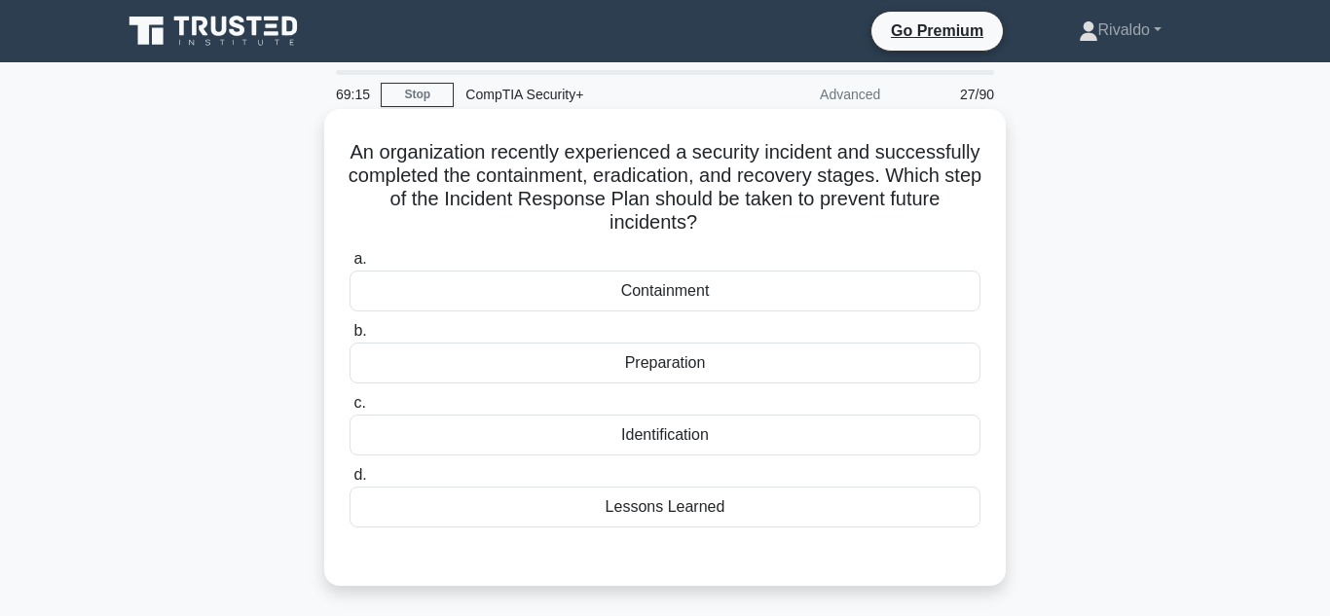
click at [673, 503] on div "Lessons Learned" at bounding box center [664, 507] width 631 height 41
click at [349, 482] on input "d. Lessons Learned" at bounding box center [349, 475] width 0 height 13
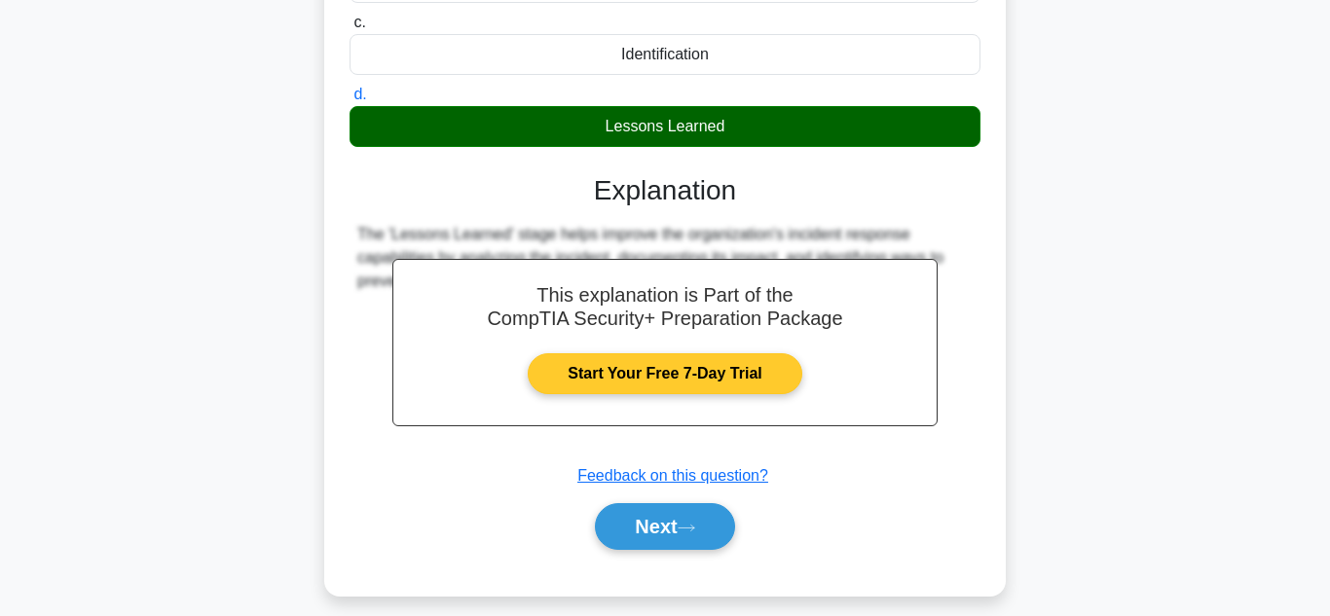
scroll to position [435, 0]
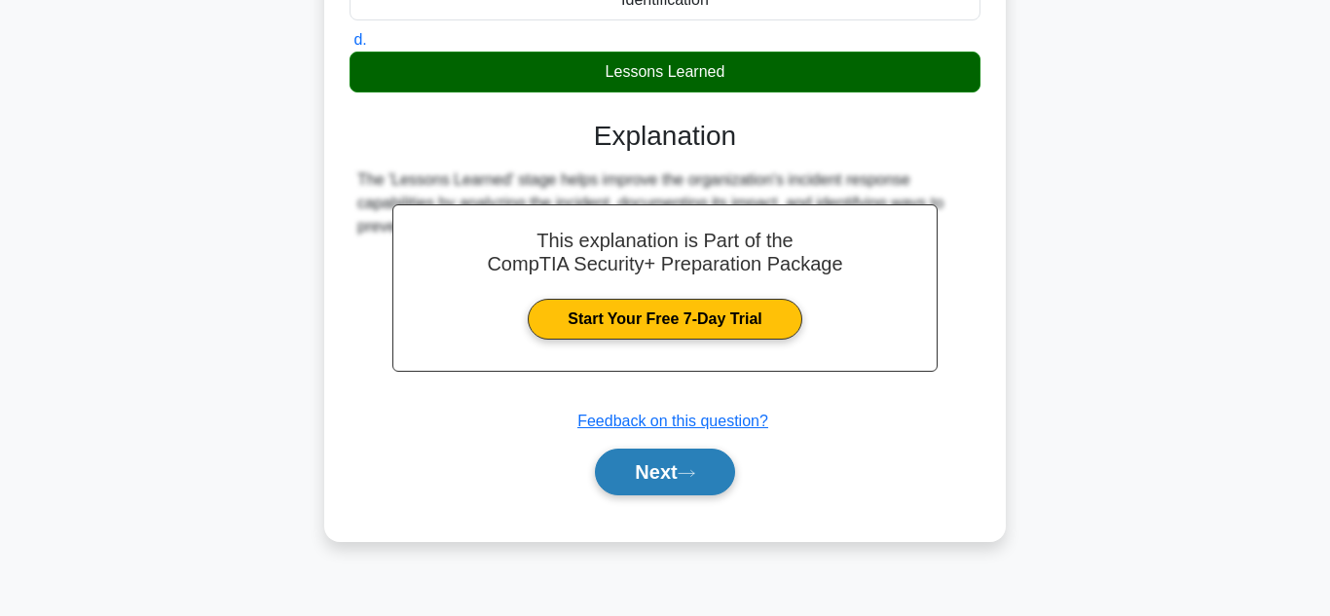
click at [669, 455] on button "Next" at bounding box center [664, 472] width 139 height 47
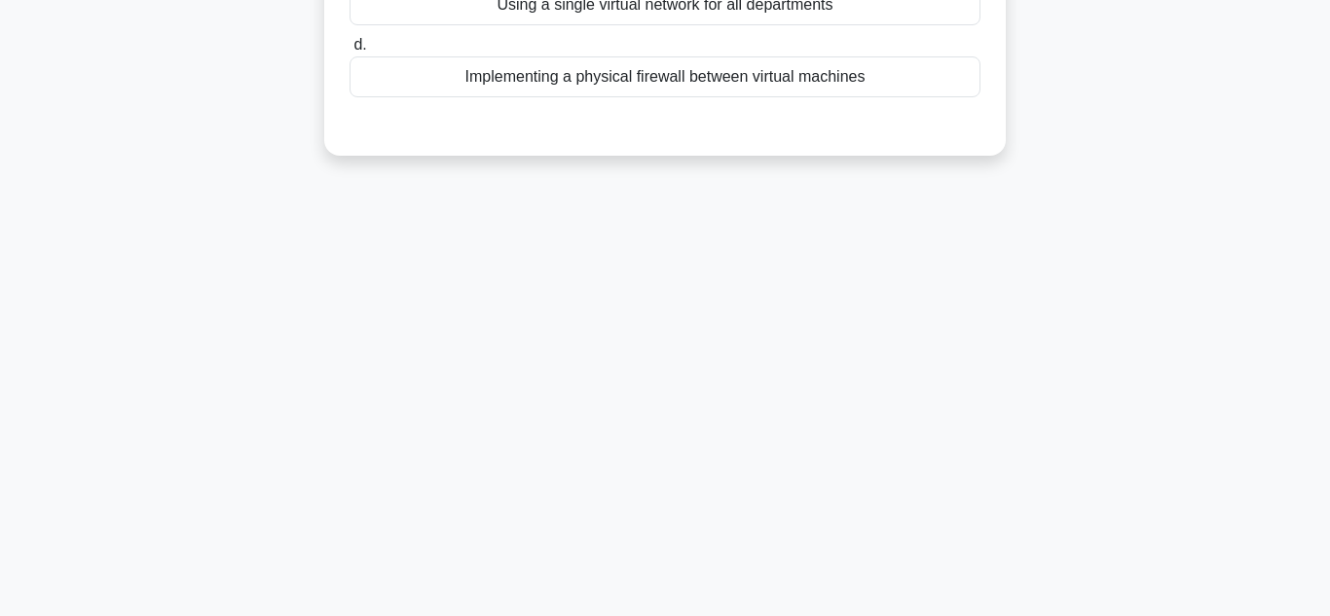
scroll to position [0, 0]
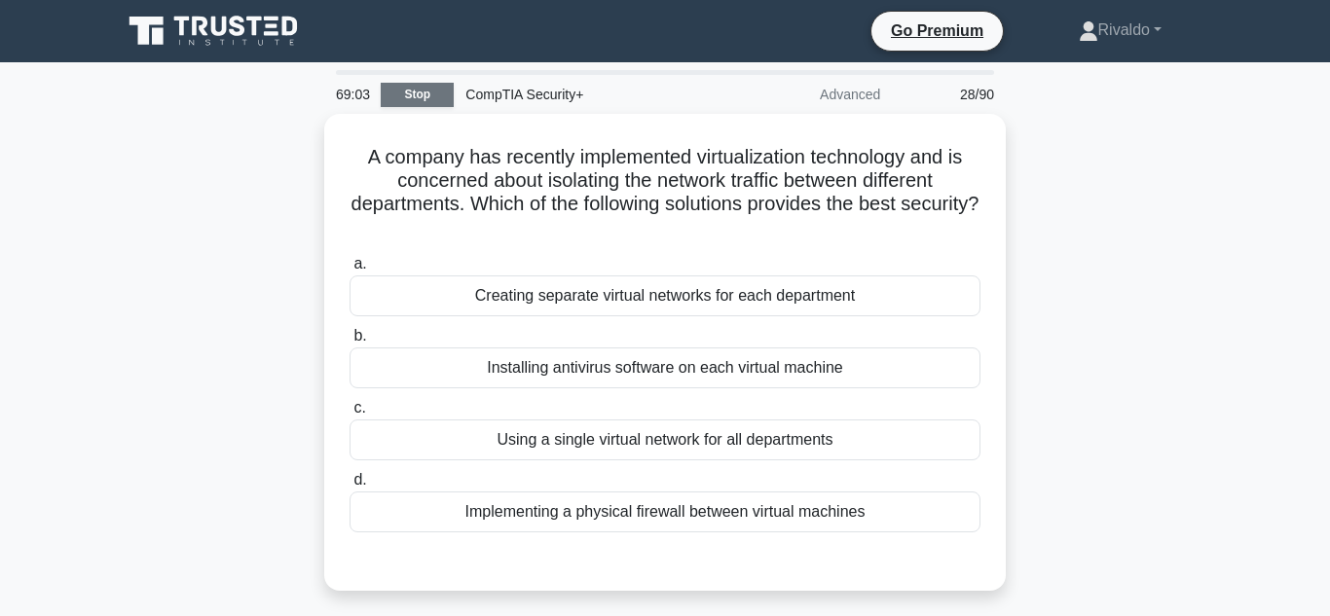
click at [400, 97] on link "Stop" at bounding box center [417, 95] width 73 height 24
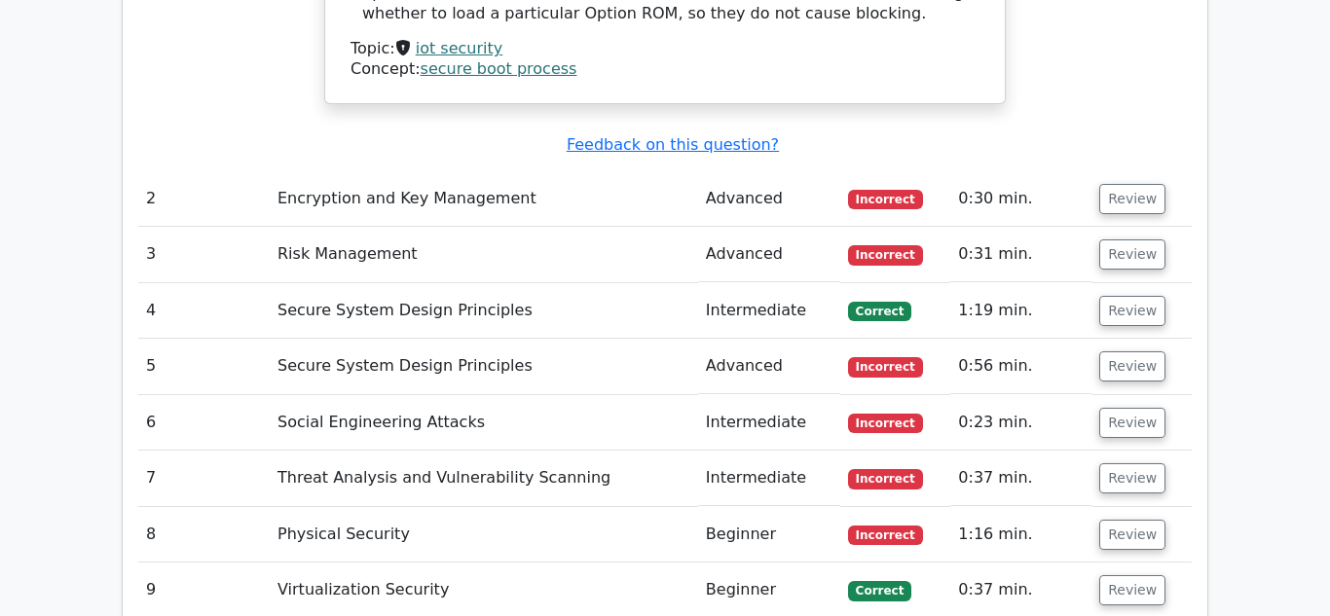
scroll to position [2844, 0]
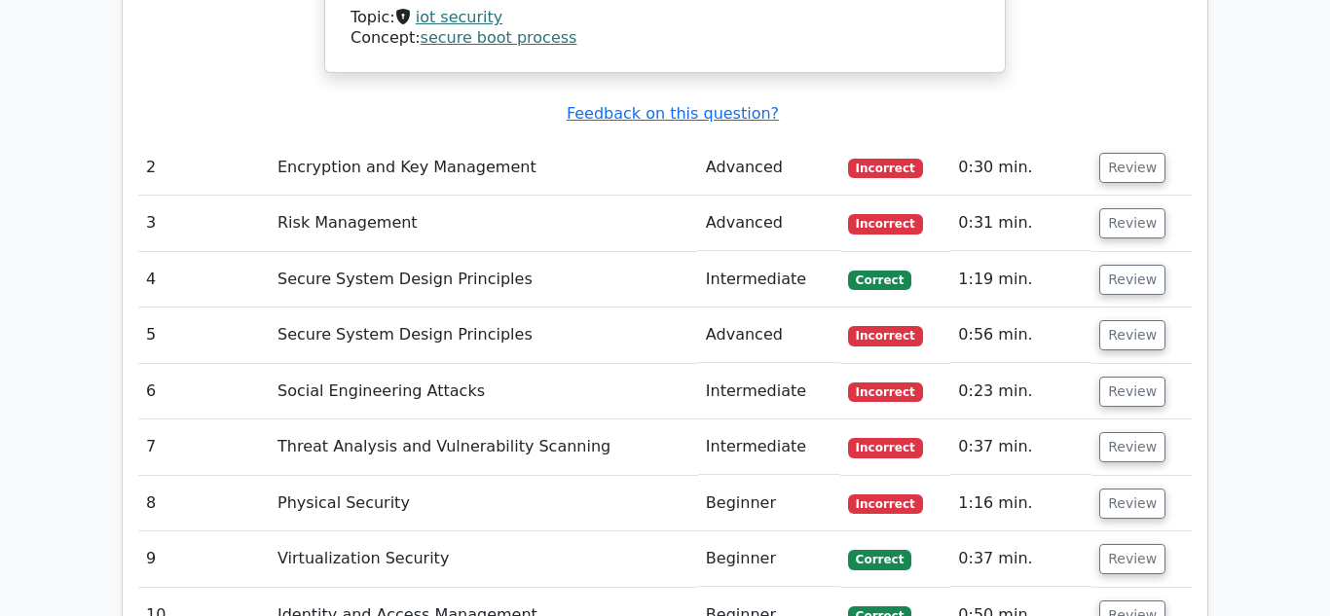
click at [825, 140] on td "Advanced" at bounding box center [769, 167] width 142 height 55
click at [1123, 153] on button "Review" at bounding box center [1132, 168] width 66 height 30
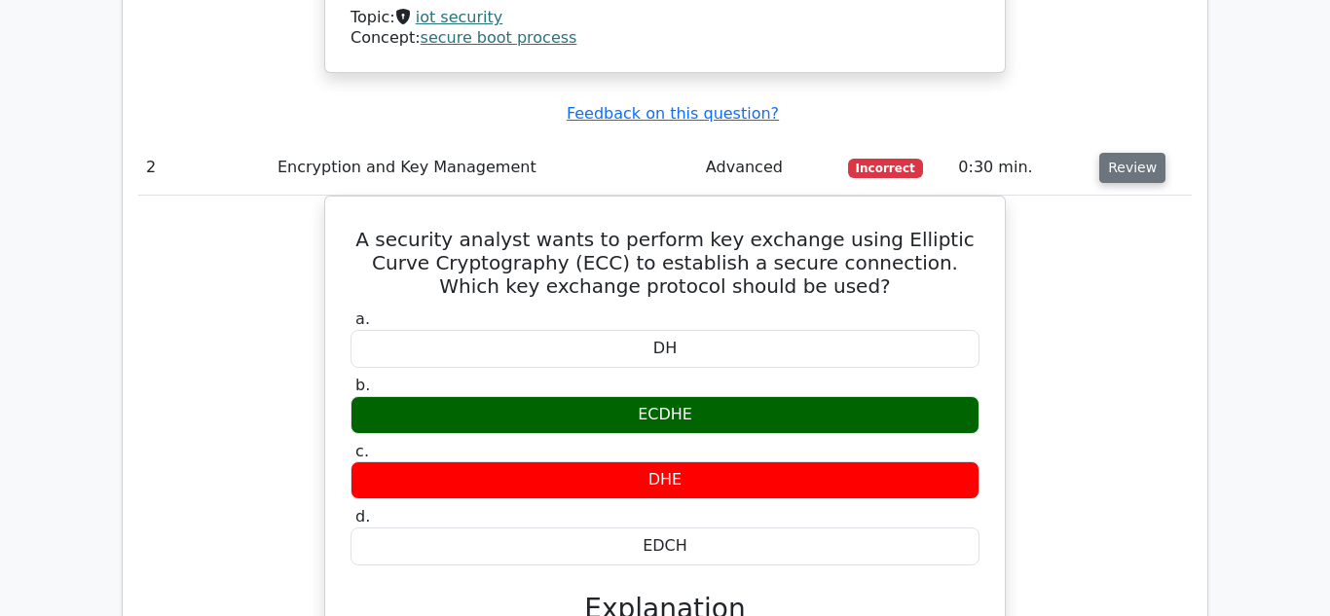
click at [1123, 153] on button "Review" at bounding box center [1132, 168] width 66 height 30
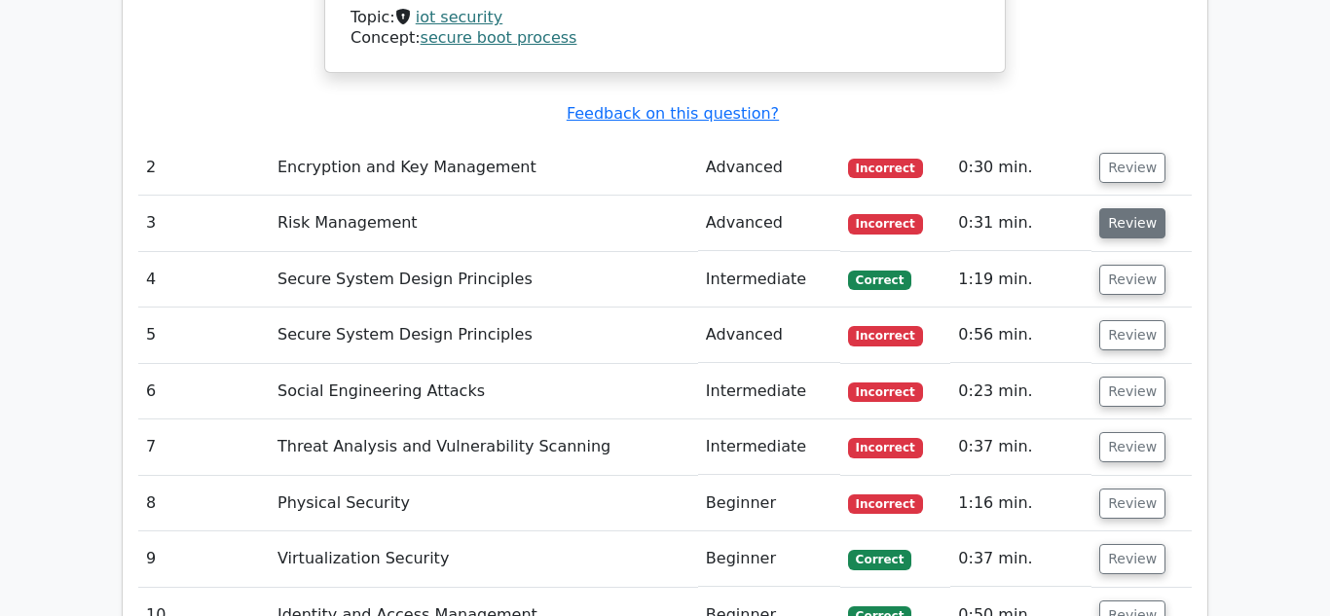
click at [1115, 208] on button "Review" at bounding box center [1132, 223] width 66 height 30
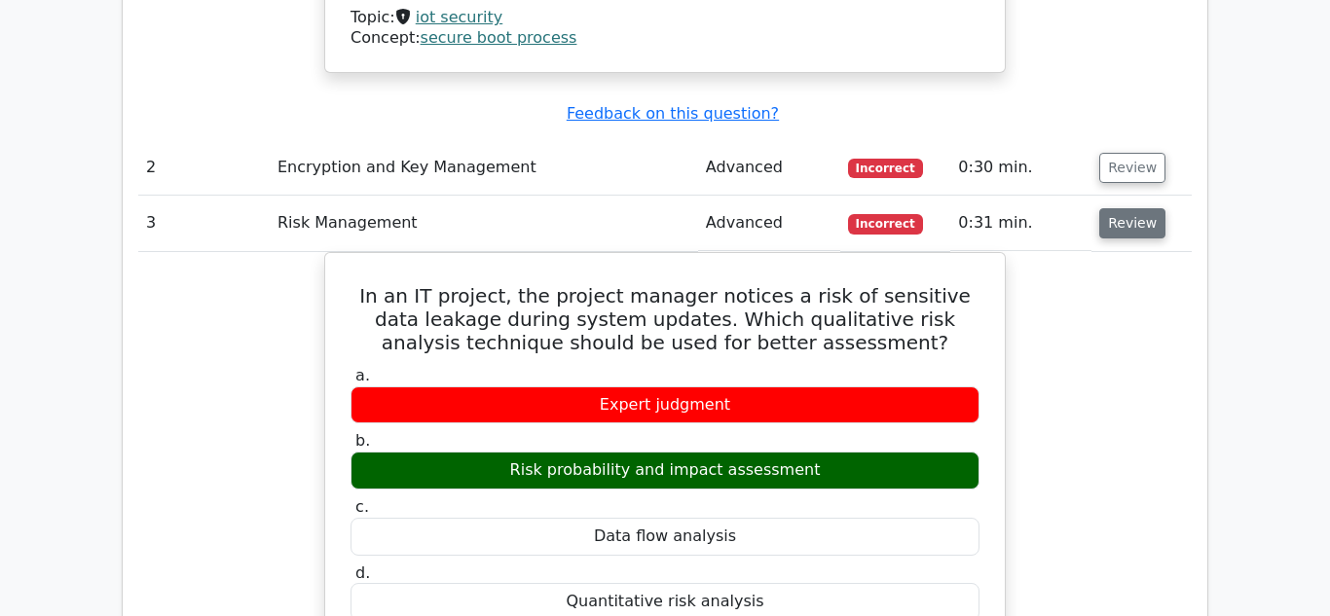
click at [1115, 208] on button "Review" at bounding box center [1132, 223] width 66 height 30
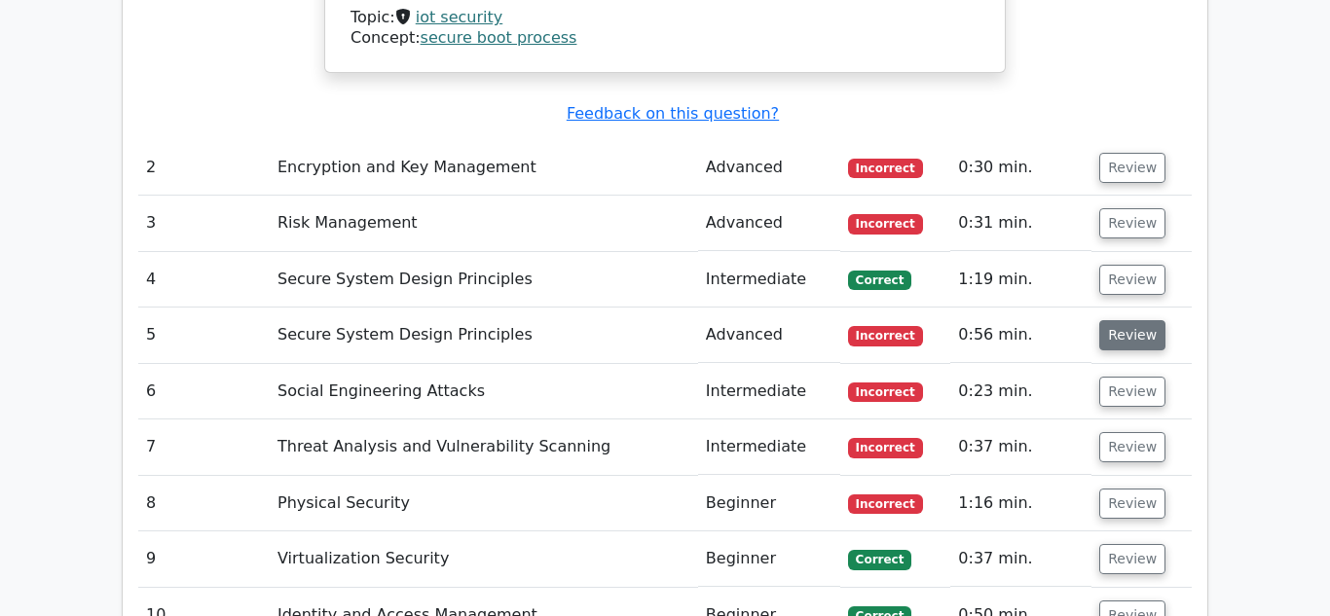
click at [1120, 320] on button "Review" at bounding box center [1132, 335] width 66 height 30
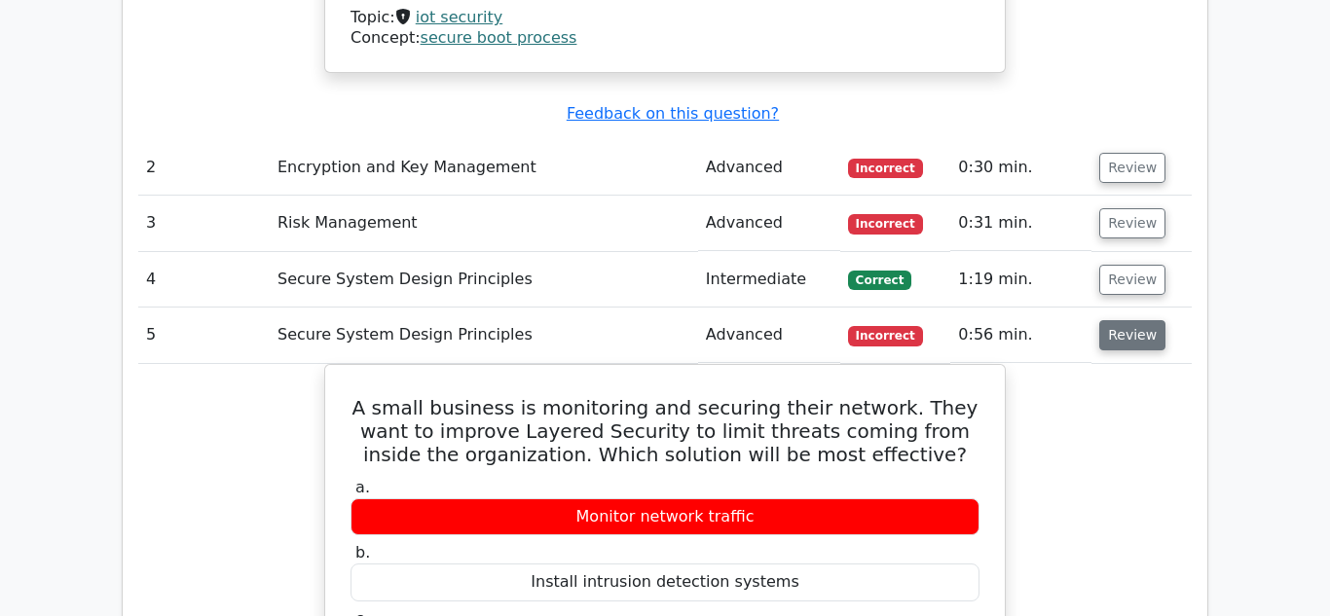
click at [1120, 320] on button "Review" at bounding box center [1132, 335] width 66 height 30
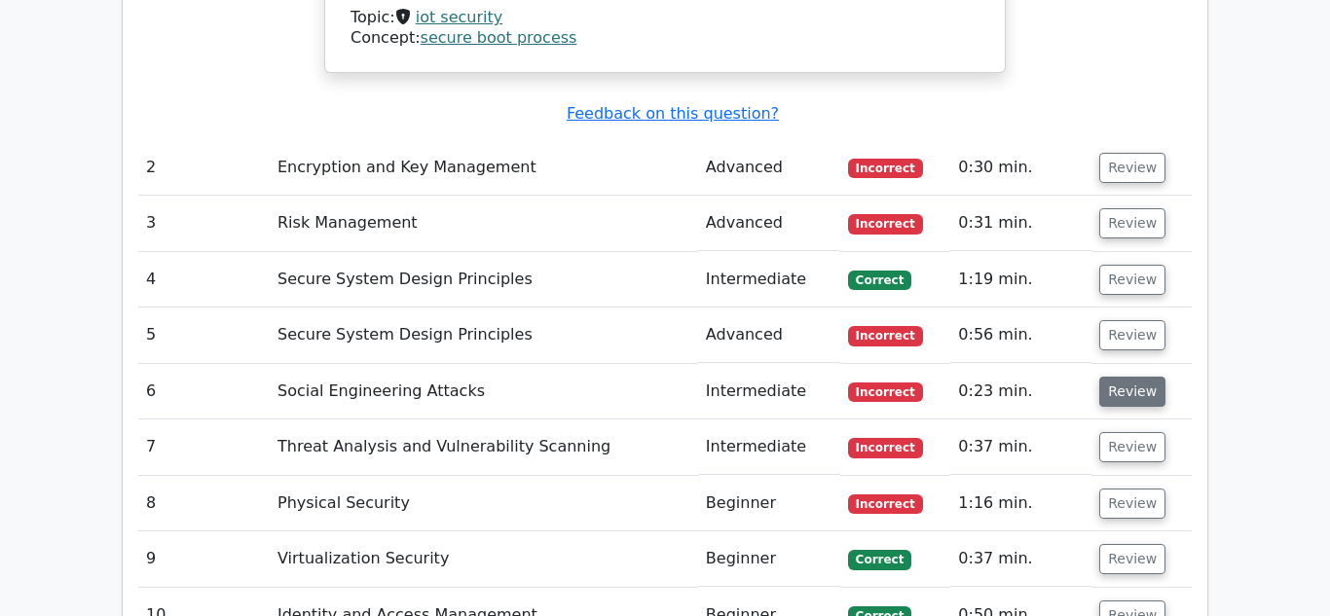
click at [1126, 377] on button "Review" at bounding box center [1132, 392] width 66 height 30
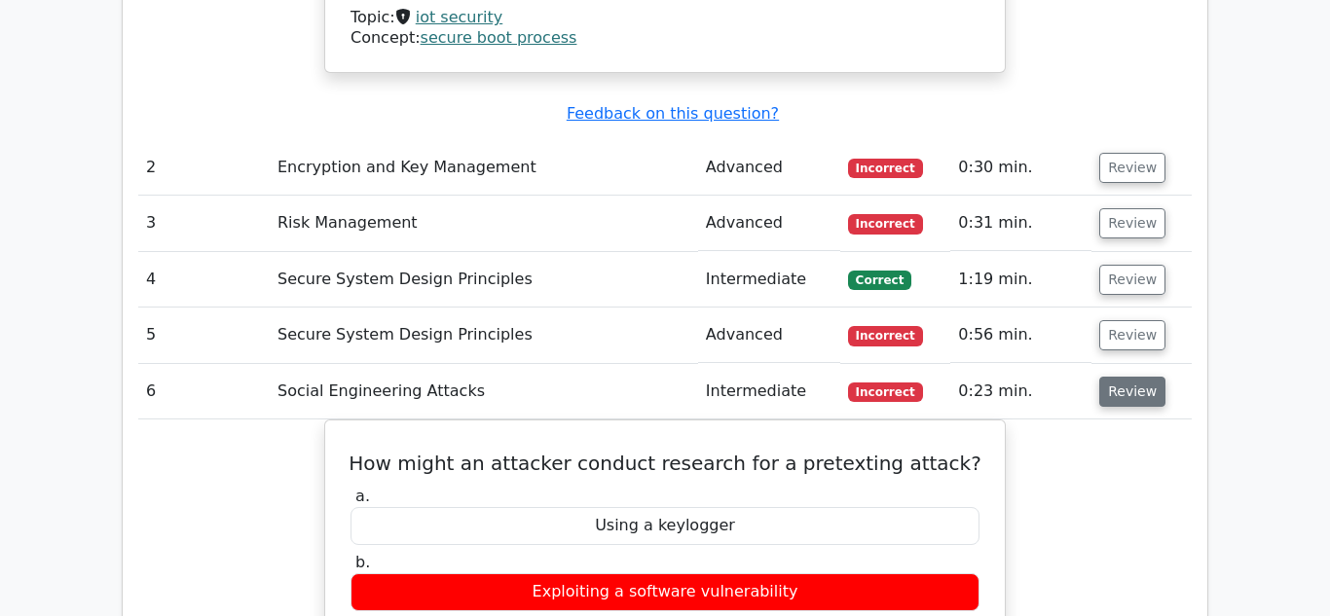
click at [1126, 377] on button "Review" at bounding box center [1132, 392] width 66 height 30
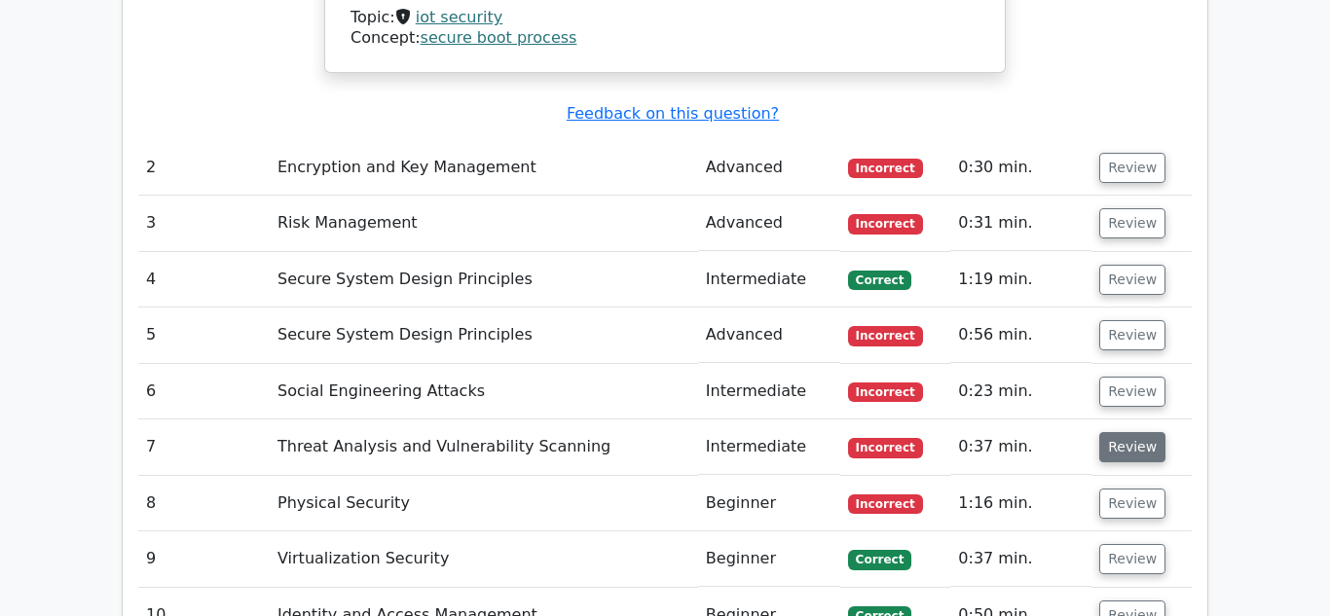
click at [1135, 432] on button "Review" at bounding box center [1132, 447] width 66 height 30
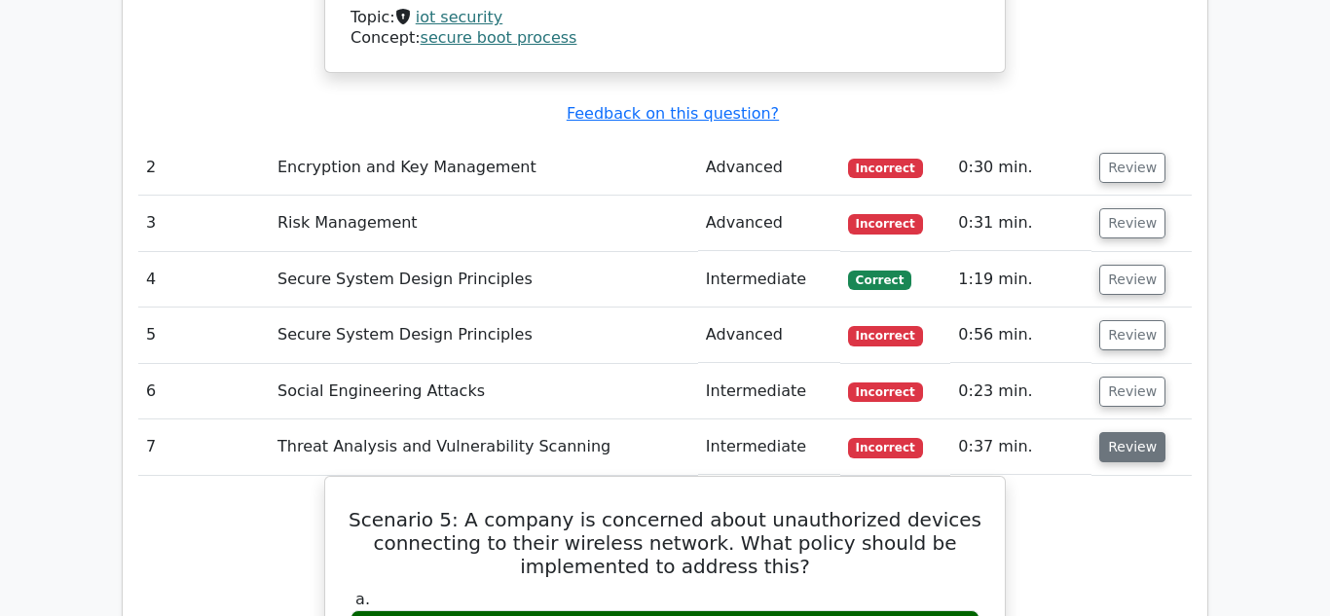
click at [1135, 432] on button "Review" at bounding box center [1132, 447] width 66 height 30
